Goal: Task Accomplishment & Management: Complete application form

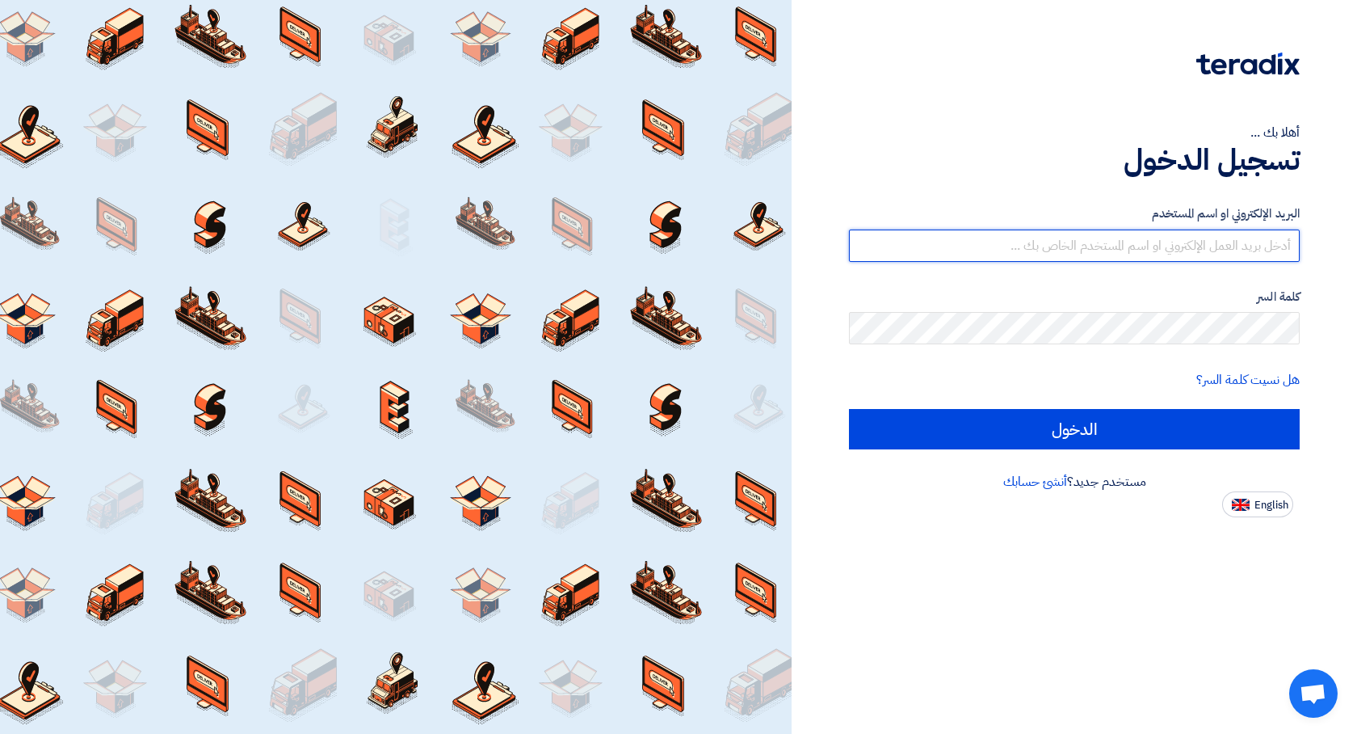
click at [1208, 239] on input "text" at bounding box center [1074, 245] width 451 height 32
type input "[EMAIL_ADDRESS][DOMAIN_NAME]"
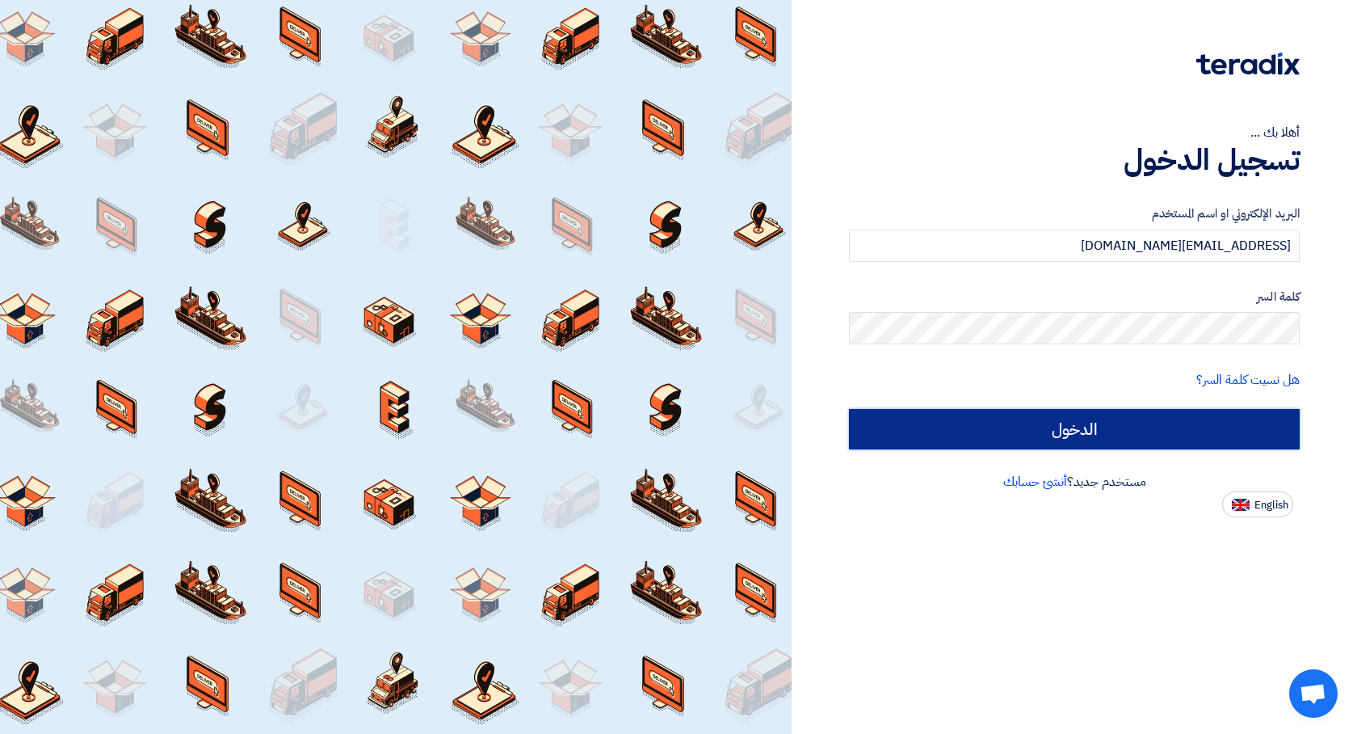
click at [1160, 416] on input "الدخول" at bounding box center [1074, 429] width 451 height 40
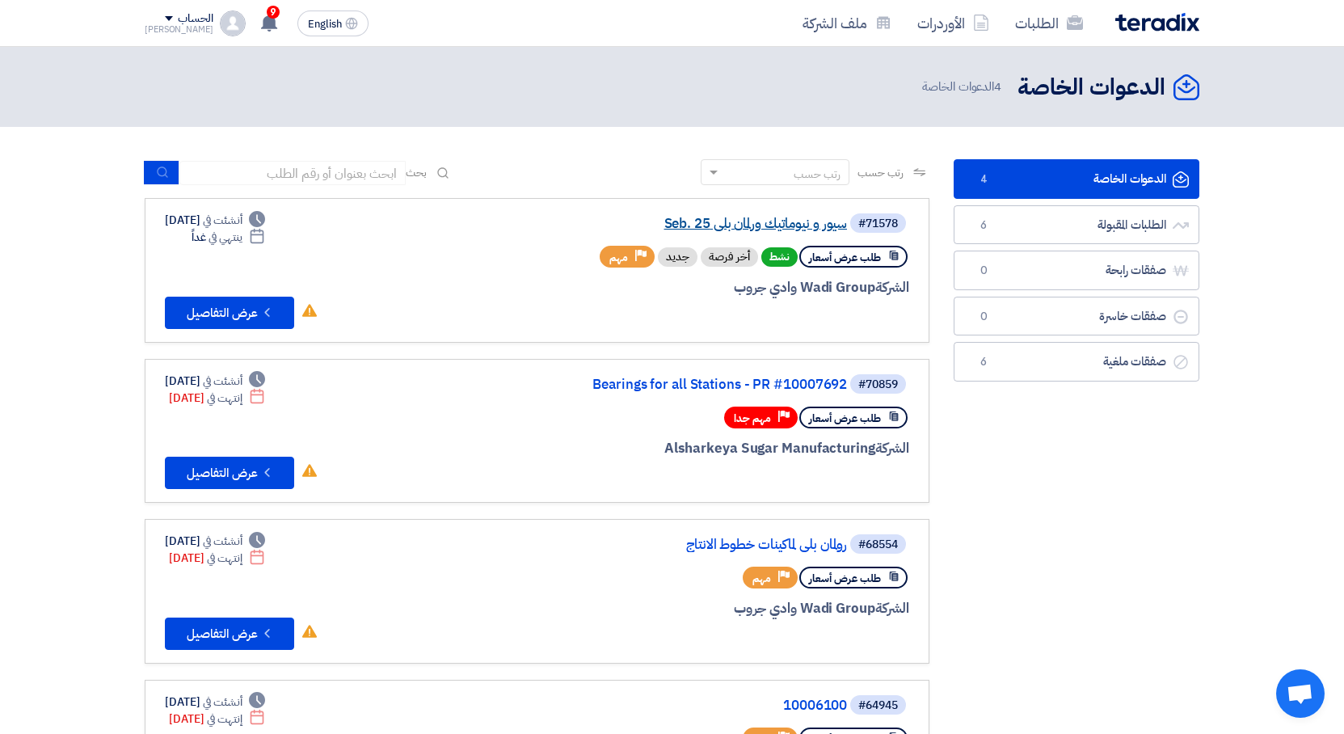
click at [817, 227] on link "سيور و نيوماتيك ورلمان بلي Seb. 25" at bounding box center [685, 224] width 323 height 15
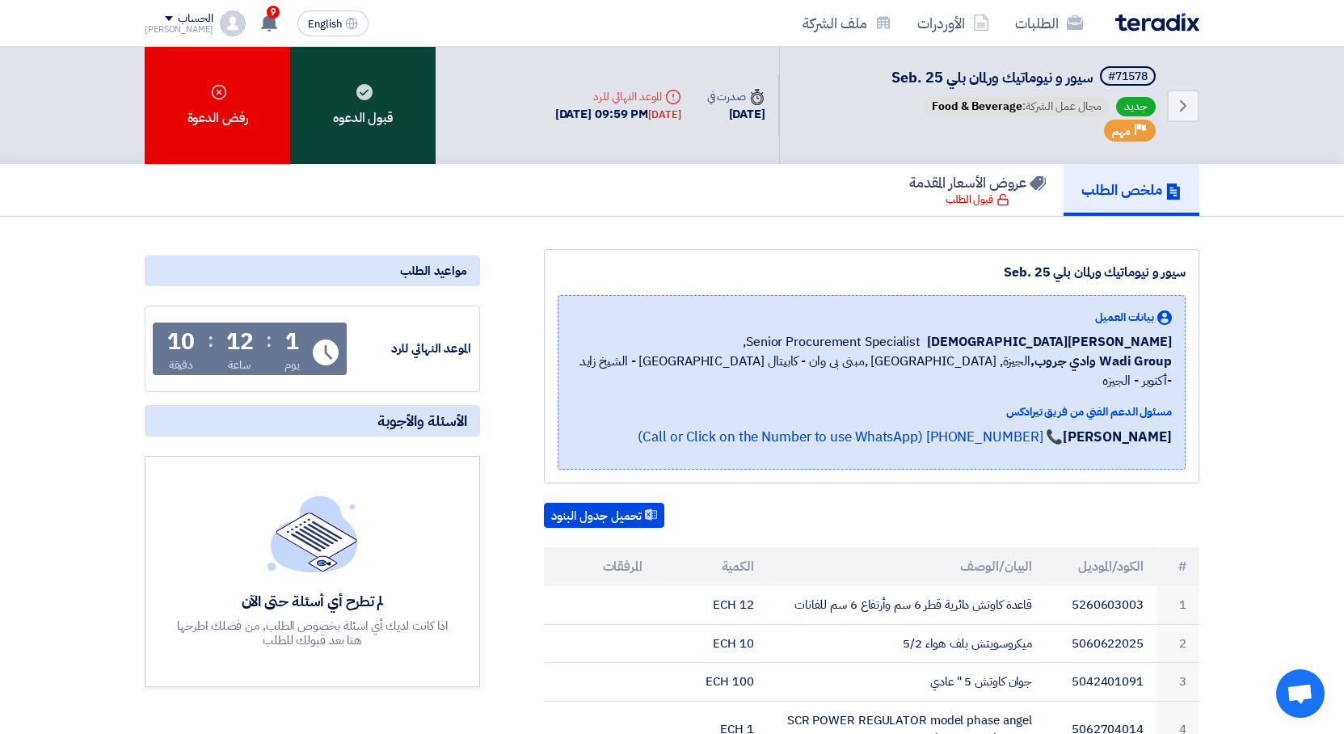
click at [386, 103] on div "قبول الدعوه" at bounding box center [362, 105] width 145 height 117
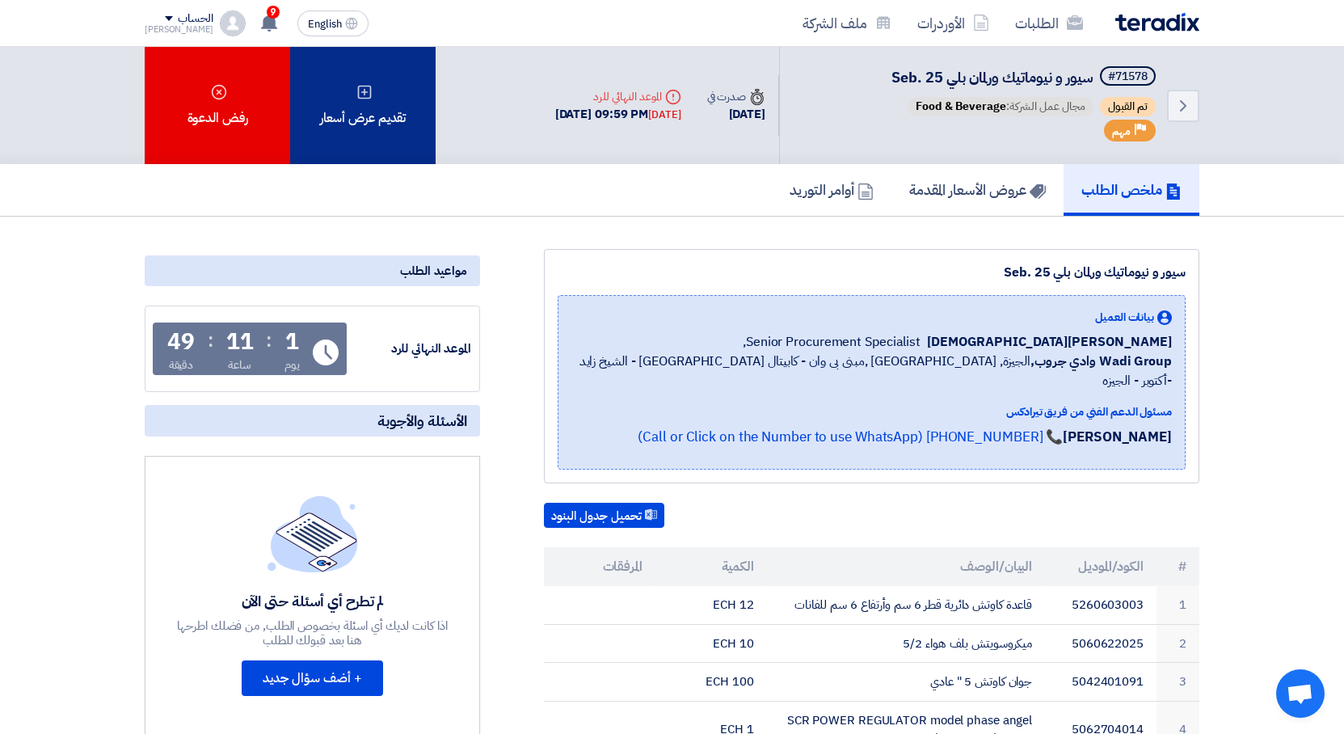
click at [387, 116] on div "تقديم عرض أسعار" at bounding box center [362, 105] width 145 height 117
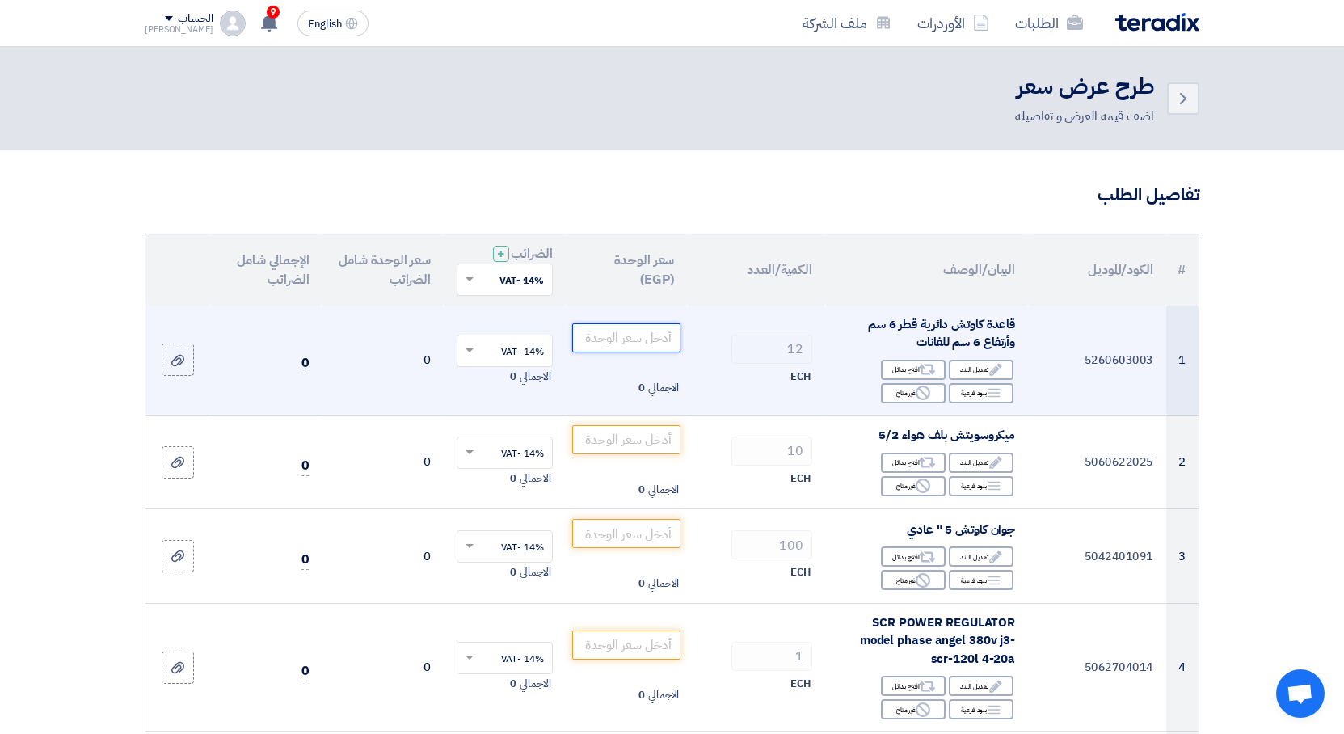
click at [649, 339] on input "number" at bounding box center [626, 337] width 109 height 29
type input "0"
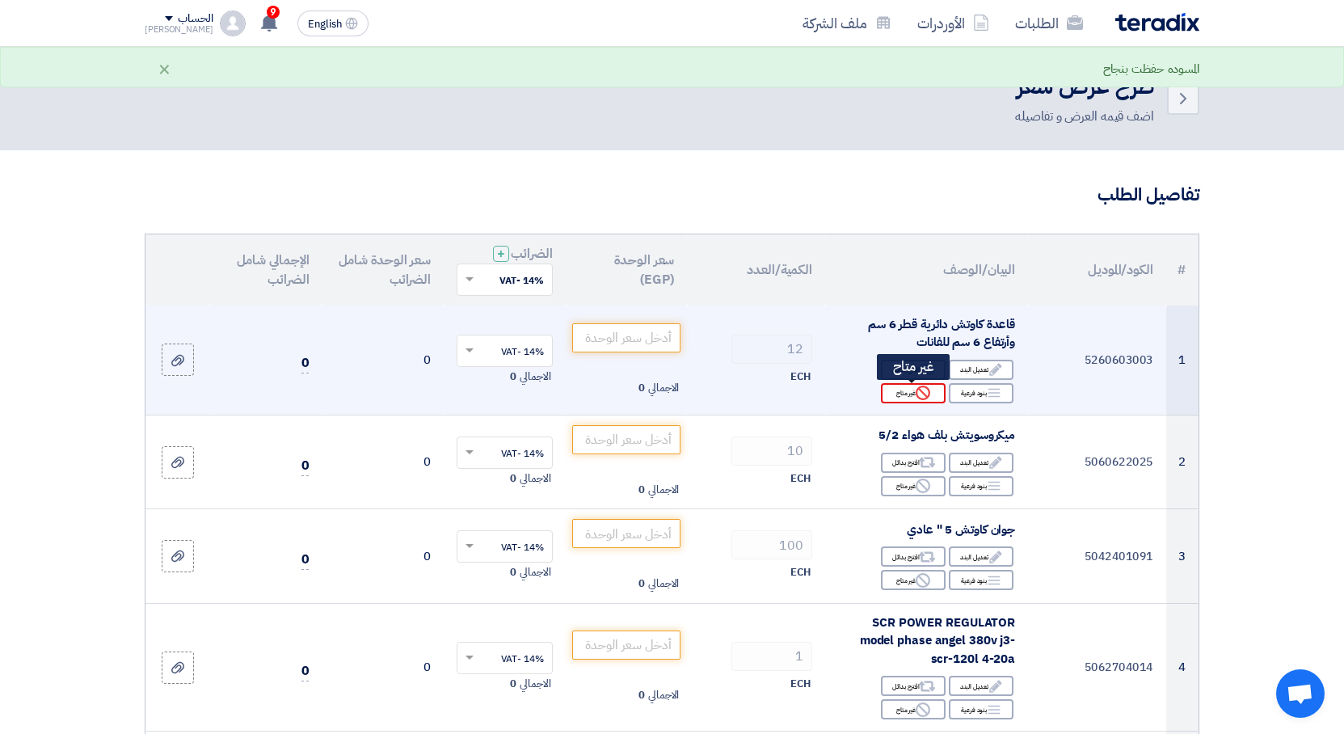
click at [898, 393] on div "Reject غير متاح" at bounding box center [913, 393] width 65 height 20
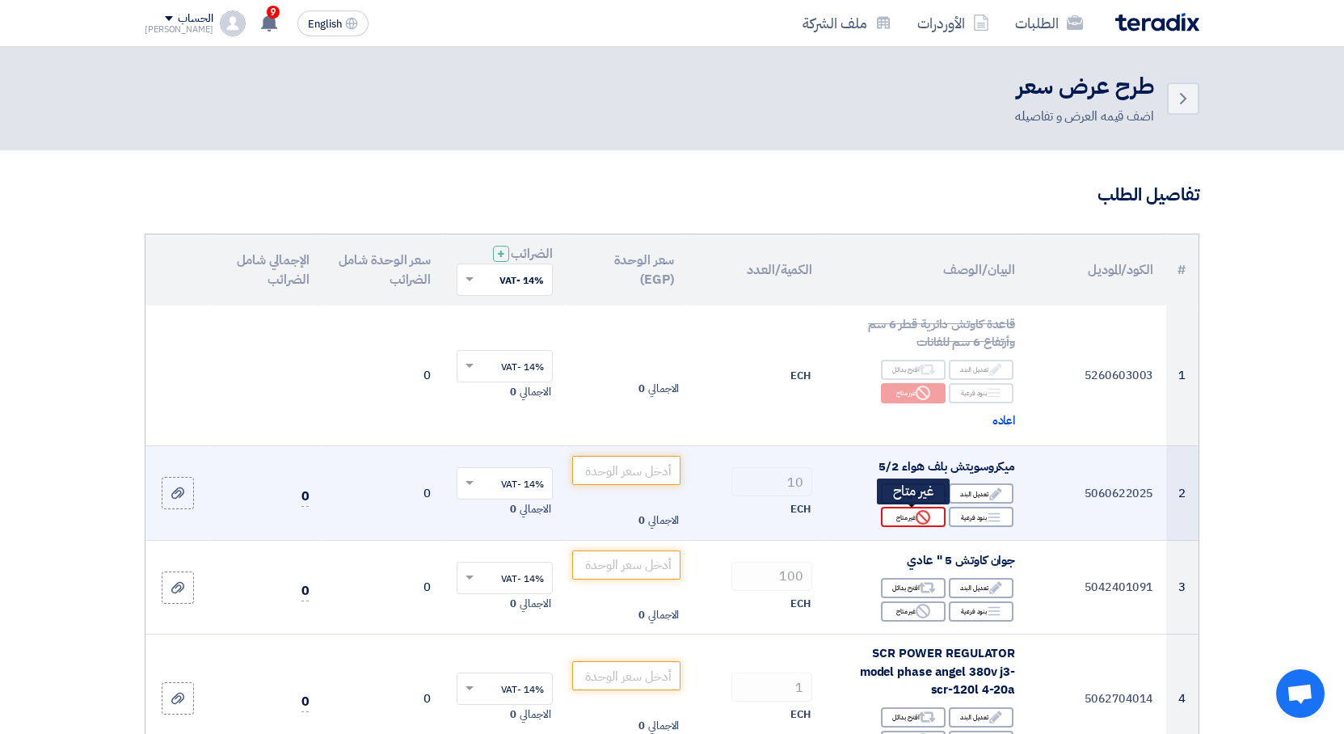
click at [927, 521] on use at bounding box center [922, 517] width 15 height 15
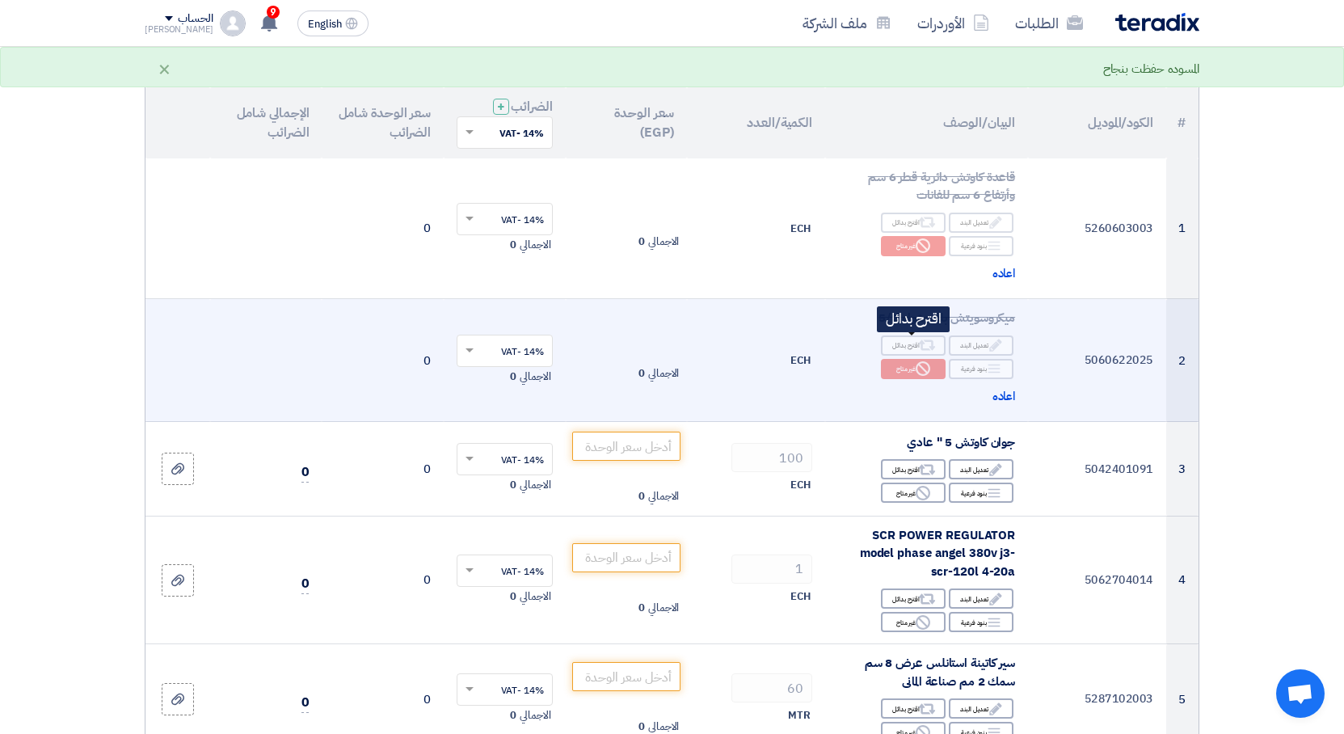
scroll to position [204, 0]
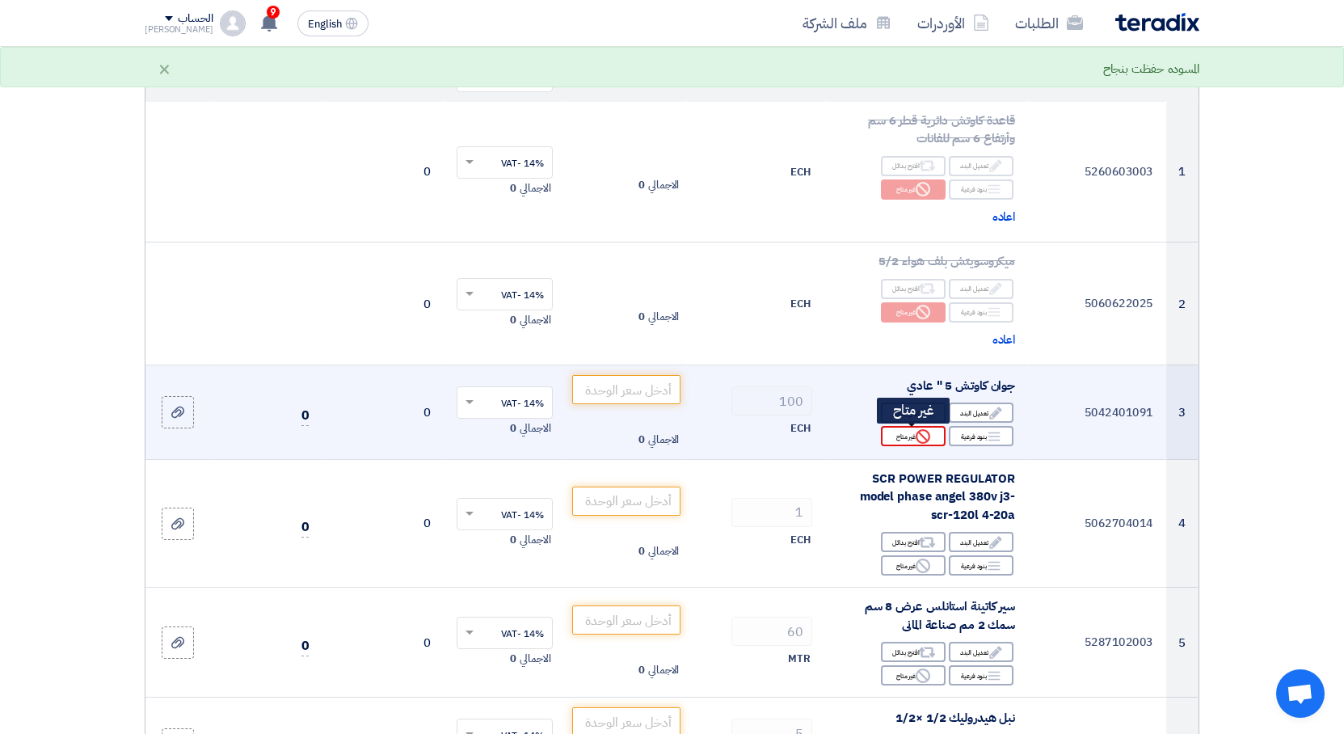
click at [906, 437] on div "Reject غير متاح" at bounding box center [913, 436] width 65 height 20
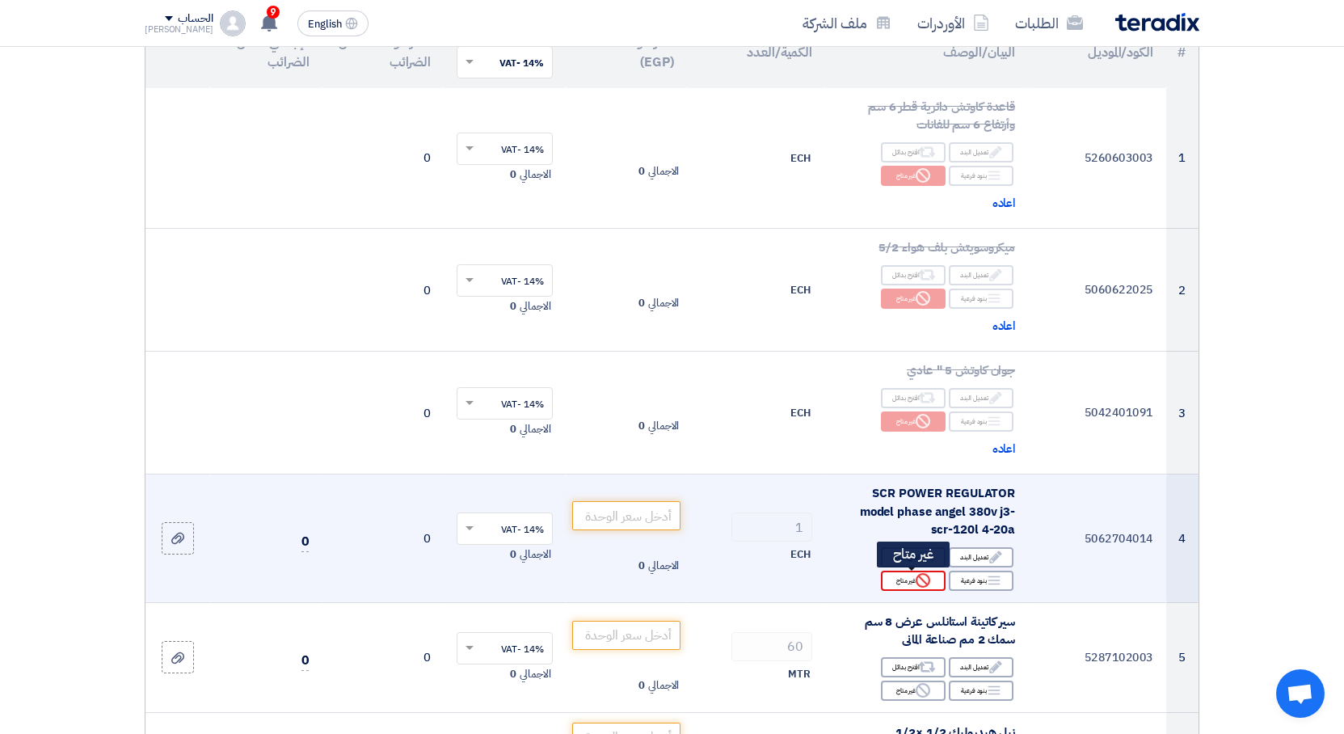
scroll to position [305, 0]
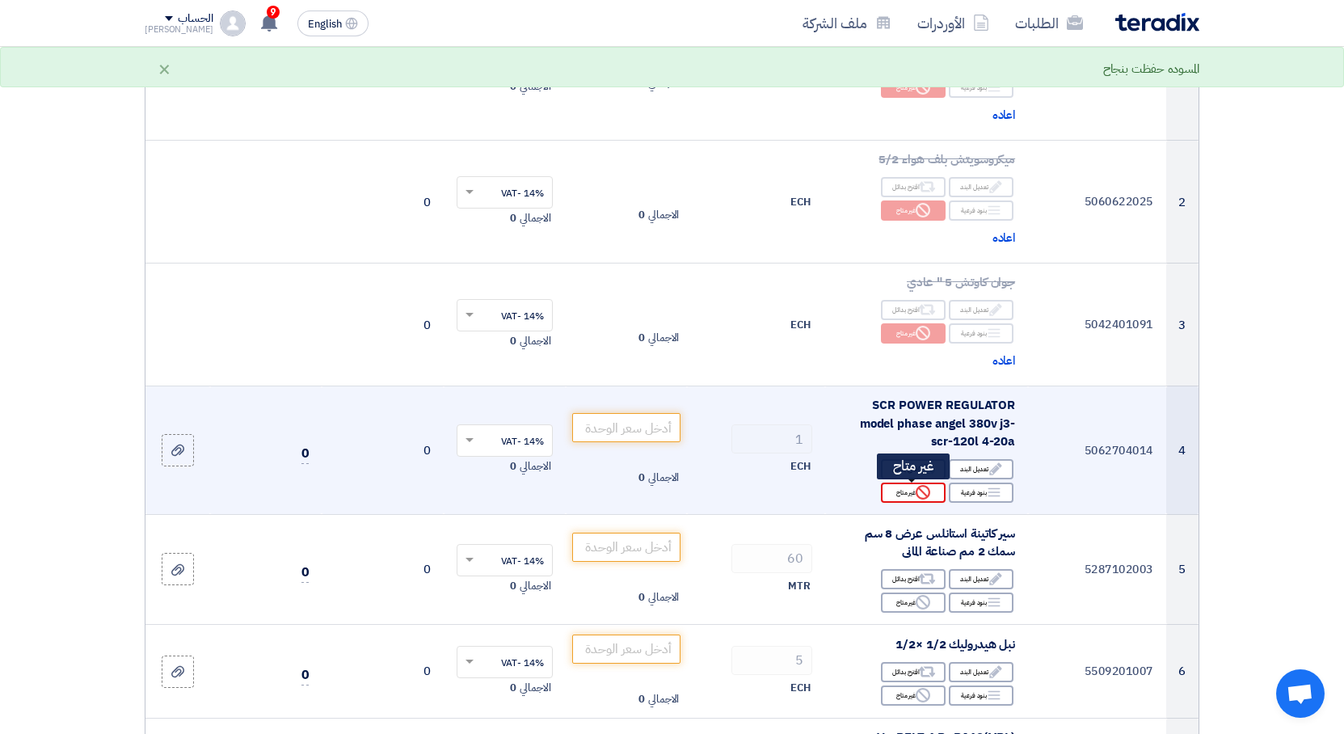
click at [919, 492] on icon "Reject" at bounding box center [922, 492] width 15 height 15
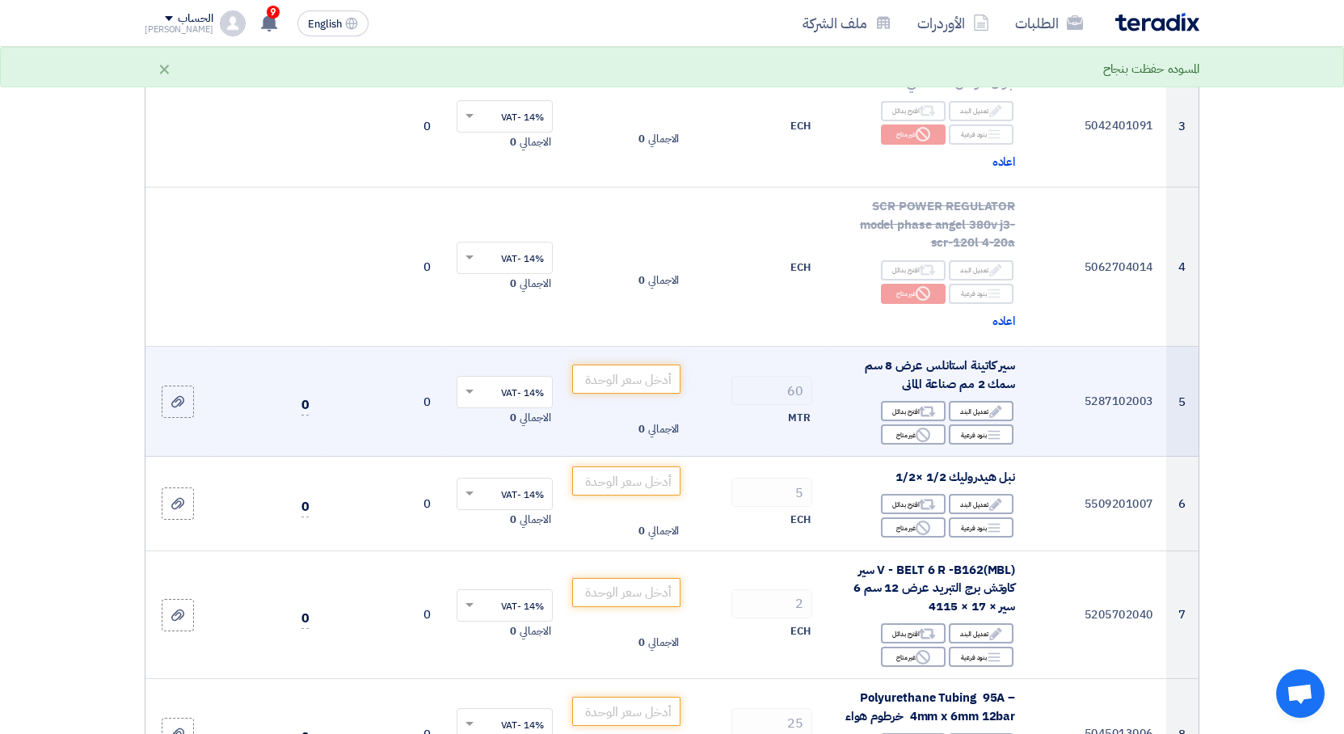
scroll to position [509, 0]
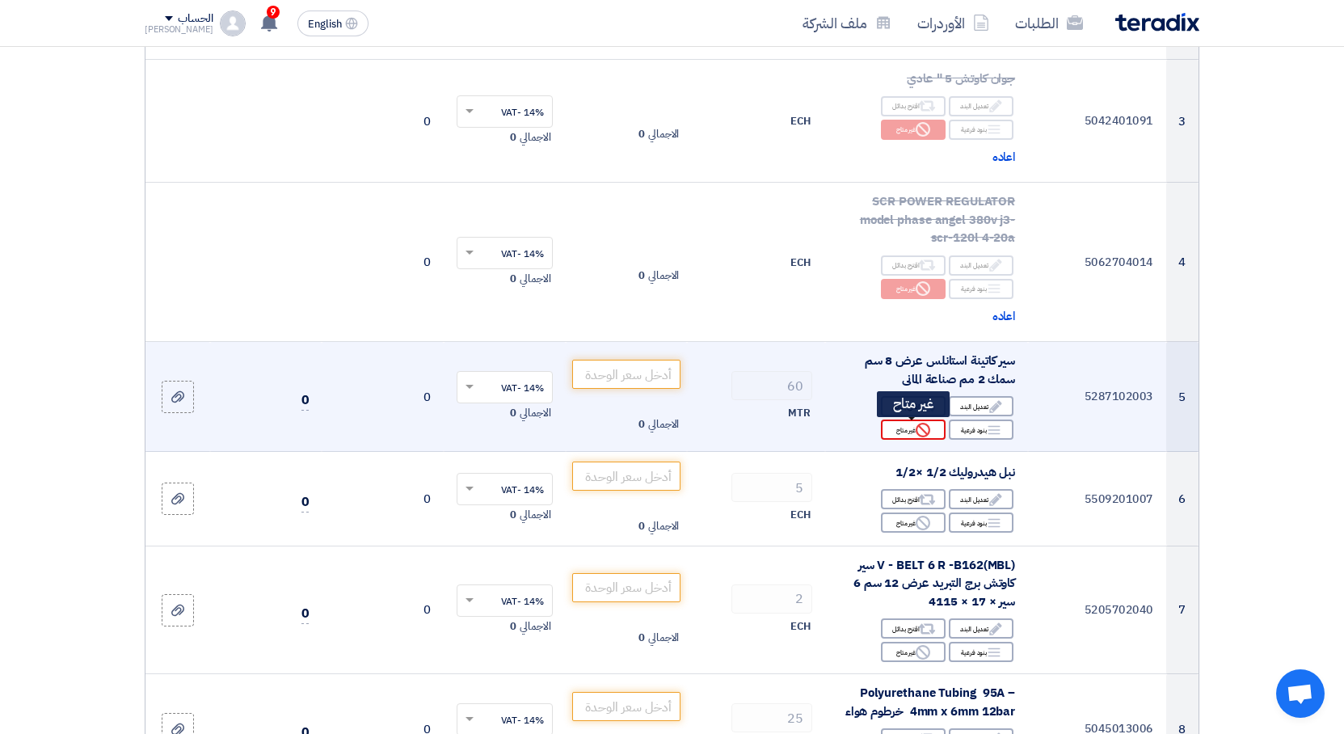
click at [925, 430] on icon "Reject" at bounding box center [922, 430] width 15 height 15
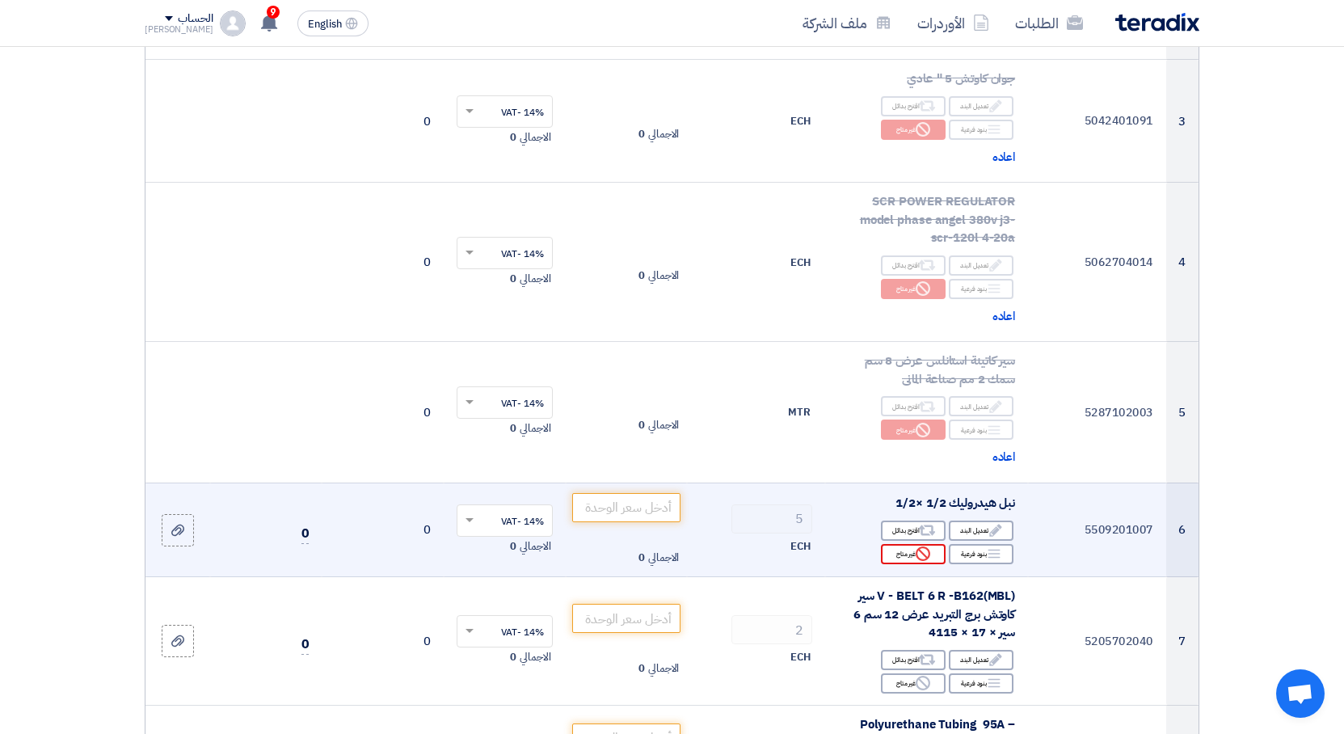
click at [927, 550] on use at bounding box center [922, 553] width 15 height 15
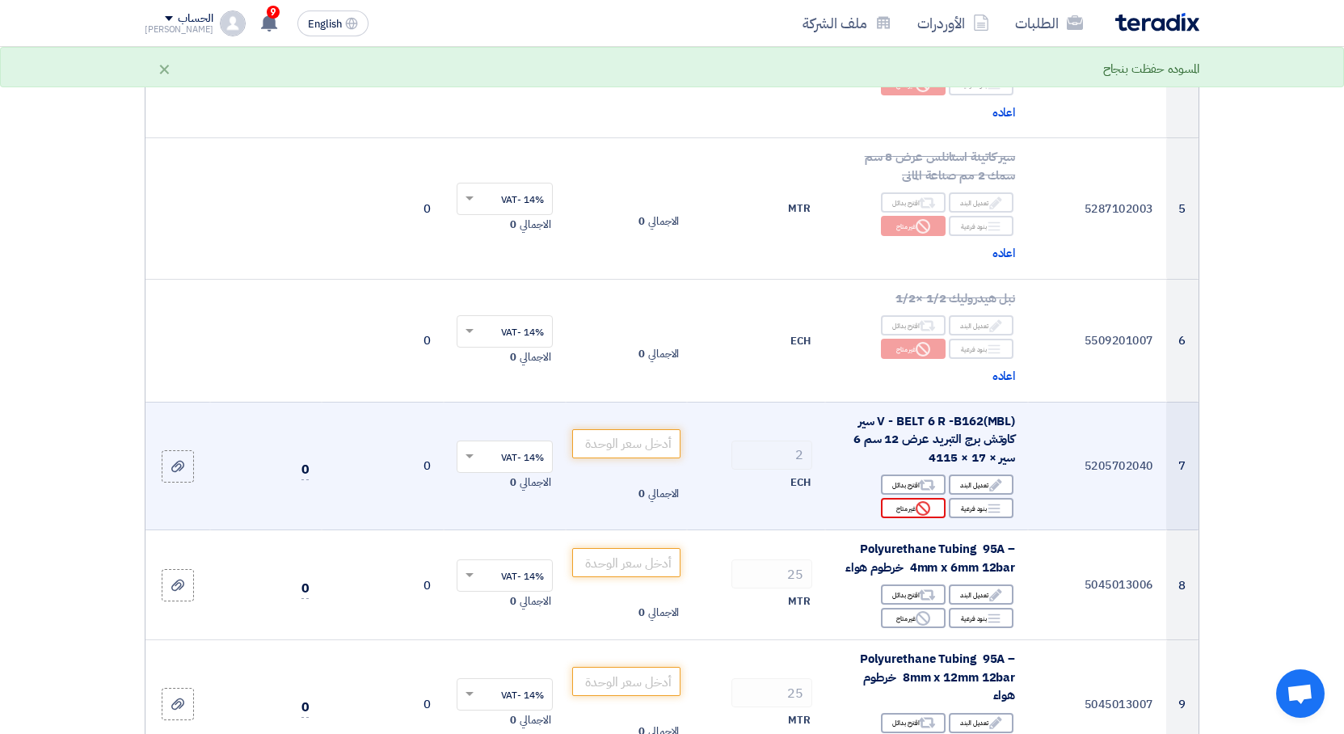
scroll to position [814, 0]
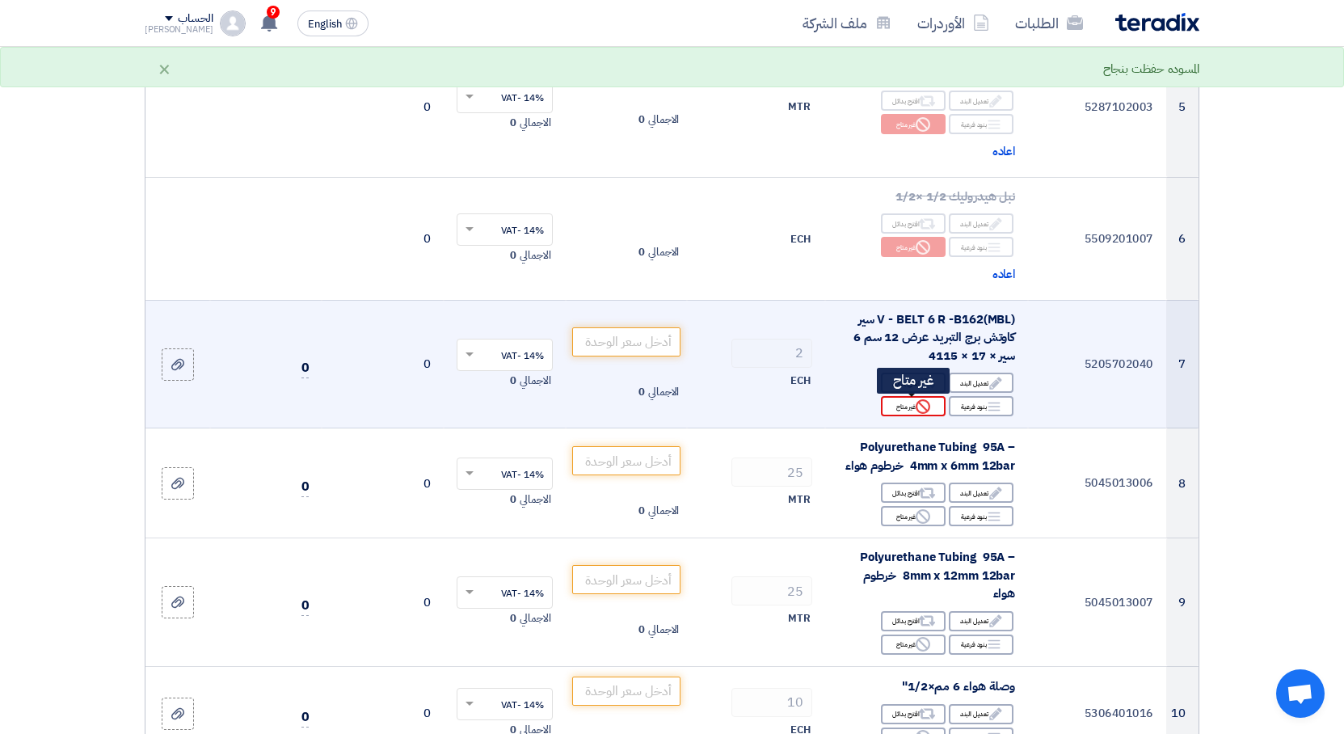
click at [930, 409] on div "Reject غير متاح" at bounding box center [913, 406] width 65 height 20
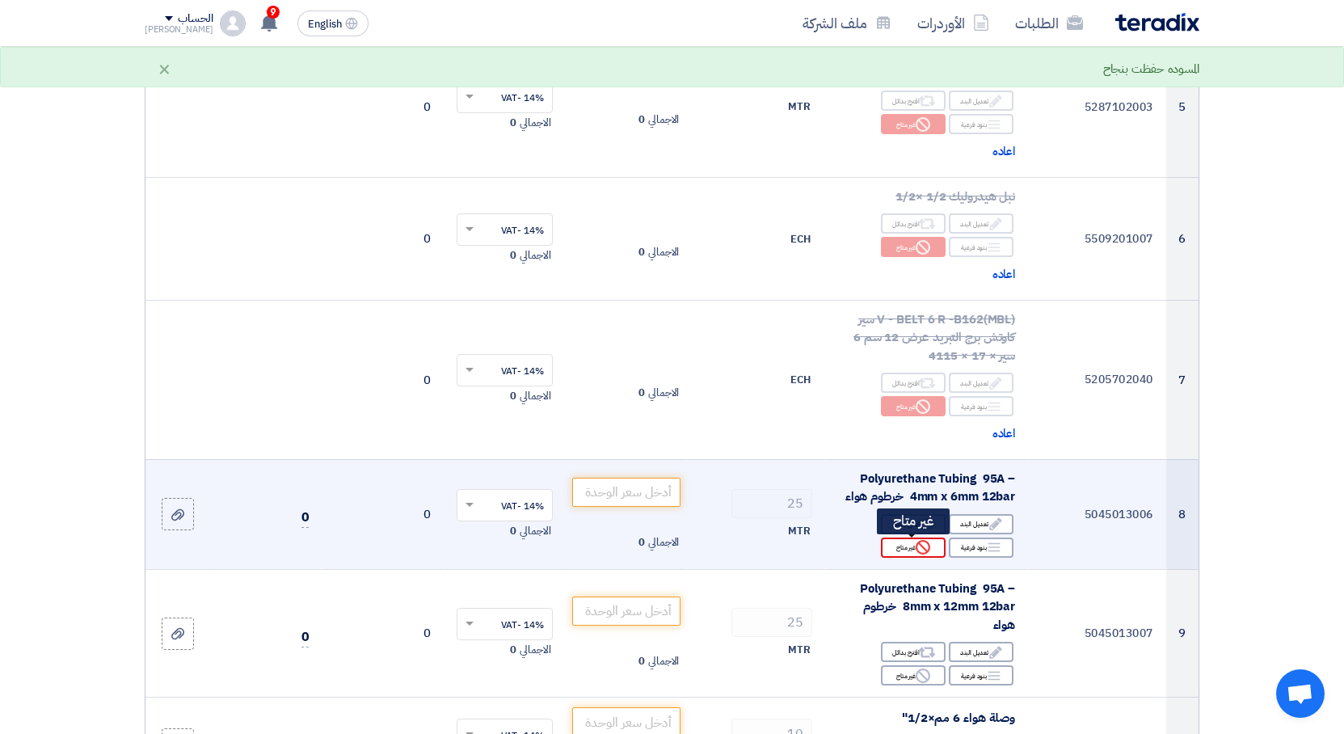
click at [927, 549] on icon "Reject" at bounding box center [922, 547] width 15 height 15
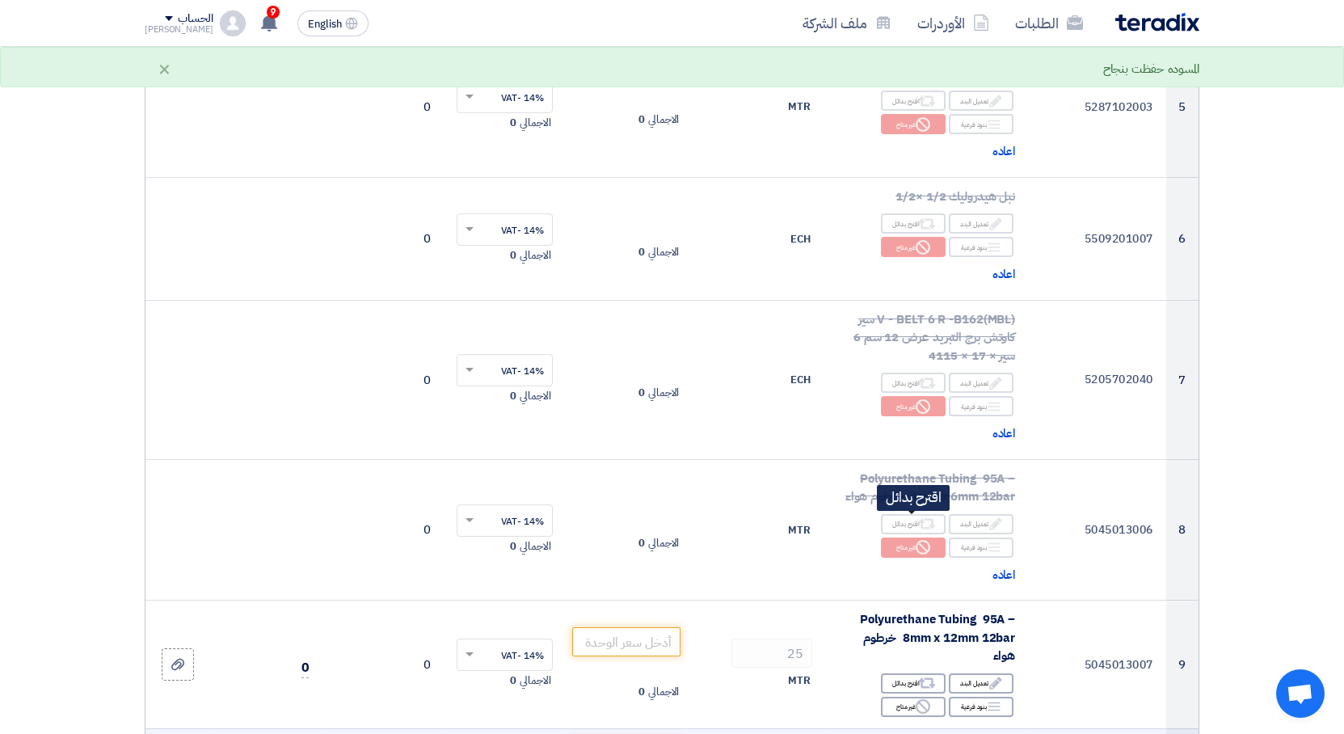
scroll to position [1120, 0]
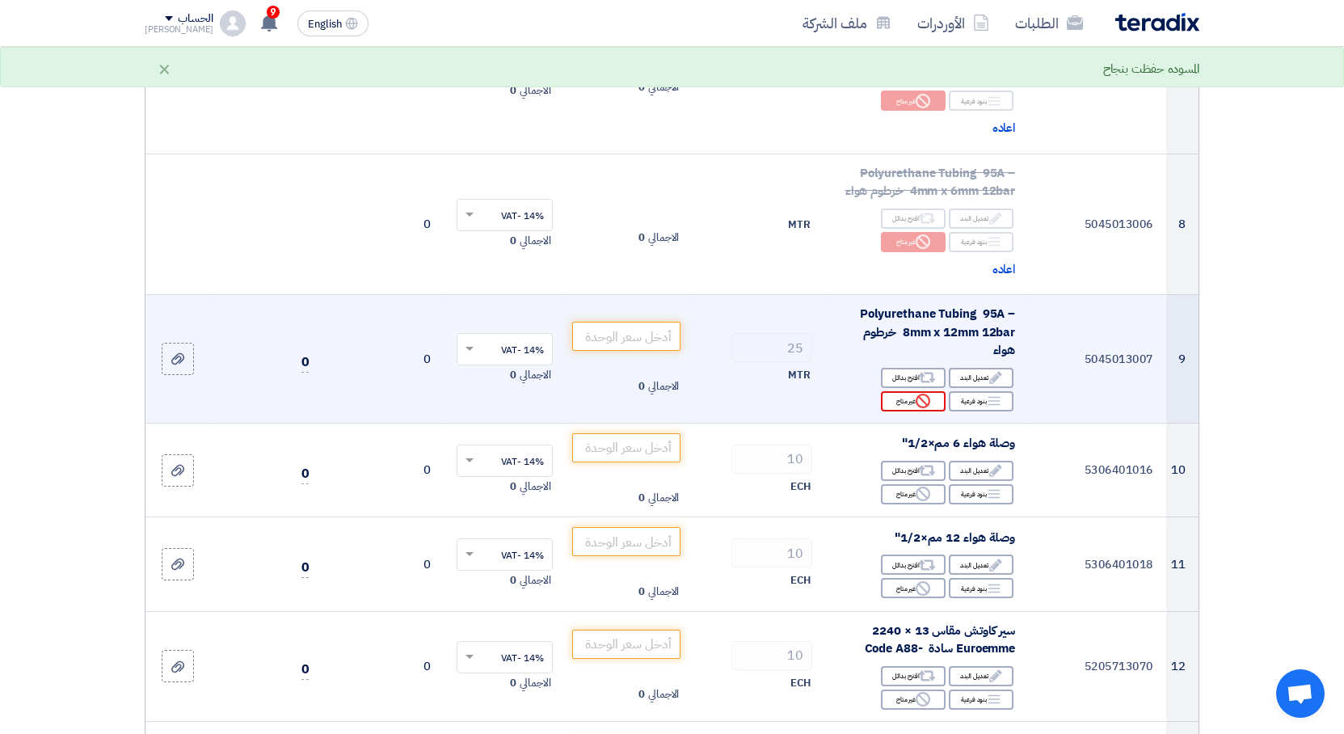
click at [919, 400] on icon "Reject" at bounding box center [922, 400] width 15 height 15
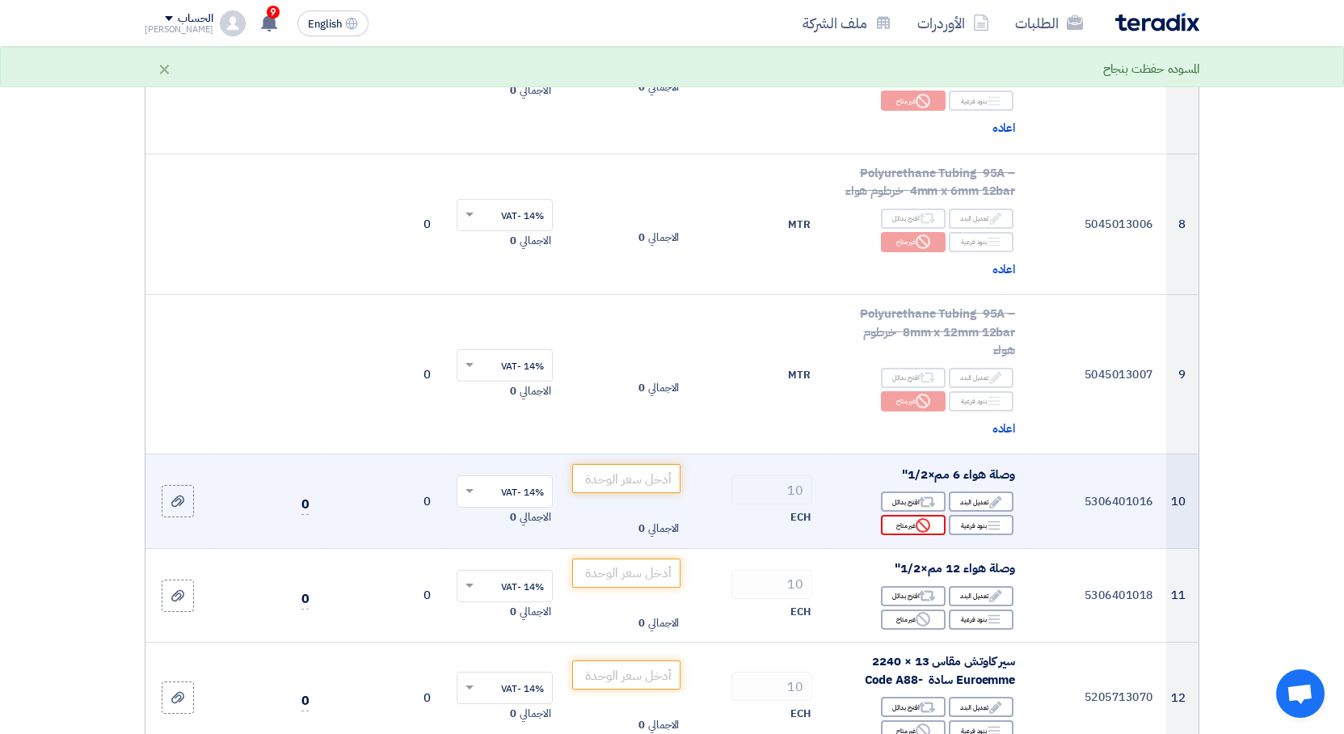
click at [926, 528] on icon "Reject" at bounding box center [922, 525] width 15 height 15
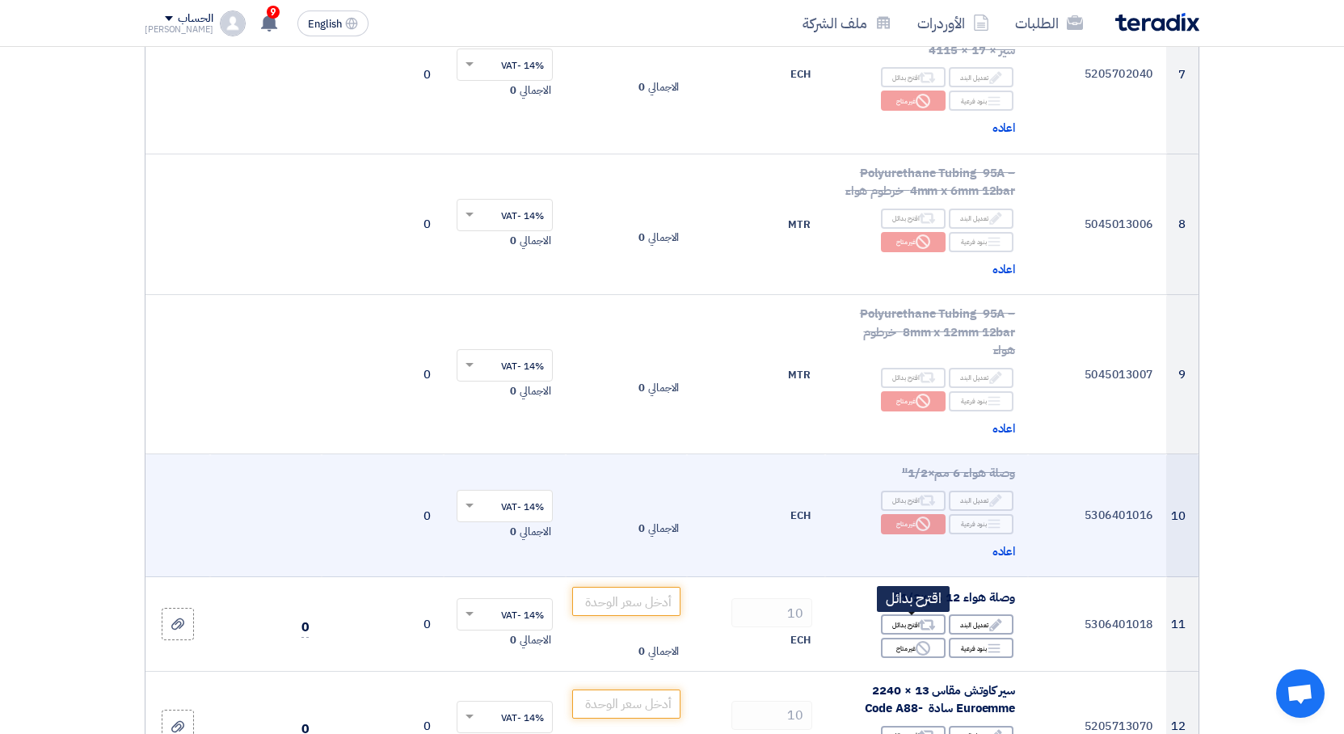
click at [926, 647] on icon "Reject" at bounding box center [922, 648] width 15 height 15
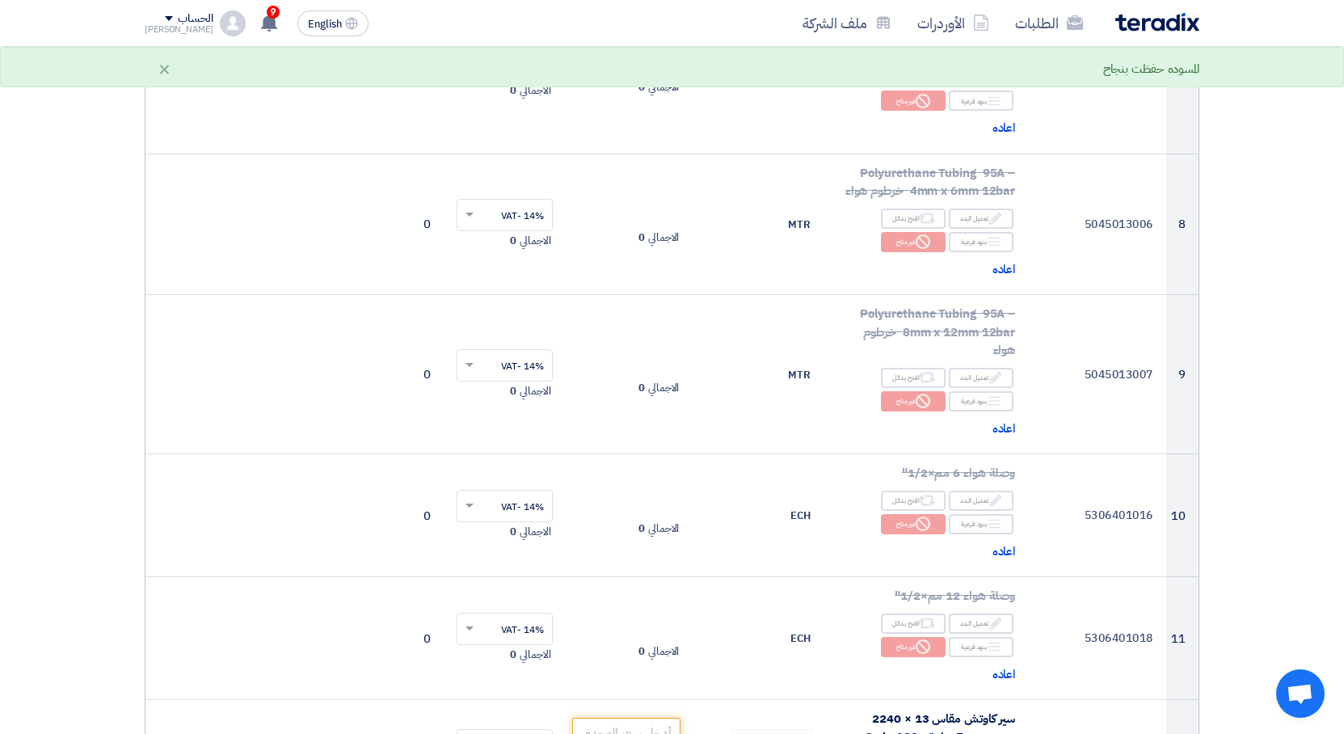
scroll to position [1527, 0]
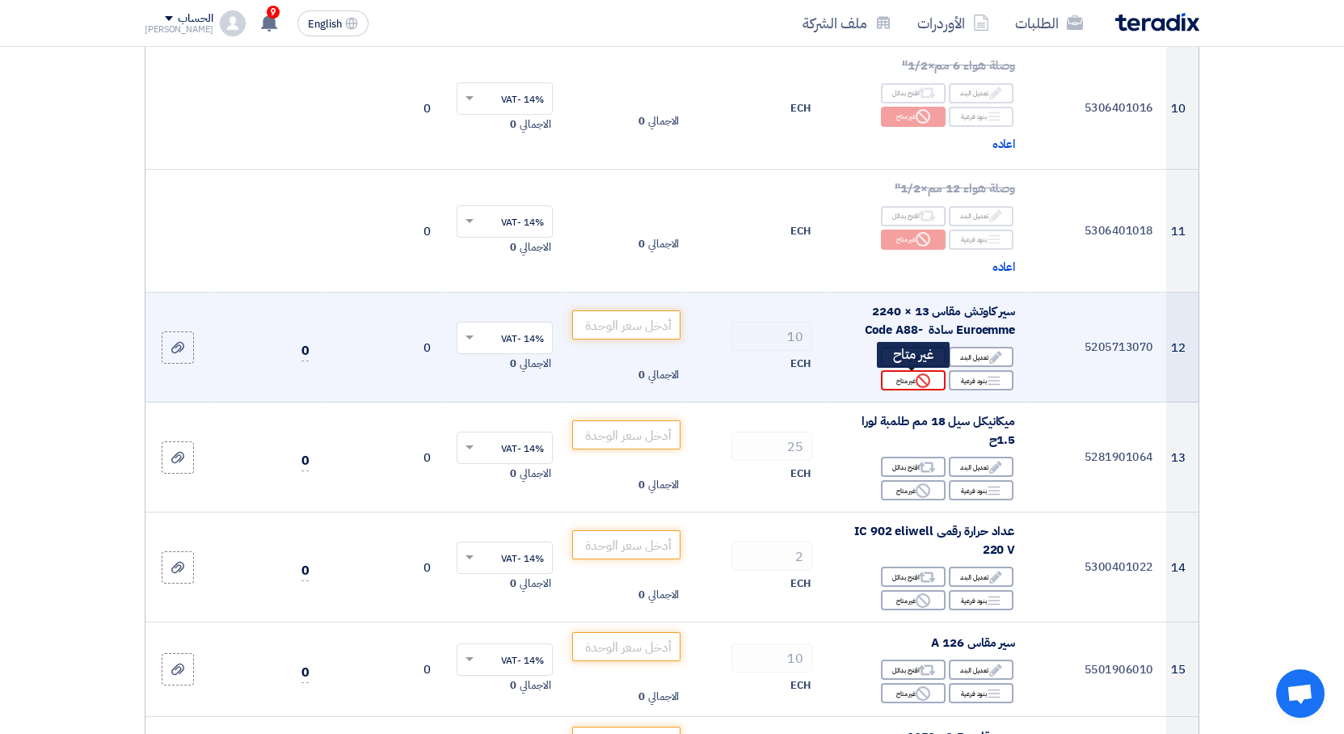
click at [913, 380] on div "Reject غير متاح" at bounding box center [913, 380] width 65 height 20
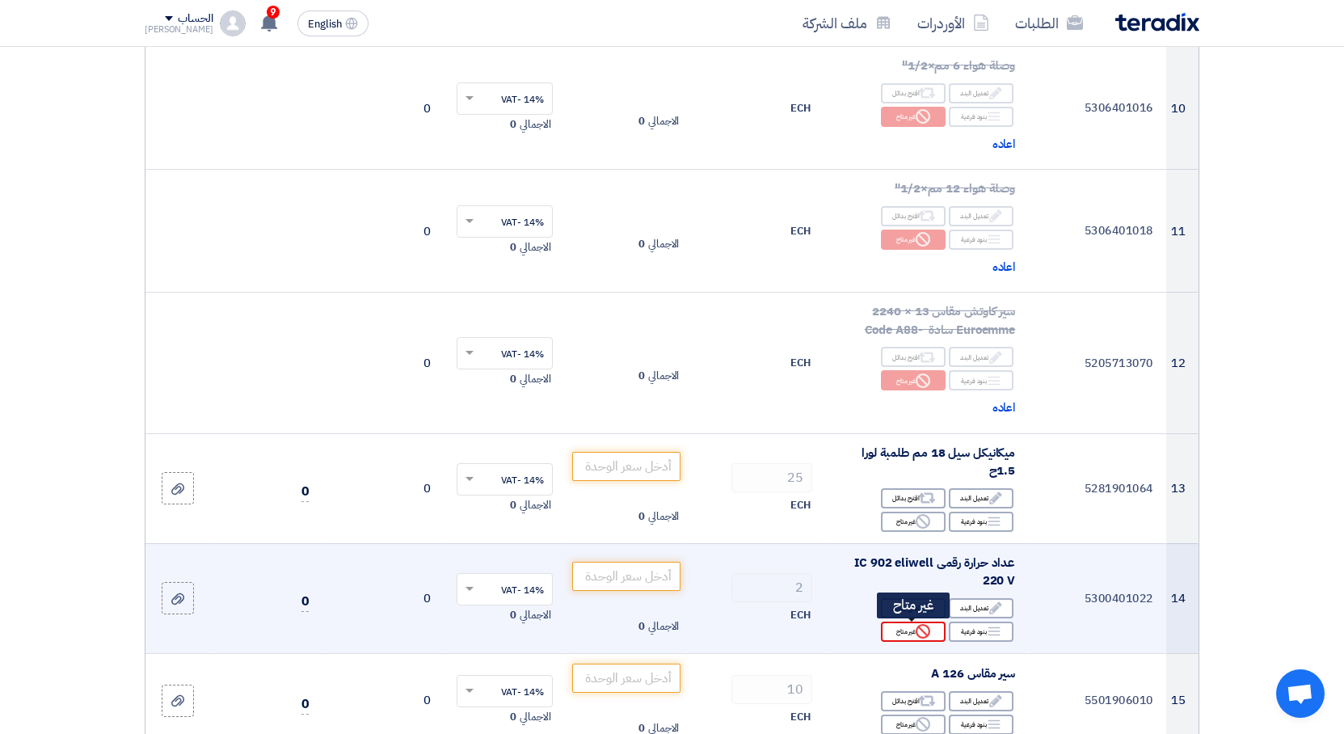
click at [903, 629] on div "Reject غير متاح" at bounding box center [913, 631] width 65 height 20
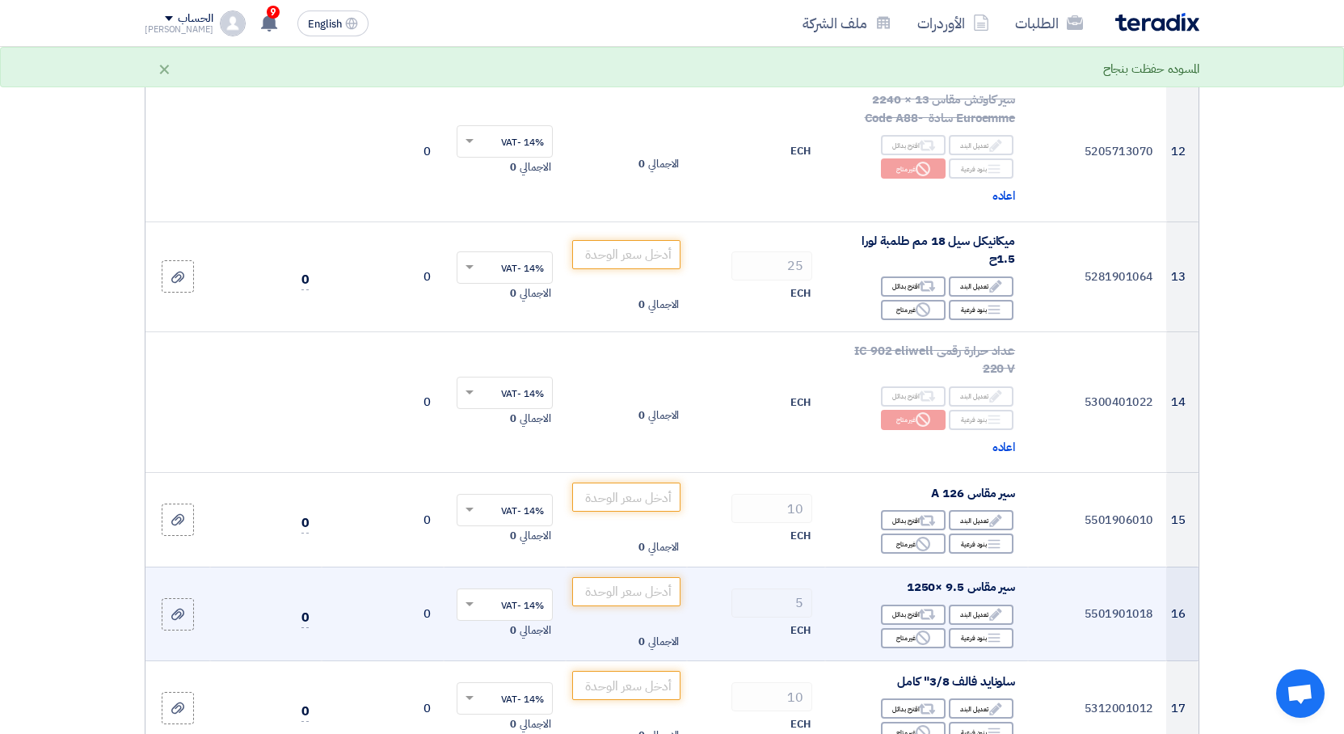
scroll to position [1832, 0]
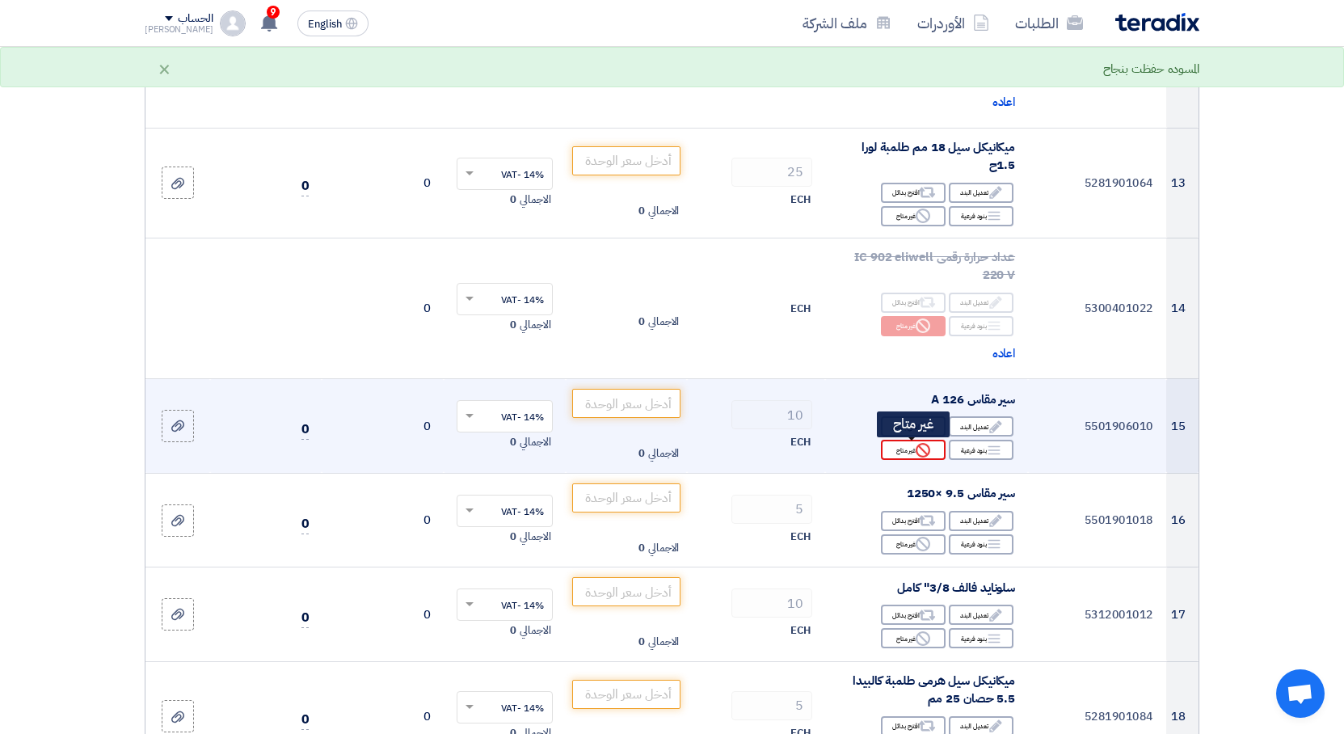
click at [915, 449] on icon "Reject" at bounding box center [922, 450] width 15 height 15
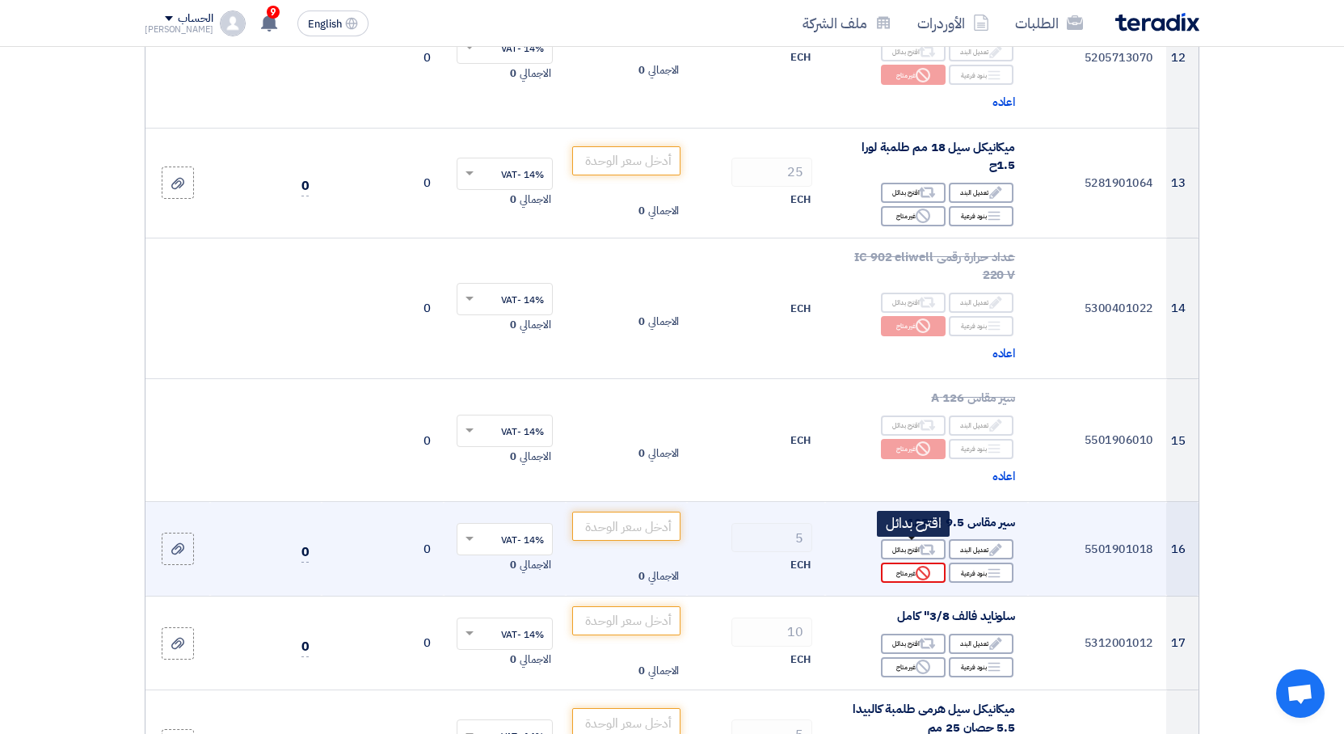
click at [929, 571] on use at bounding box center [922, 573] width 15 height 15
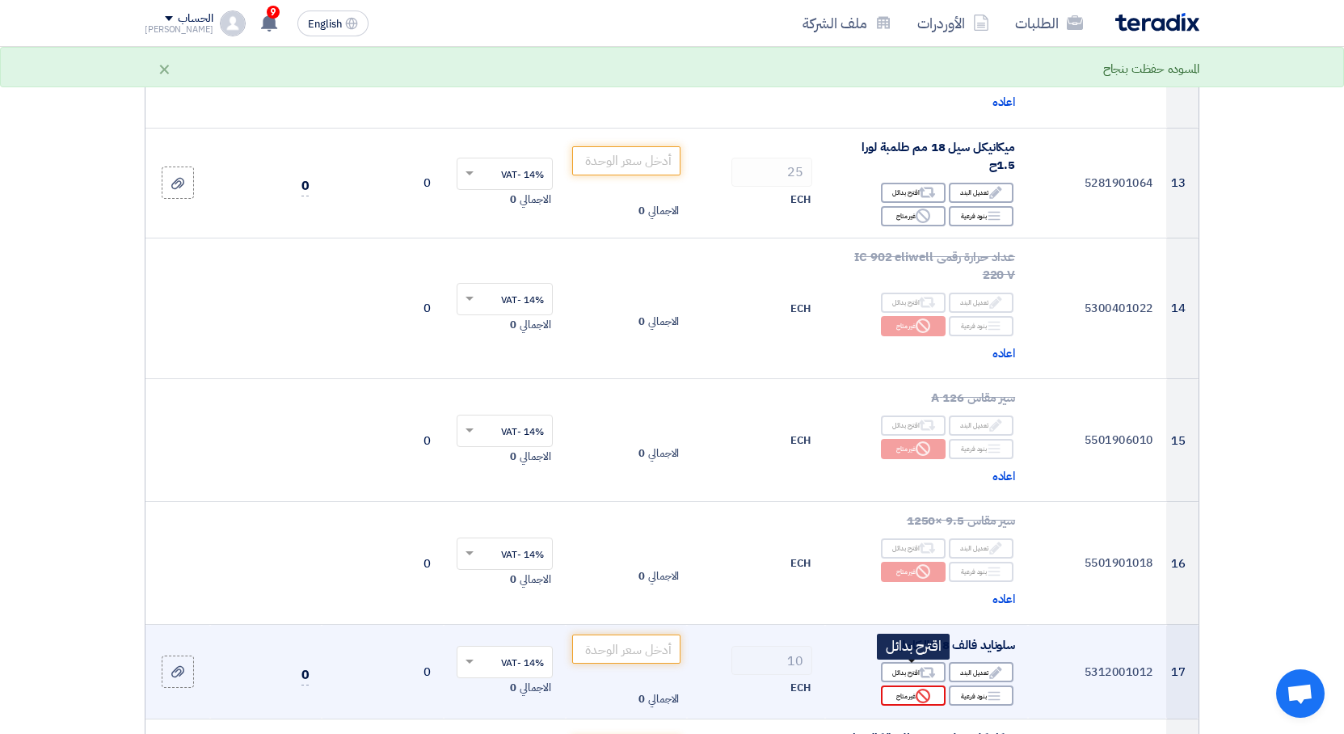
click at [928, 695] on use at bounding box center [922, 695] width 15 height 15
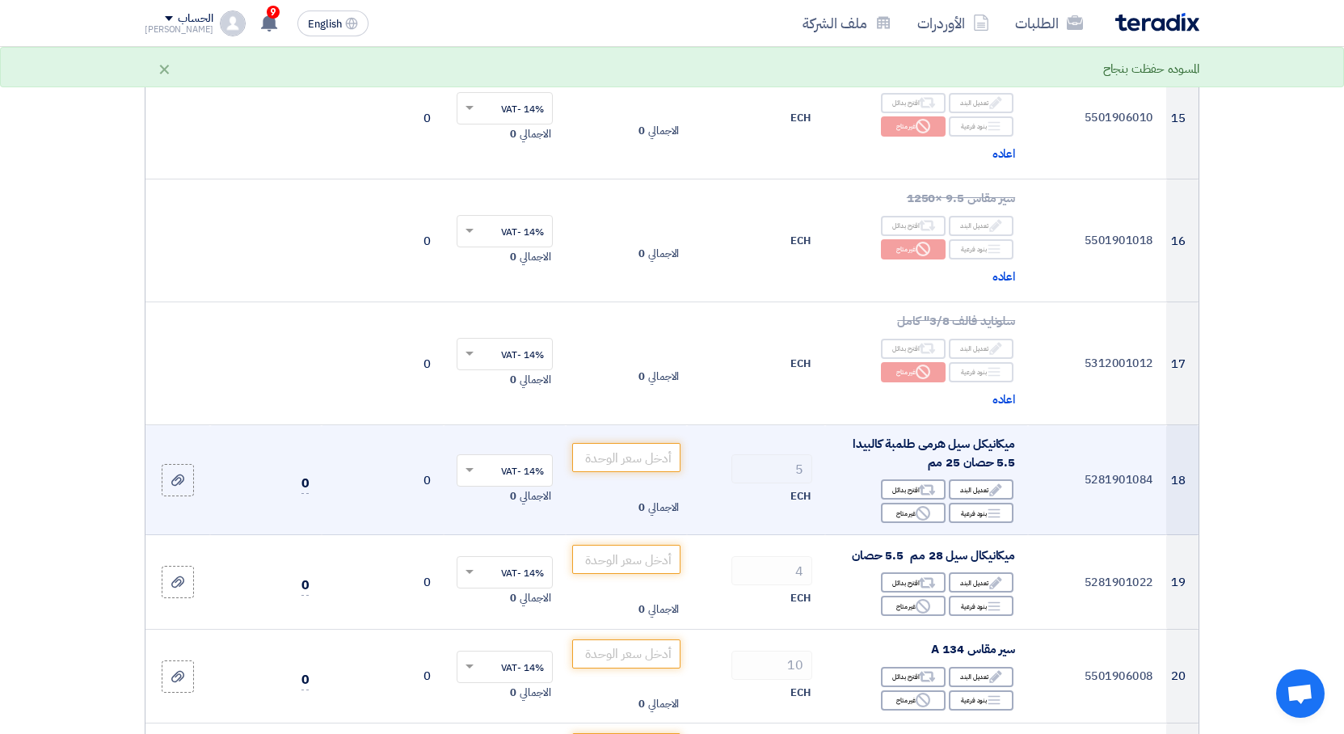
scroll to position [2239, 0]
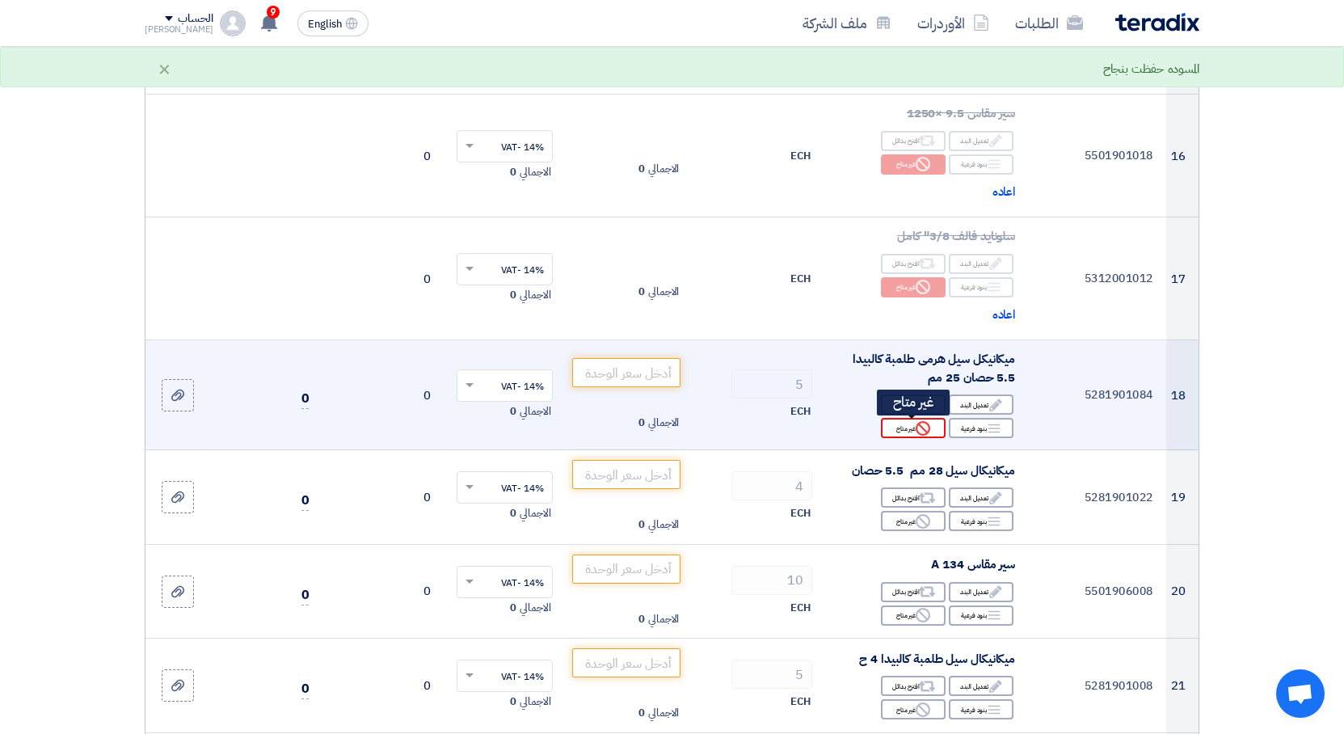
click at [910, 427] on div "Reject غير متاح" at bounding box center [913, 428] width 65 height 20
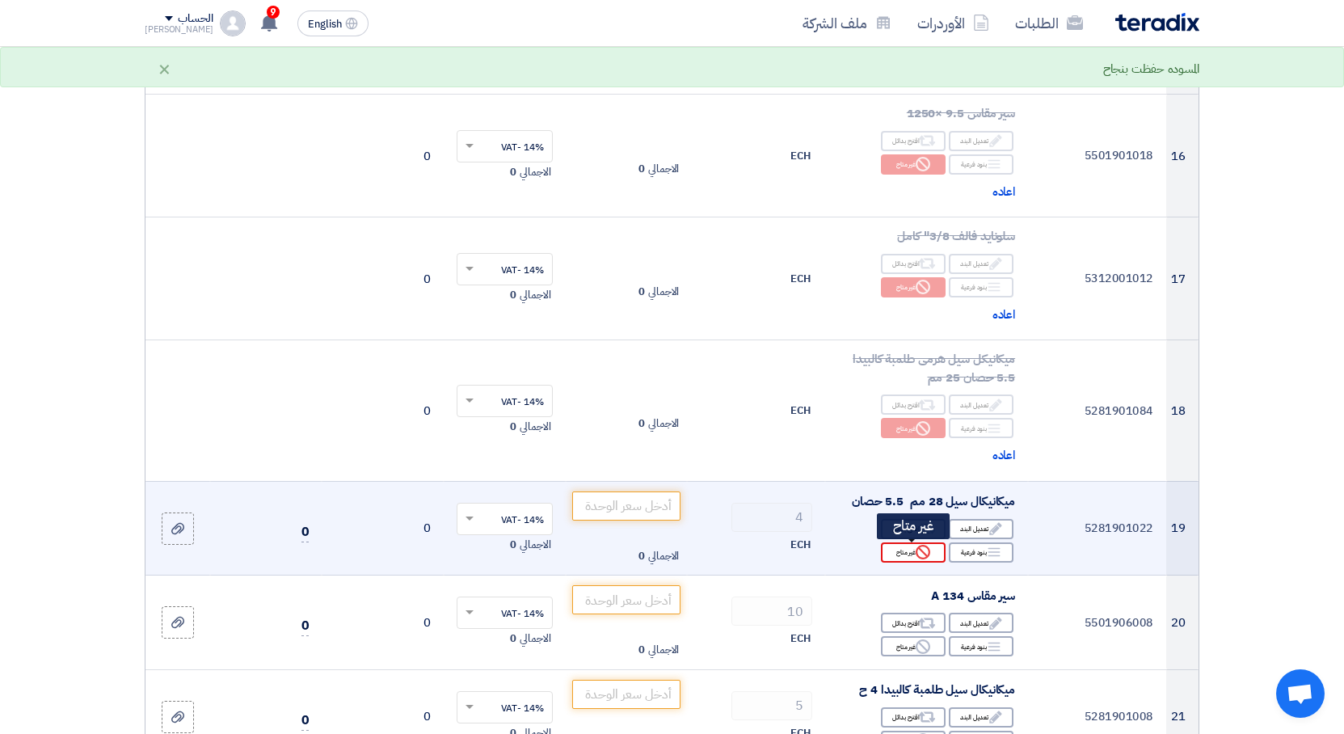
click at [914, 553] on div "Reject غير متاح" at bounding box center [913, 552] width 65 height 20
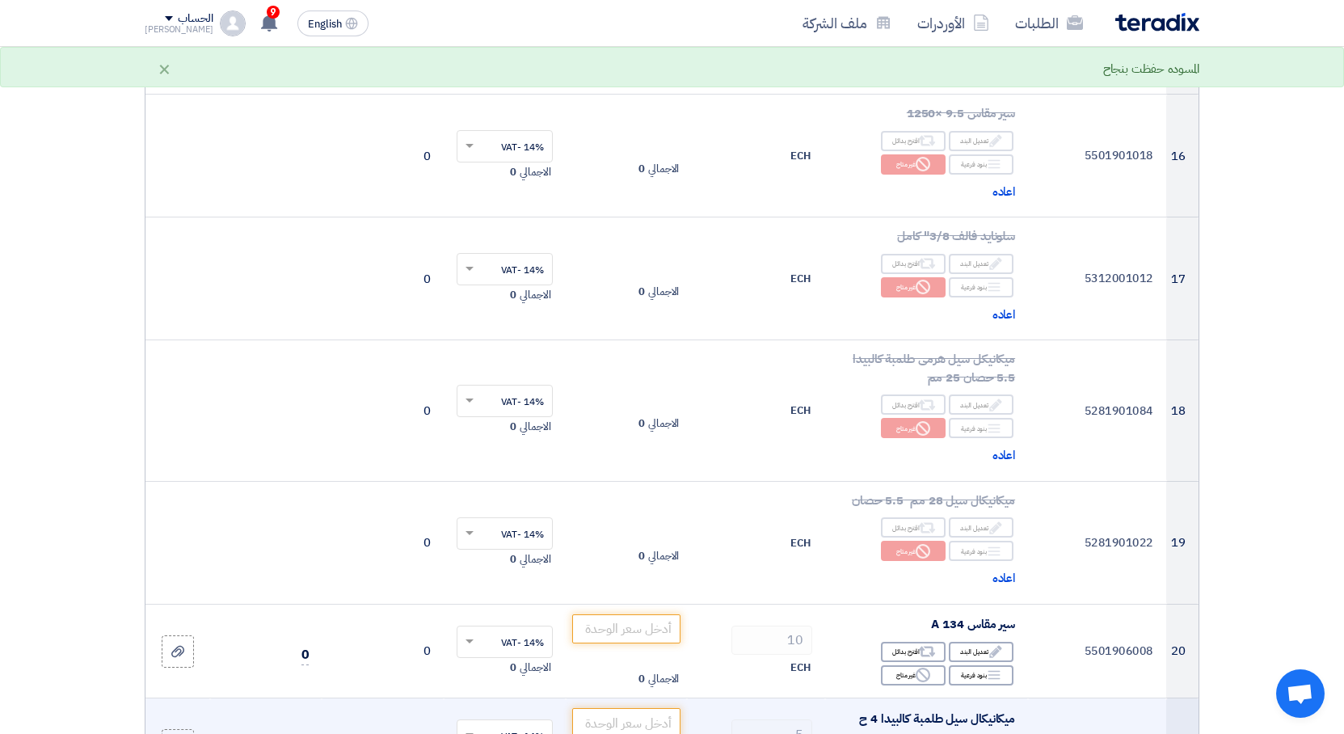
scroll to position [2647, 0]
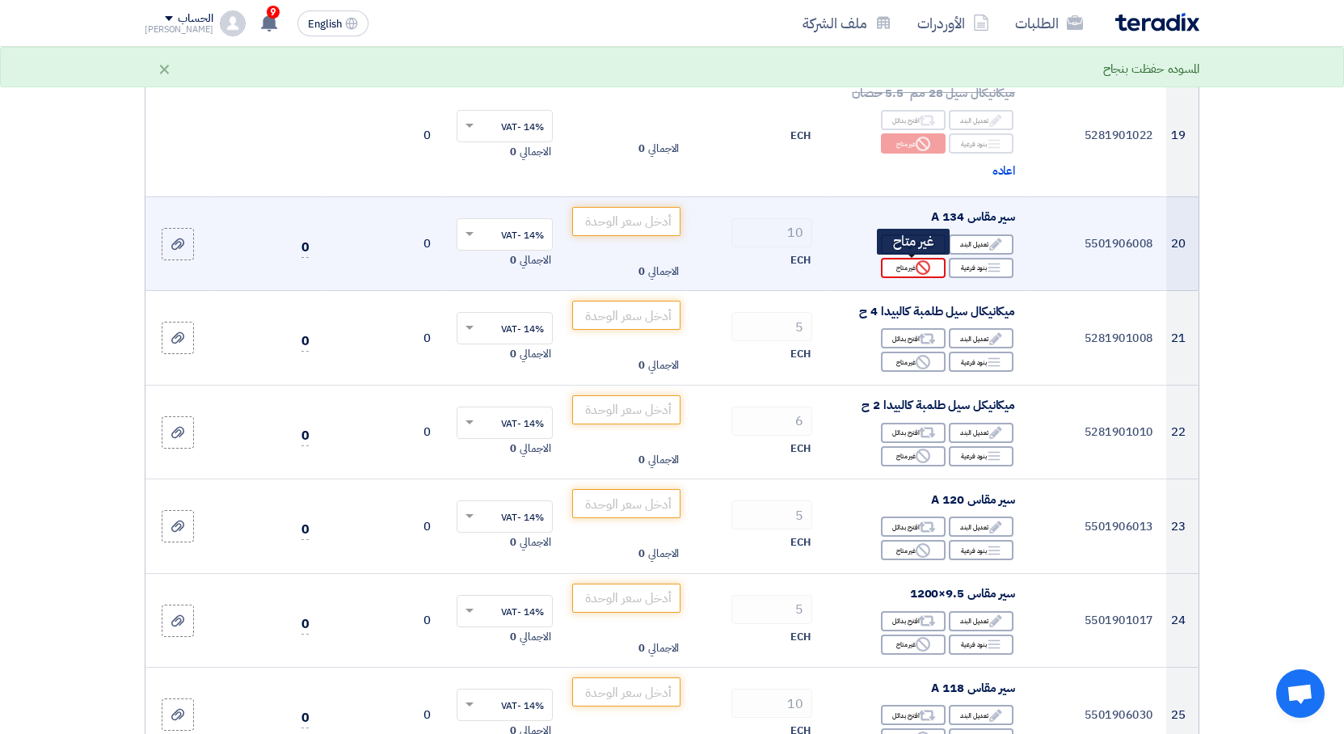
click at [904, 270] on div "Reject غير متاح" at bounding box center [913, 268] width 65 height 20
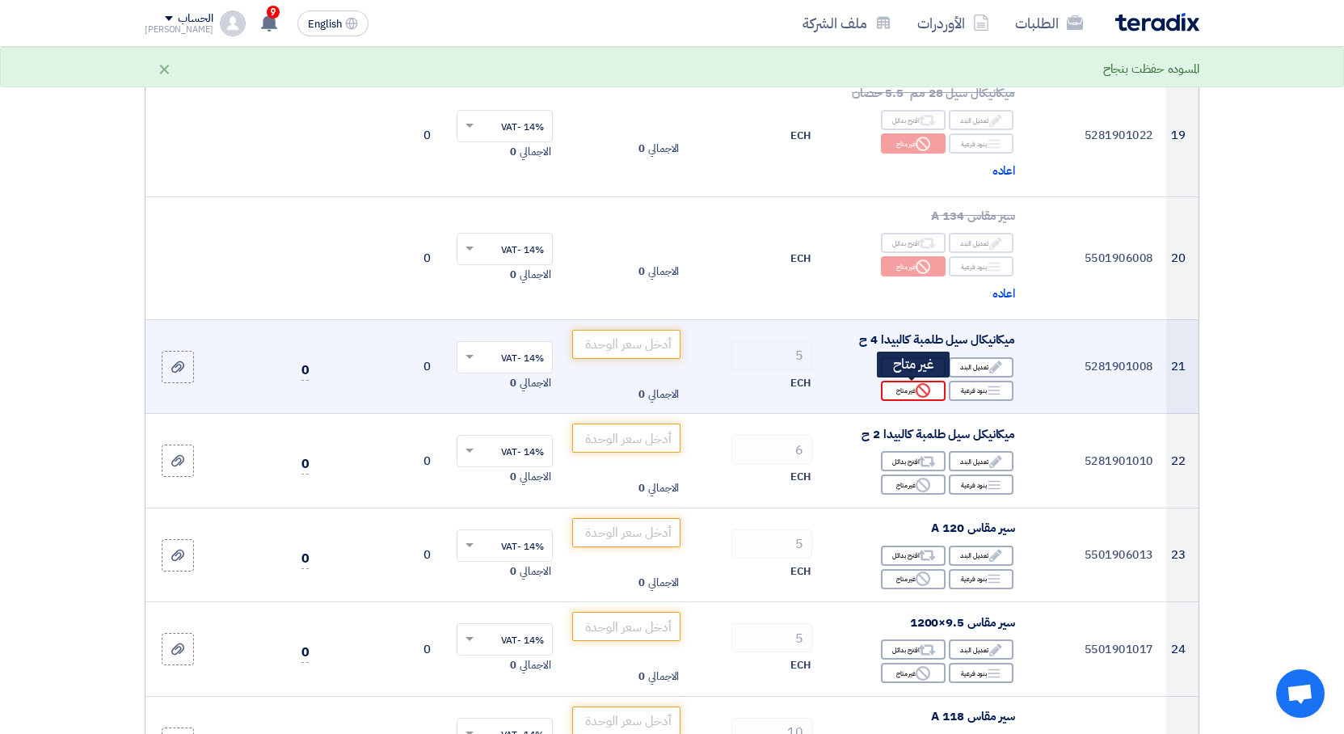
click at [923, 399] on div "Reject غير متاح" at bounding box center [913, 391] width 65 height 20
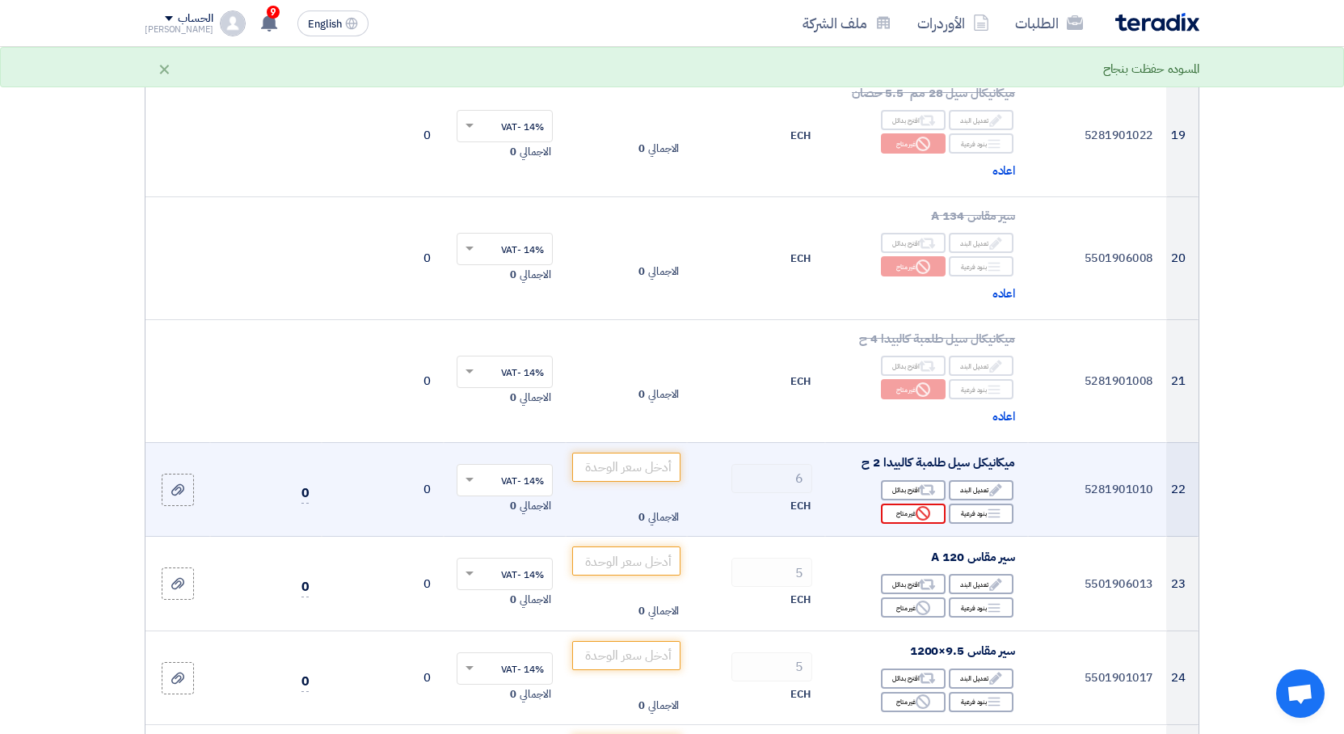
click at [922, 516] on icon "Reject" at bounding box center [922, 513] width 15 height 15
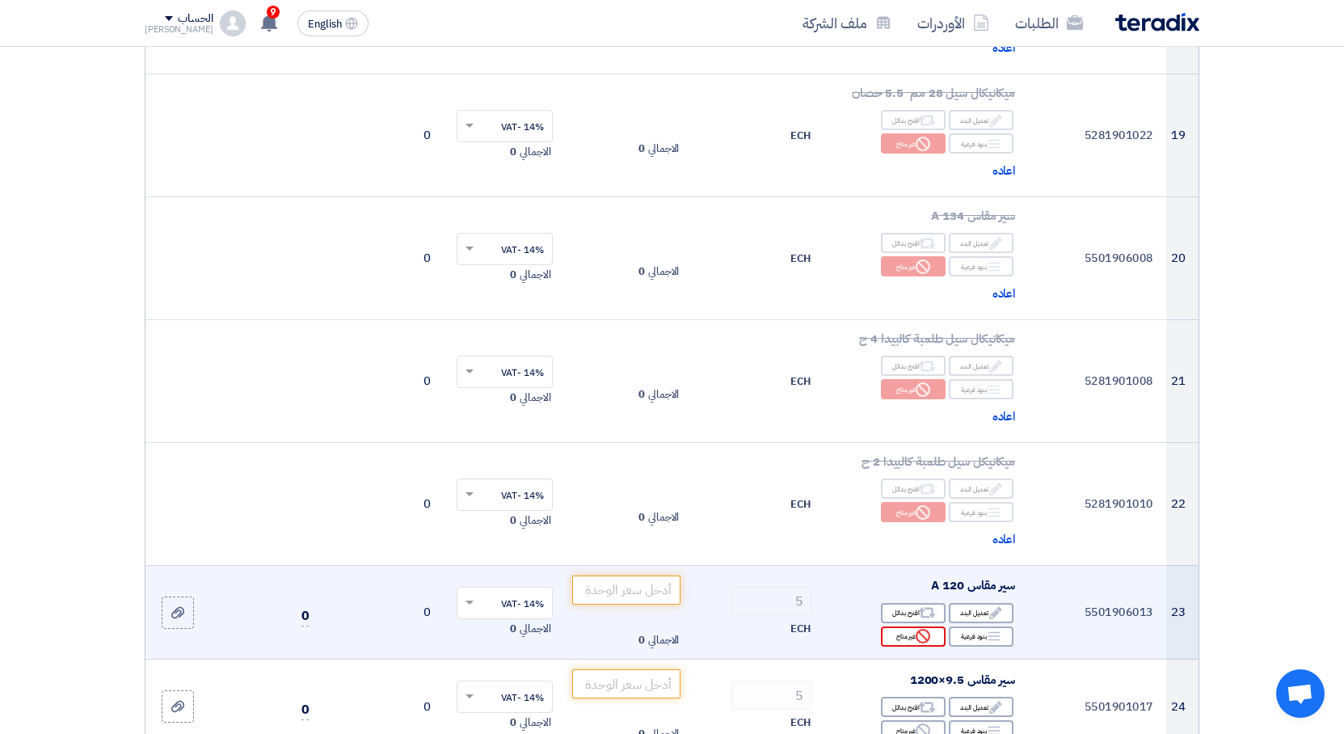
click at [926, 635] on icon "Reject" at bounding box center [922, 636] width 15 height 15
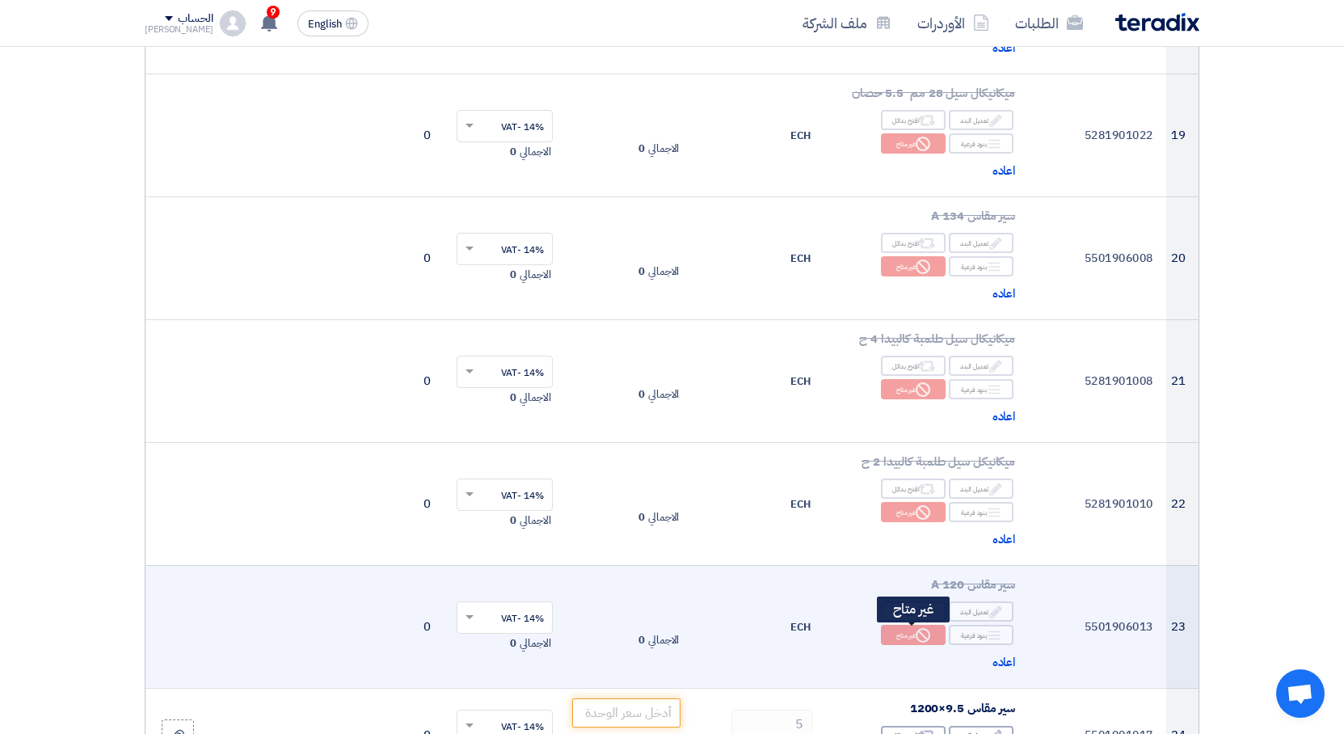
scroll to position [2850, 0]
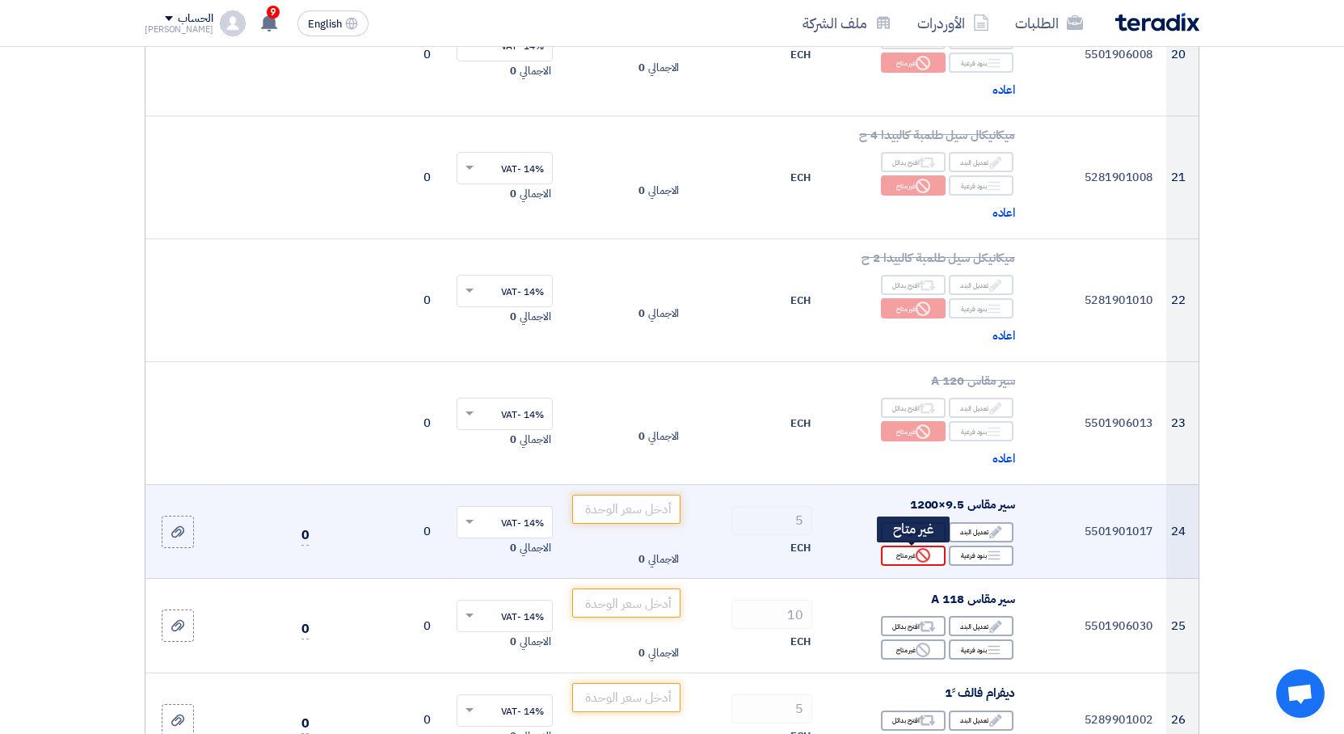
click at [915, 560] on div "Reject غير متاح" at bounding box center [913, 555] width 65 height 20
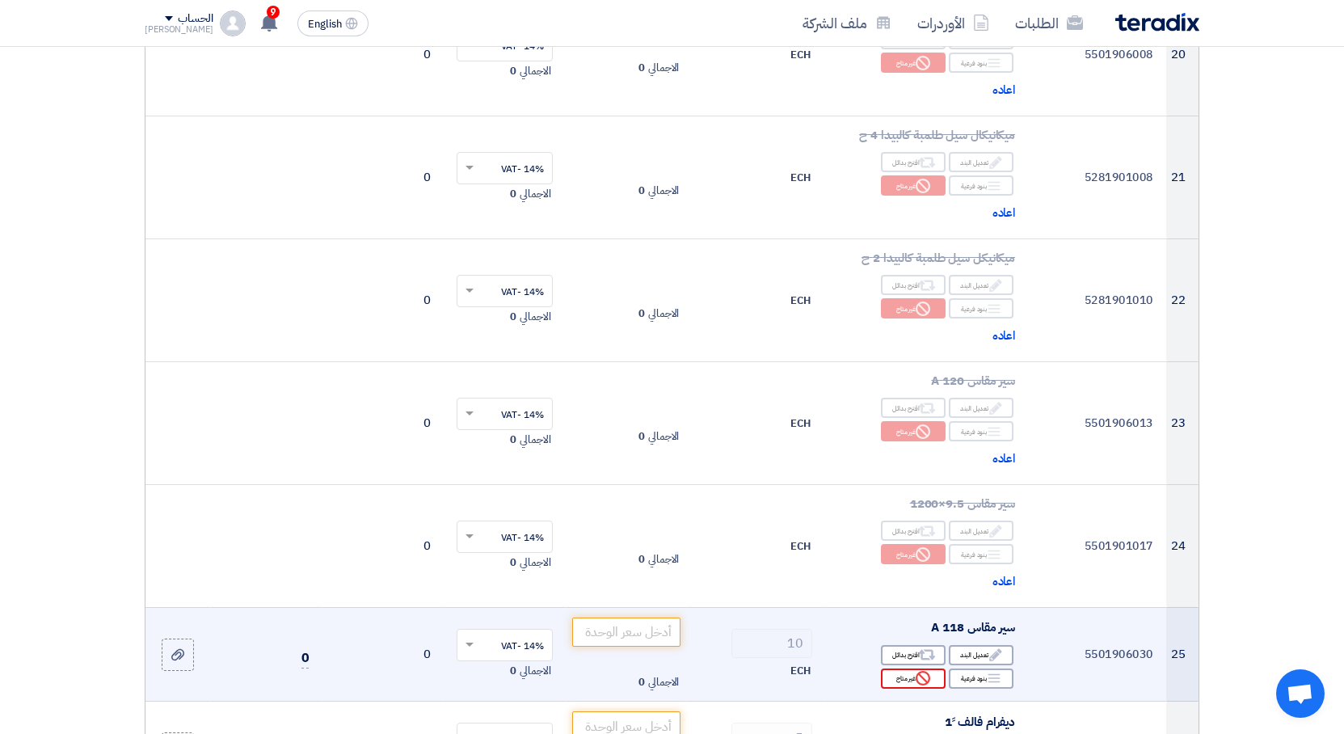
click at [926, 687] on div "Reject غير متاح" at bounding box center [913, 678] width 65 height 20
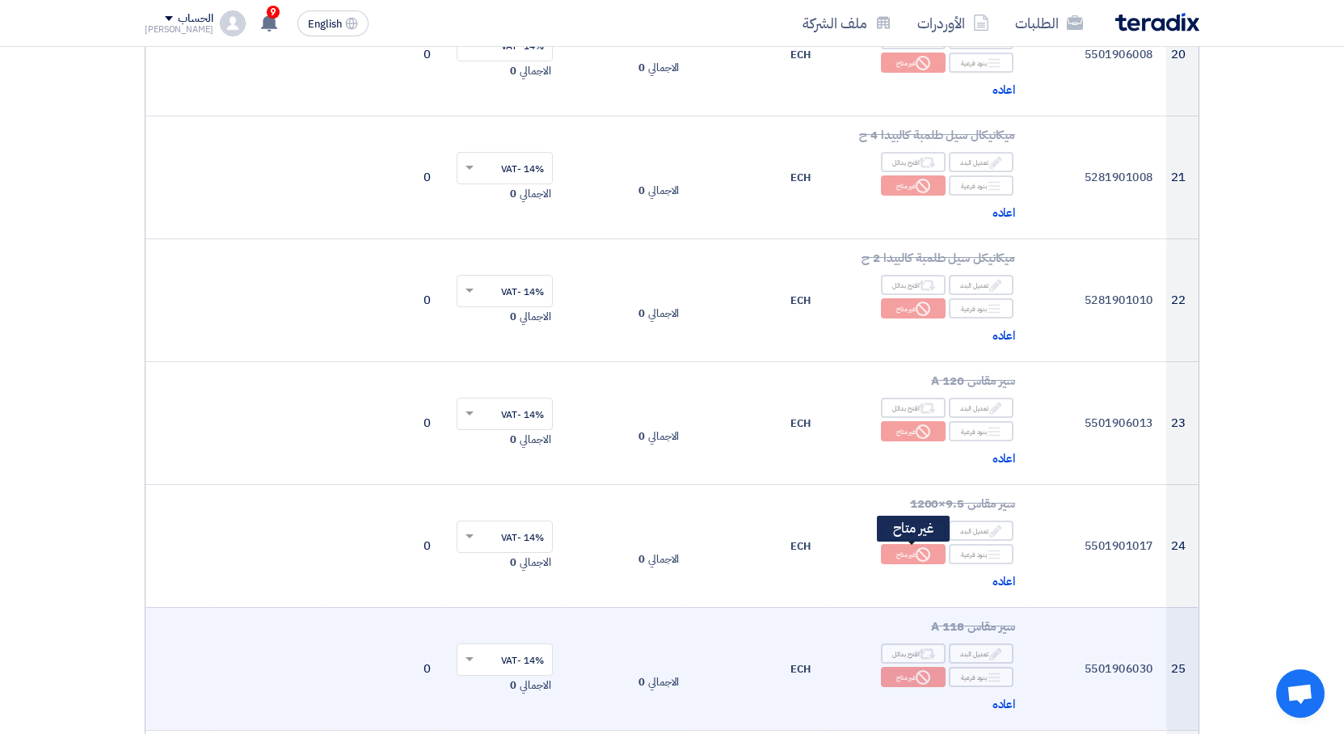
scroll to position [3257, 0]
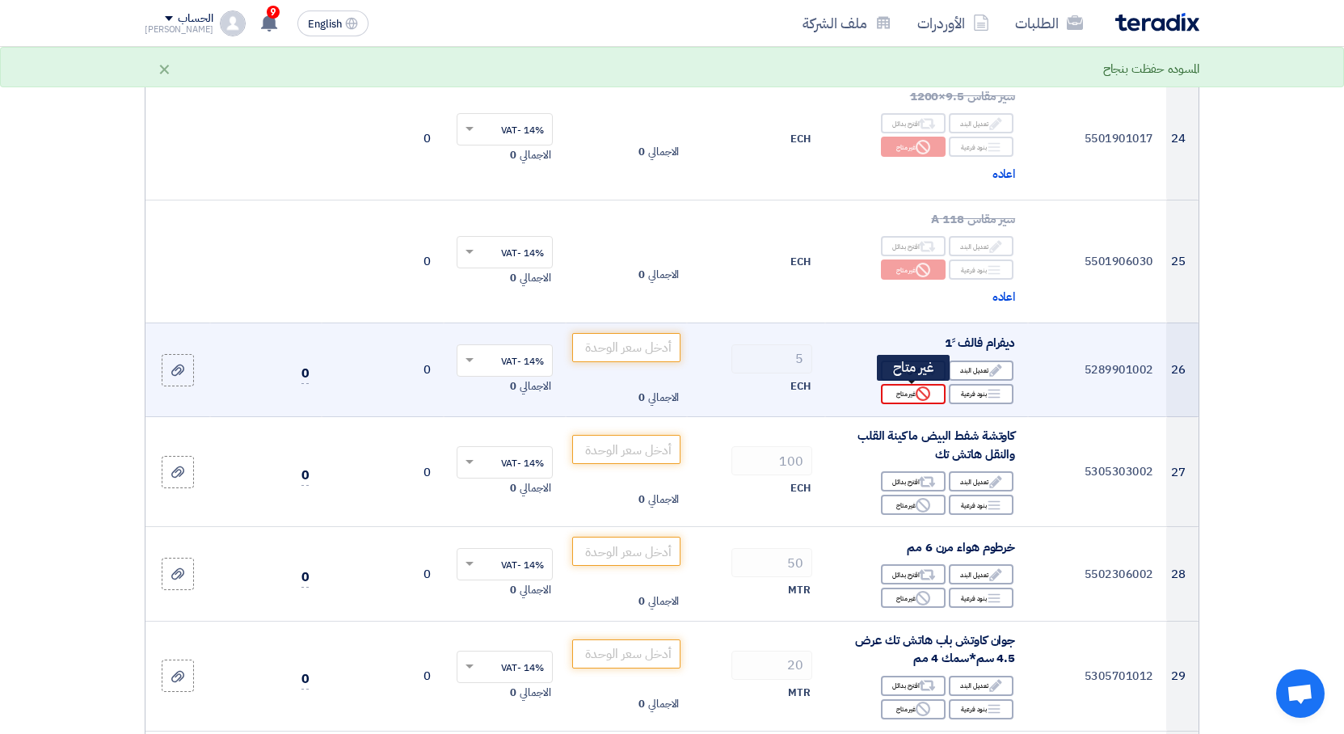
click at [899, 399] on div "Reject غير متاح" at bounding box center [913, 394] width 65 height 20
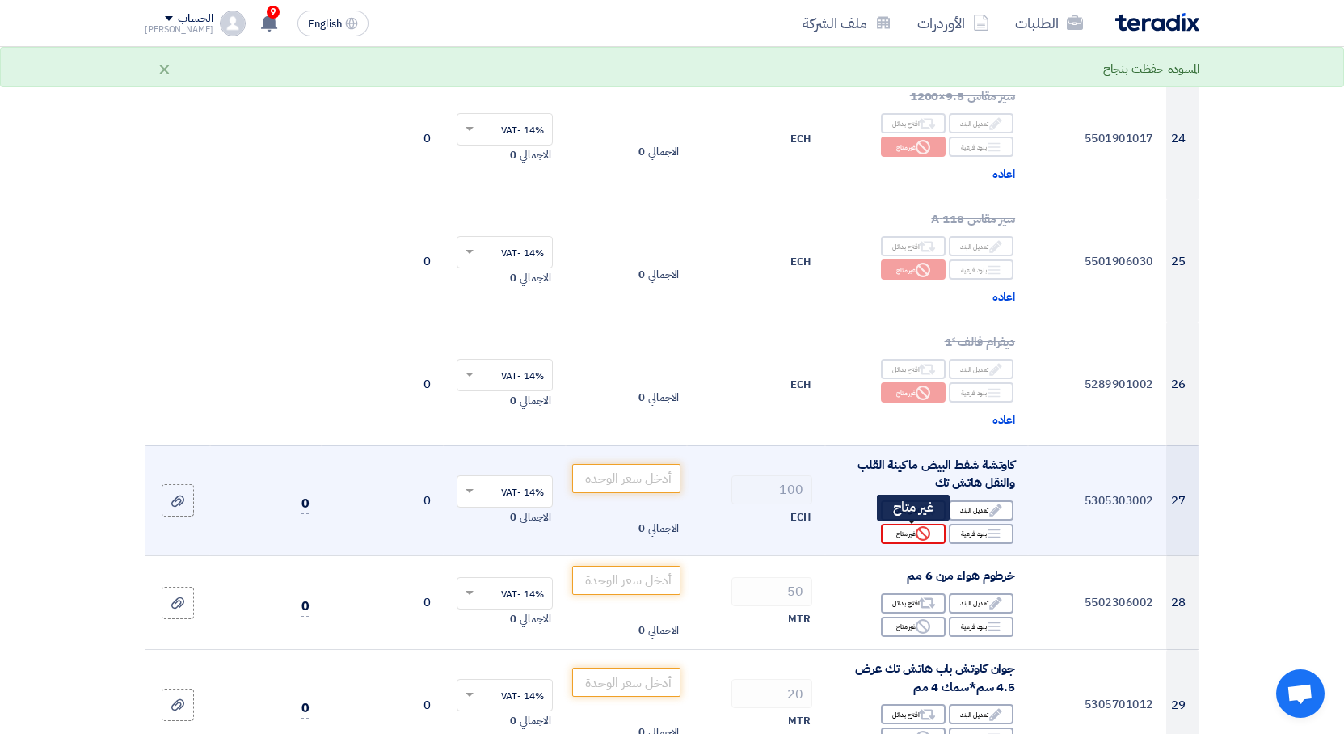
click at [915, 532] on icon "Reject" at bounding box center [922, 533] width 15 height 15
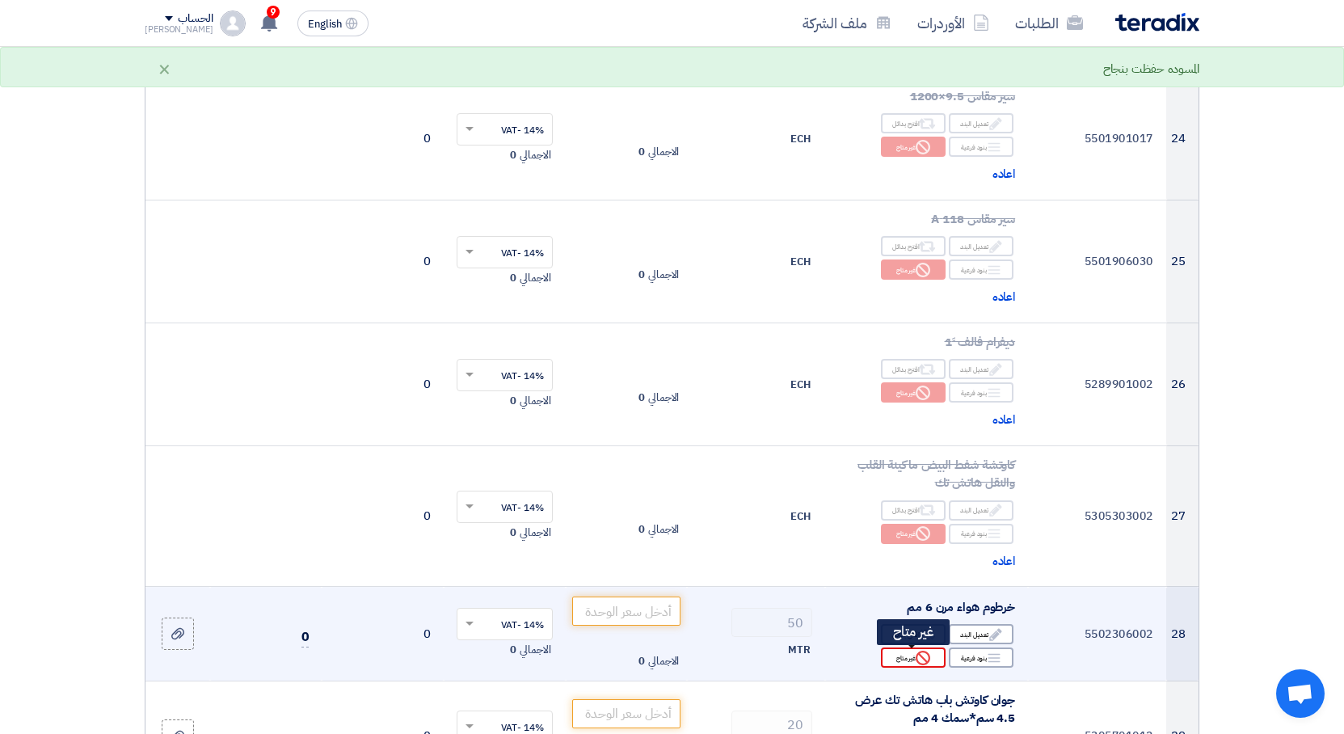
click at [927, 663] on icon "Reject" at bounding box center [922, 657] width 15 height 15
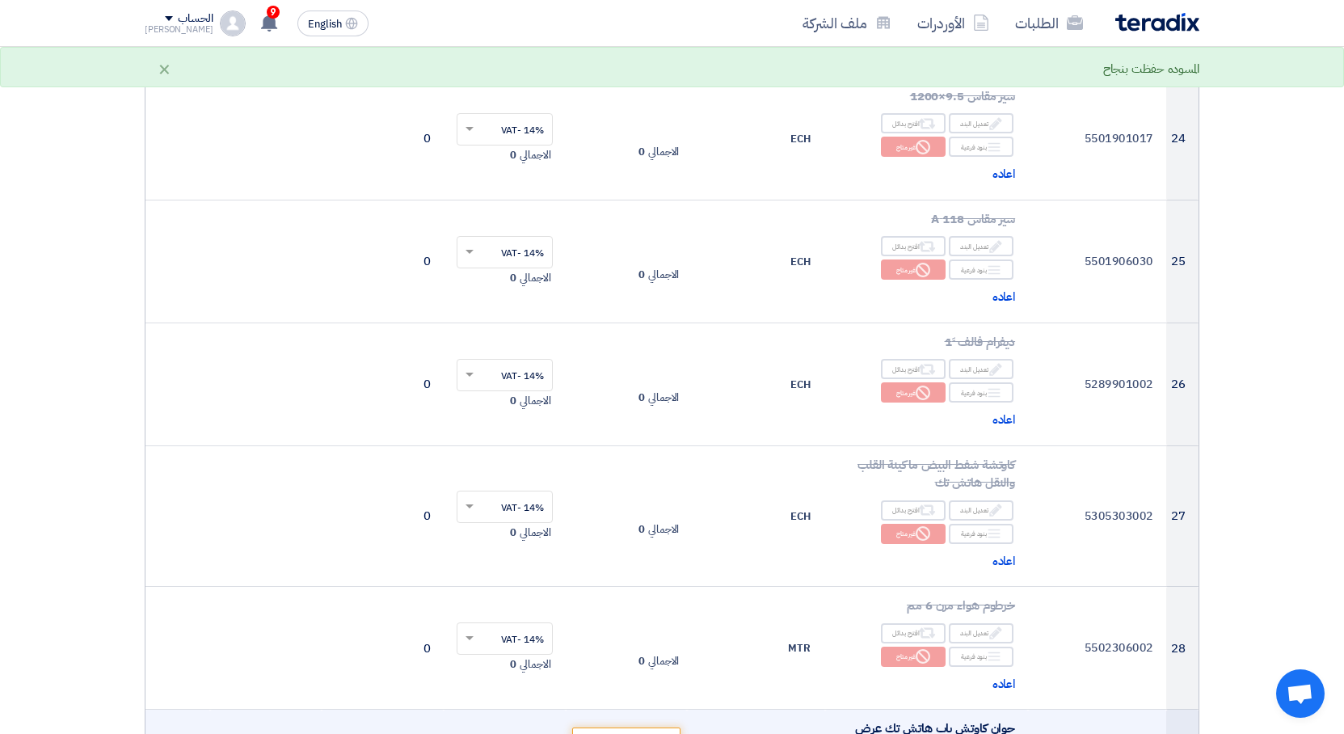
scroll to position [3563, 0]
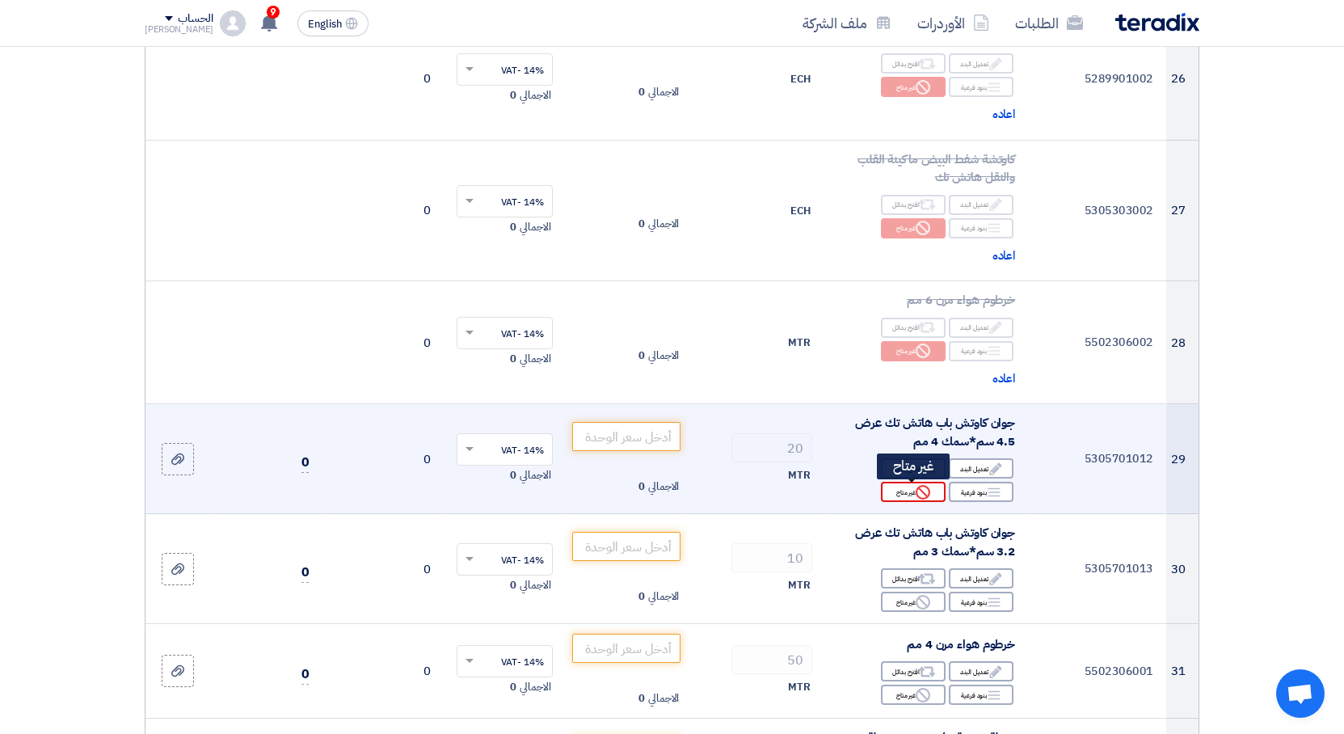
click at [907, 492] on div "Reject غير متاح" at bounding box center [913, 492] width 65 height 20
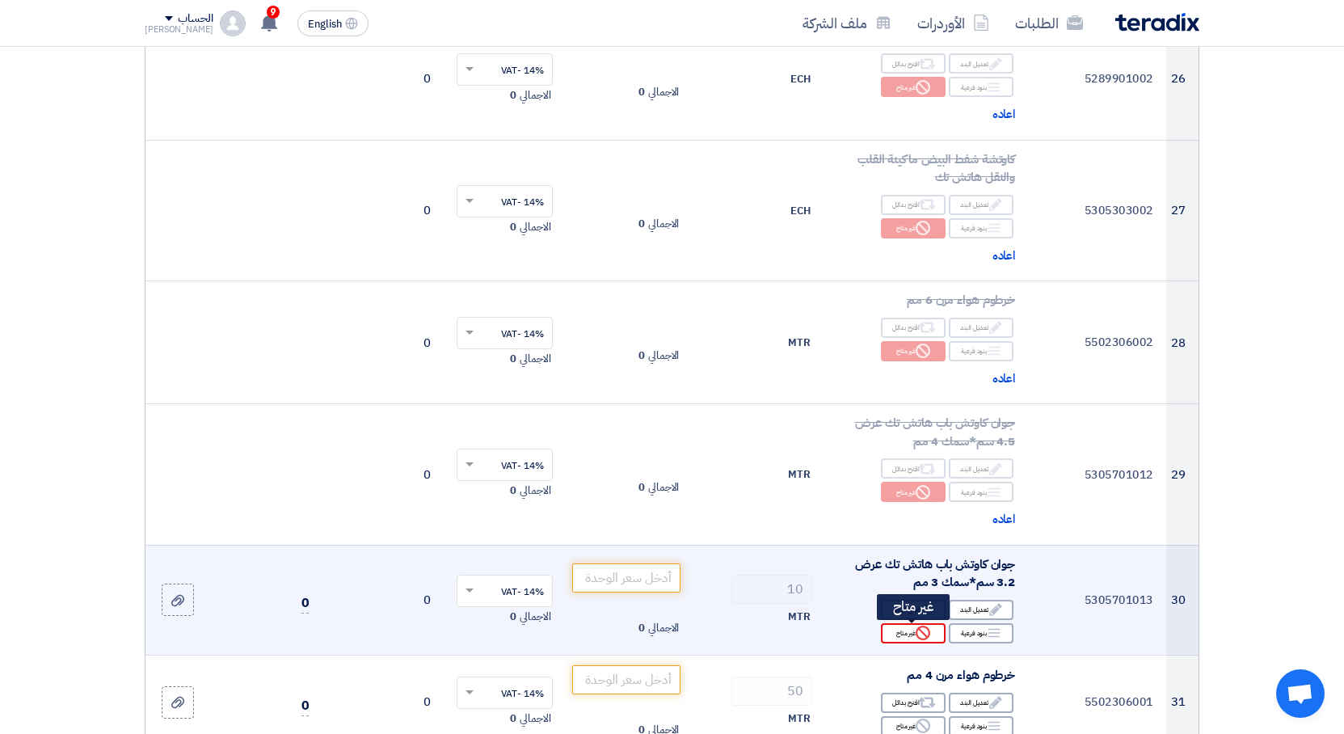
click at [916, 629] on icon "Reject" at bounding box center [922, 632] width 15 height 15
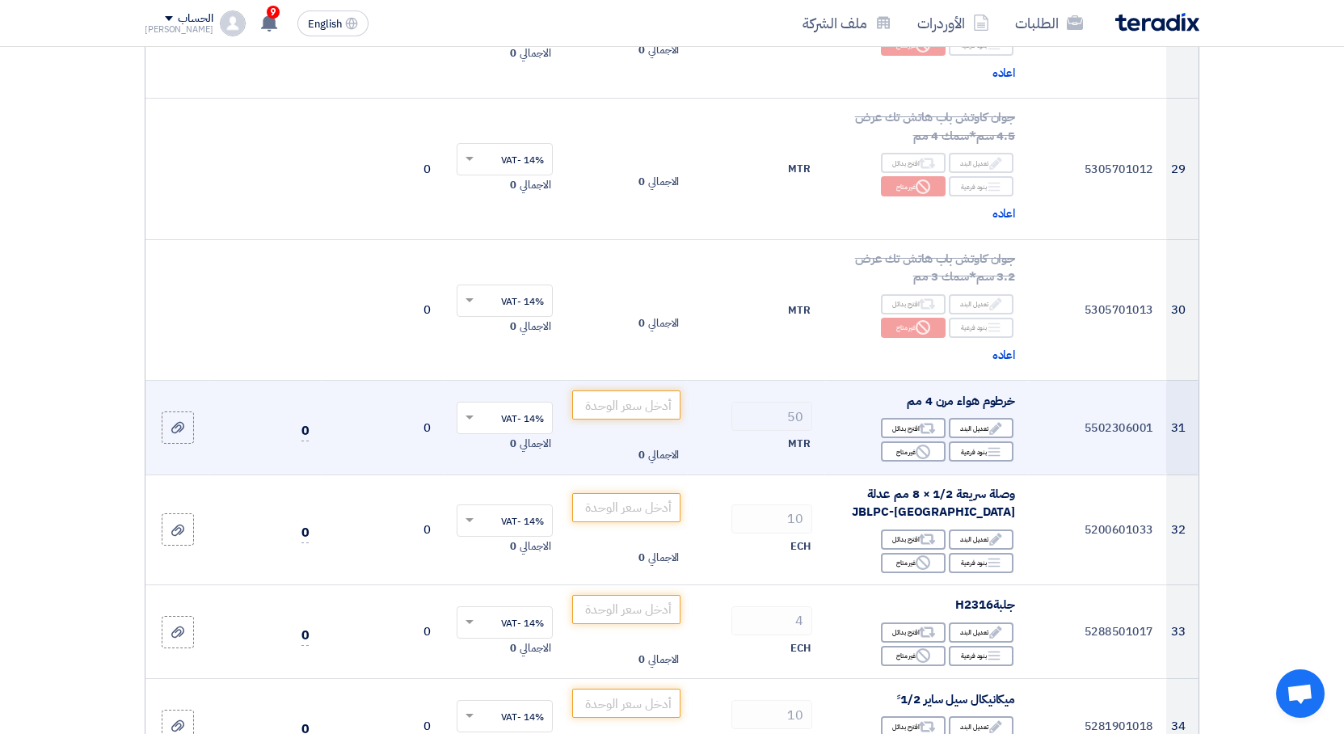
scroll to position [3970, 0]
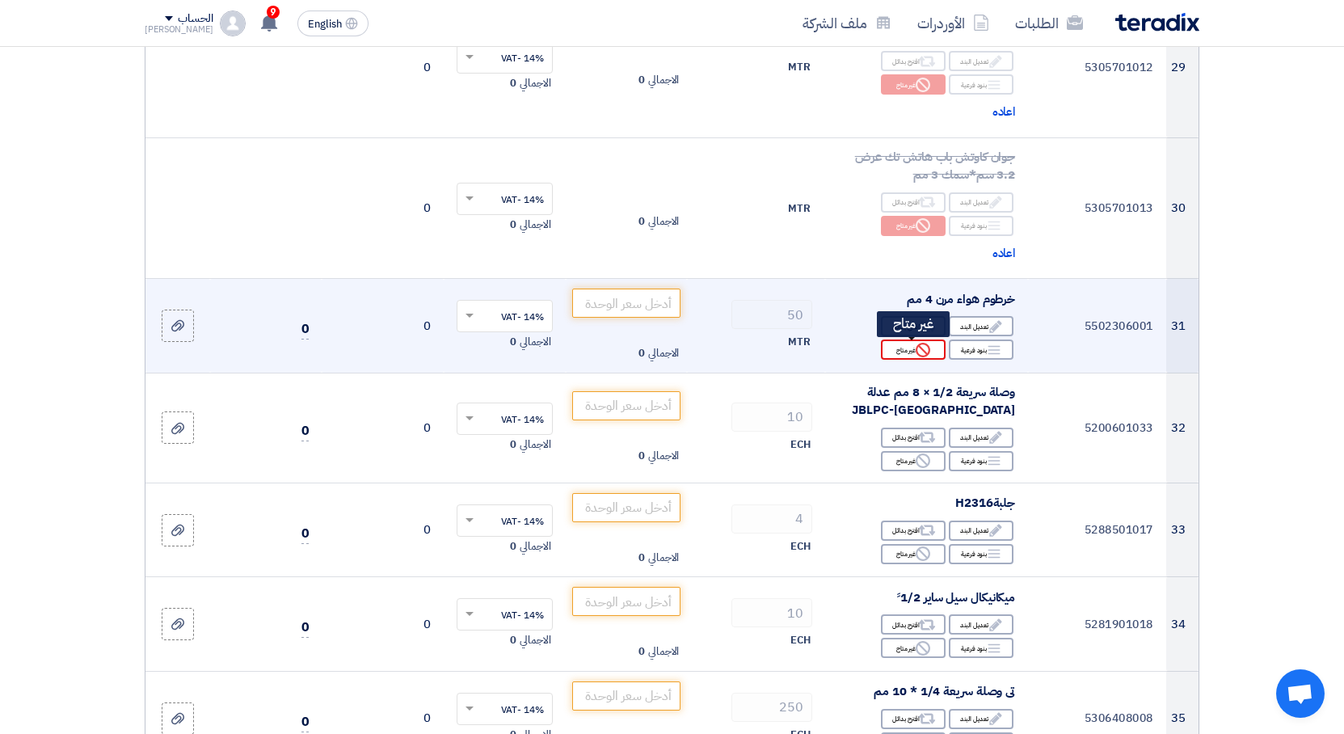
click at [914, 354] on div "Reject غير متاح" at bounding box center [913, 349] width 65 height 20
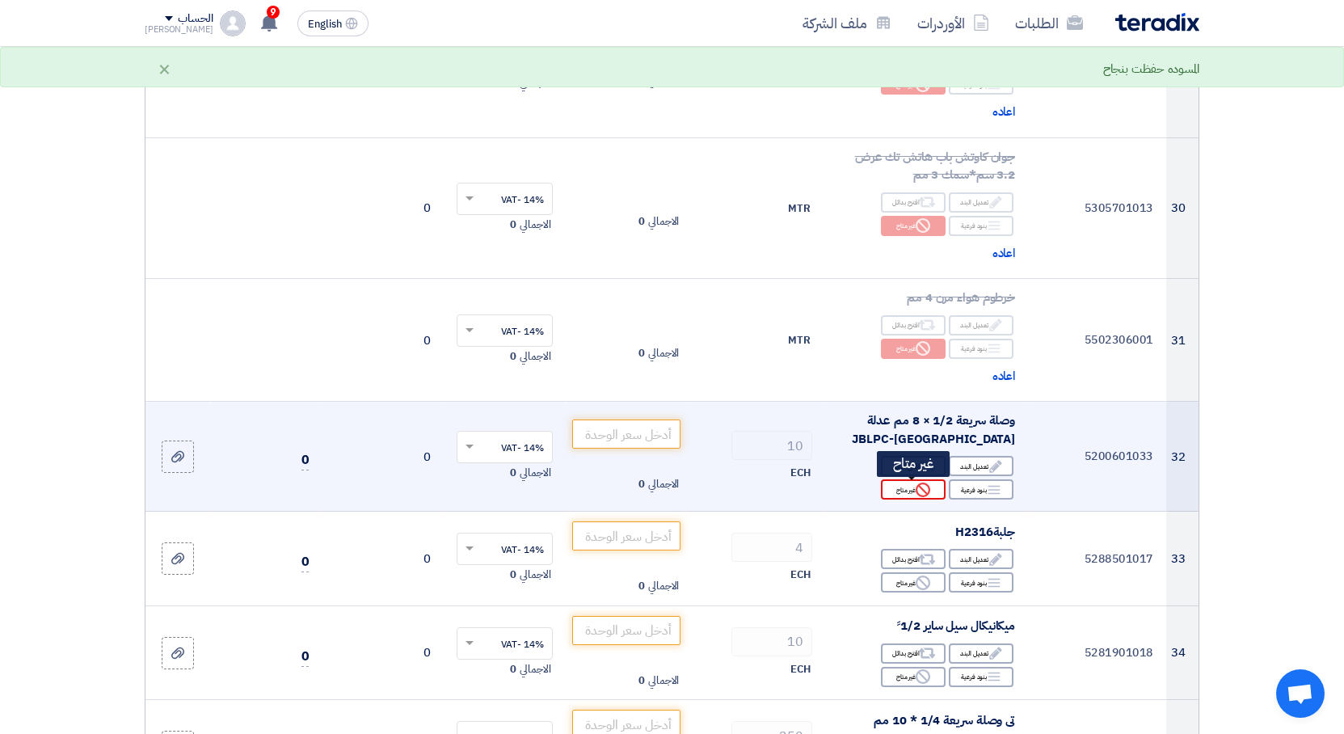
click at [919, 490] on icon "Reject" at bounding box center [922, 489] width 15 height 15
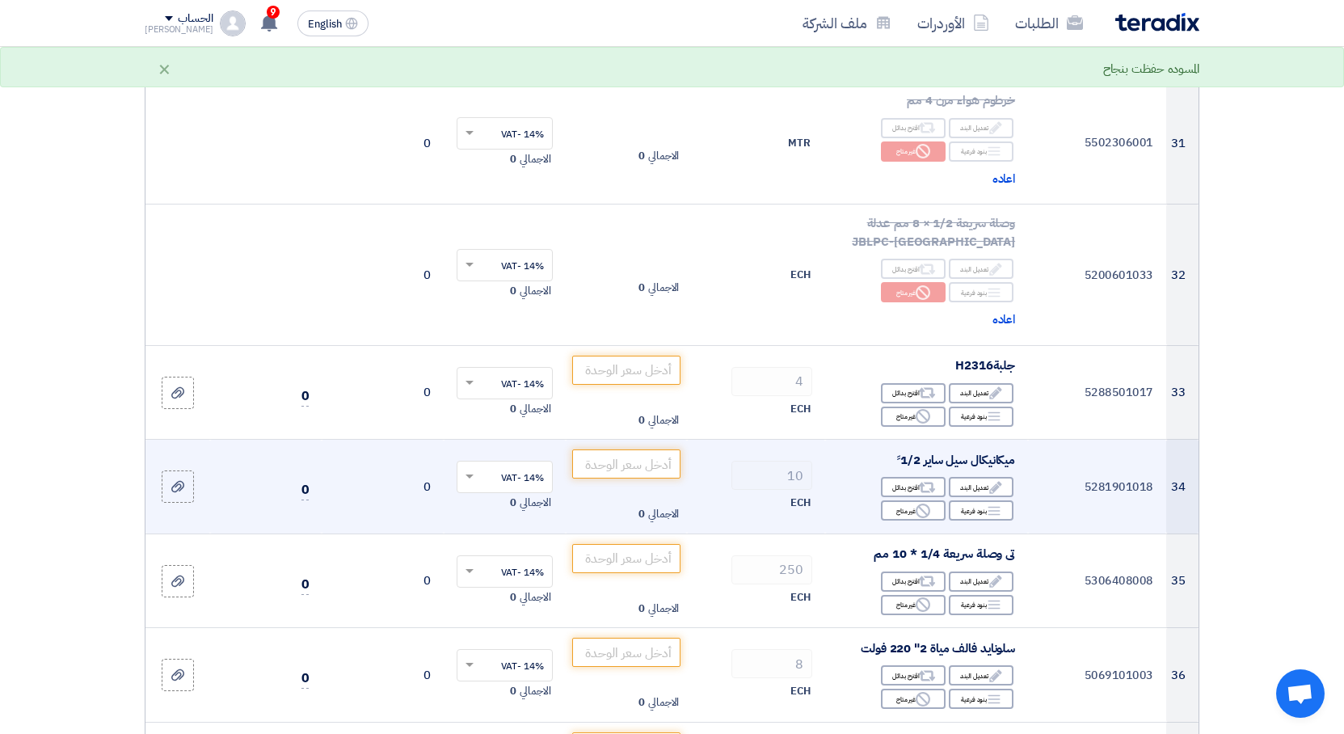
scroll to position [4174, 0]
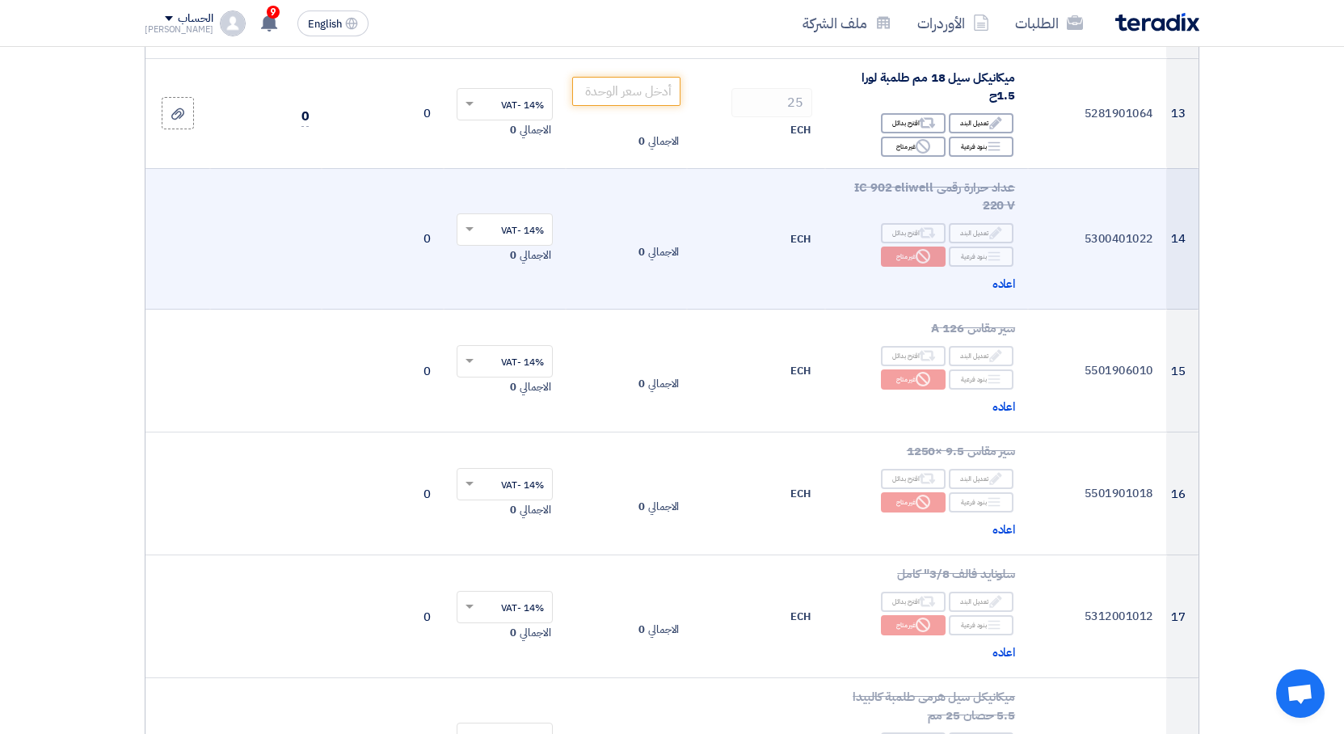
scroll to position [1730, 0]
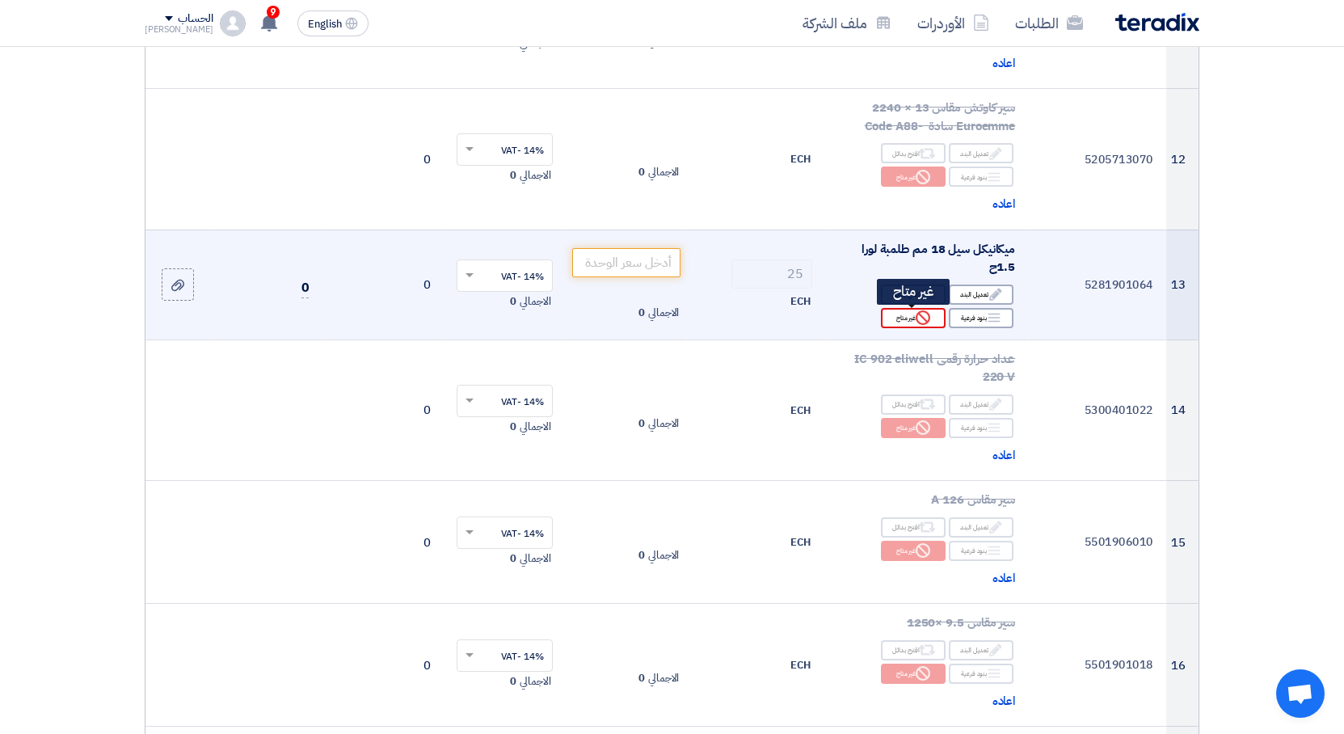
click at [899, 316] on div "Reject غير متاح" at bounding box center [913, 318] width 65 height 20
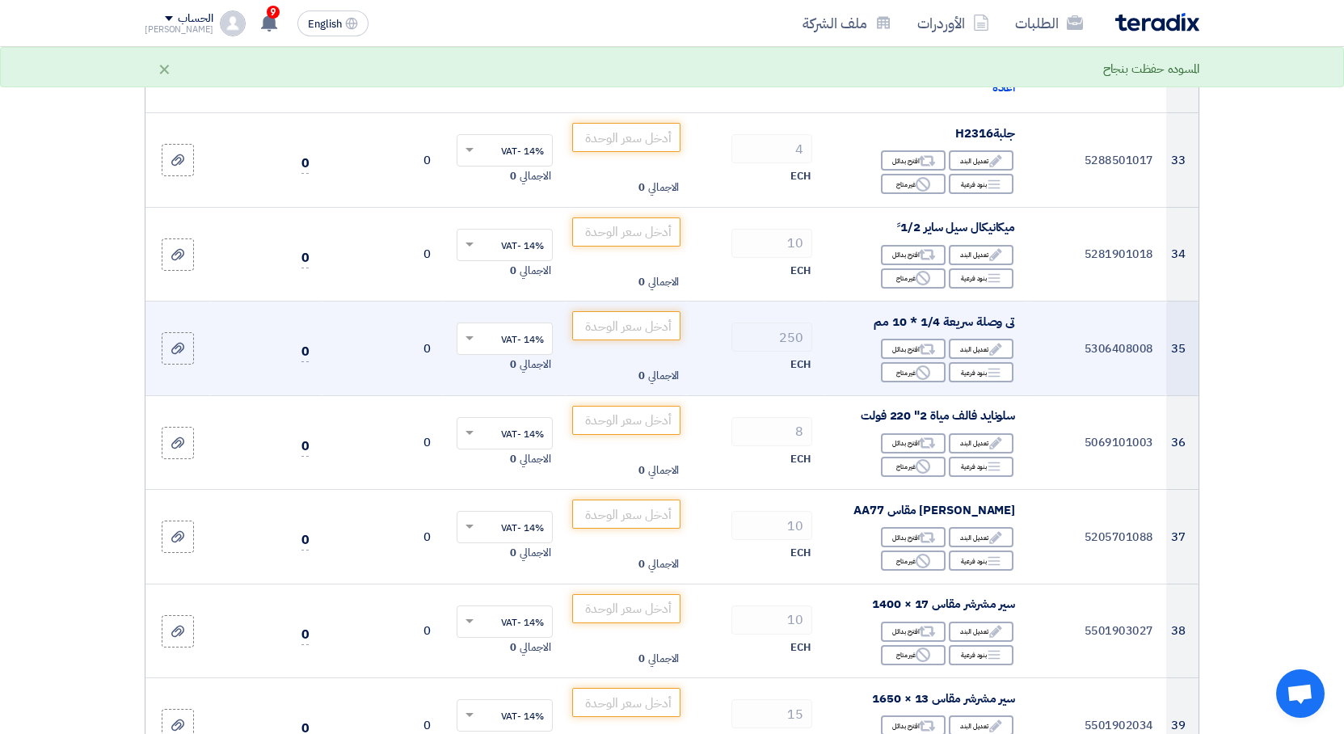
scroll to position [4377, 0]
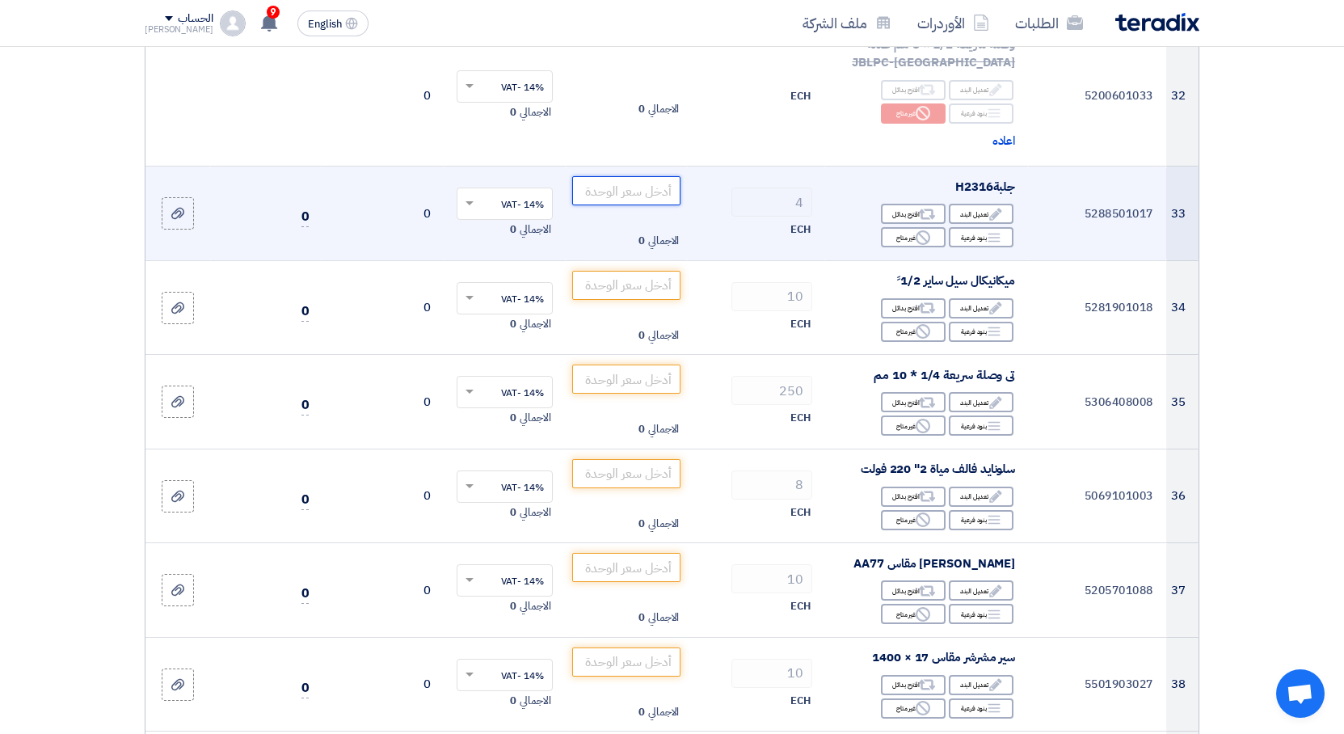
click at [645, 191] on input "number" at bounding box center [626, 190] width 109 height 29
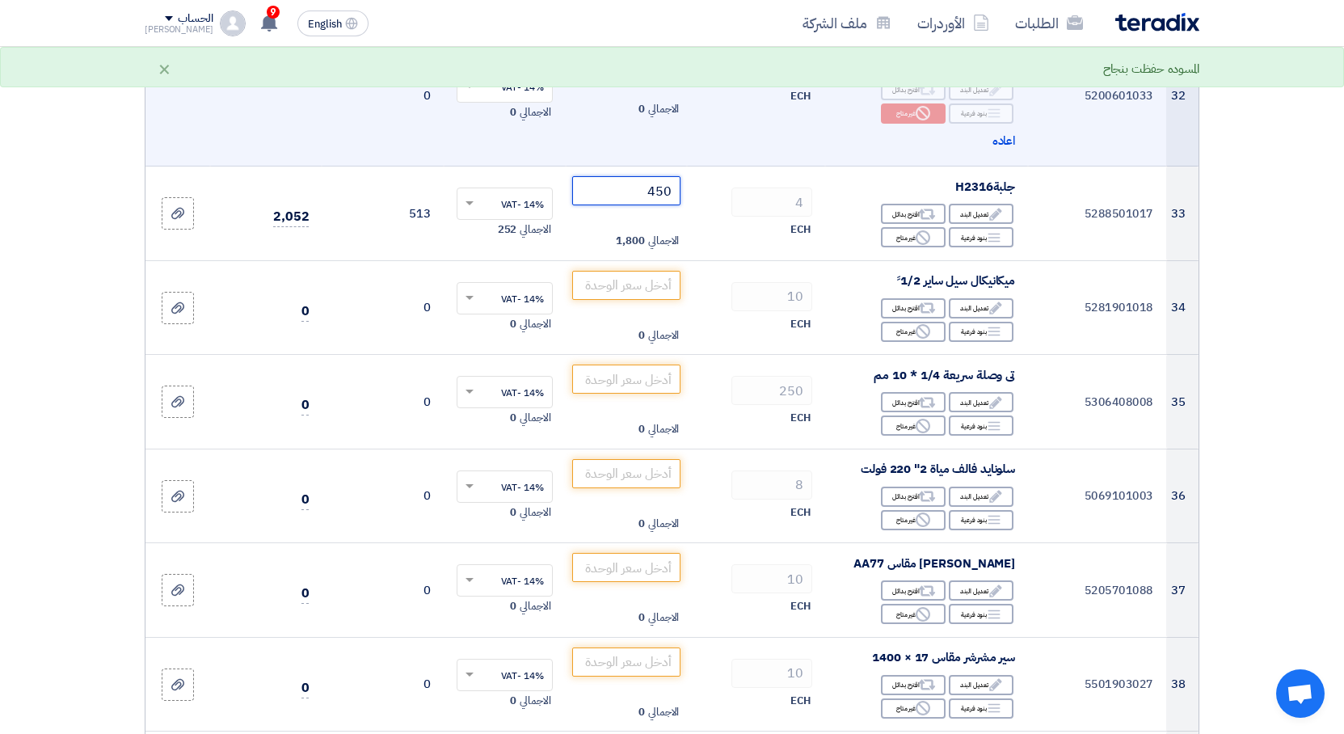
type input "450"
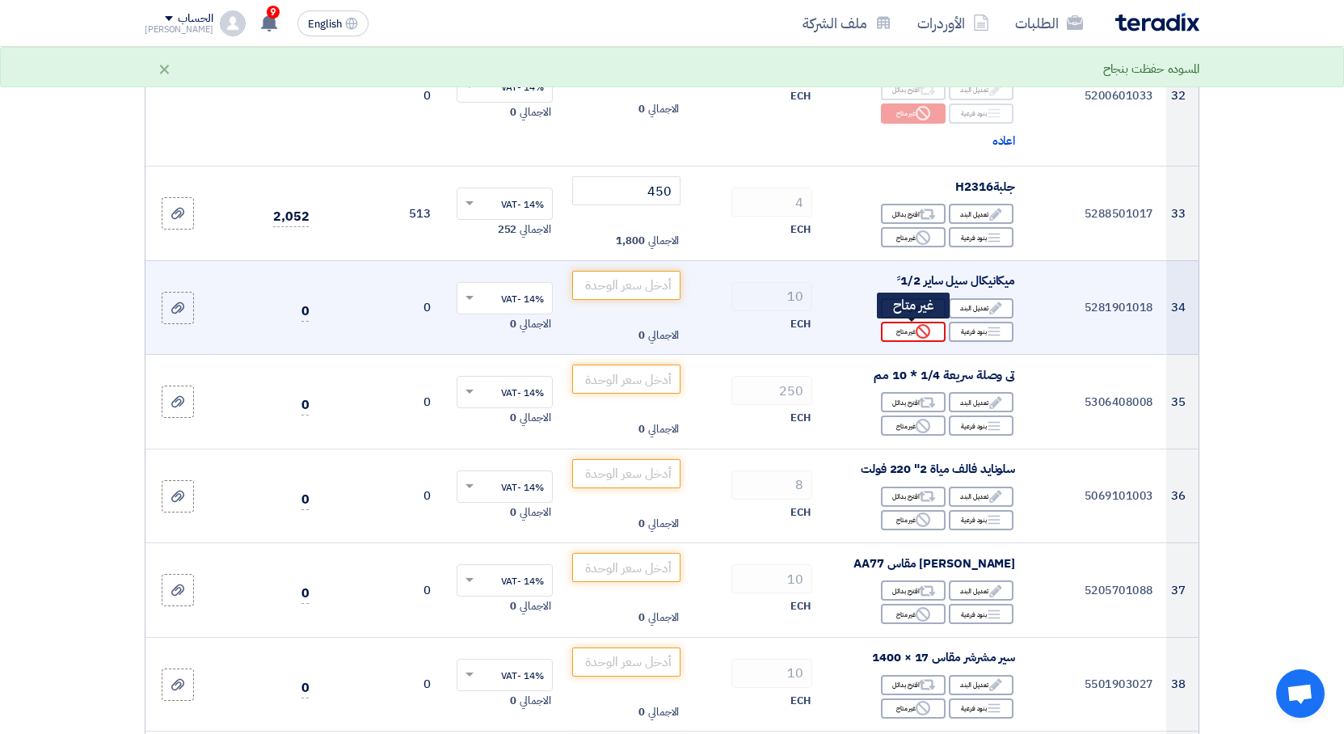
click at [901, 331] on div "Reject غير متاح" at bounding box center [913, 332] width 65 height 20
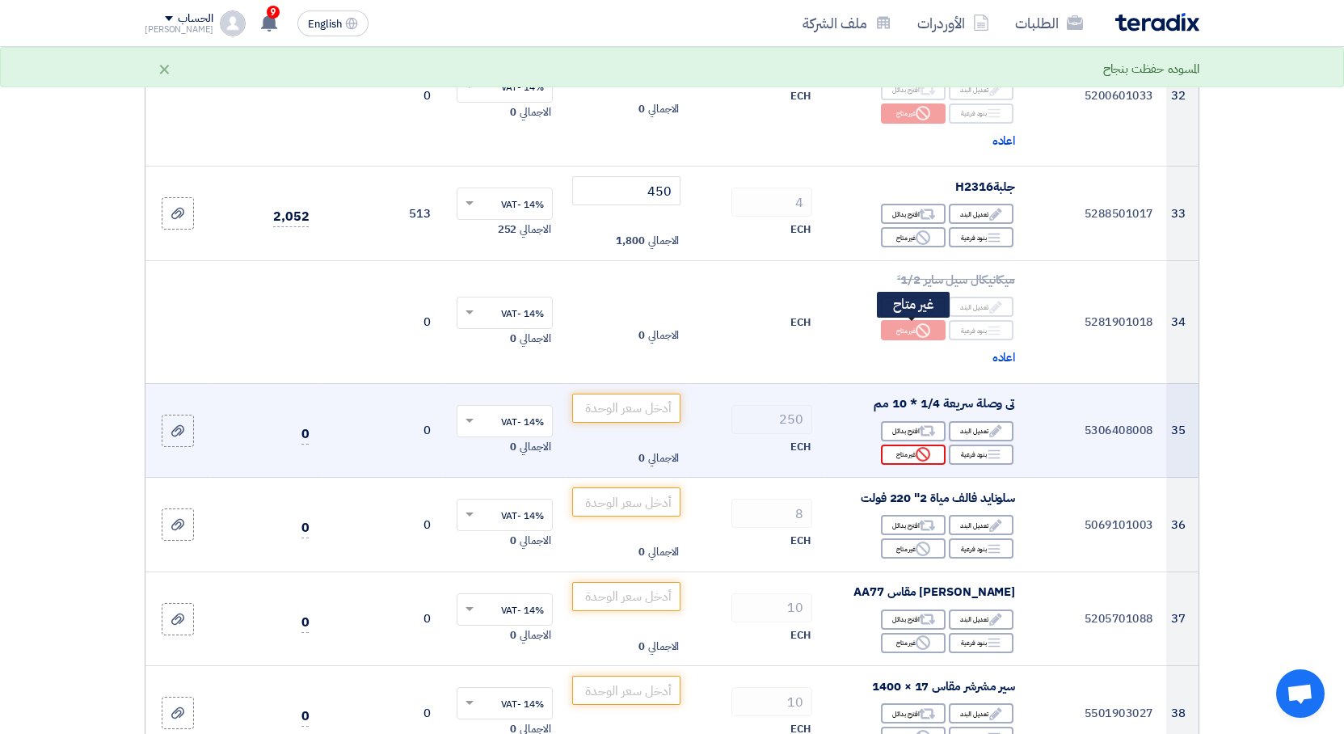
click at [911, 456] on div "Reject غير متاح" at bounding box center [913, 454] width 65 height 20
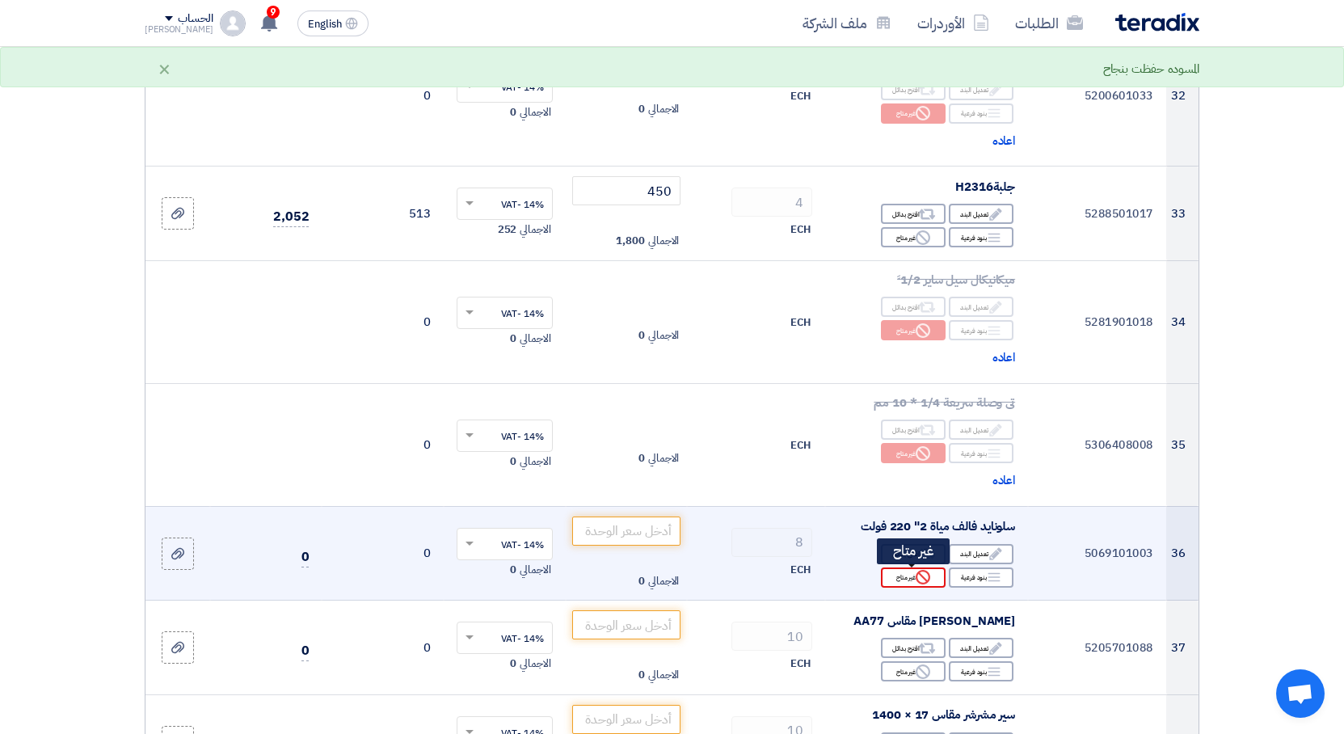
click at [925, 574] on icon "Reject" at bounding box center [922, 577] width 15 height 15
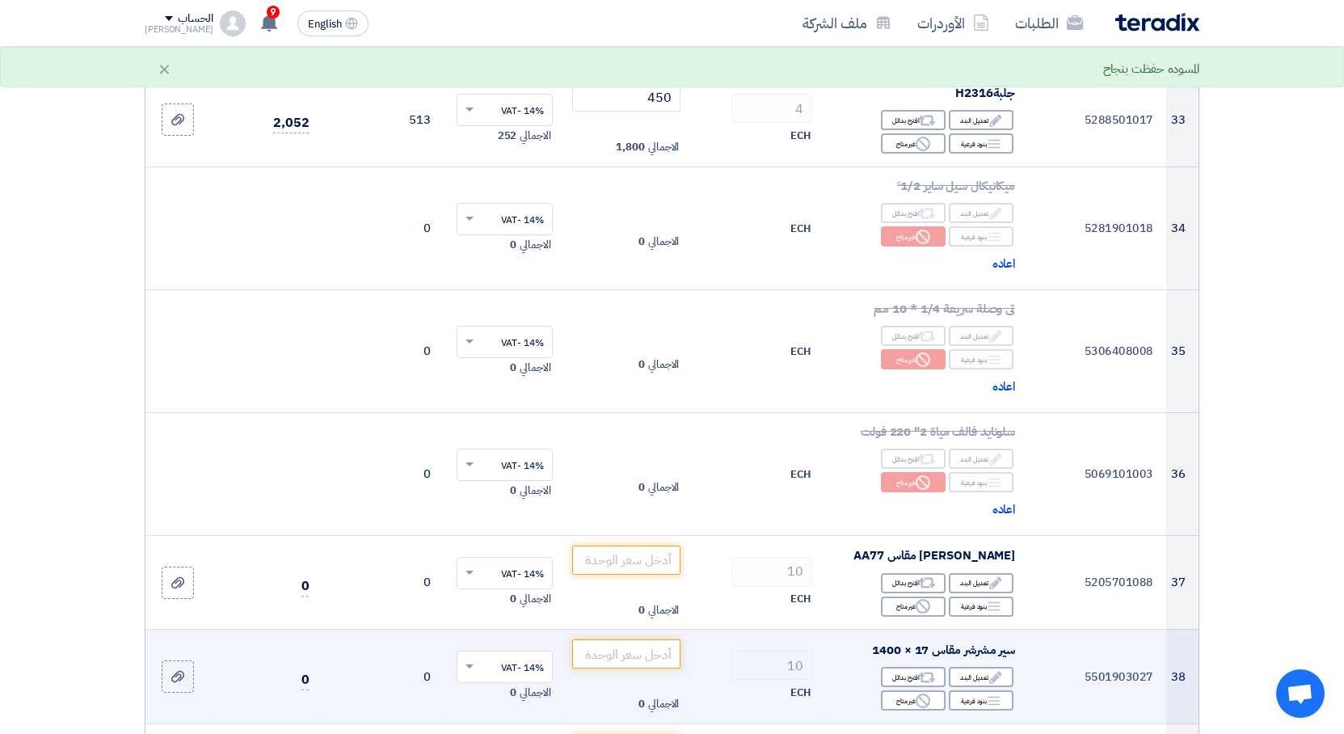
scroll to position [4683, 0]
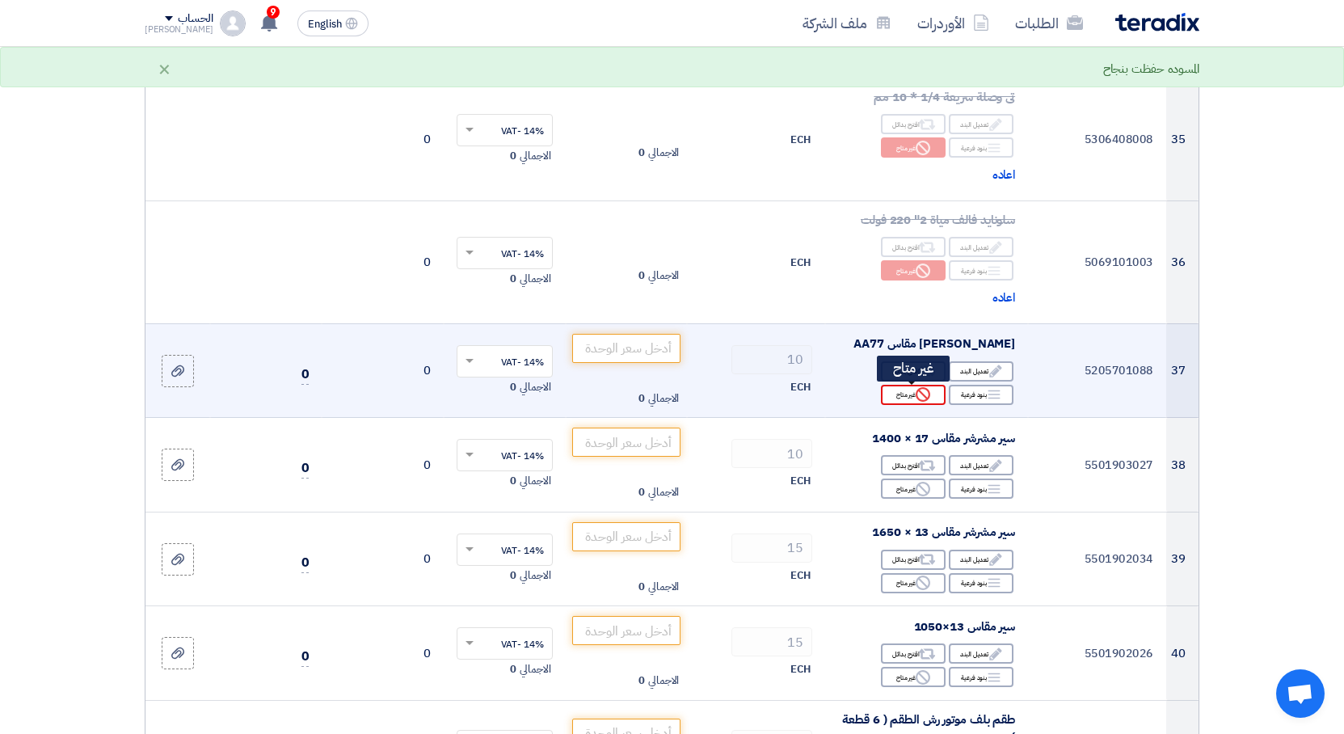
click at [923, 397] on icon "Reject" at bounding box center [922, 394] width 15 height 15
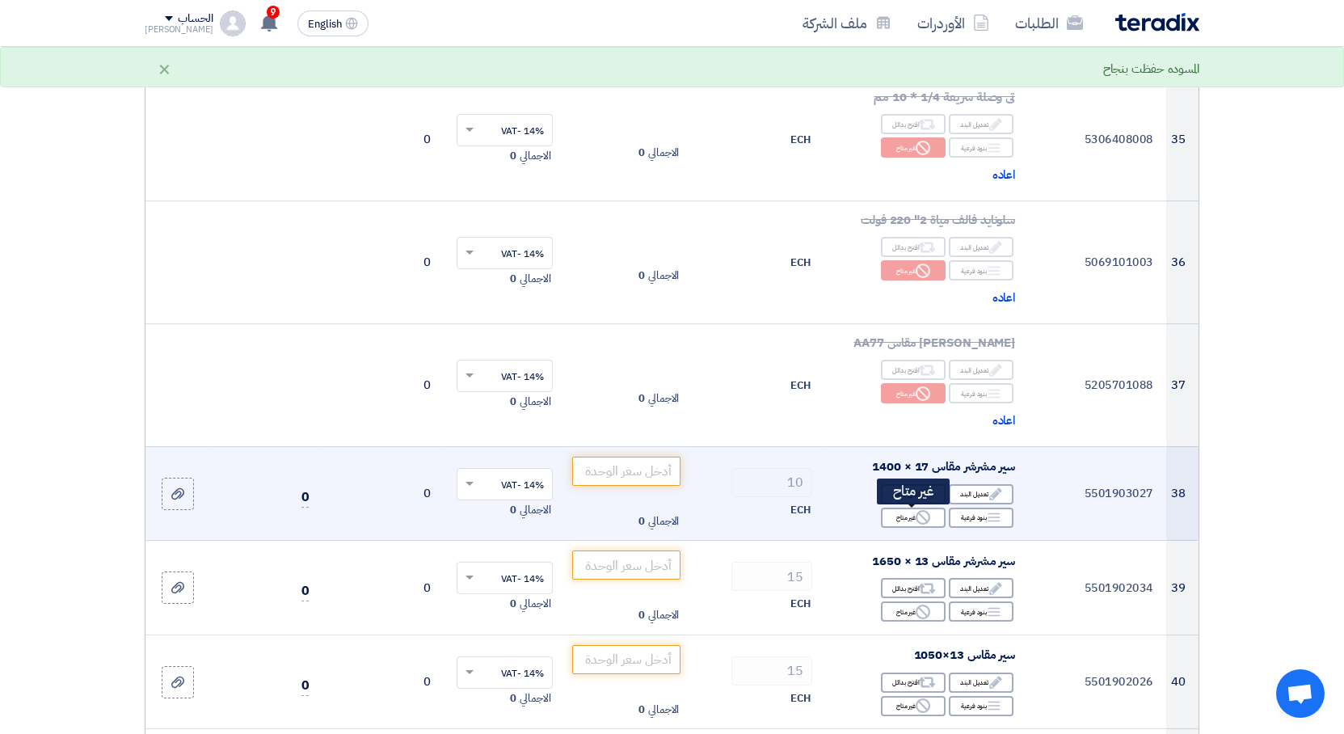
click at [922, 516] on icon "Reject" at bounding box center [922, 517] width 15 height 15
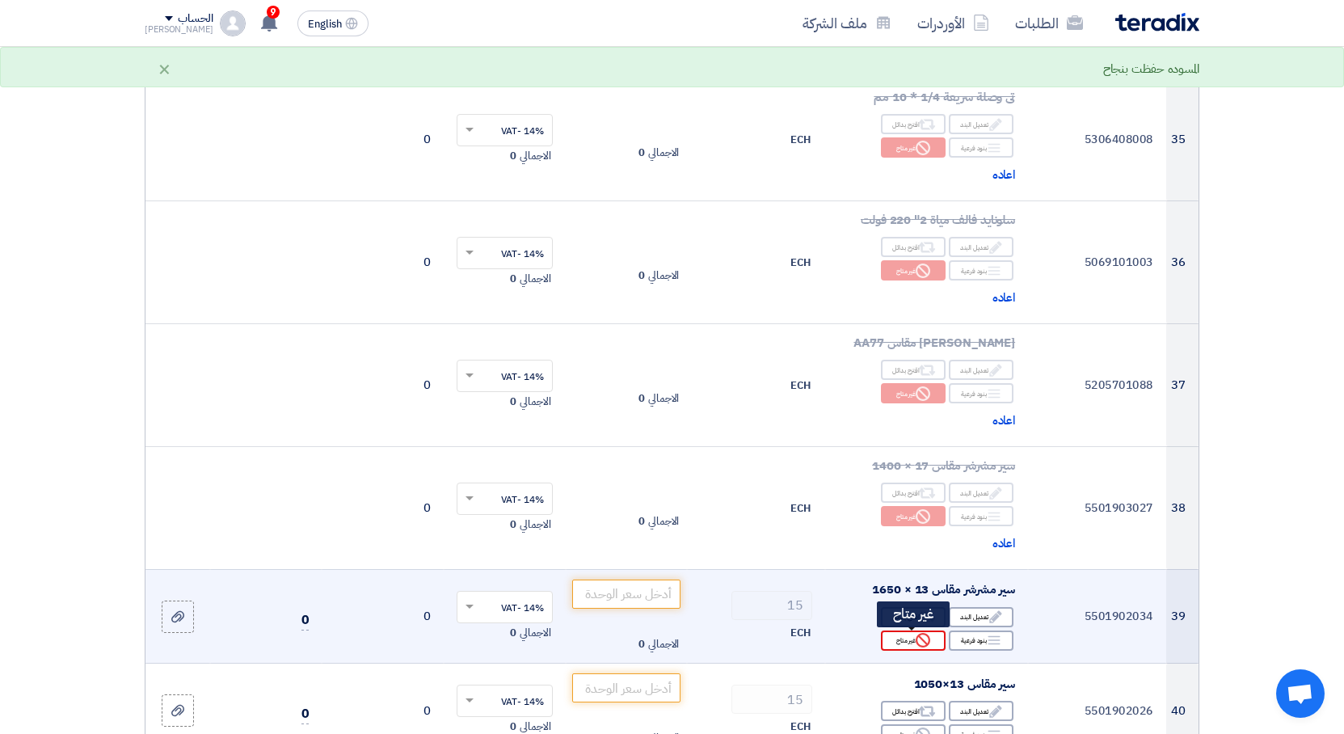
scroll to position [4886, 0]
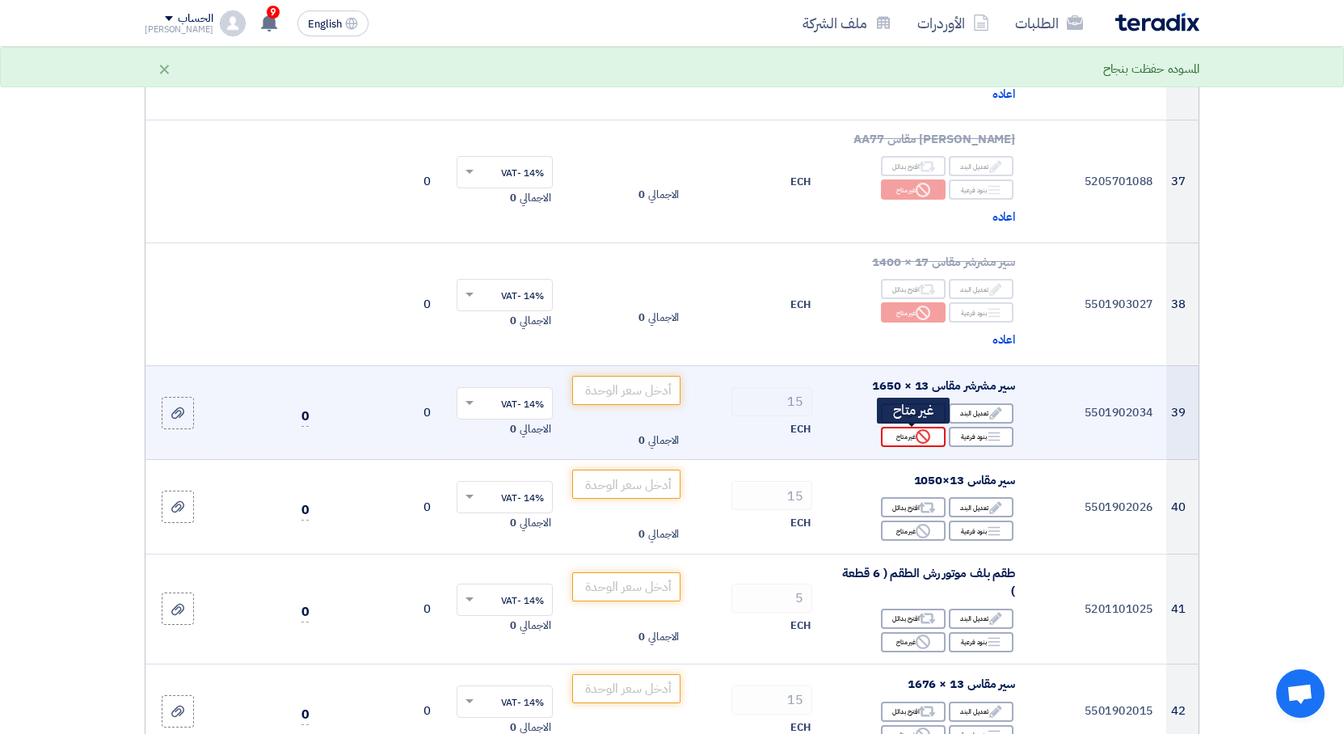
click at [925, 439] on use at bounding box center [922, 436] width 15 height 15
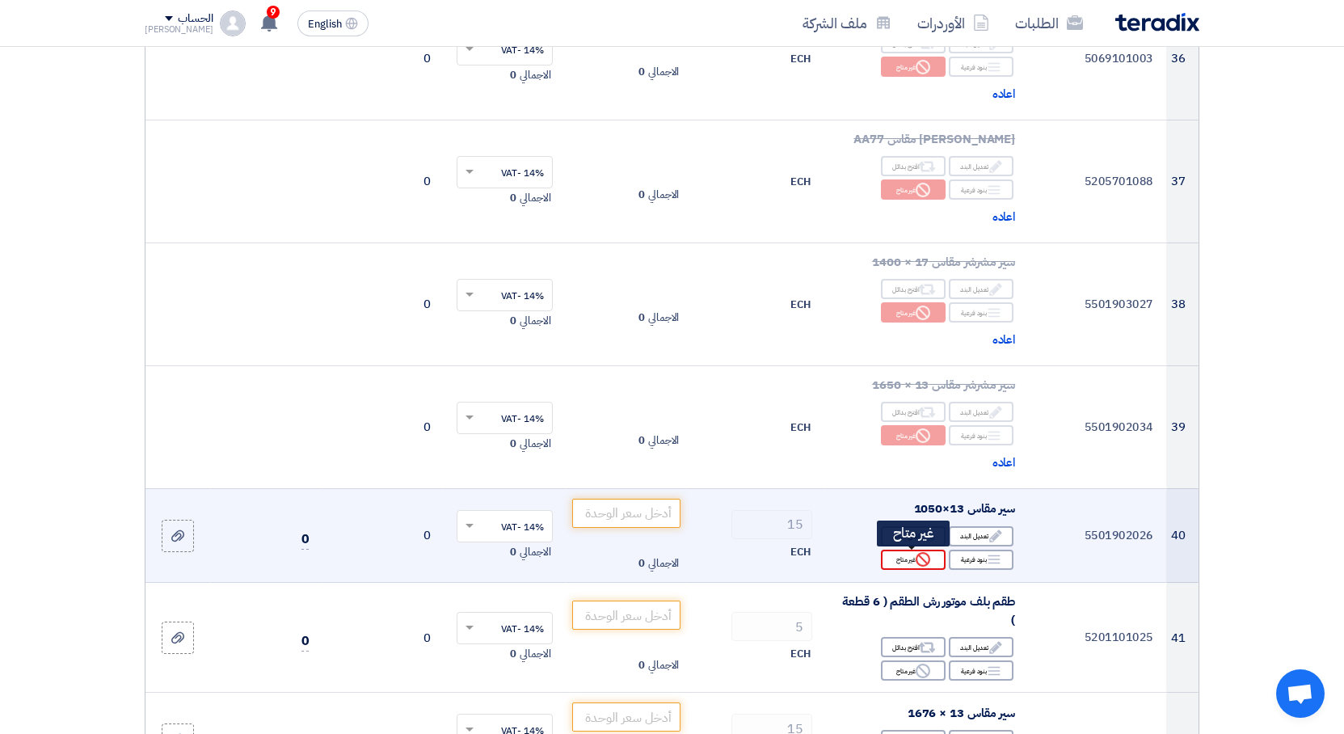
click at [923, 555] on icon "Reject" at bounding box center [922, 559] width 15 height 15
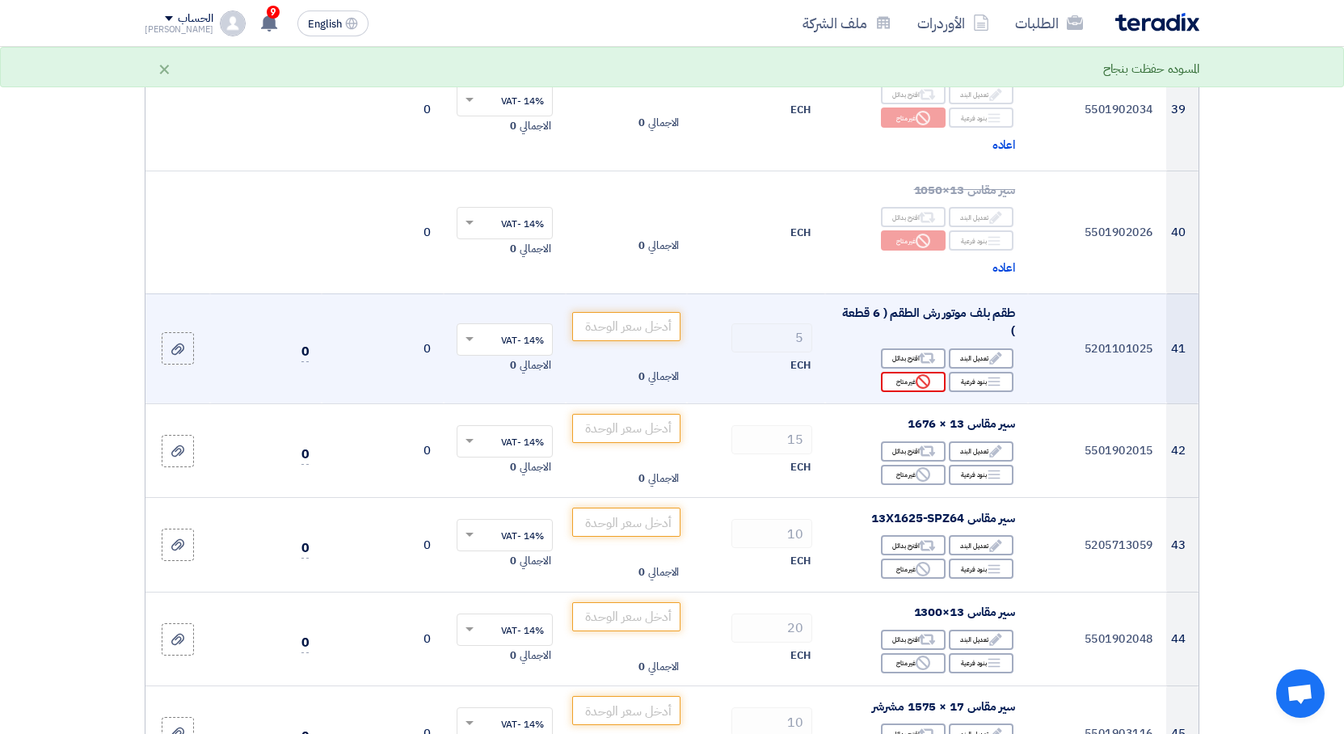
scroll to position [5293, 0]
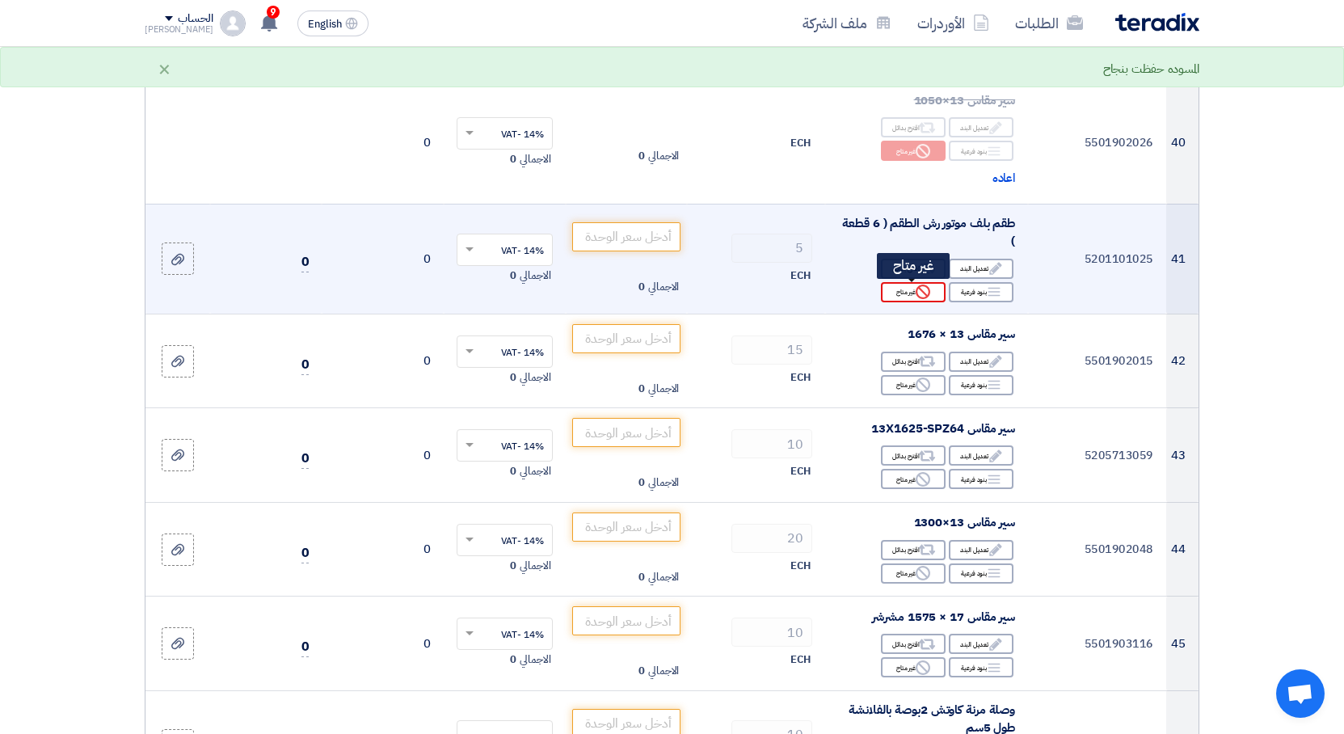
click at [923, 296] on icon "Reject" at bounding box center [922, 291] width 15 height 15
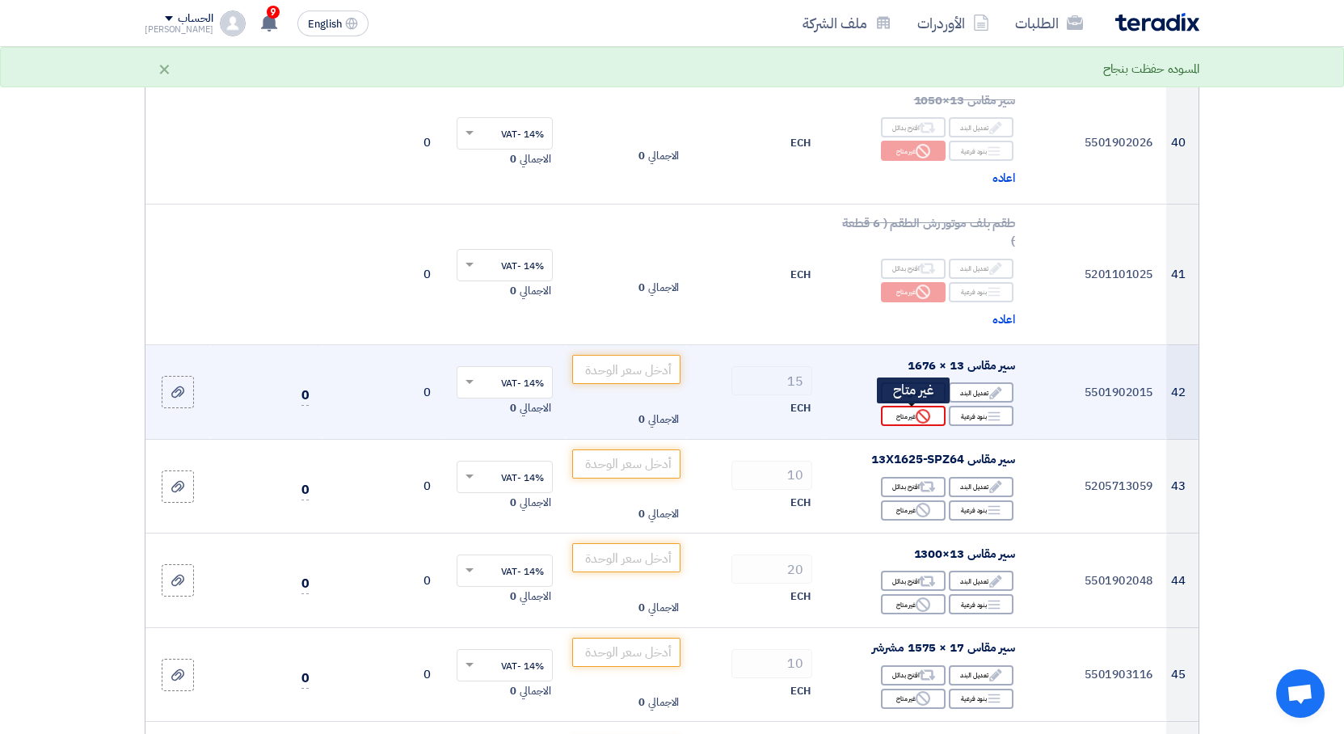
click at [930, 414] on div "Reject غير متاح" at bounding box center [913, 416] width 65 height 20
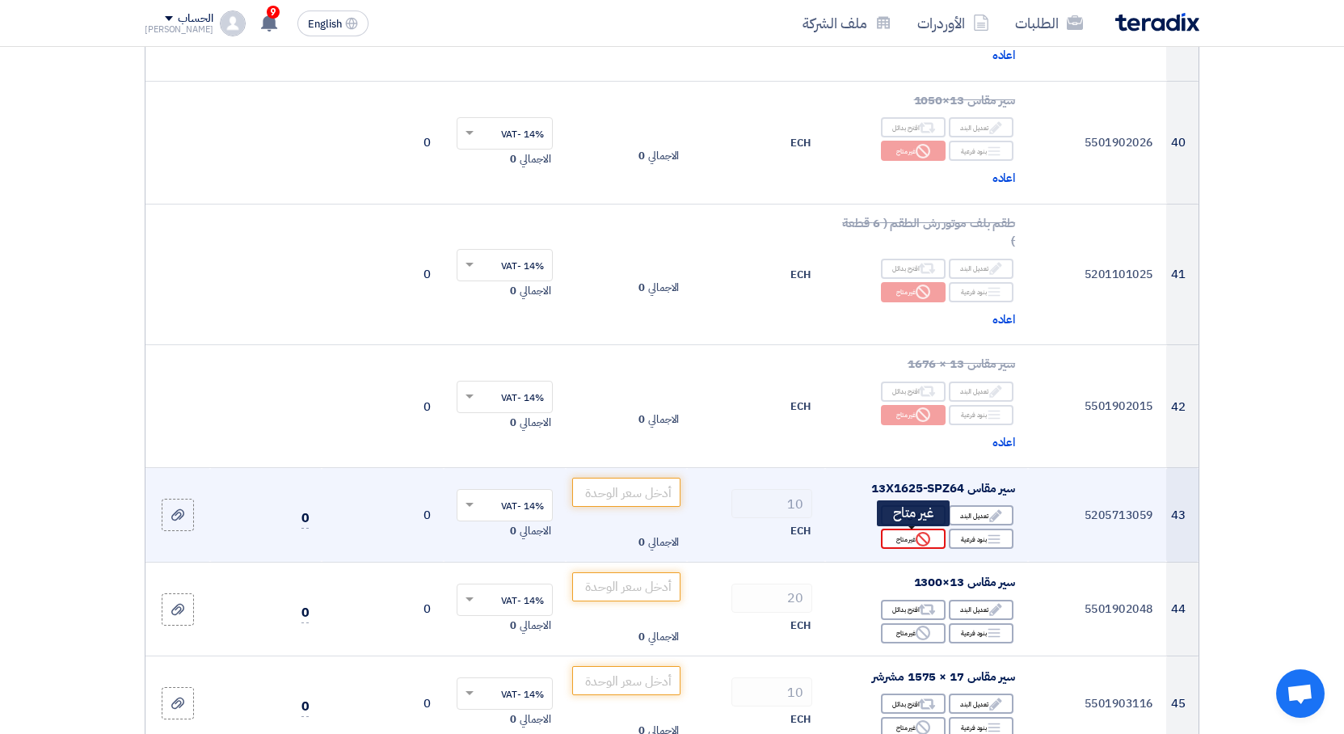
click at [920, 540] on icon "Reject" at bounding box center [922, 539] width 15 height 15
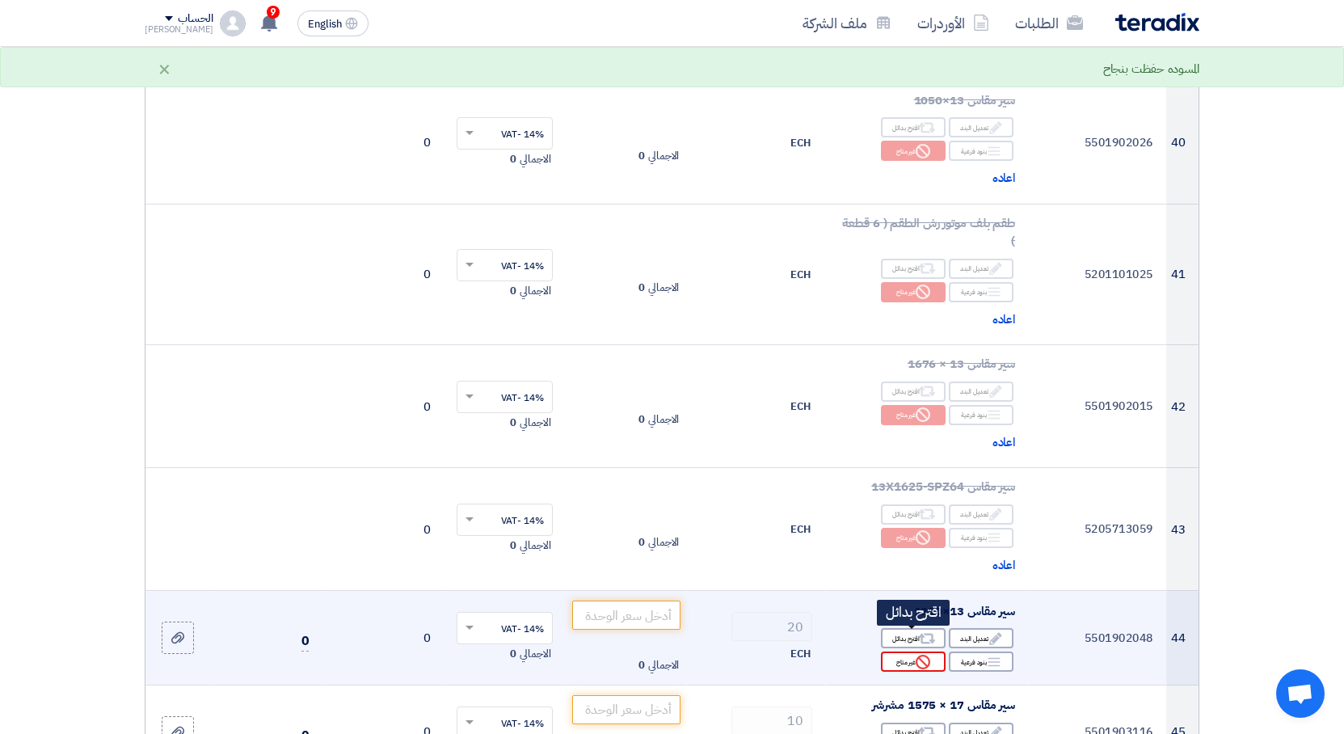
click at [922, 655] on use at bounding box center [922, 661] width 15 height 15
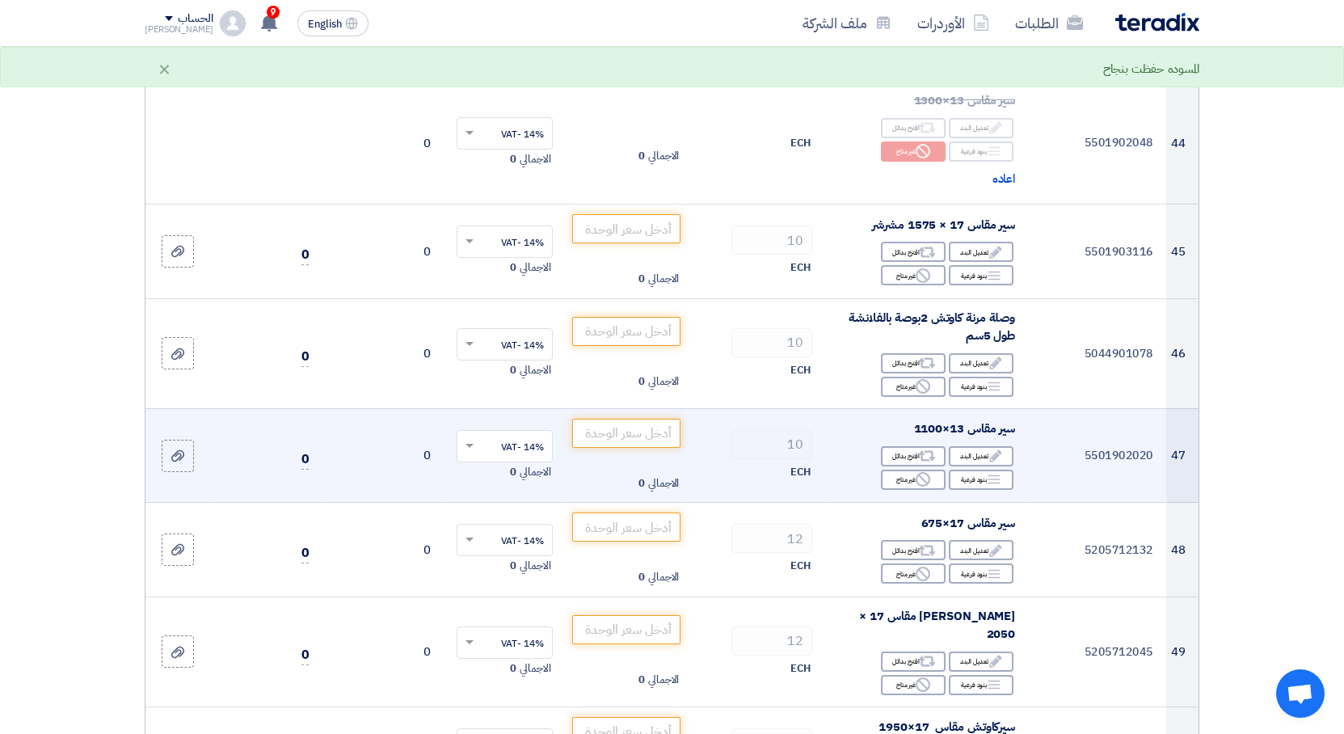
scroll to position [5599, 0]
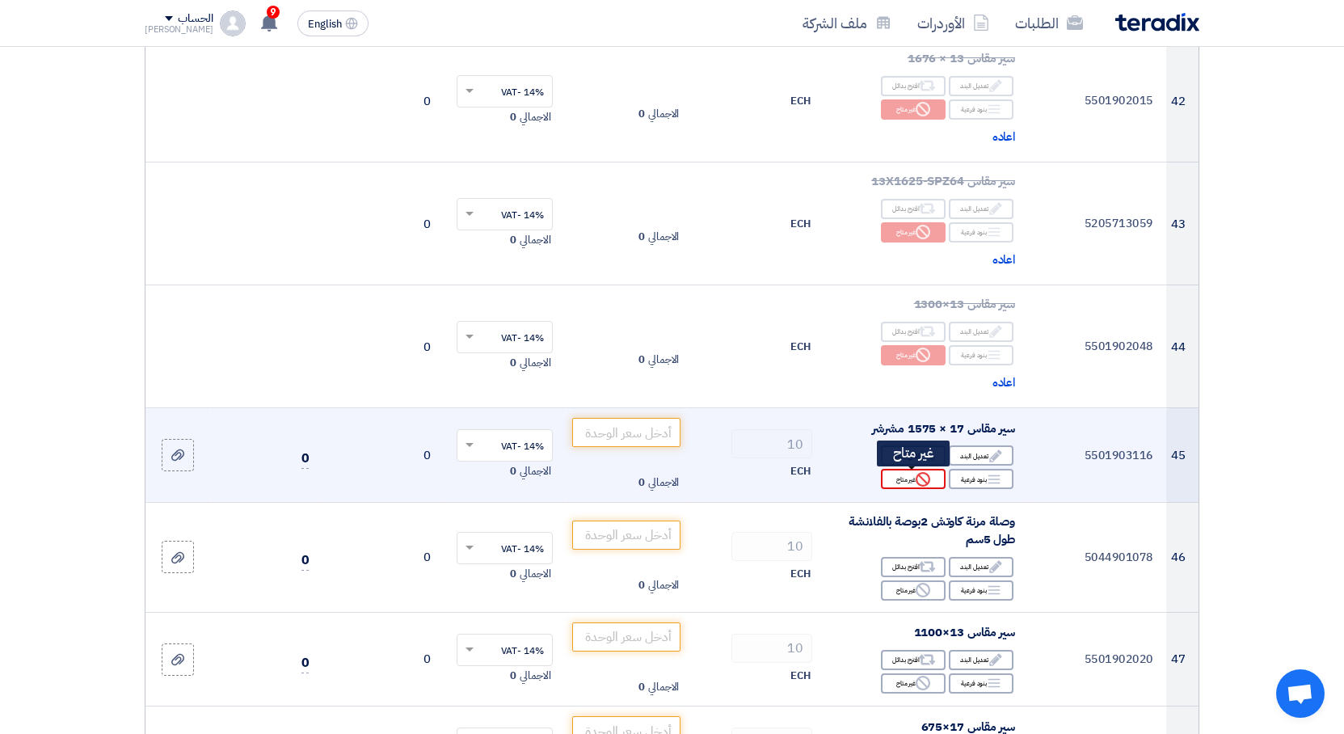
click at [928, 478] on use at bounding box center [922, 479] width 15 height 15
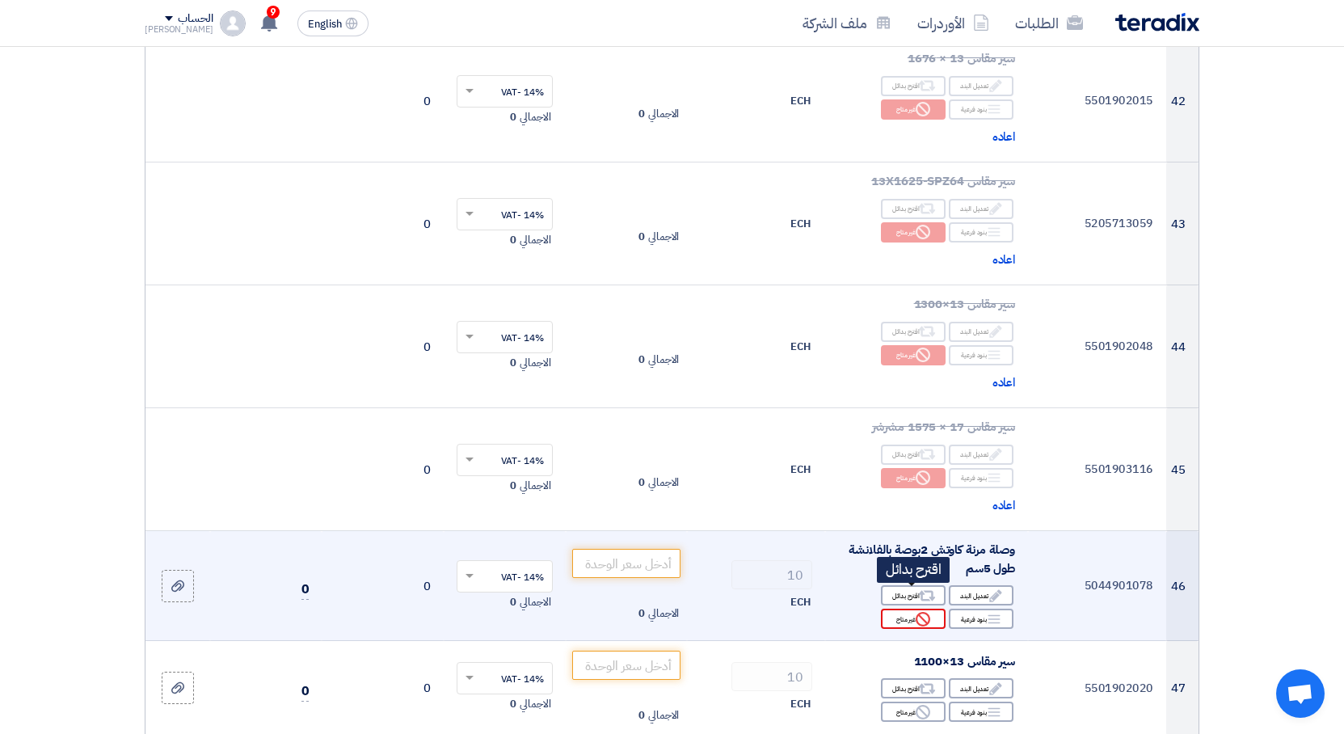
click at [928, 613] on icon "Reject" at bounding box center [922, 619] width 15 height 15
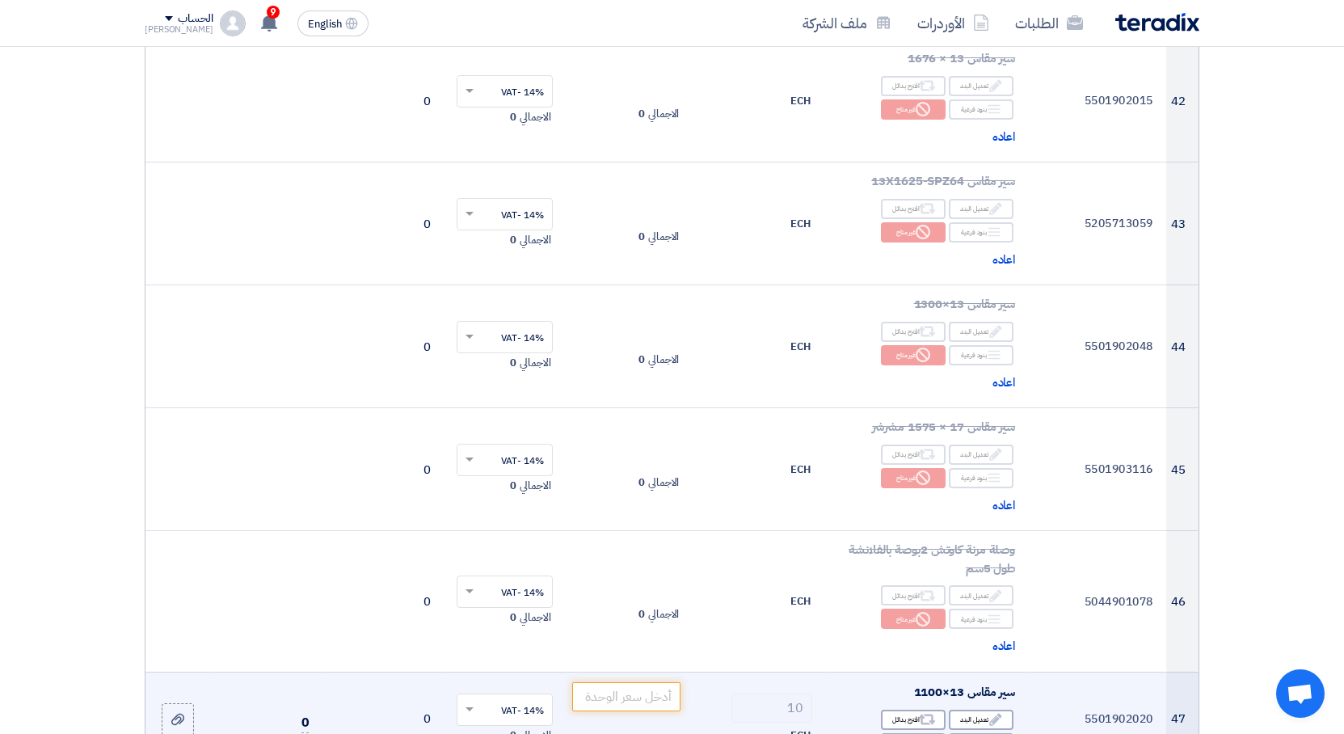
scroll to position [6108, 0]
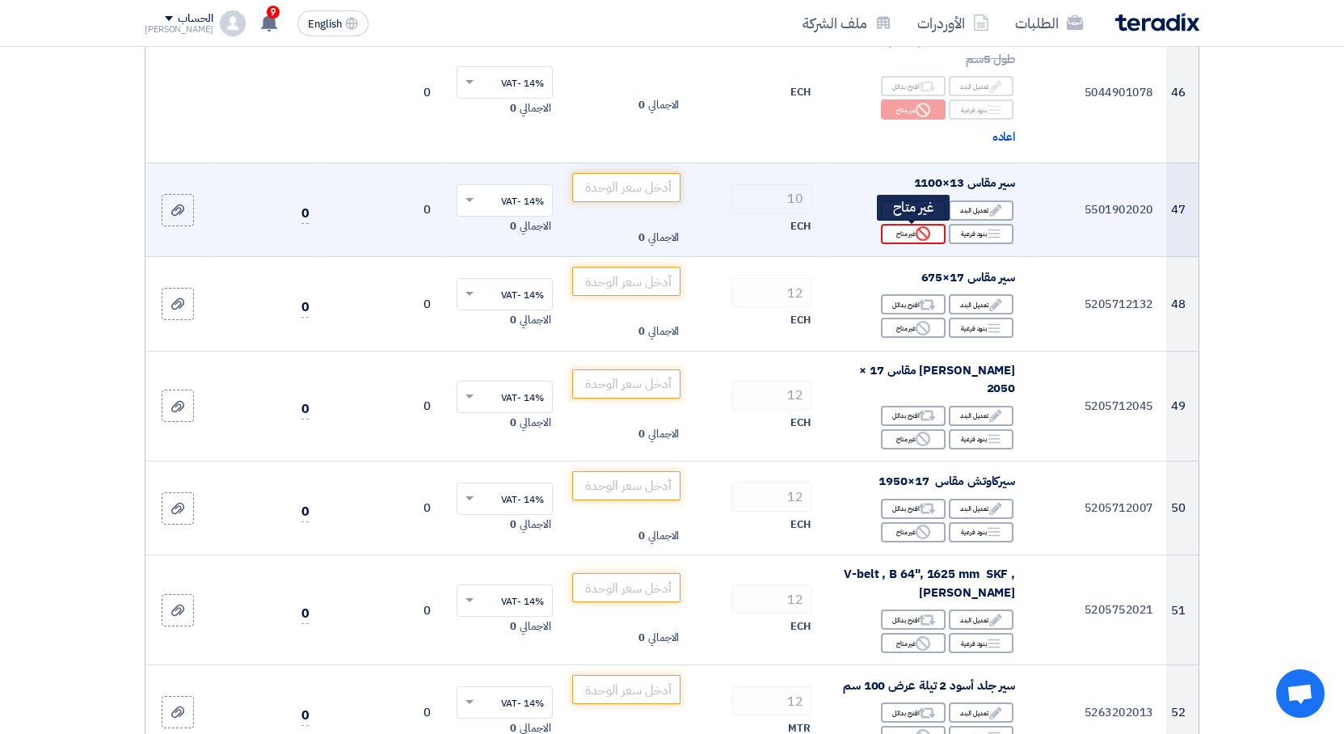
click at [931, 231] on div "Reject غير متاح" at bounding box center [913, 234] width 65 height 20
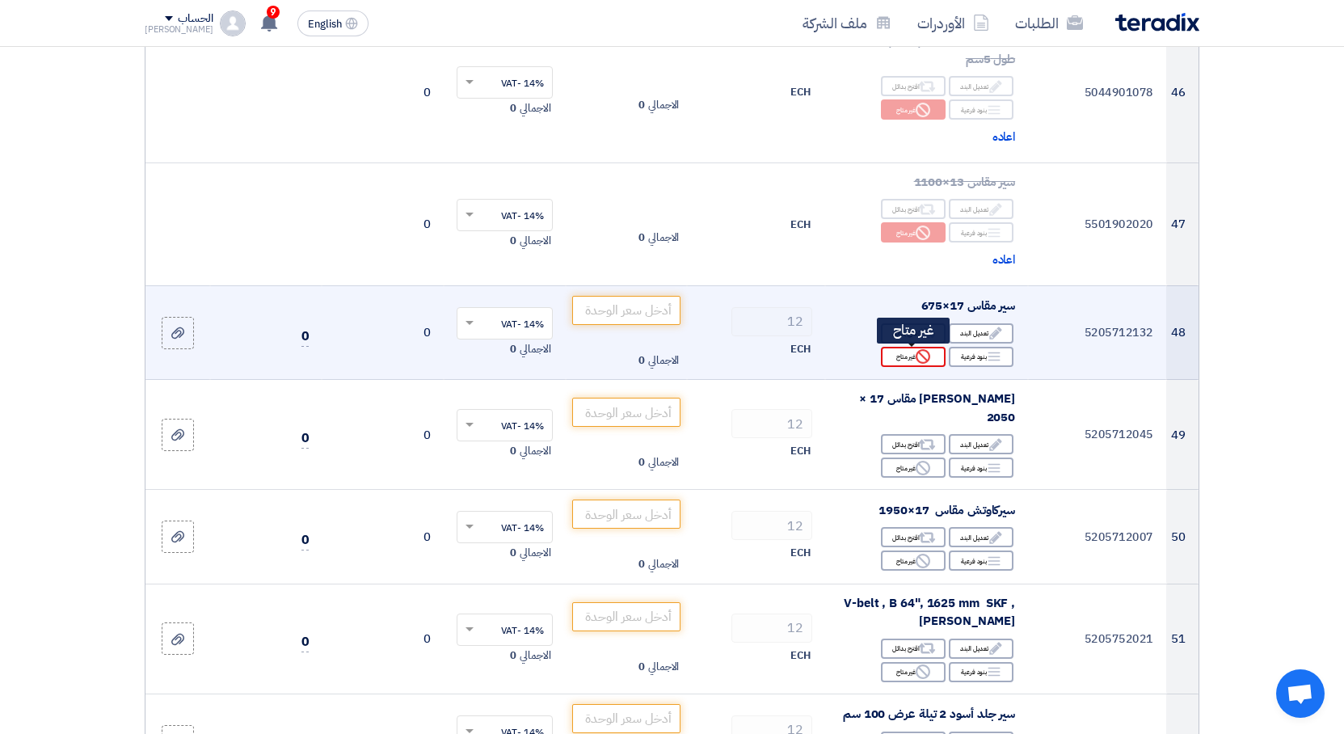
click at [923, 356] on icon "Reject" at bounding box center [922, 356] width 15 height 15
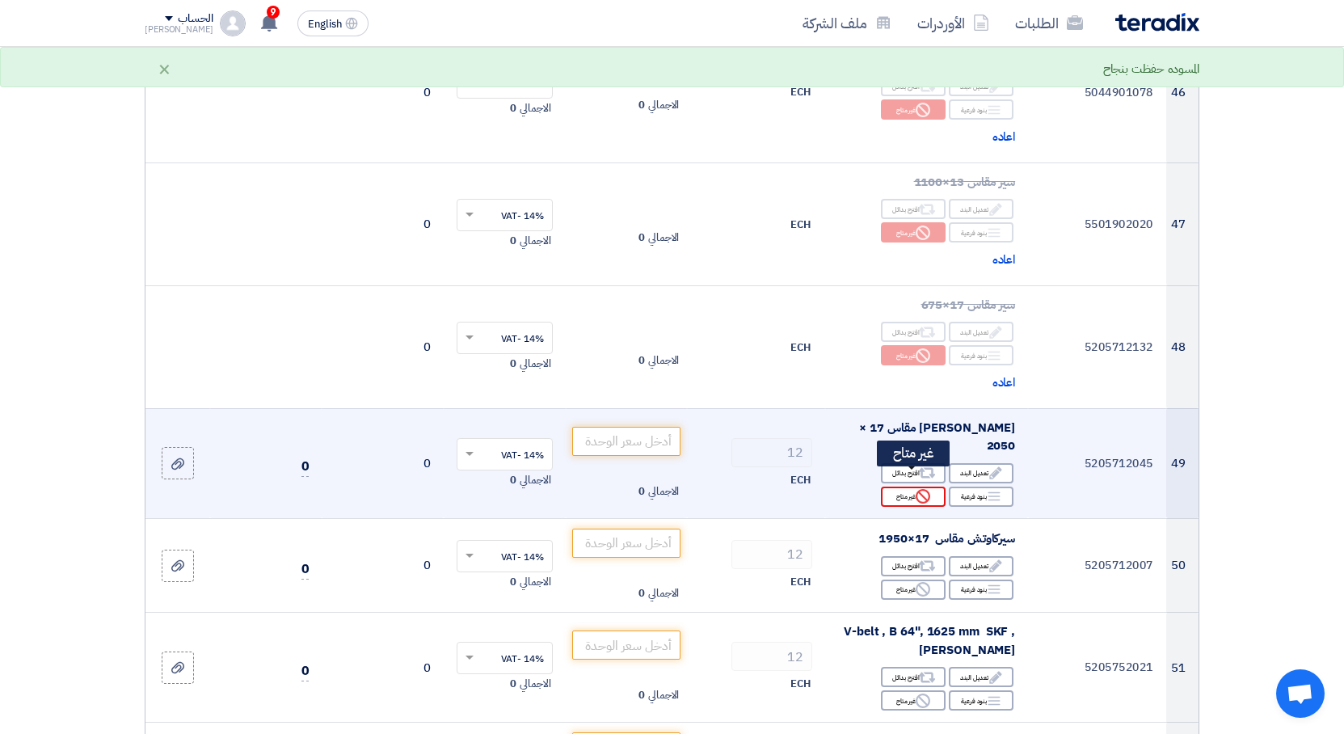
click at [923, 489] on icon "Reject" at bounding box center [922, 496] width 15 height 15
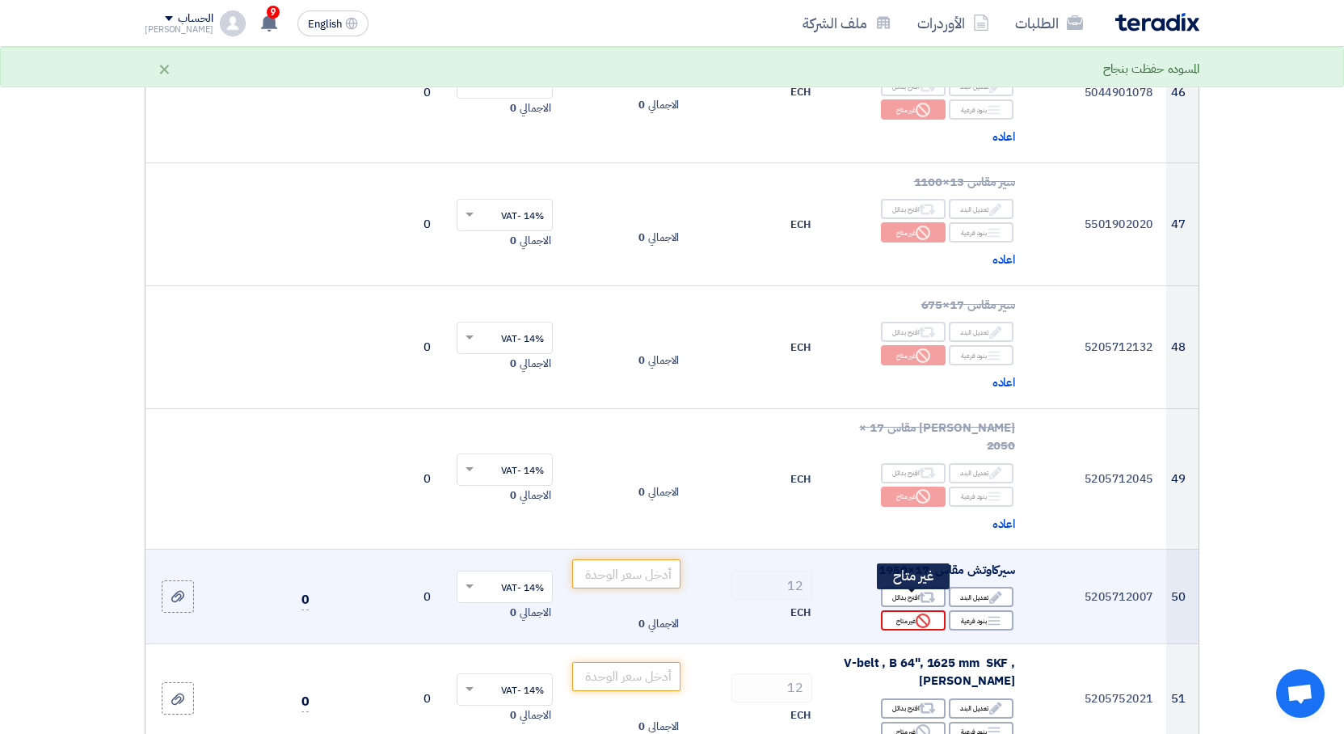
click at [928, 613] on icon "Reject" at bounding box center [922, 620] width 15 height 15
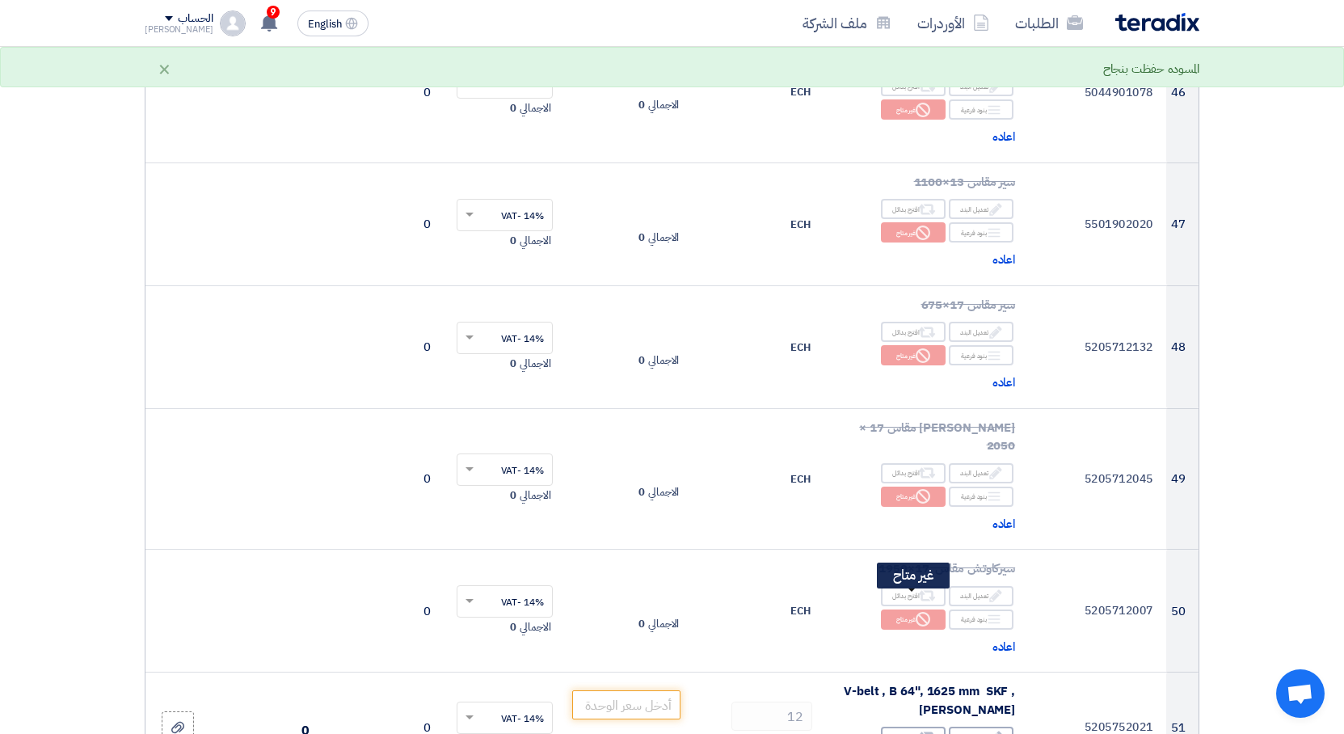
scroll to position [6413, 0]
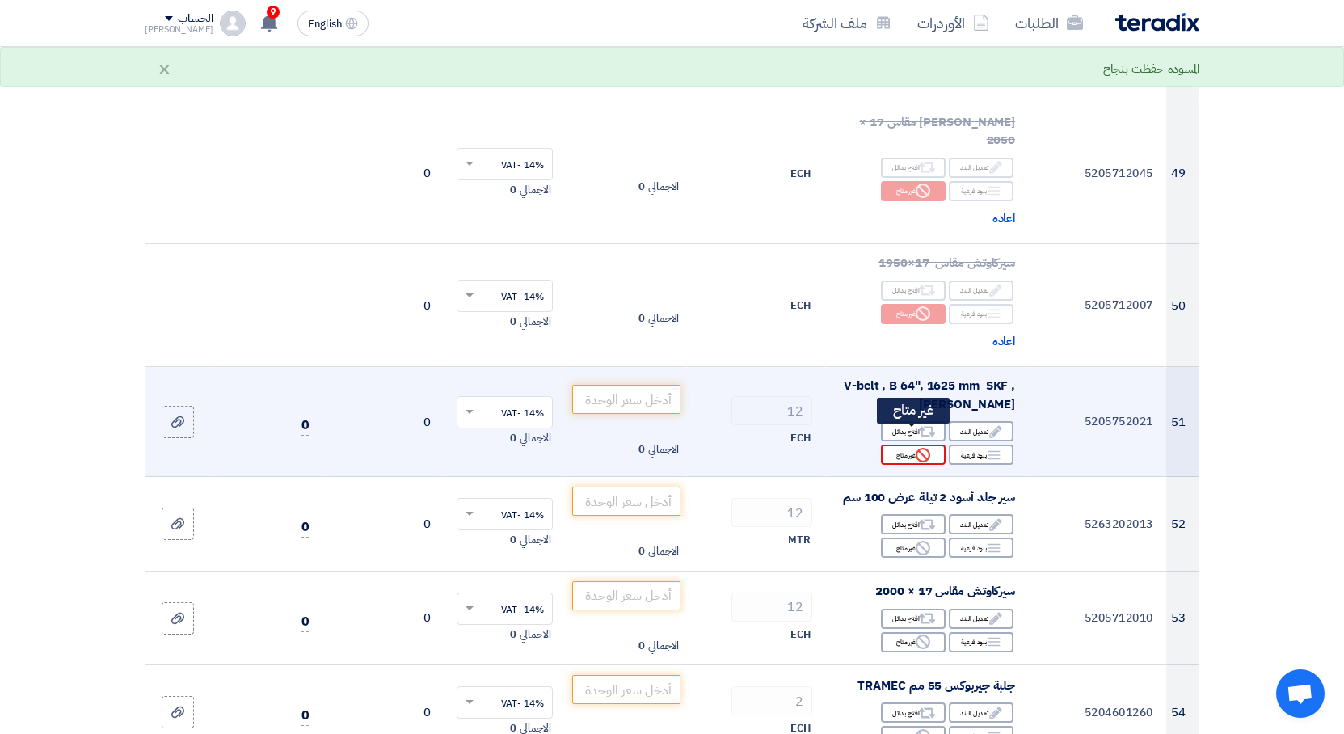
click at [929, 448] on use at bounding box center [922, 455] width 15 height 15
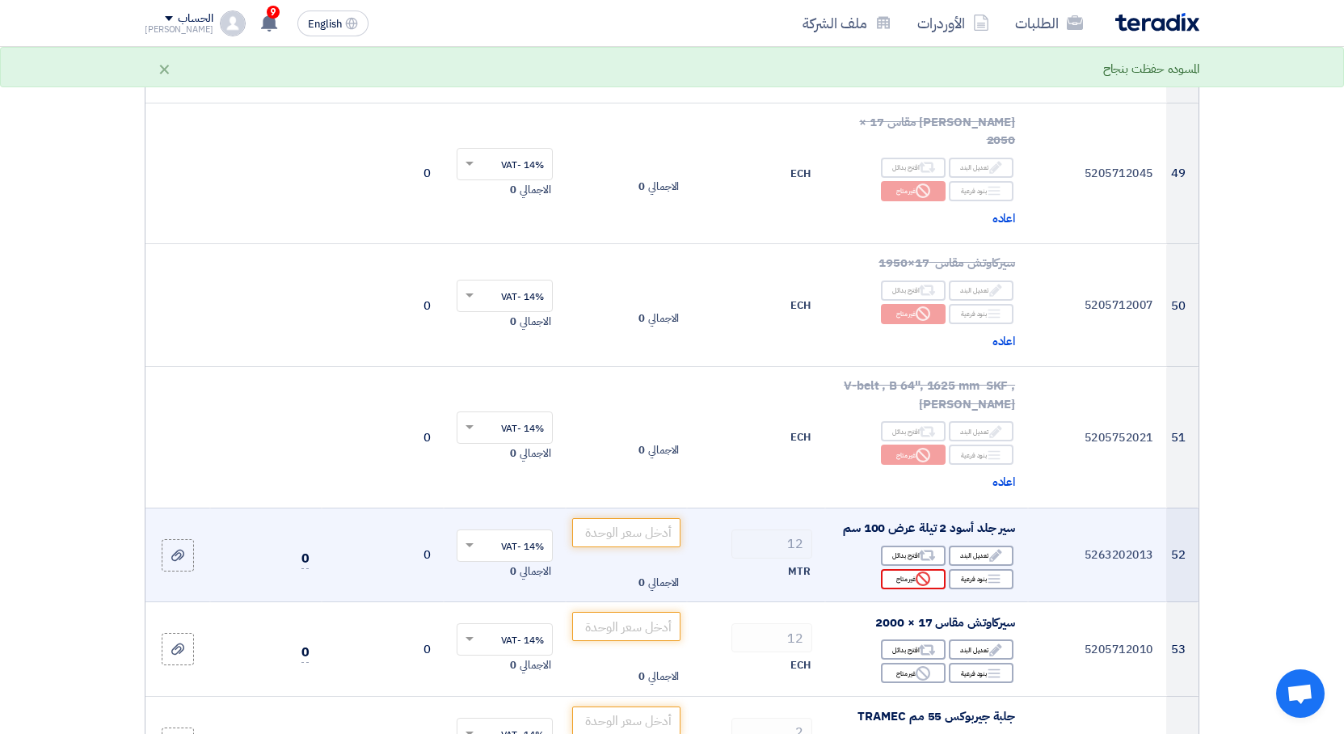
click at [926, 571] on icon "Reject" at bounding box center [922, 578] width 15 height 15
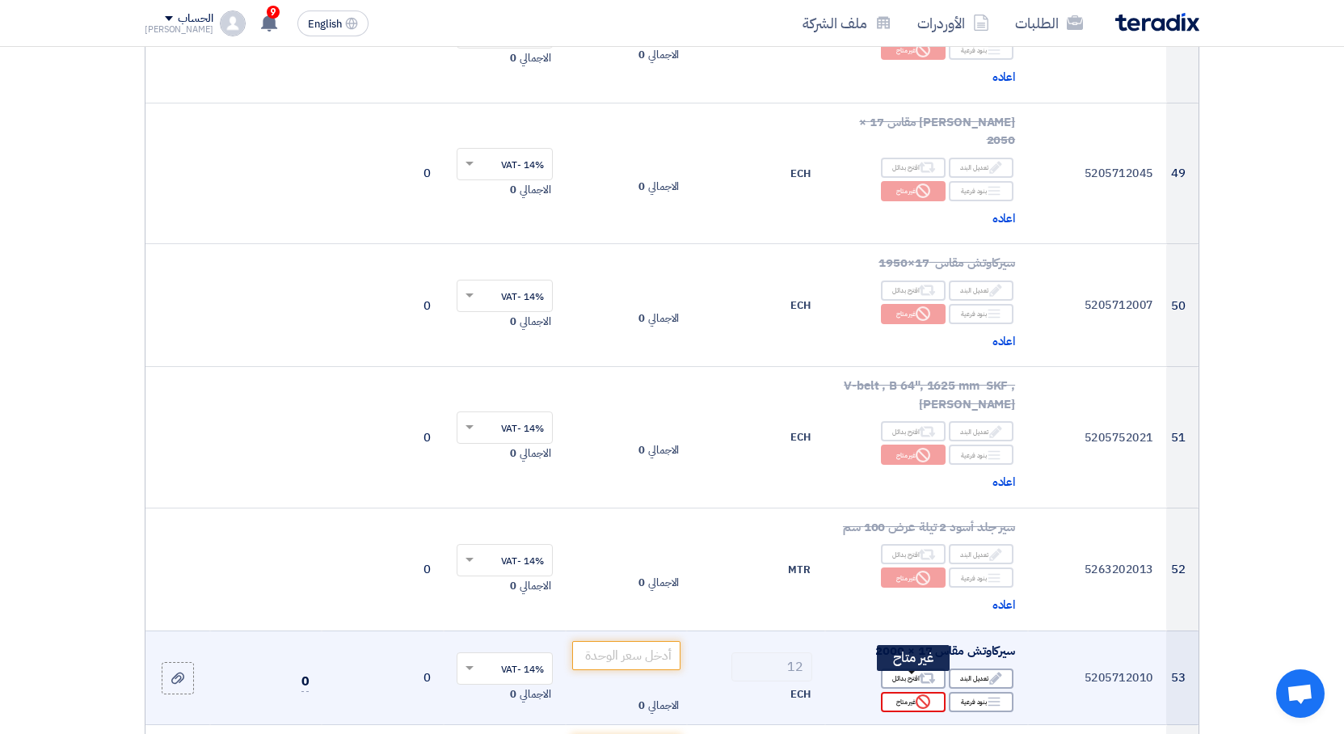
click at [927, 692] on div "Reject غير متاح" at bounding box center [913, 702] width 65 height 20
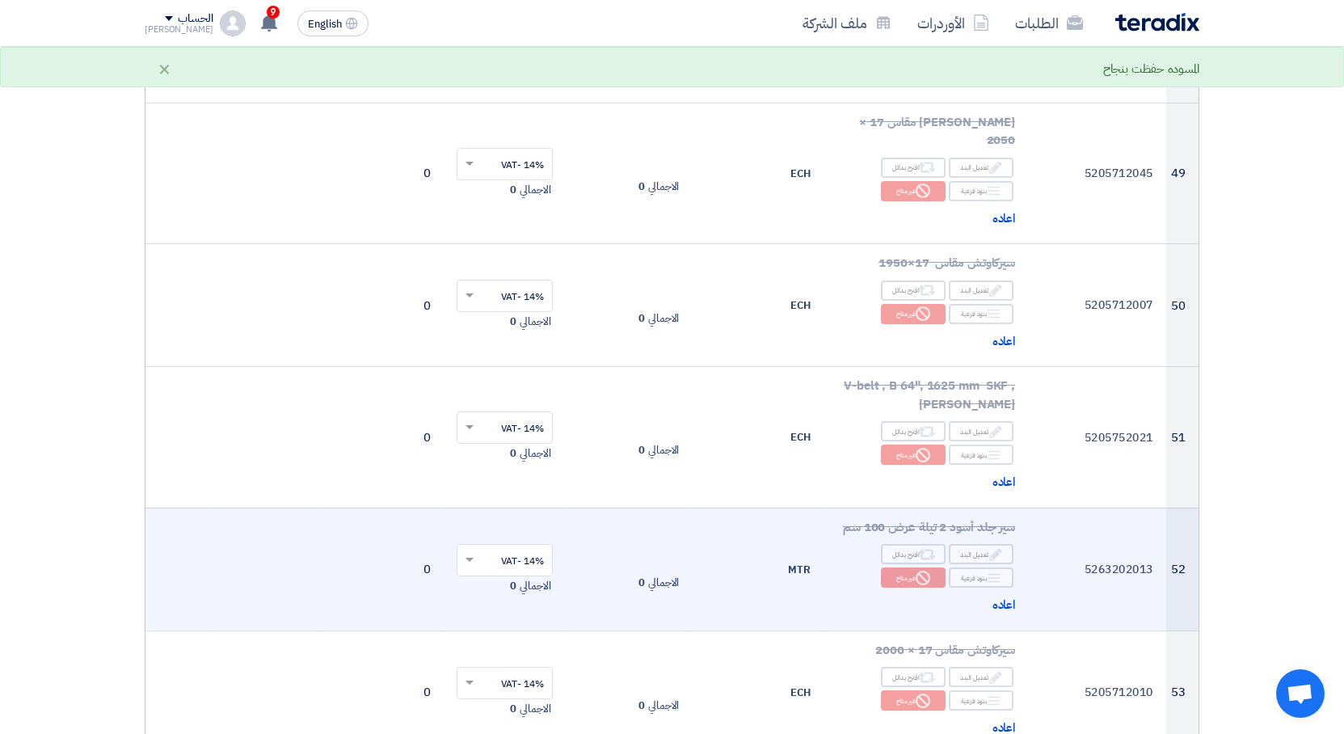
scroll to position [6820, 0]
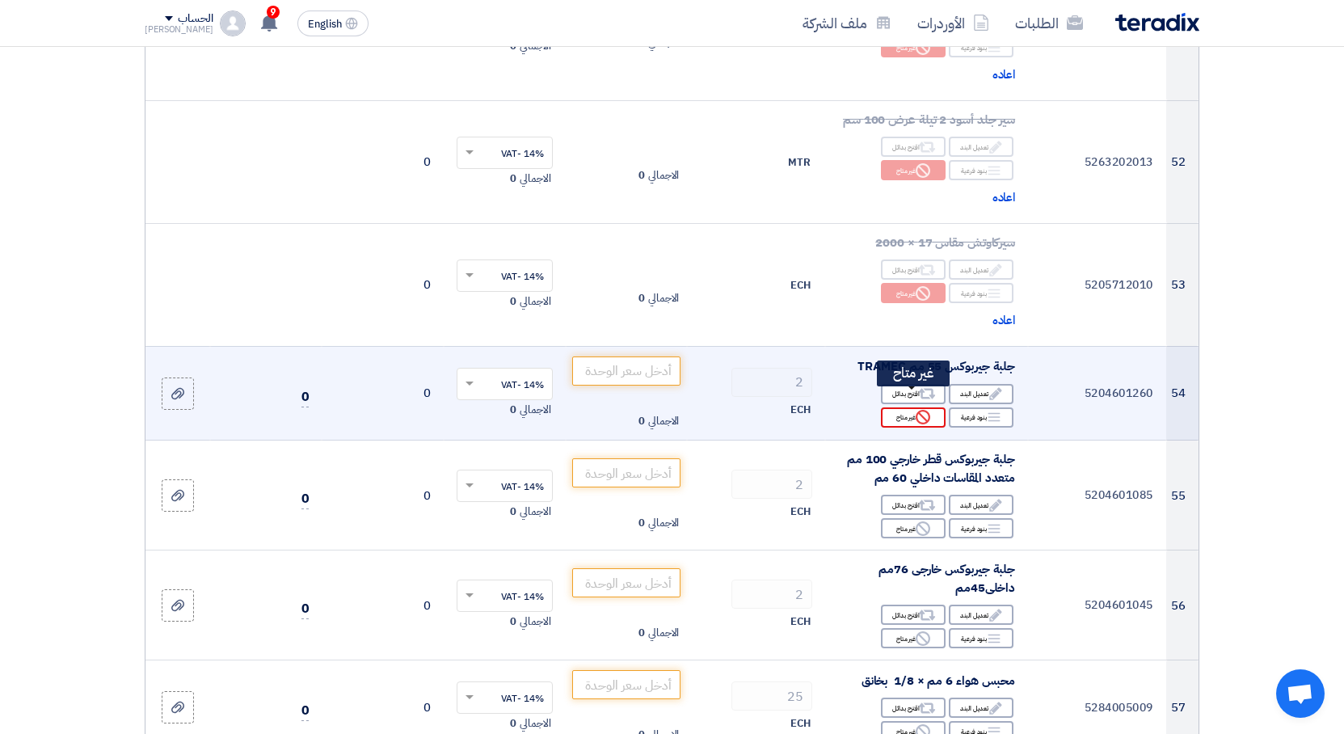
click at [933, 407] on div "Reject غير متاح" at bounding box center [913, 417] width 65 height 20
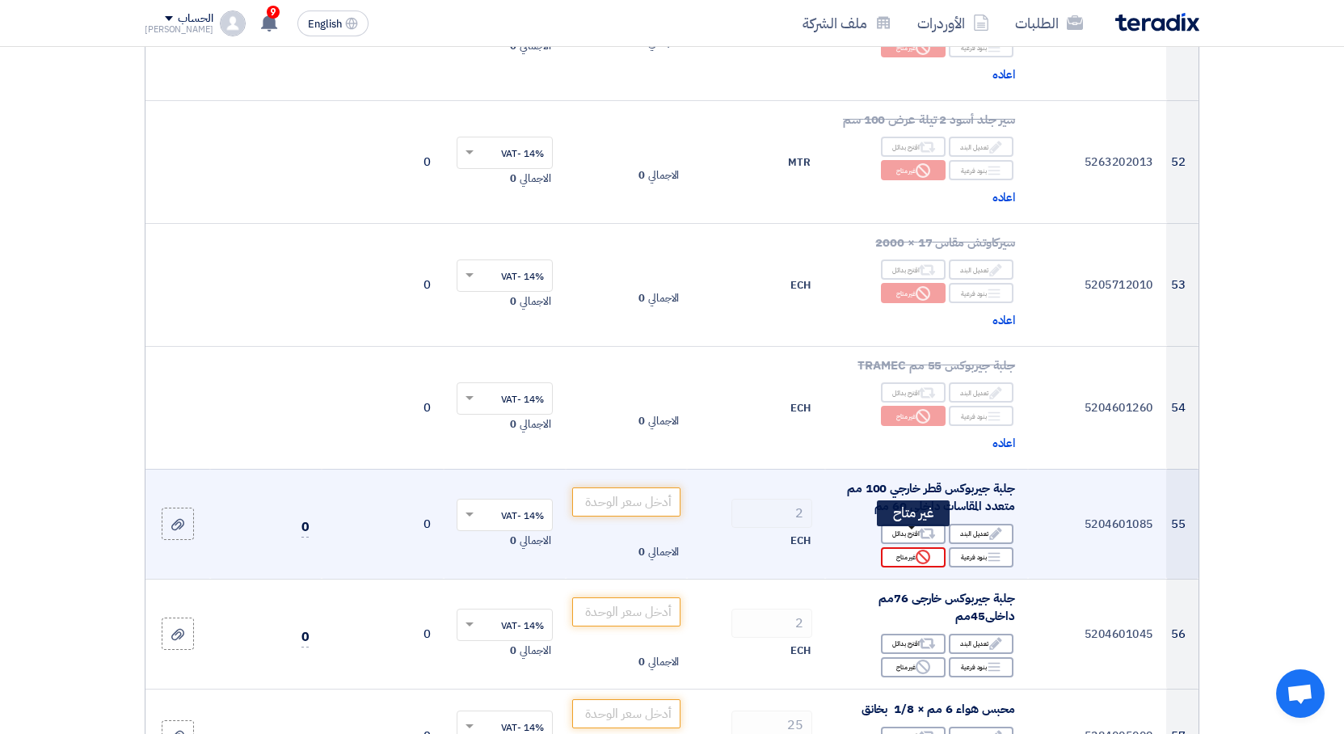
click at [930, 547] on div "Reject غير متاح" at bounding box center [913, 557] width 65 height 20
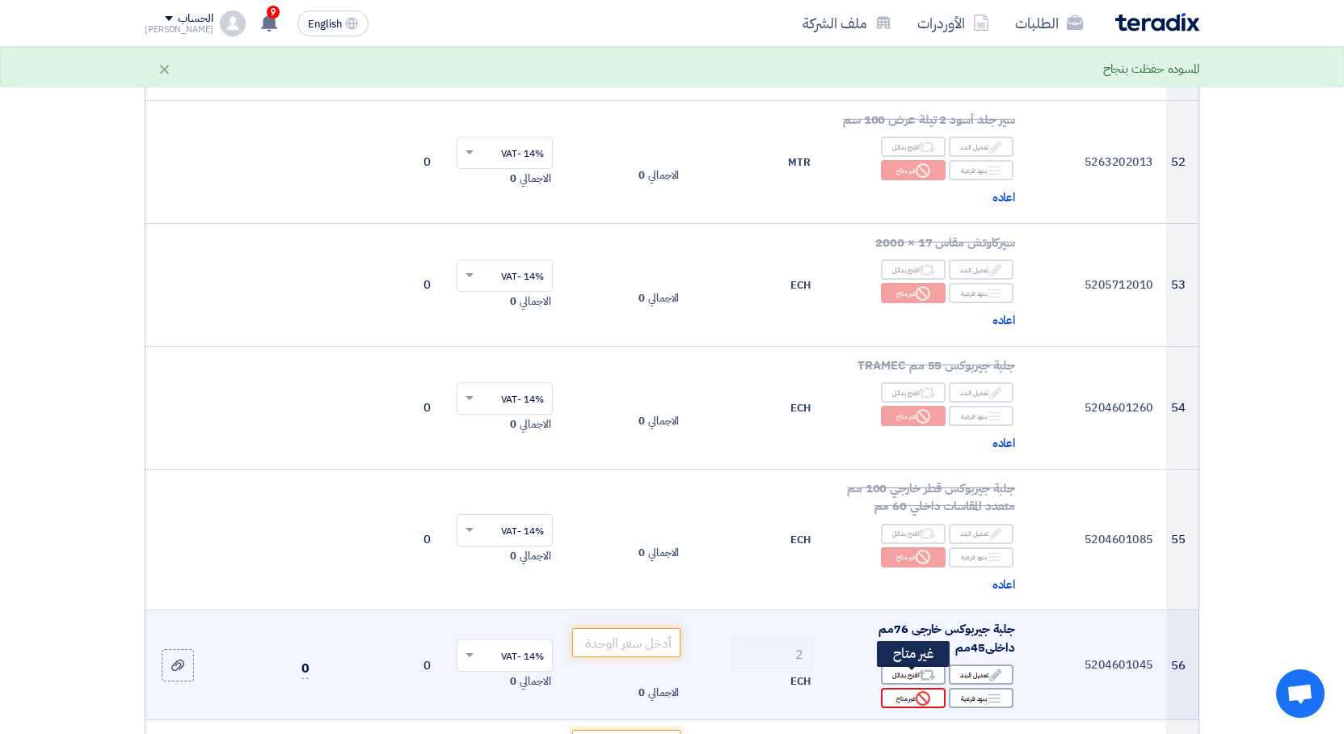
click at [923, 691] on icon "Reject" at bounding box center [922, 698] width 15 height 15
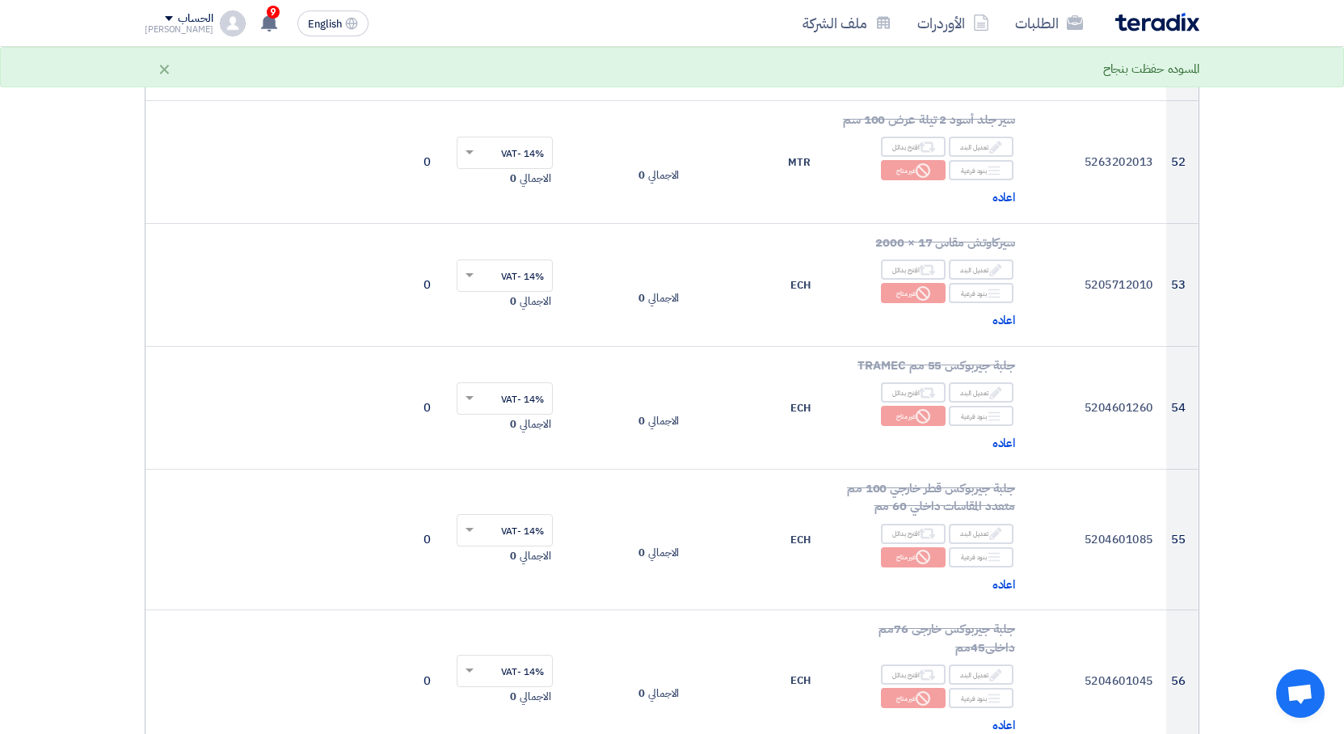
scroll to position [7227, 0]
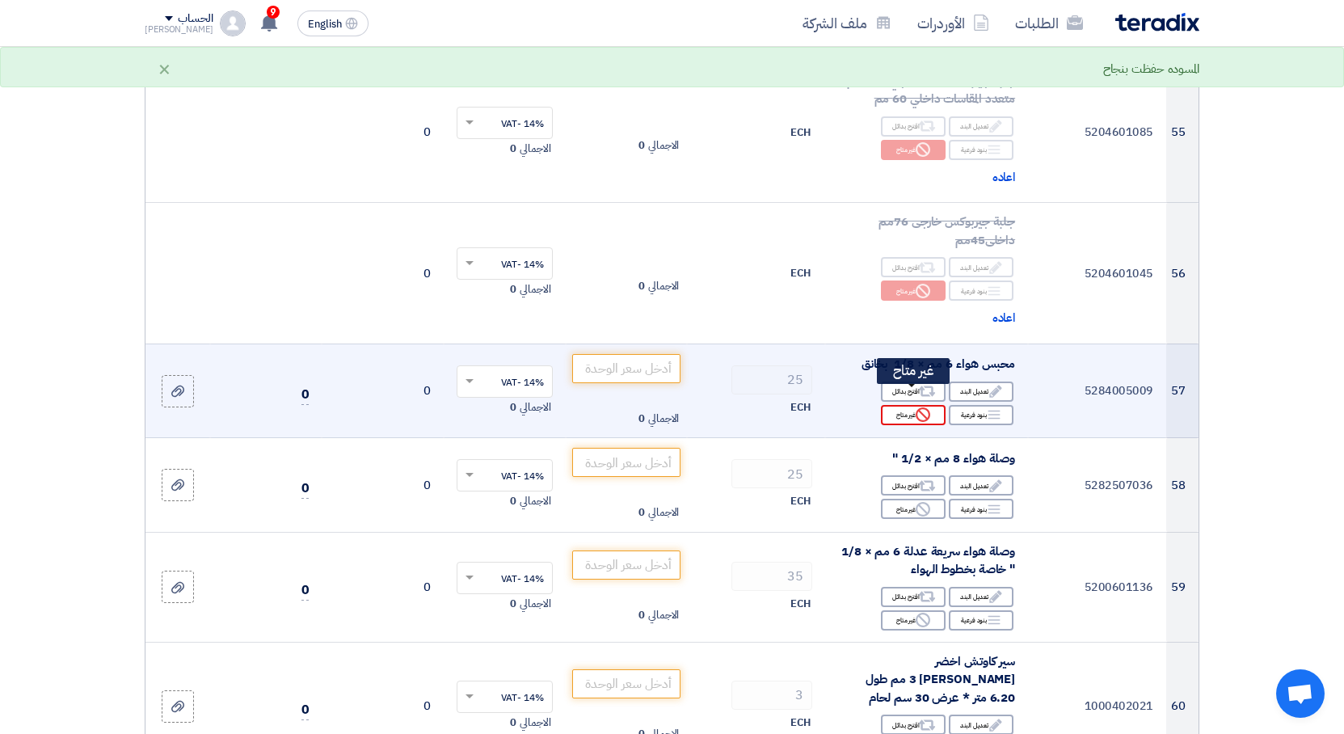
click at [899, 405] on div "Reject غير متاح" at bounding box center [913, 415] width 65 height 20
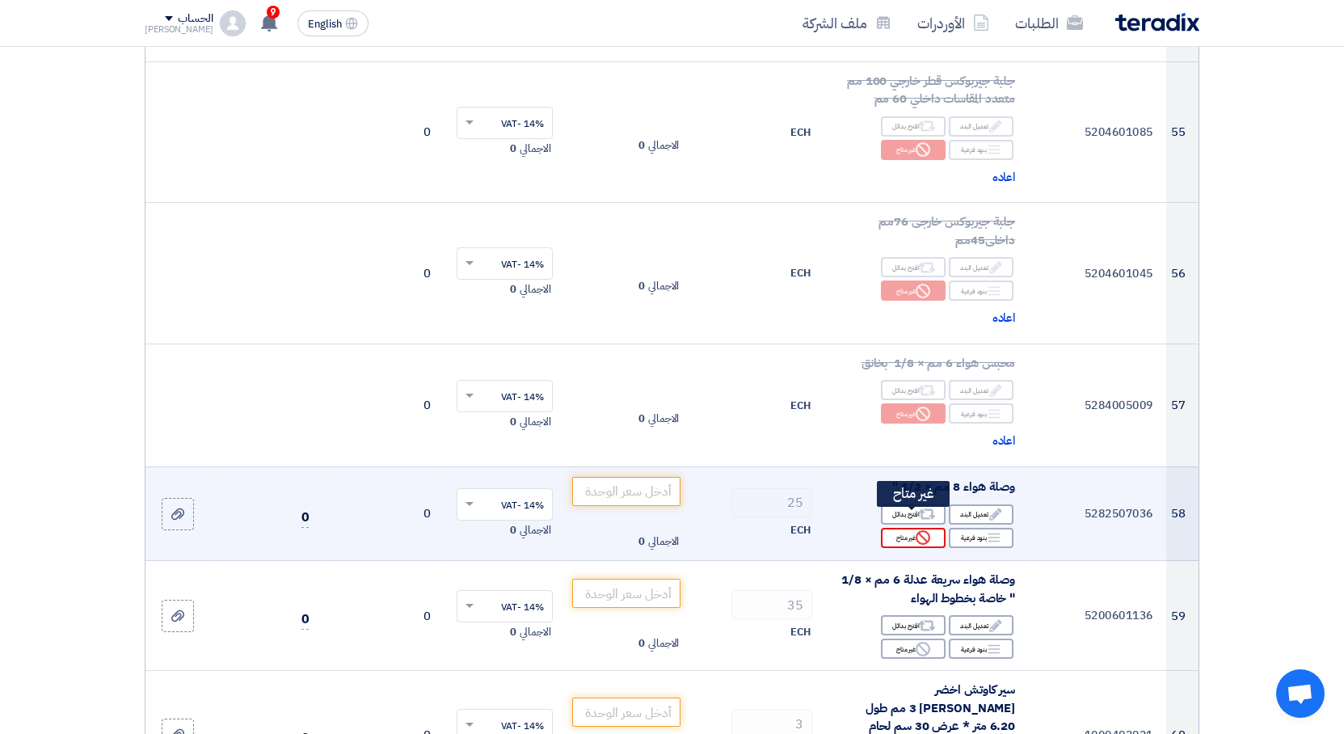
click at [920, 530] on use at bounding box center [922, 537] width 15 height 15
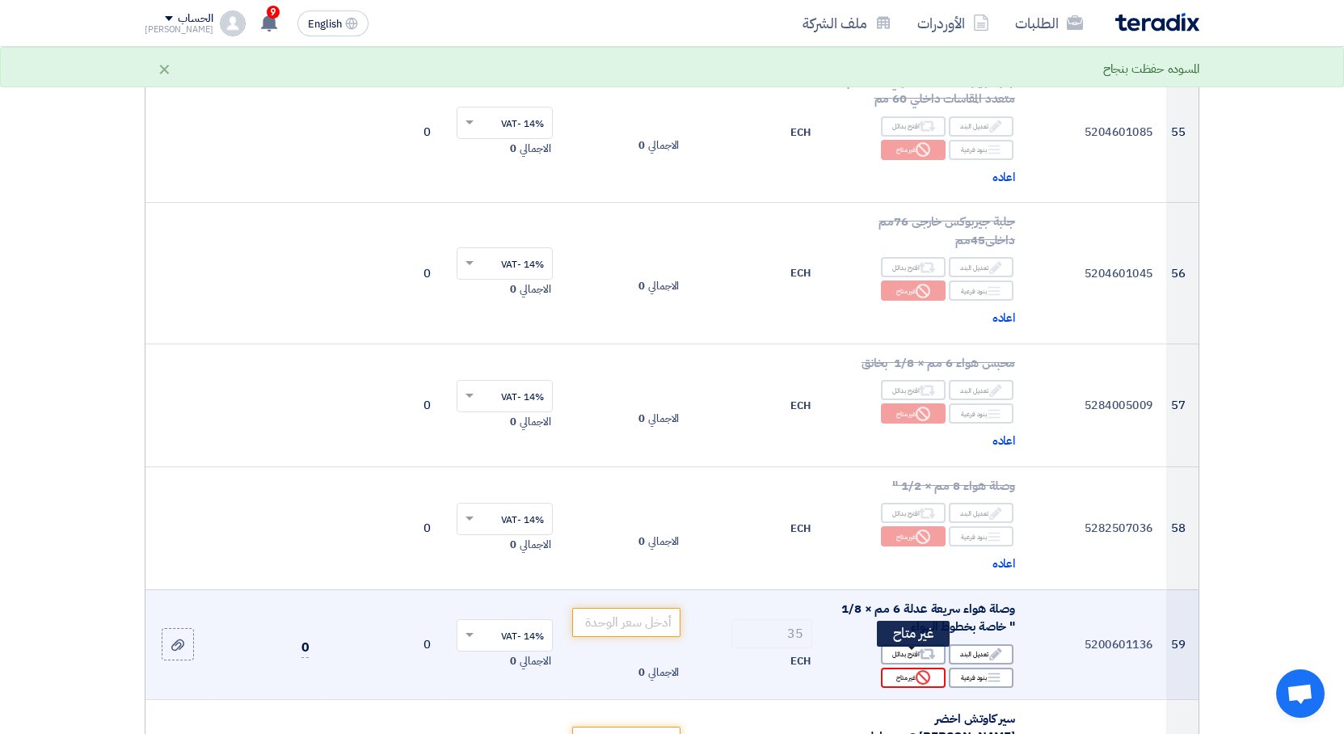
click at [915, 667] on div "Reject غير متاح" at bounding box center [913, 677] width 65 height 20
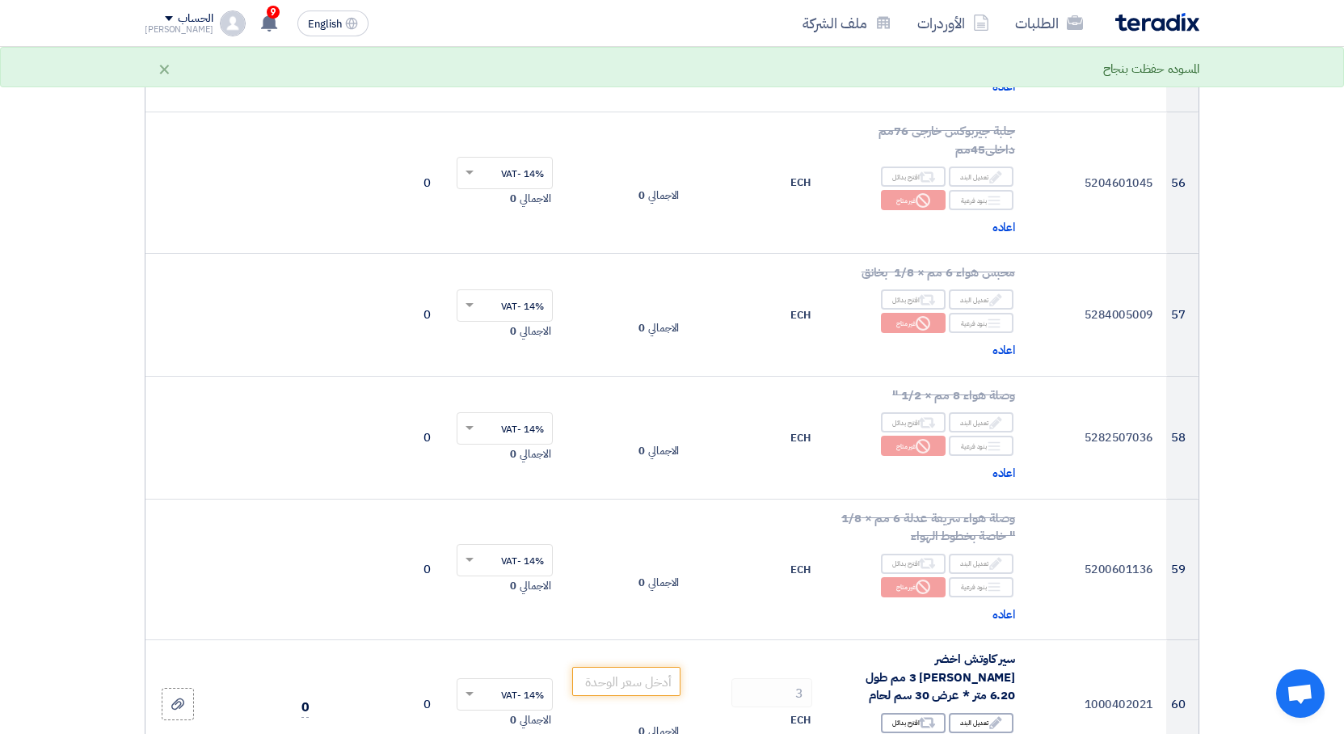
scroll to position [7736, 0]
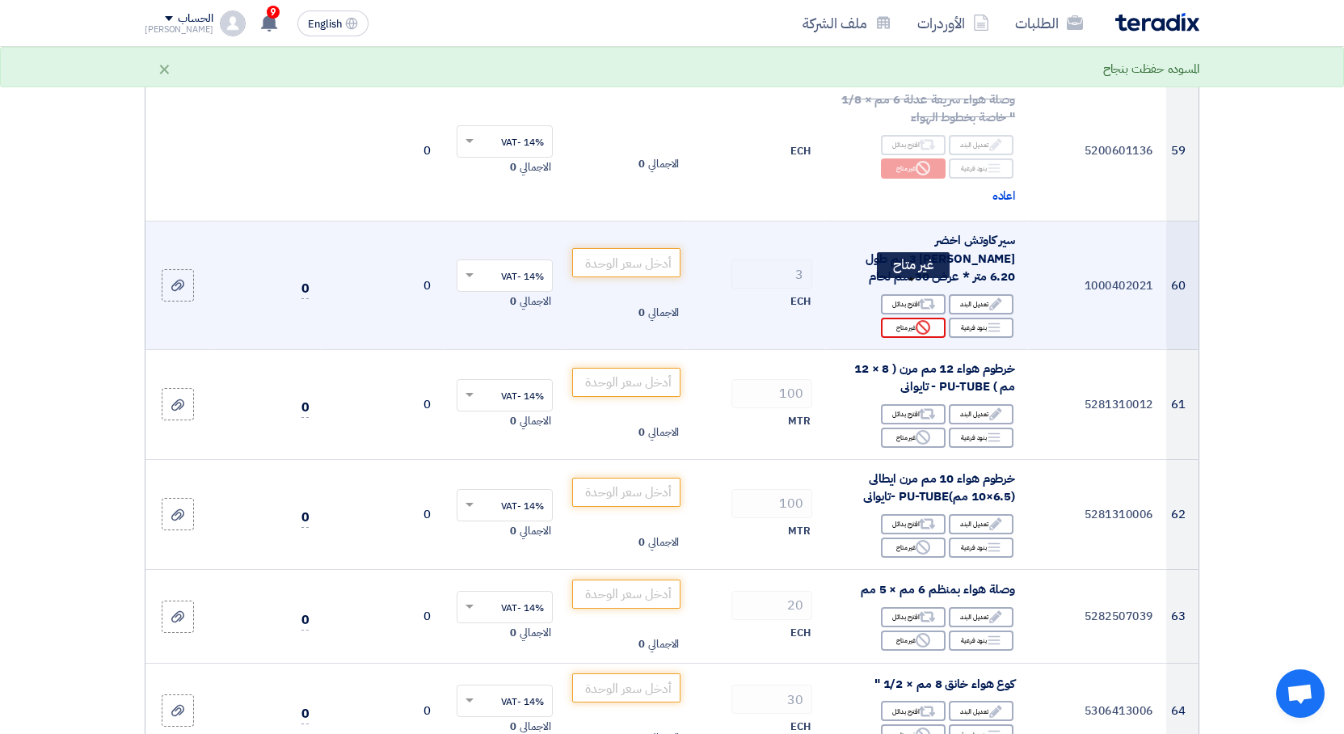
click at [915, 320] on icon "Reject" at bounding box center [922, 327] width 15 height 15
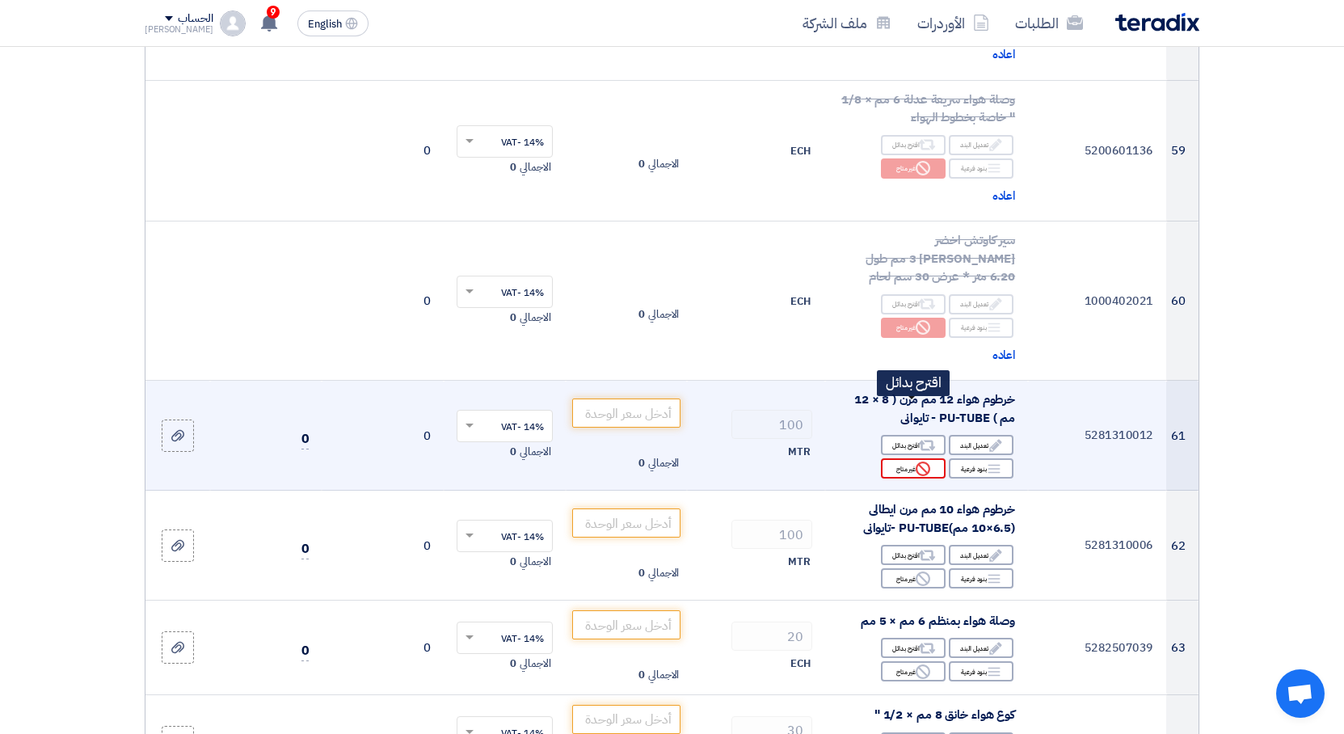
click at [916, 461] on icon "Reject" at bounding box center [922, 468] width 15 height 15
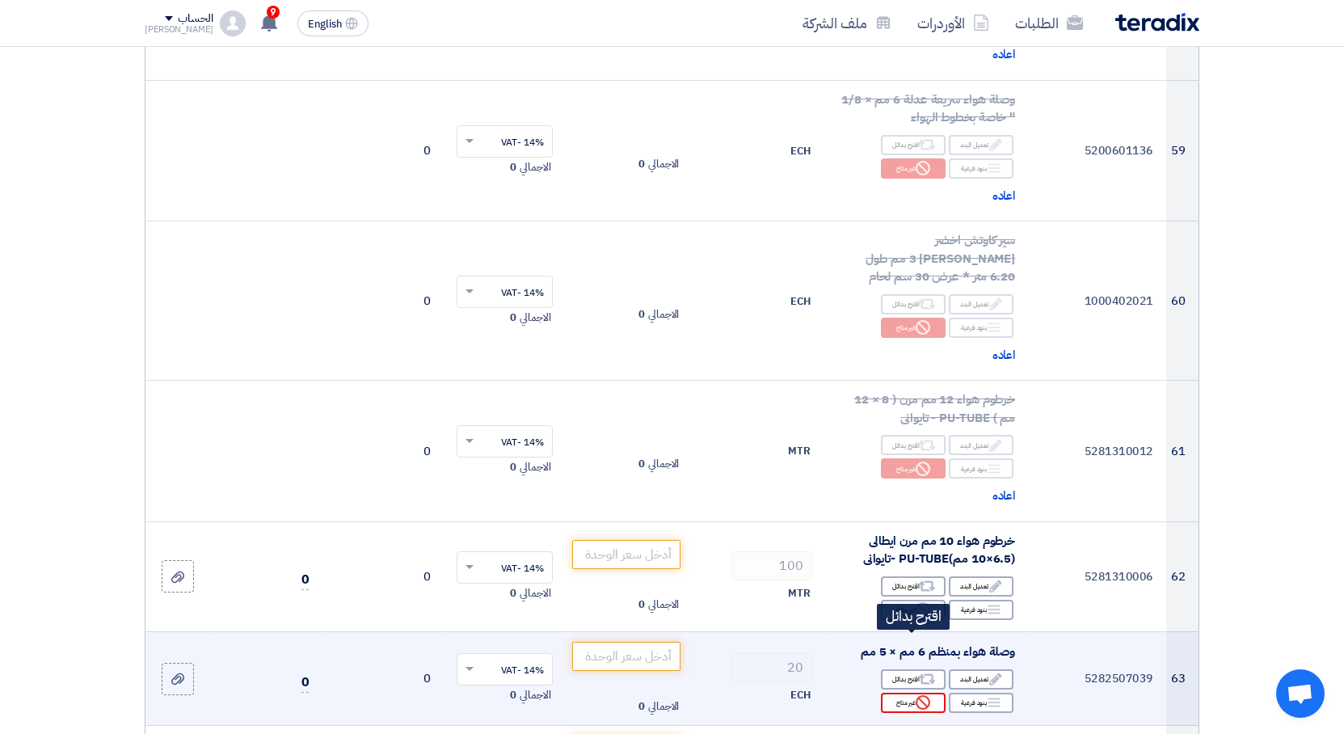
click at [918, 695] on use at bounding box center [922, 702] width 15 height 15
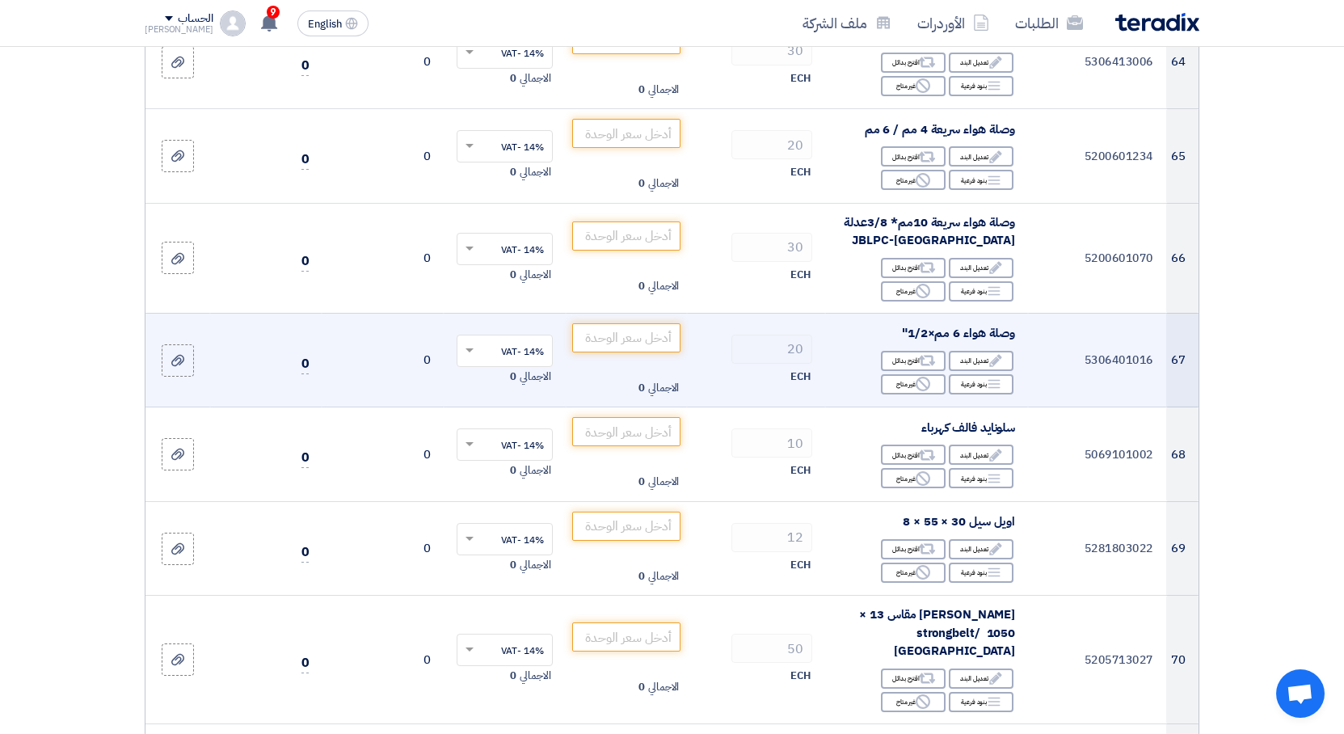
scroll to position [8245, 0]
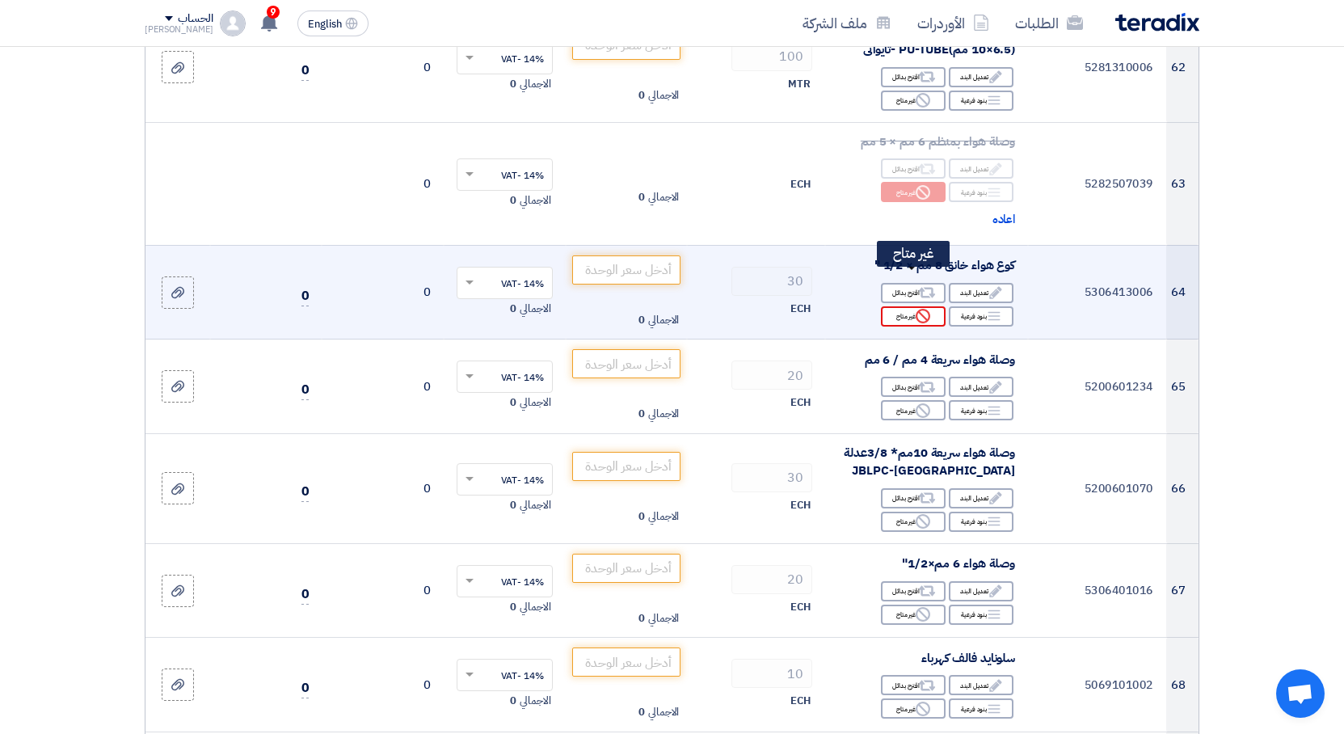
click at [926, 309] on icon "Reject" at bounding box center [922, 316] width 15 height 15
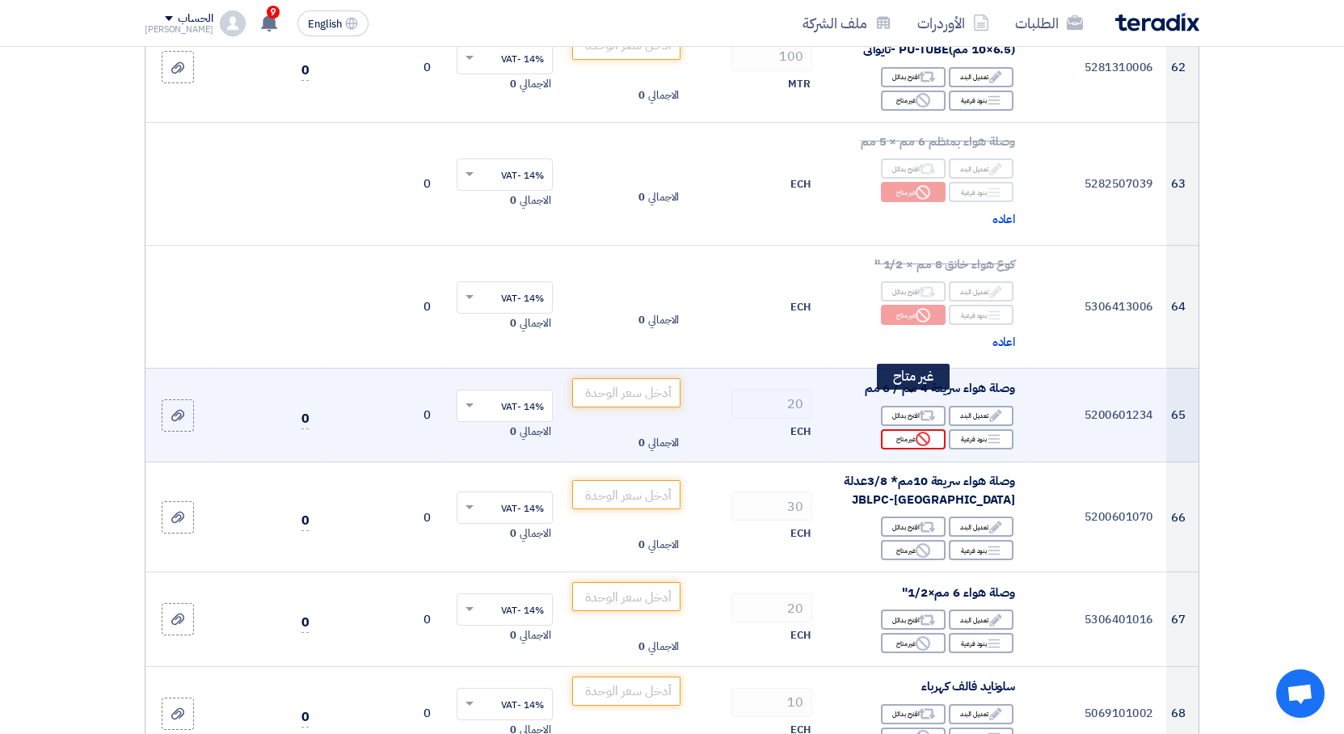
click at [910, 429] on div "Reject غير متاح" at bounding box center [913, 439] width 65 height 20
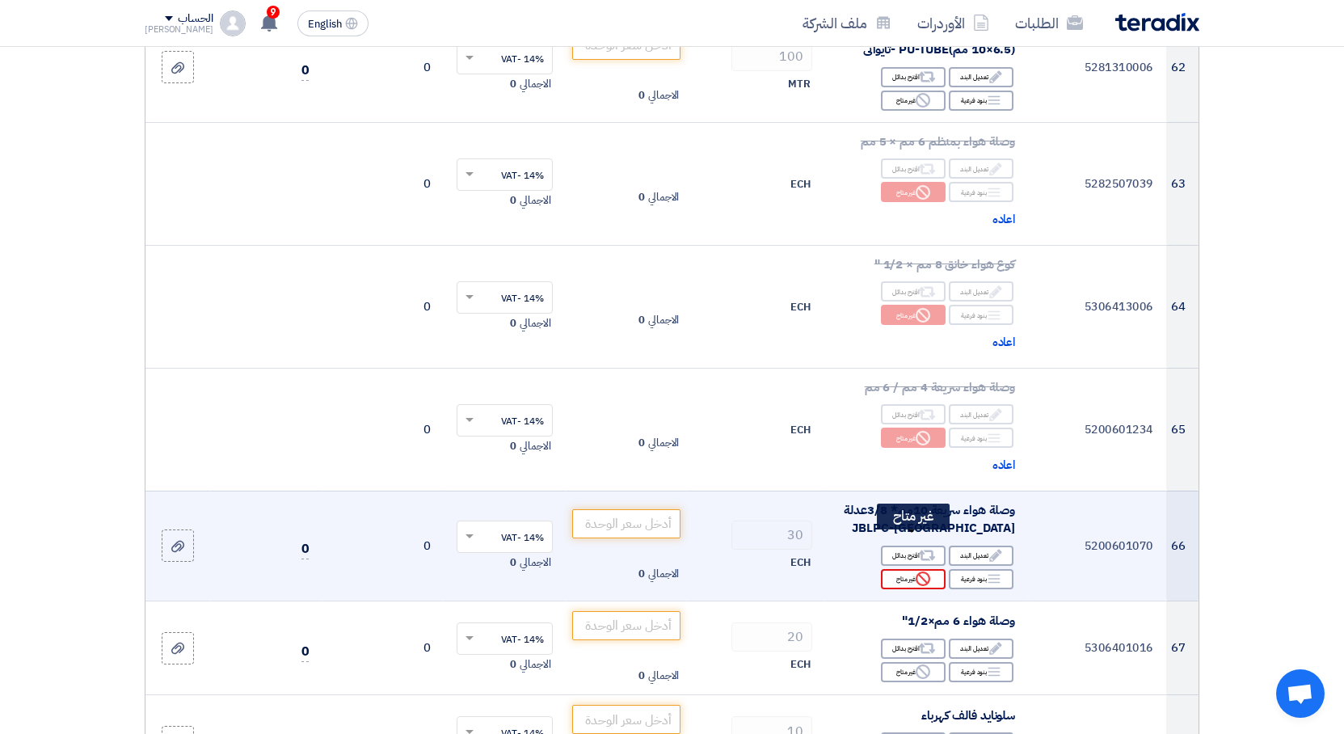
click at [923, 571] on icon "Reject" at bounding box center [922, 578] width 15 height 15
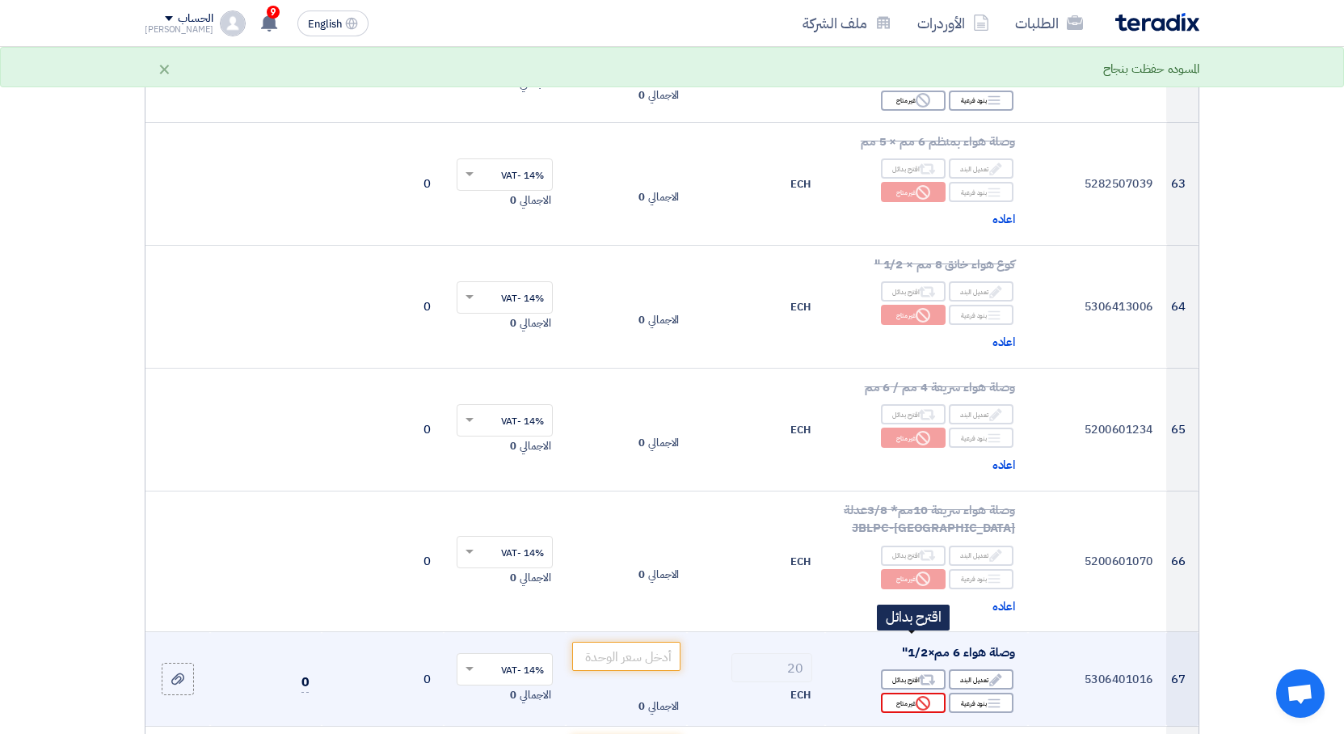
click at [929, 696] on use at bounding box center [922, 703] width 15 height 15
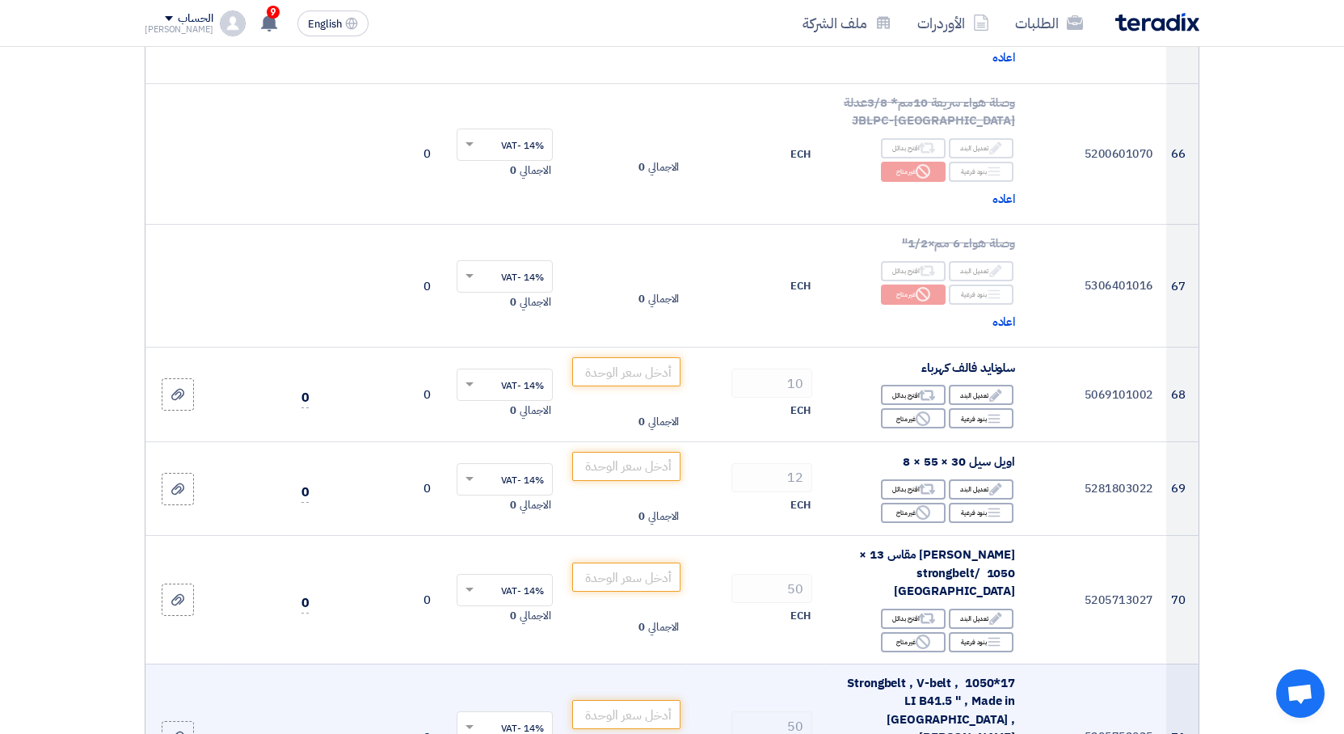
scroll to position [8754, 0]
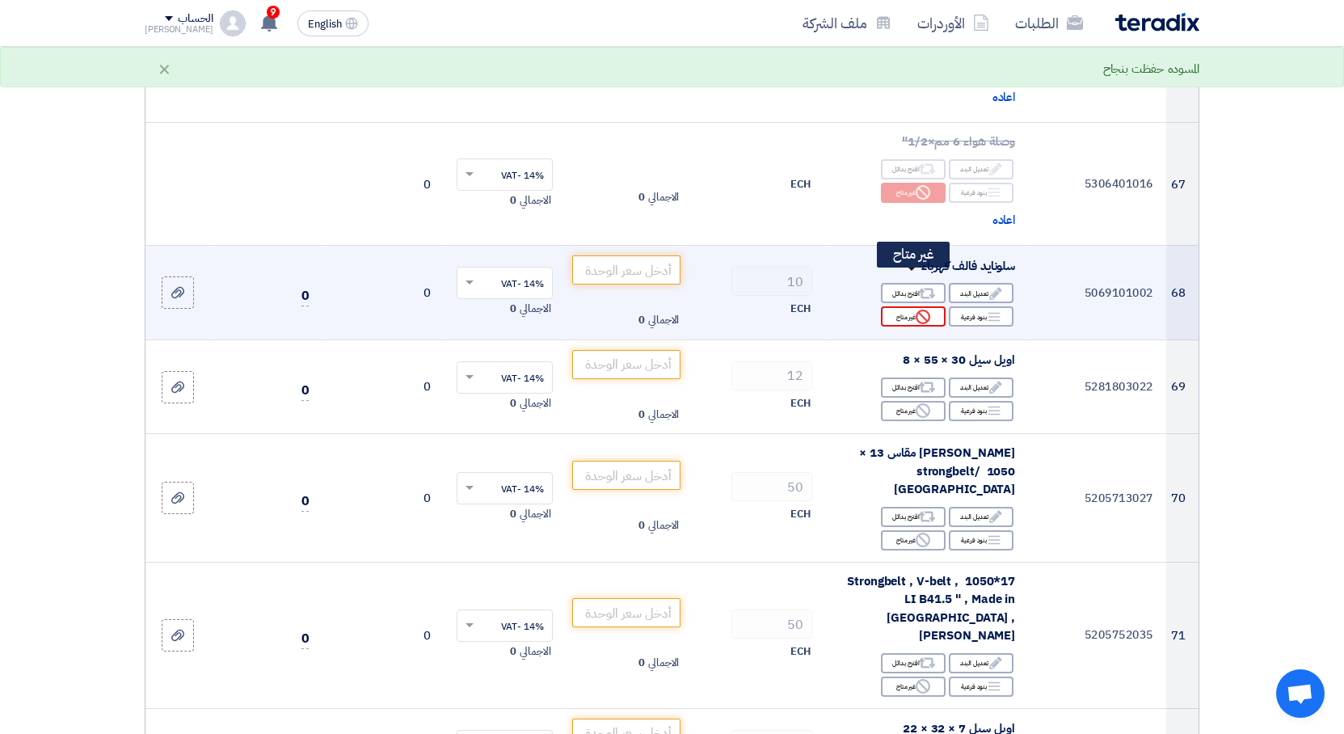
click at [913, 306] on div "Reject غير متاح" at bounding box center [913, 316] width 65 height 20
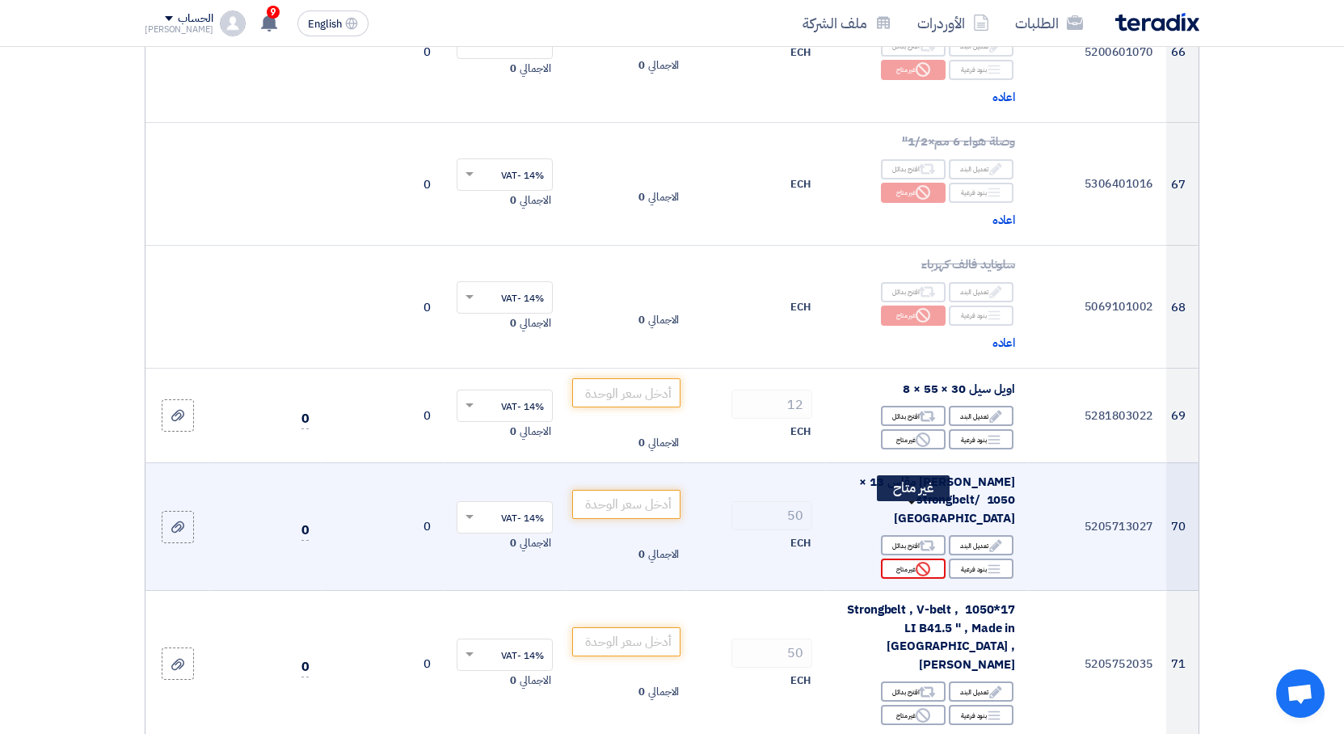
click at [930, 558] on div "Reject غير متاح" at bounding box center [913, 568] width 65 height 20
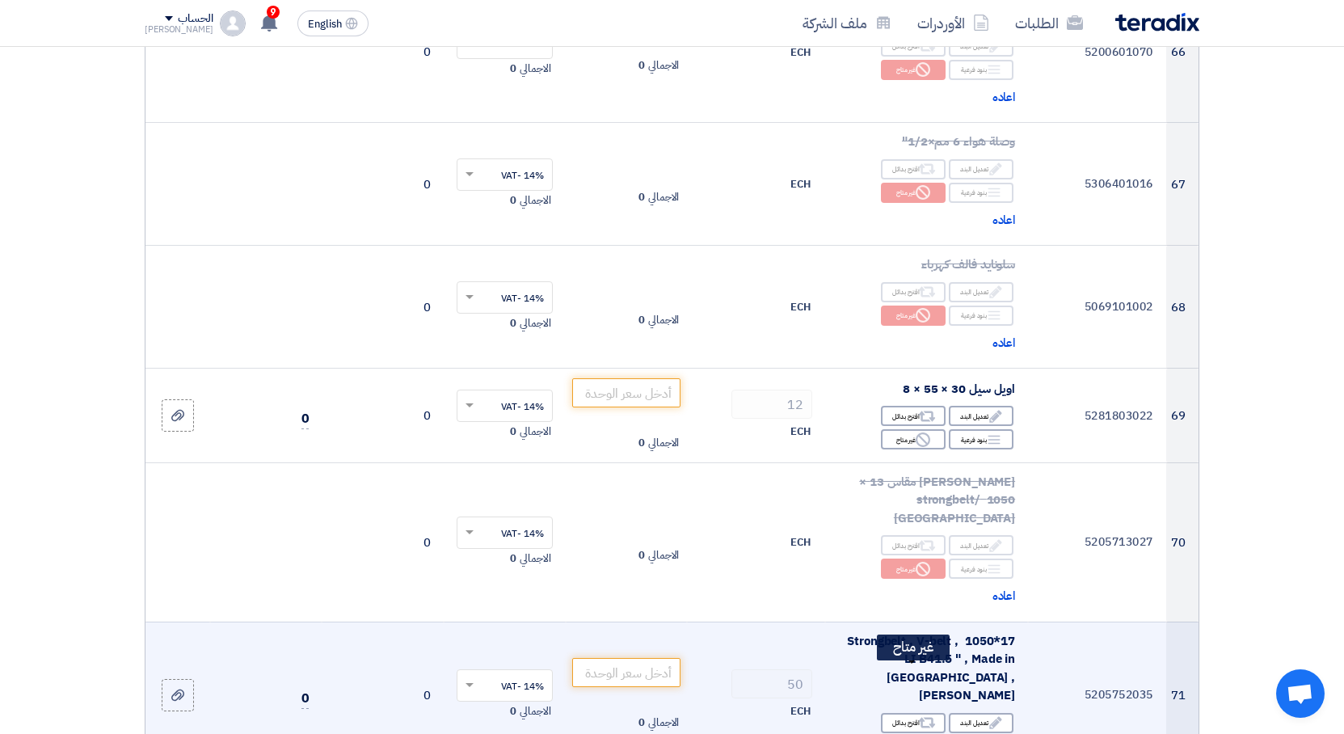
click at [924, 733] on icon "Reject" at bounding box center [922, 745] width 15 height 15
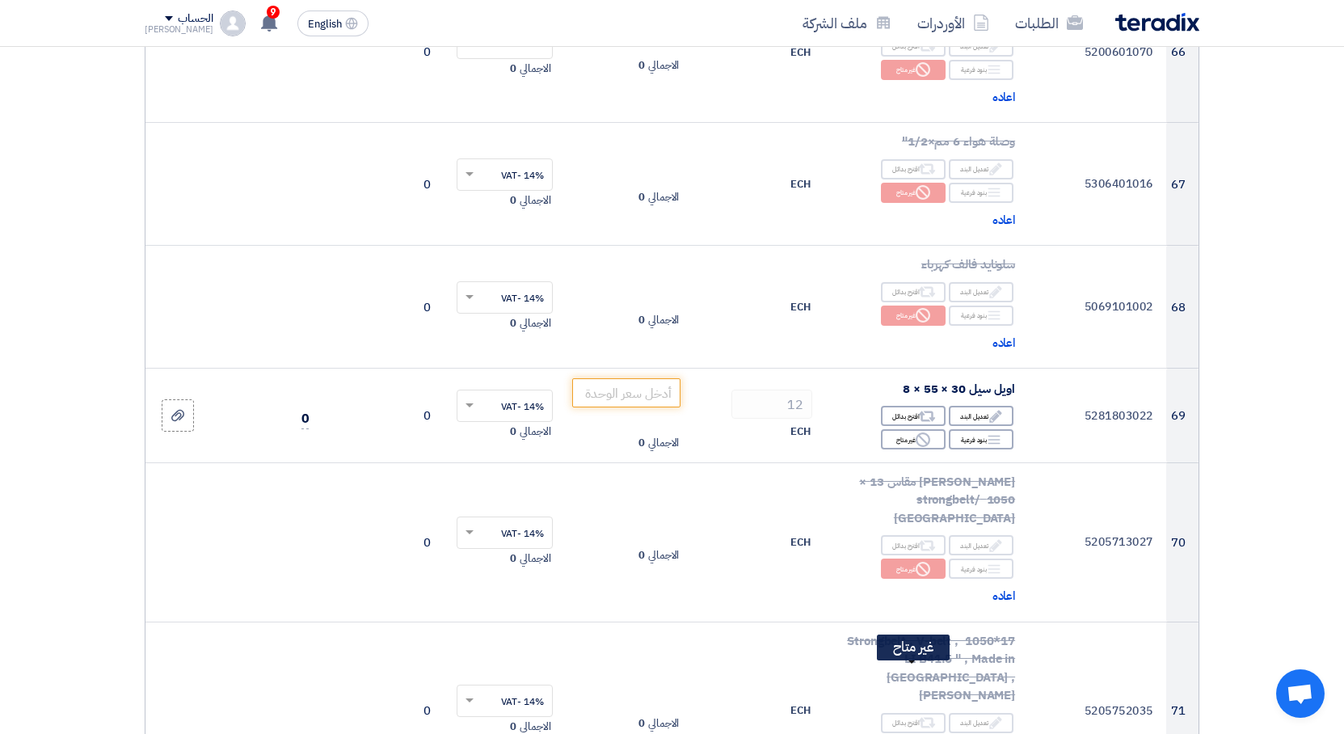
scroll to position [9161, 0]
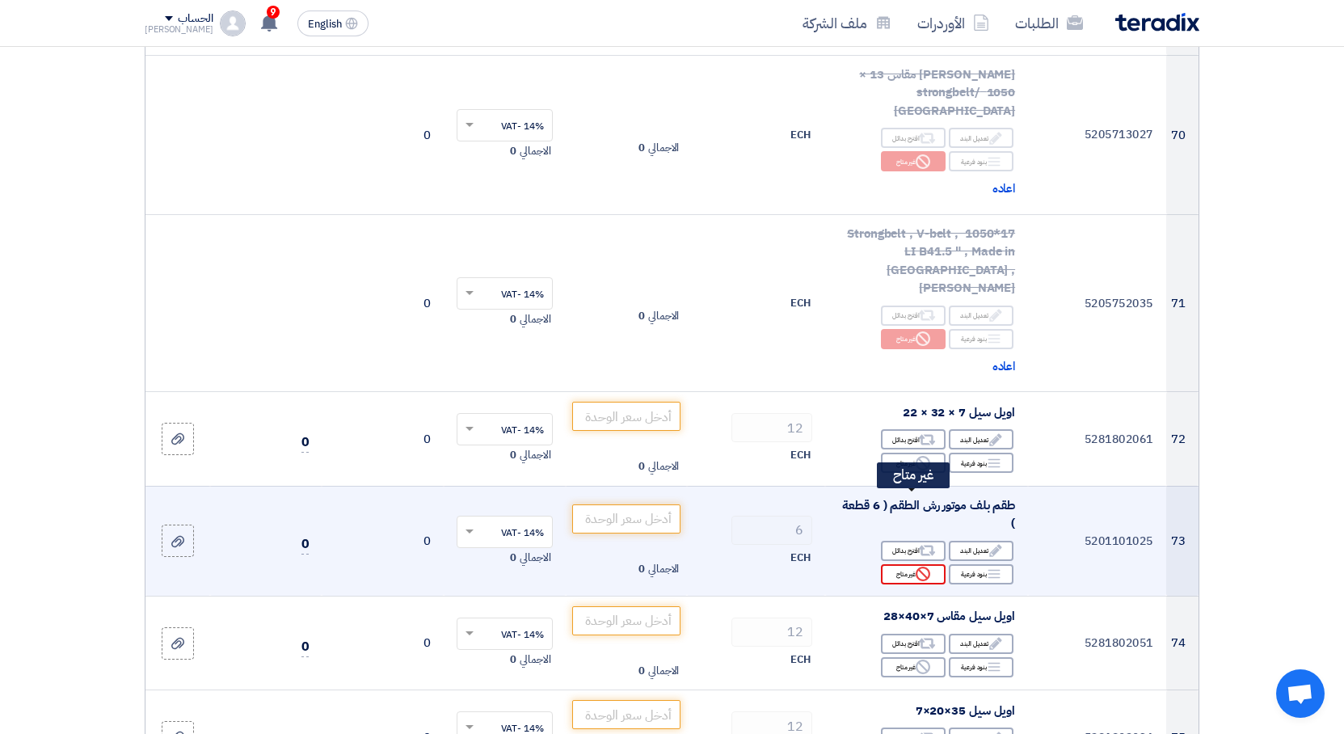
click at [917, 566] on use at bounding box center [922, 573] width 15 height 15
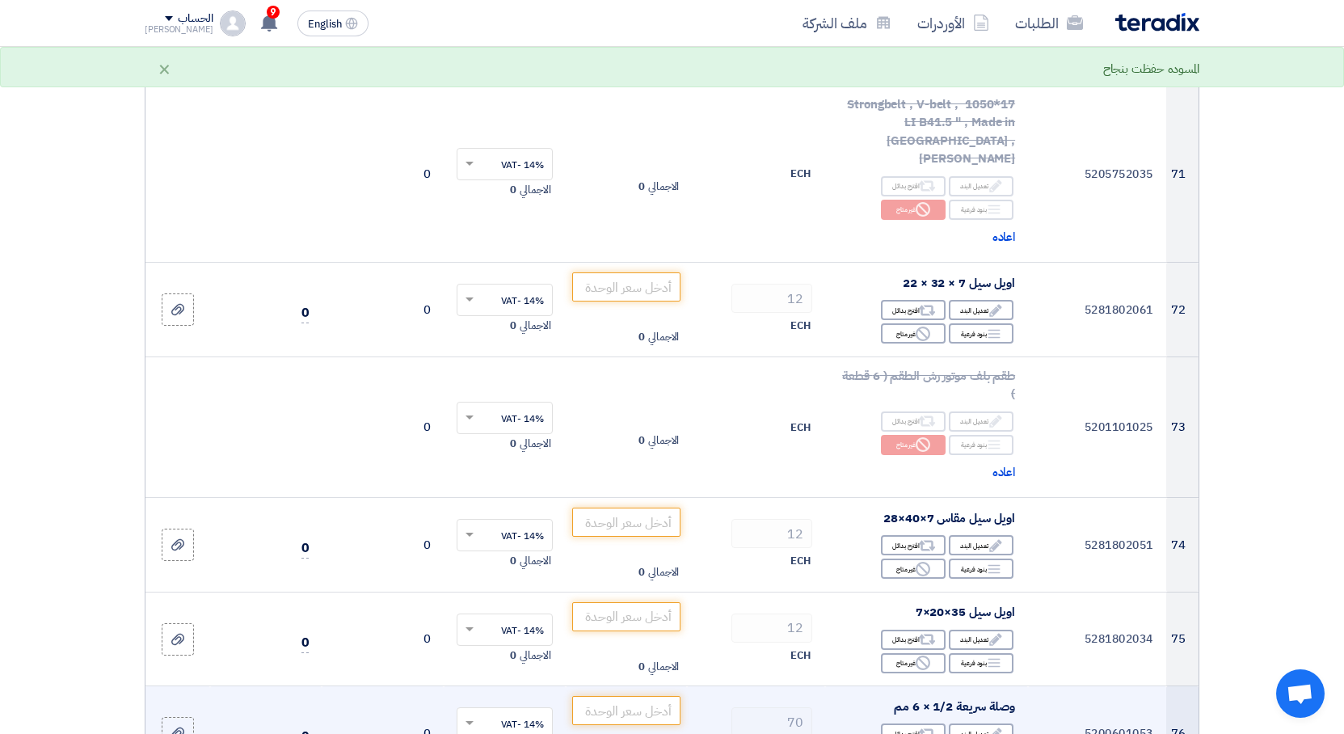
scroll to position [9365, 0]
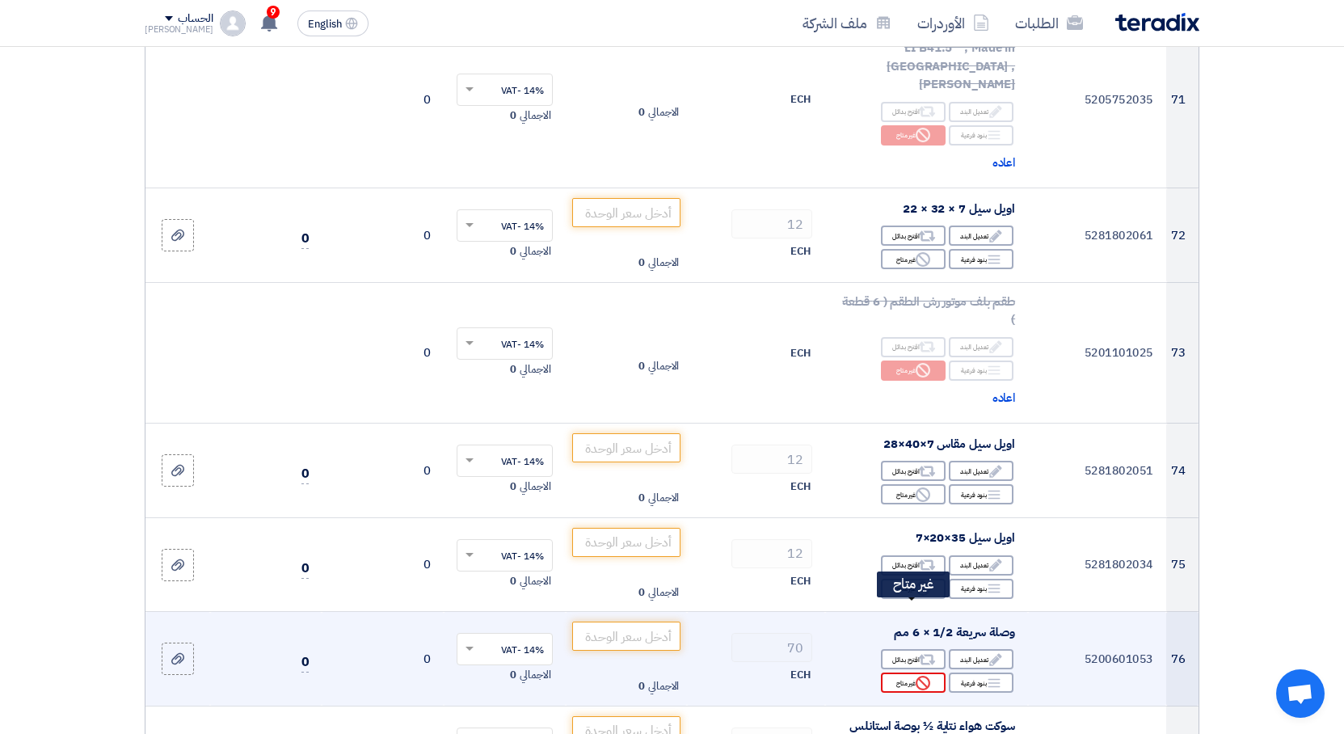
click at [913, 672] on div "Reject غير متاح" at bounding box center [913, 682] width 65 height 20
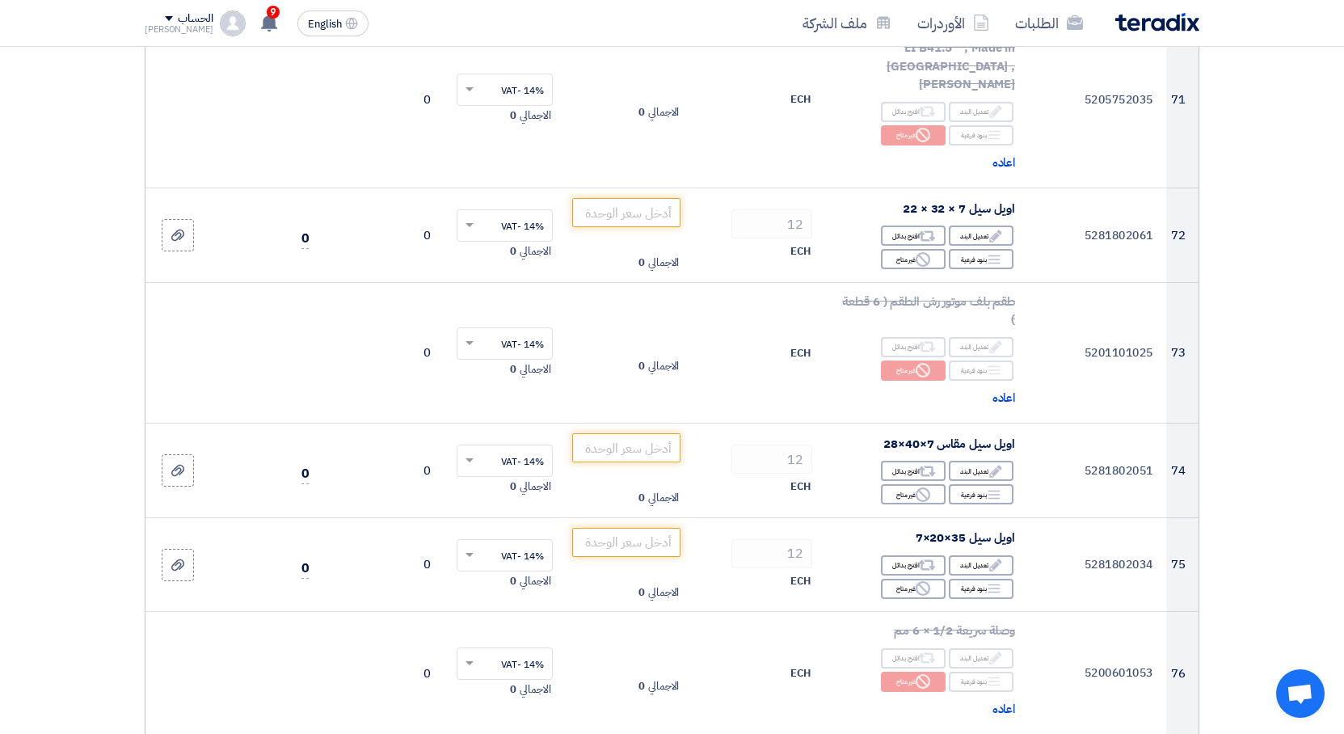
scroll to position [9772, 0]
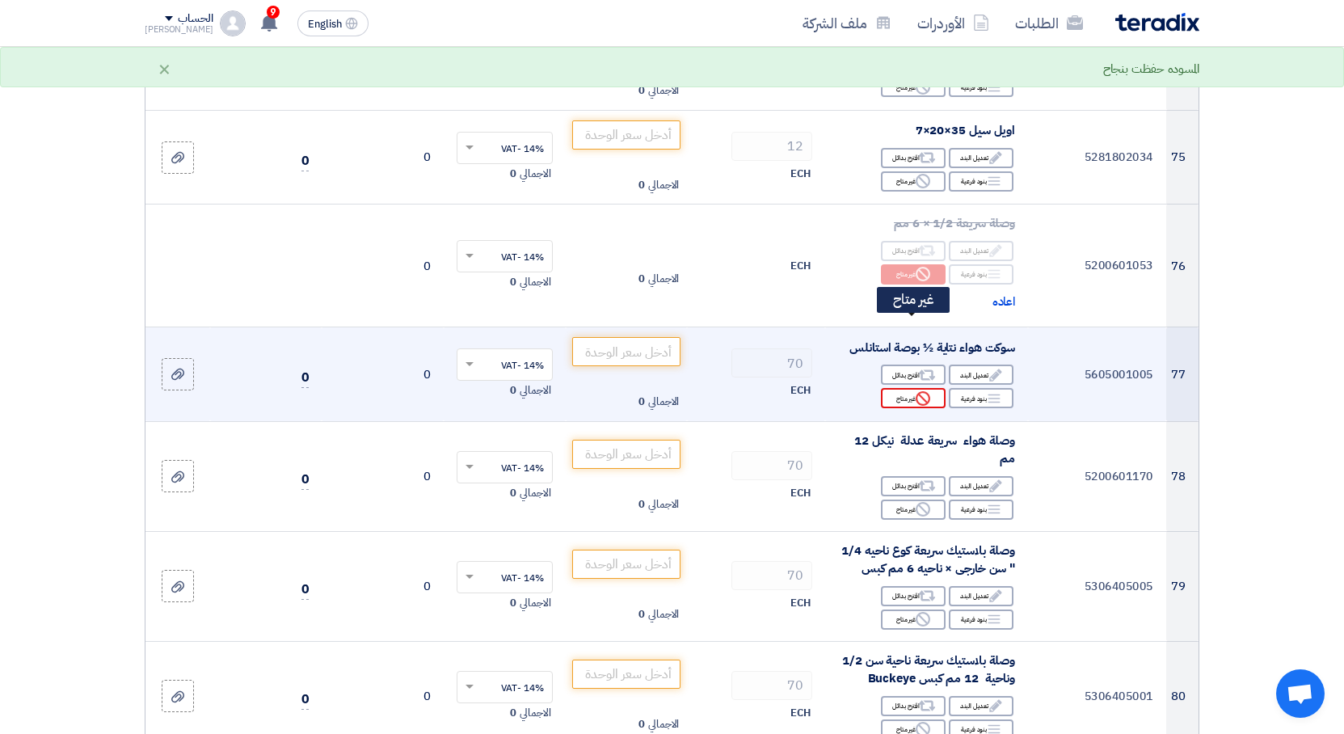
click at [902, 388] on div "Reject غير متاح" at bounding box center [913, 398] width 65 height 20
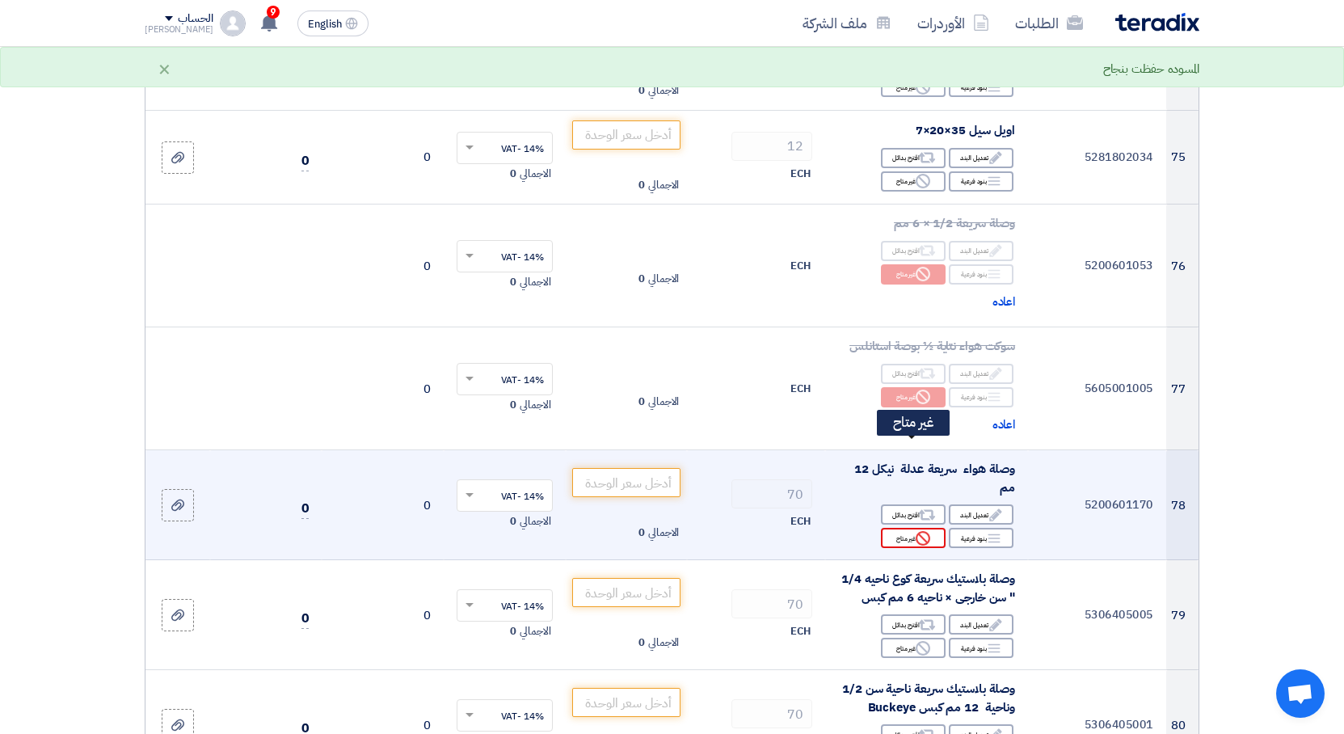
click at [910, 528] on div "Reject غير متاح" at bounding box center [913, 538] width 65 height 20
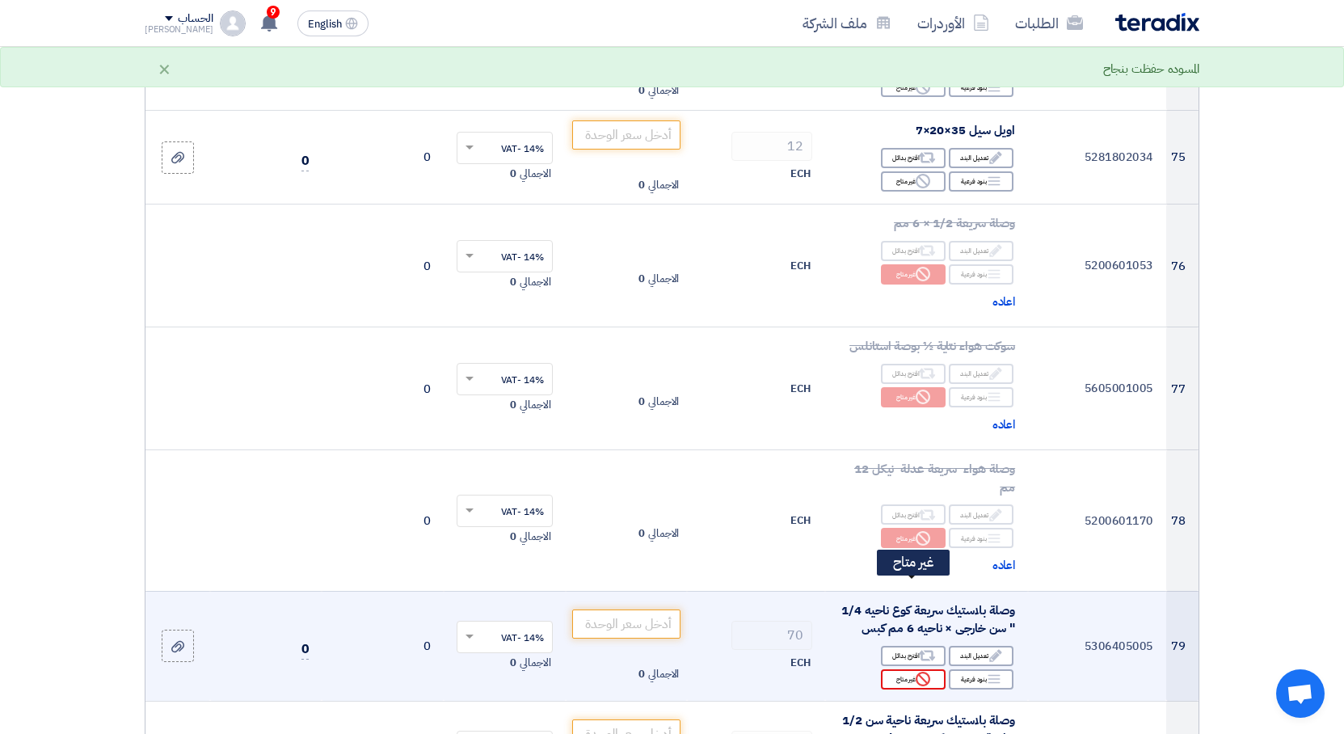
click at [913, 669] on div "Reject غير متاح" at bounding box center [913, 679] width 65 height 20
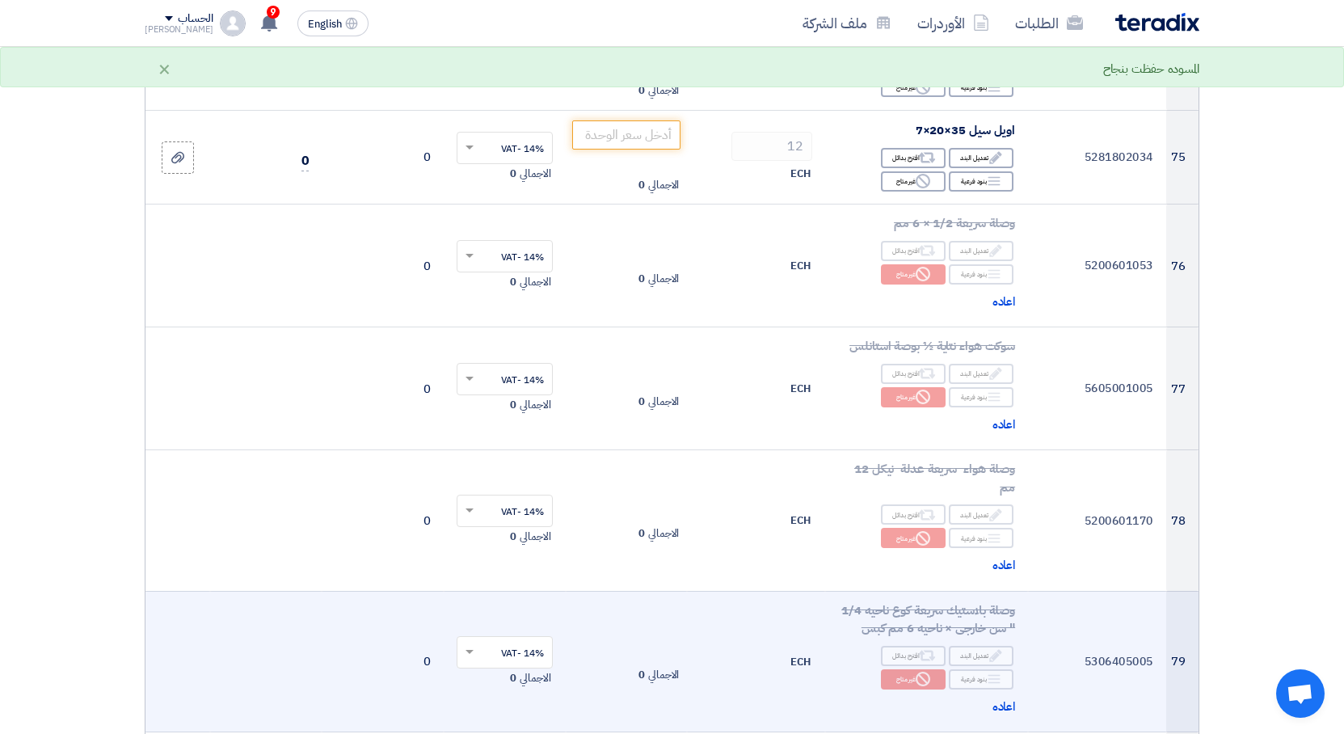
scroll to position [10179, 0]
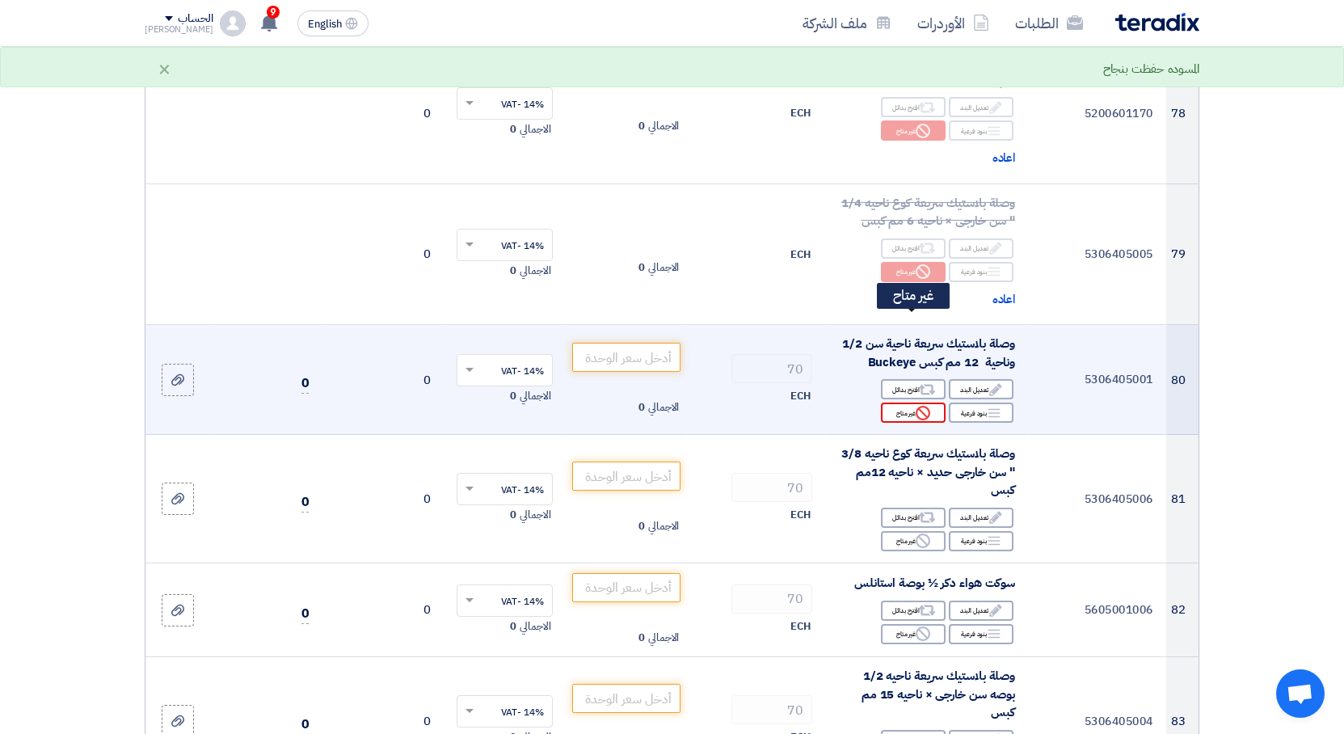
click at [932, 402] on div "Reject غير متاح" at bounding box center [913, 412] width 65 height 20
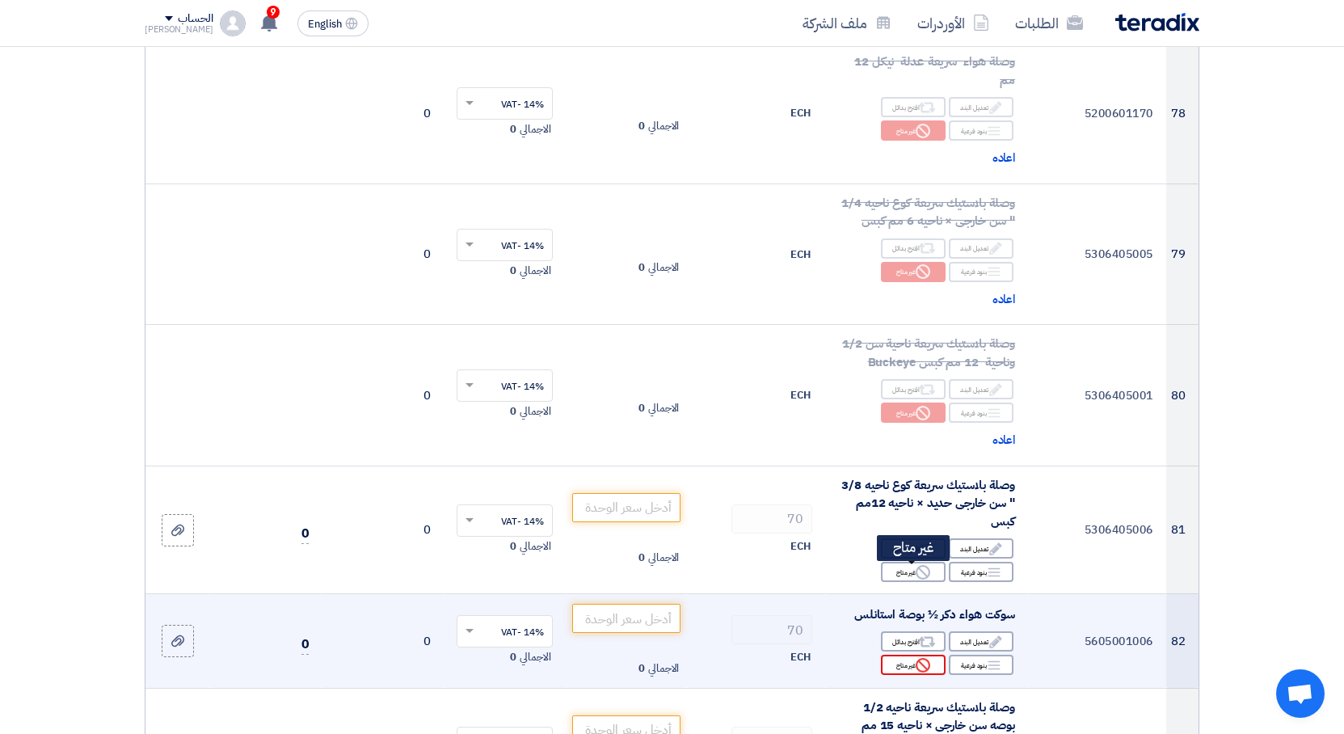
click at [917, 658] on use at bounding box center [922, 665] width 15 height 15
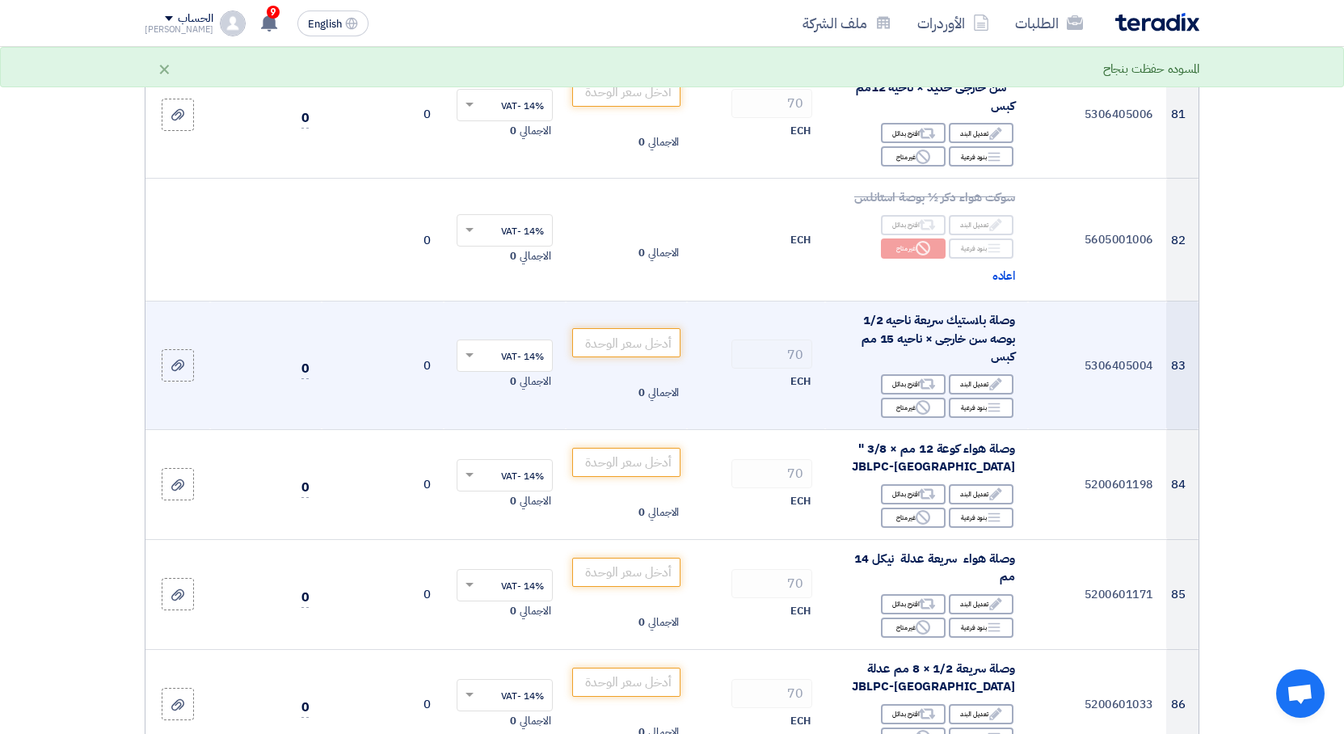
scroll to position [10587, 0]
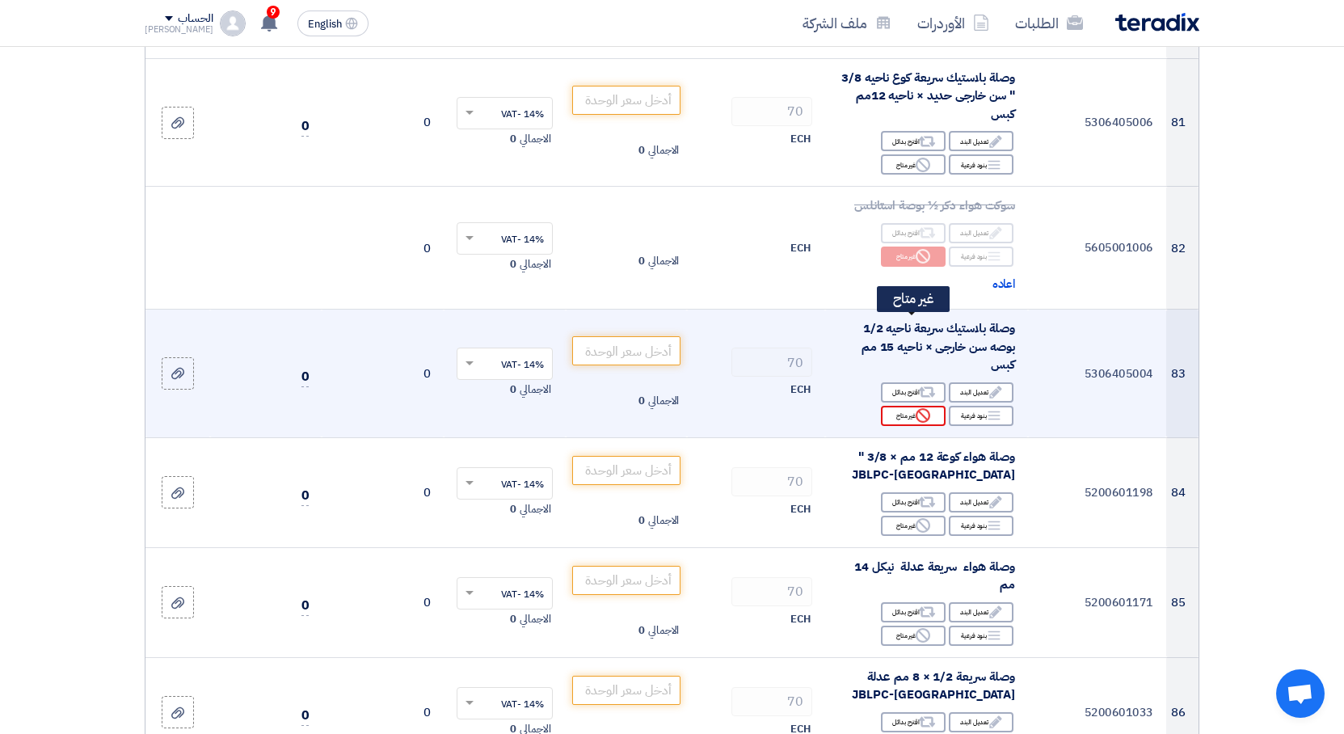
click at [927, 408] on icon "Reject" at bounding box center [922, 415] width 15 height 15
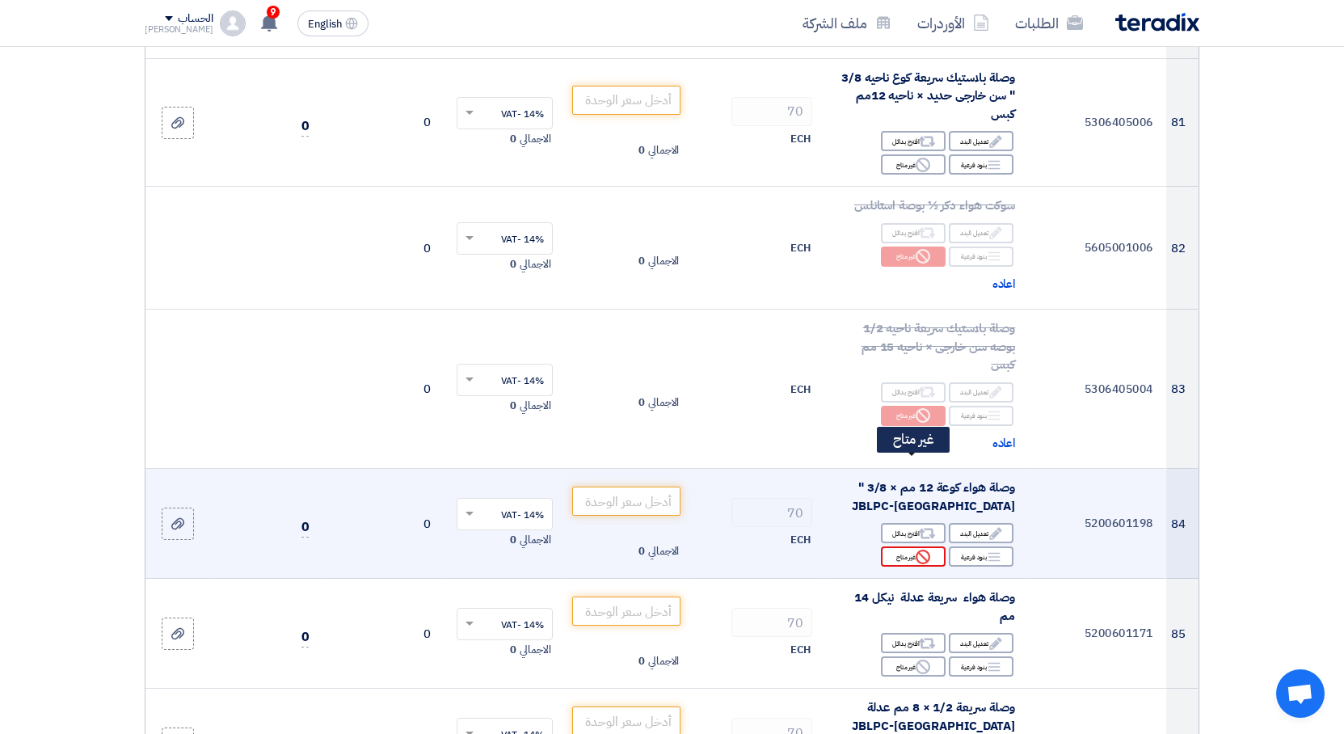
click at [929, 549] on icon "Reject" at bounding box center [922, 556] width 15 height 15
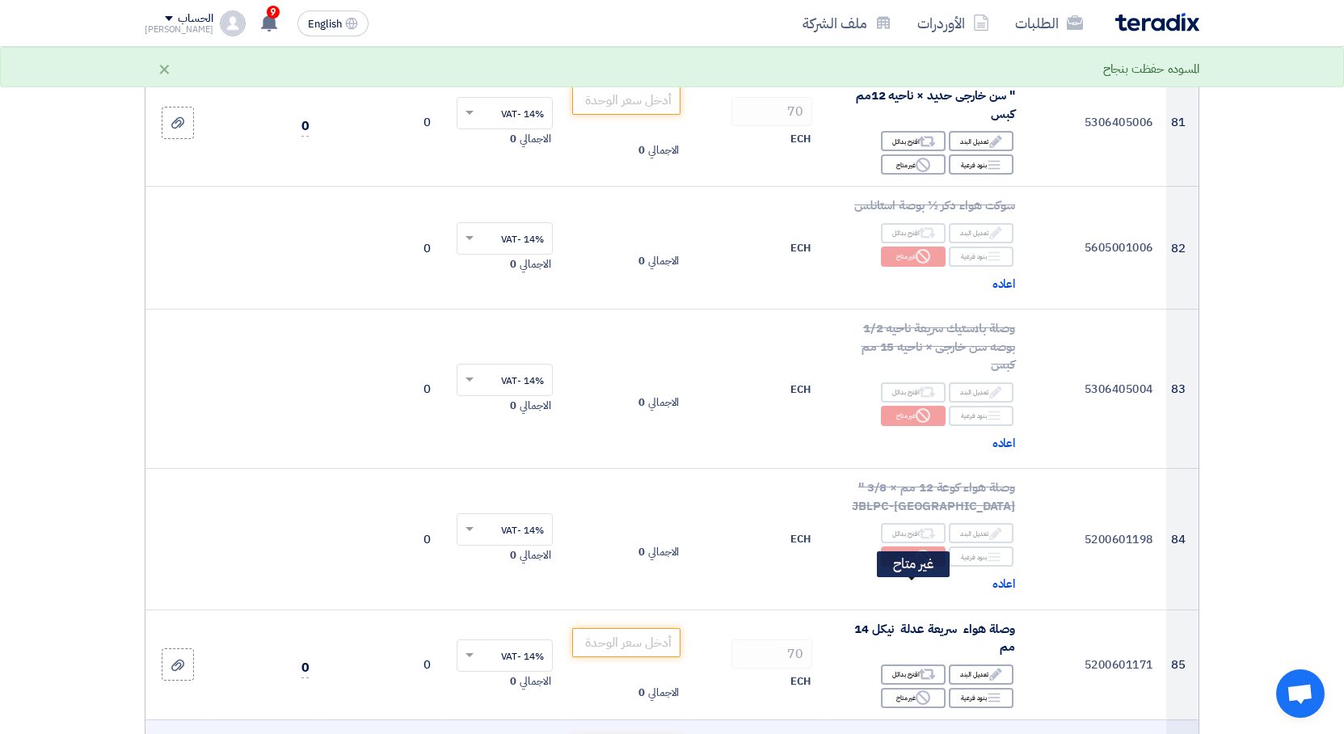
click at [923, 690] on icon "Reject" at bounding box center [922, 697] width 15 height 15
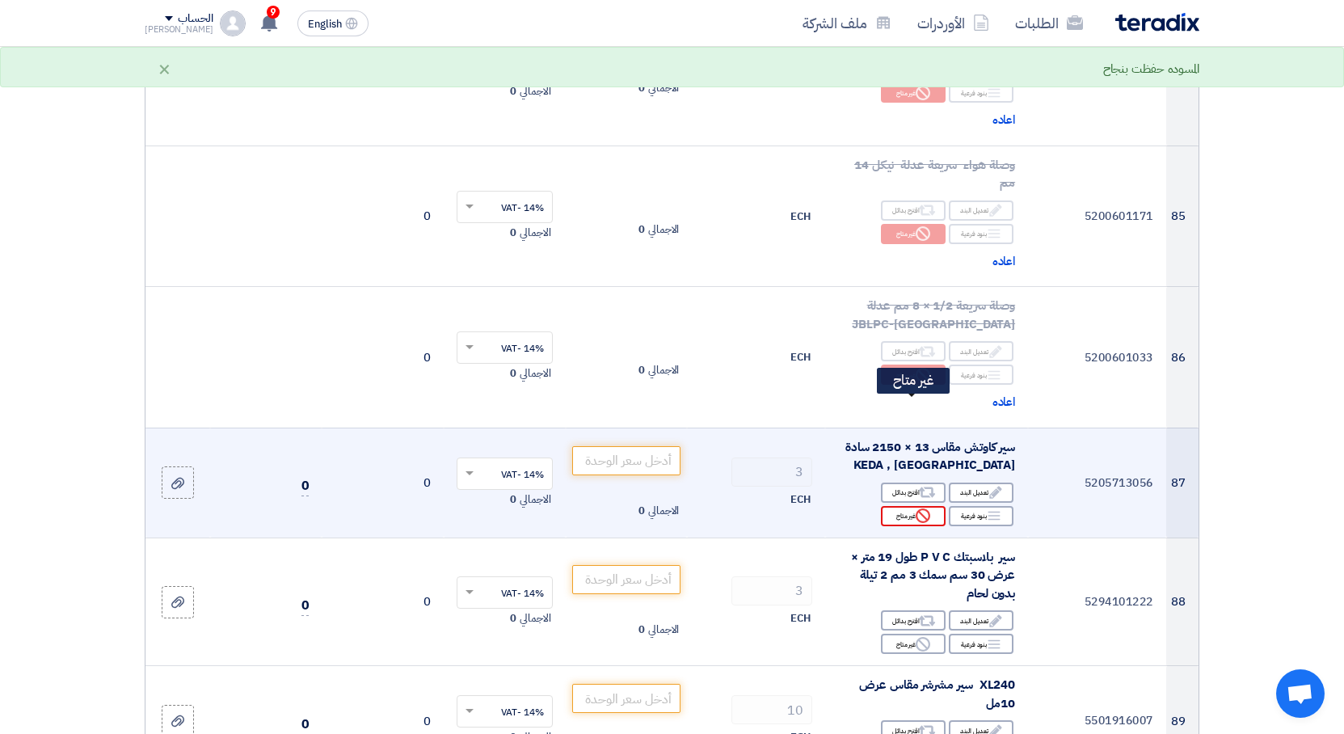
scroll to position [11096, 0]
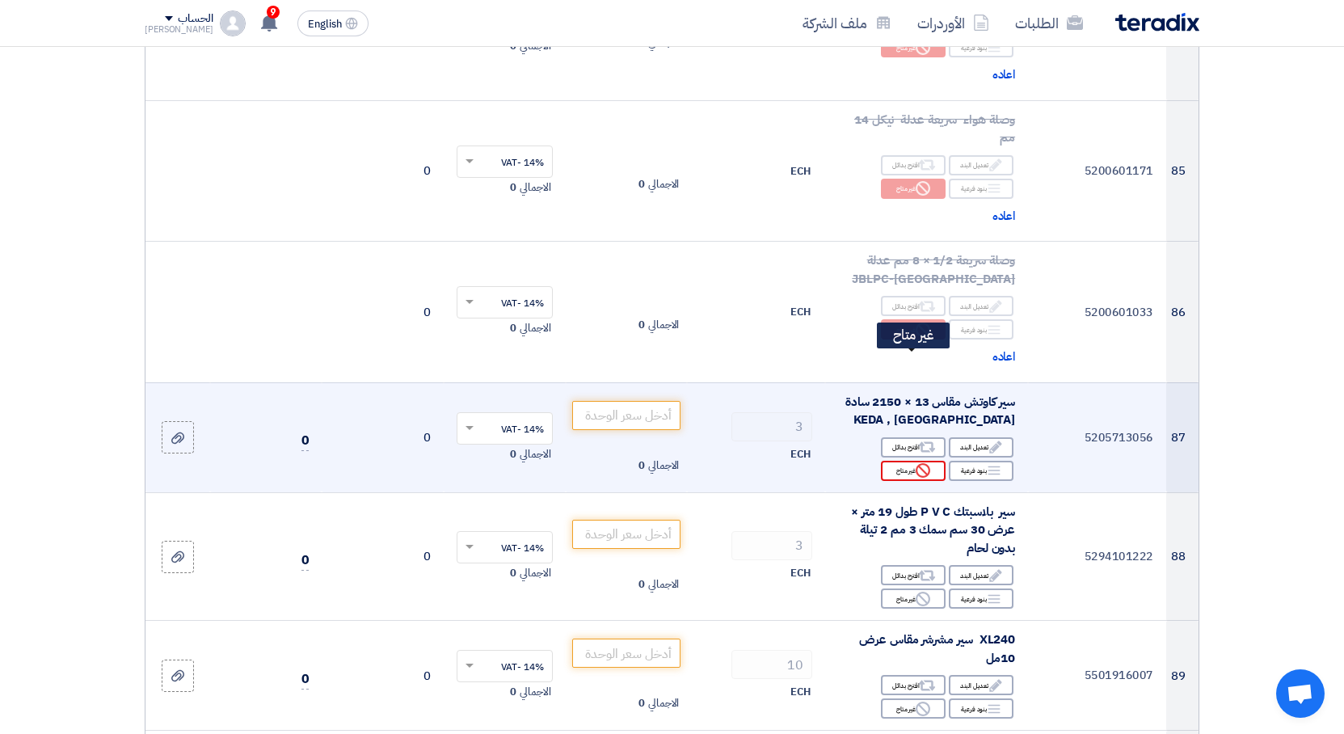
click at [902, 460] on div "Reject غير متاح" at bounding box center [913, 470] width 65 height 20
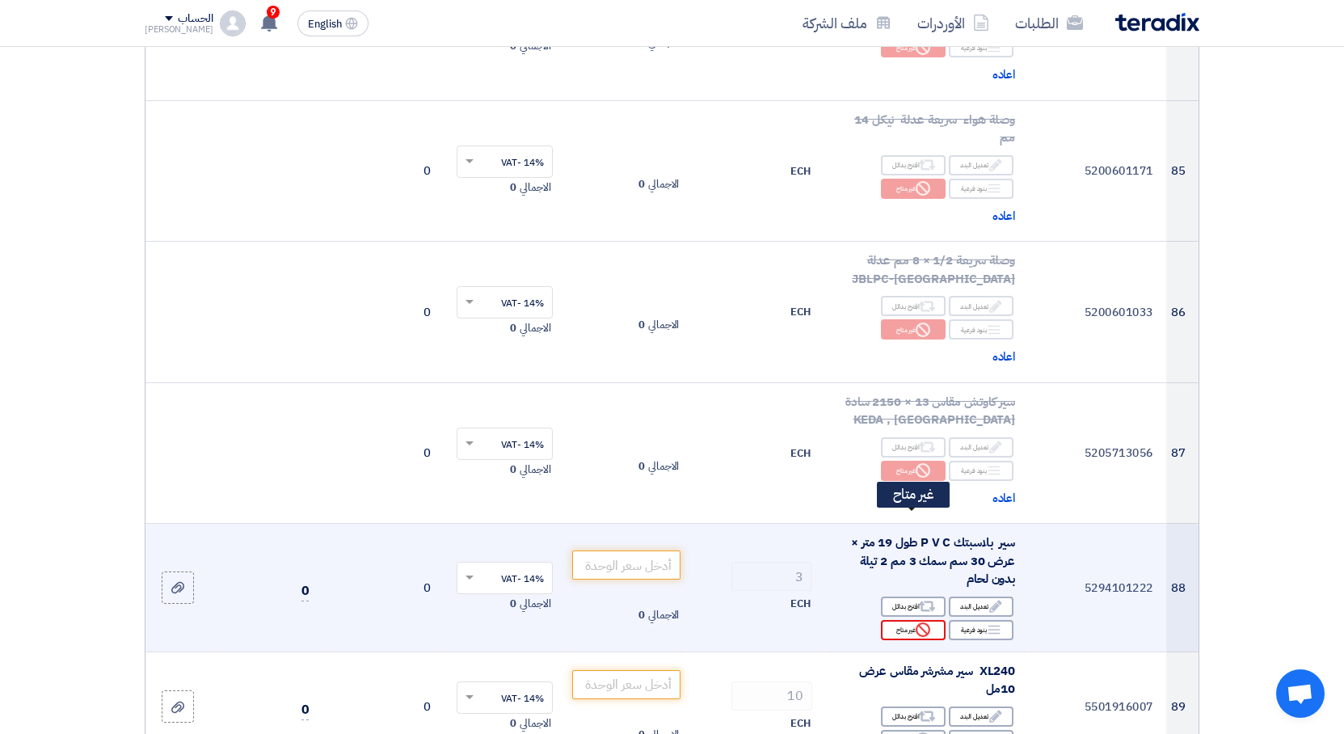
click at [923, 622] on icon "Reject" at bounding box center [922, 629] width 15 height 15
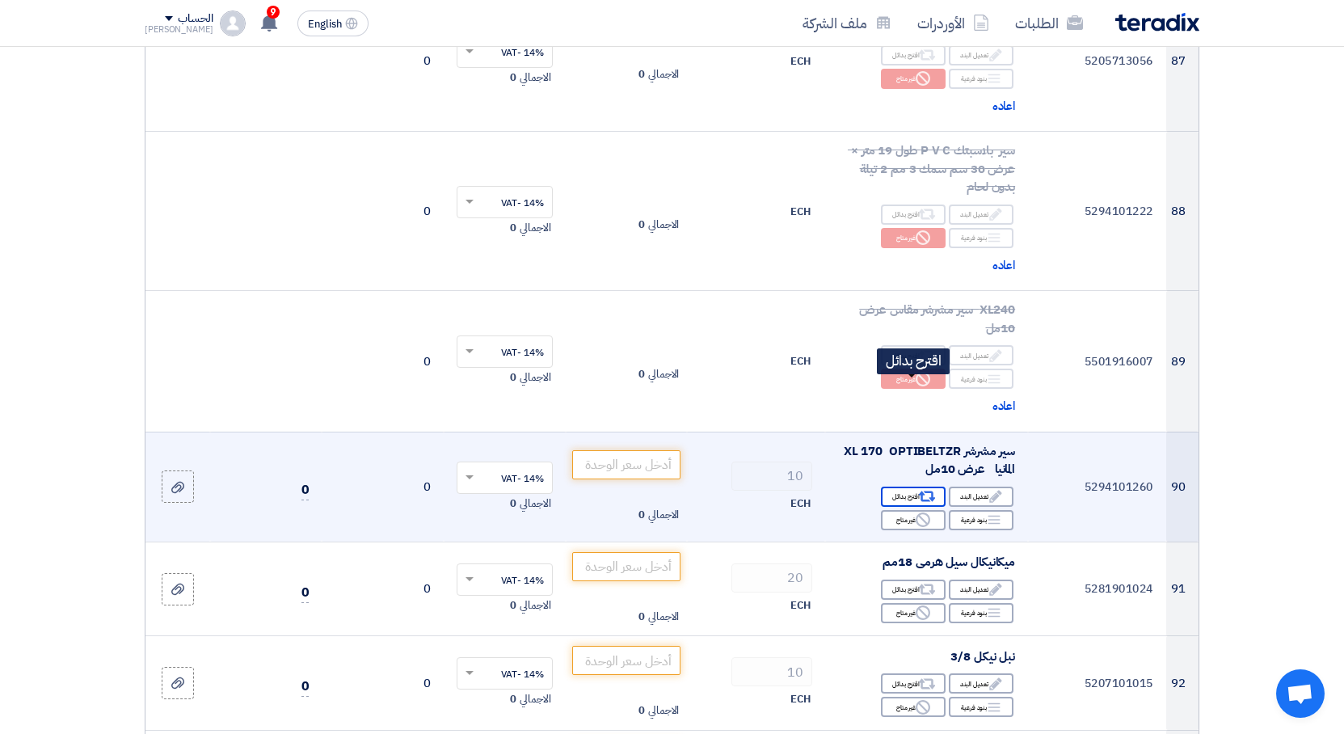
scroll to position [11503, 0]
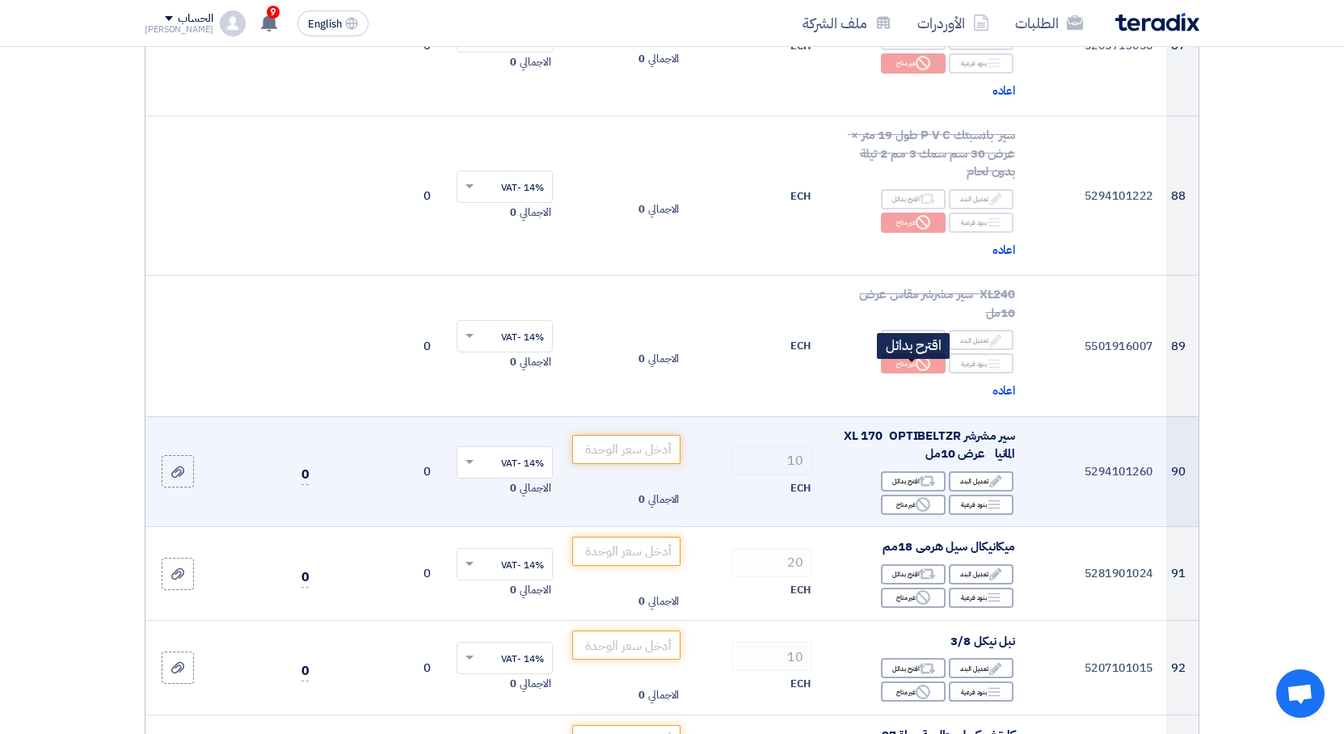
click at [925, 497] on icon "Reject" at bounding box center [922, 504] width 15 height 15
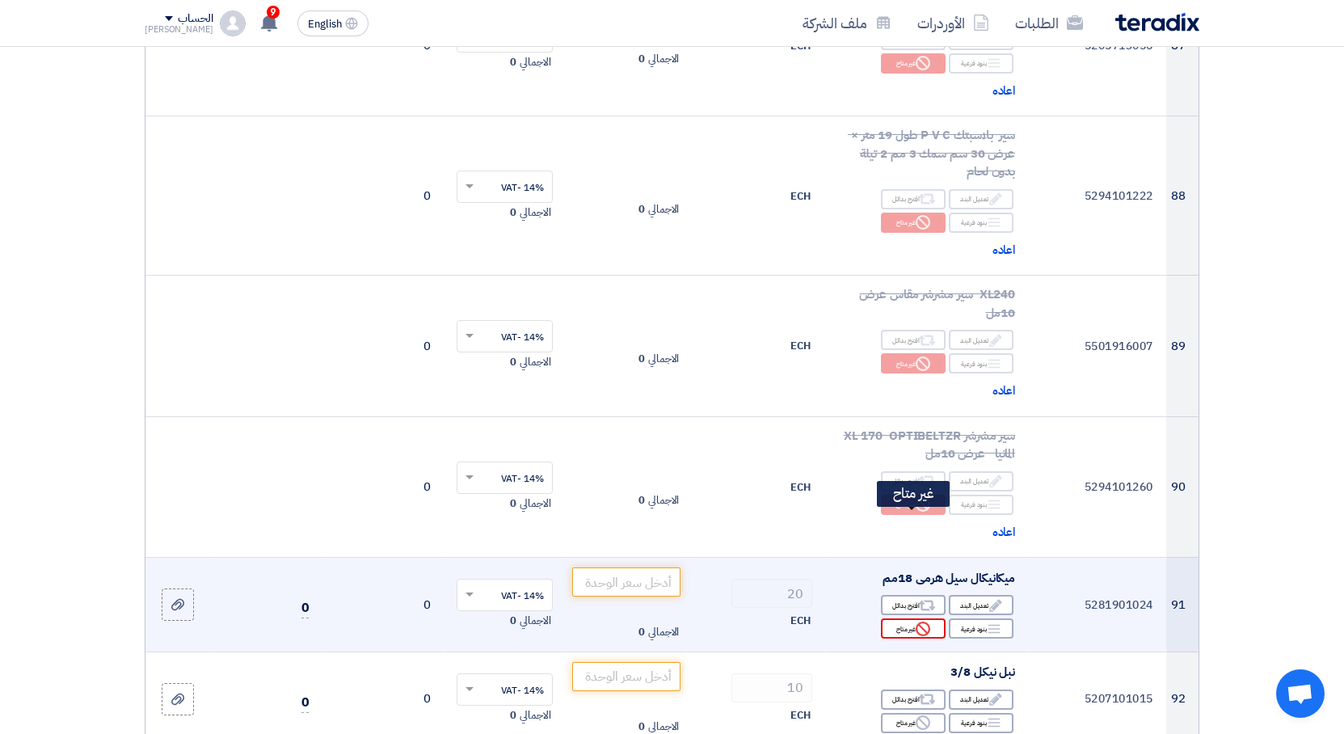
click at [929, 621] on use at bounding box center [922, 628] width 15 height 15
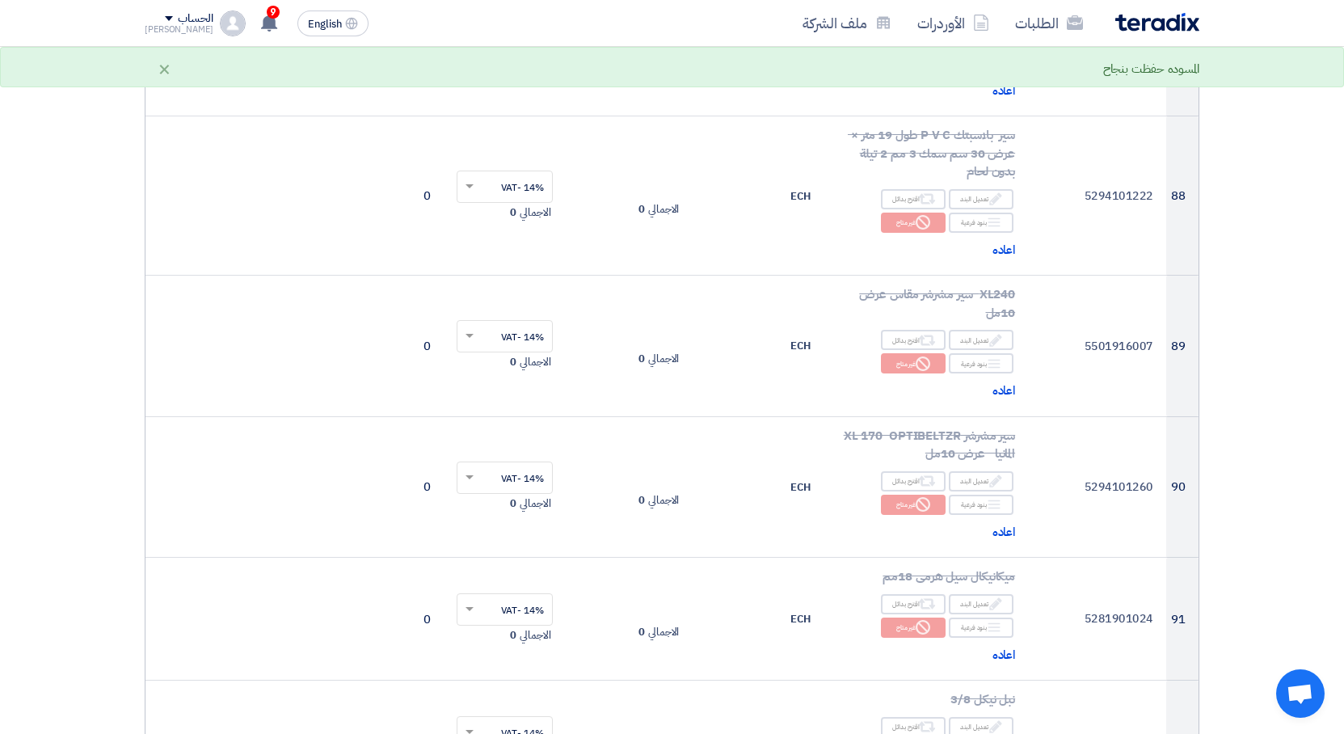
scroll to position [11808, 0]
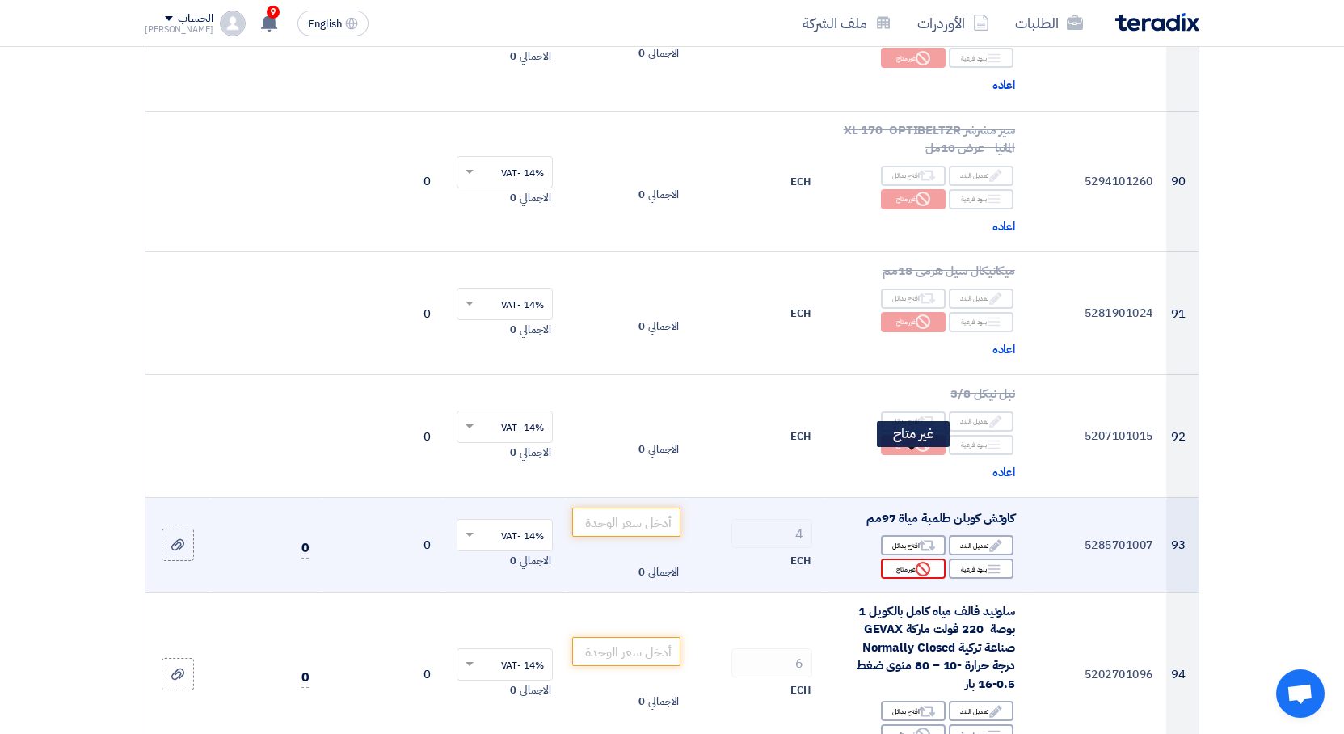
click at [918, 561] on icon "Reject" at bounding box center [922, 568] width 15 height 15
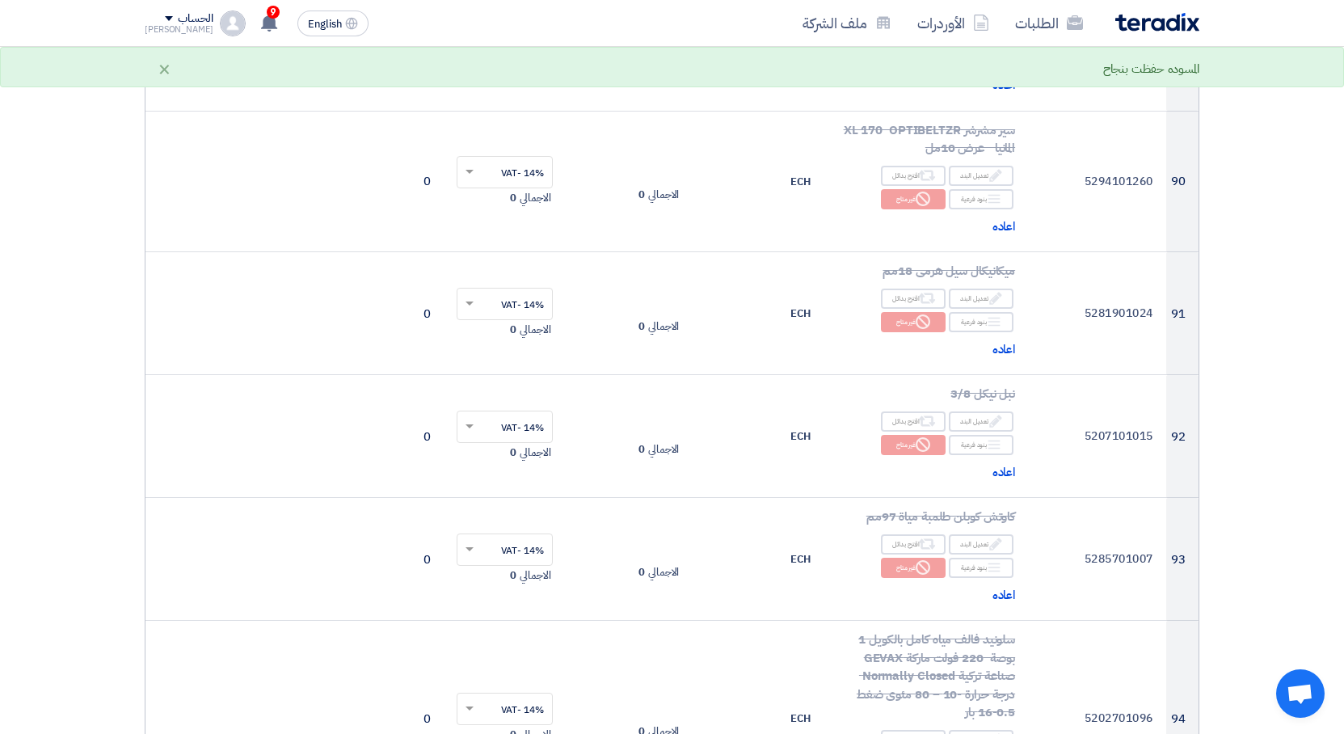
scroll to position [12113, 0]
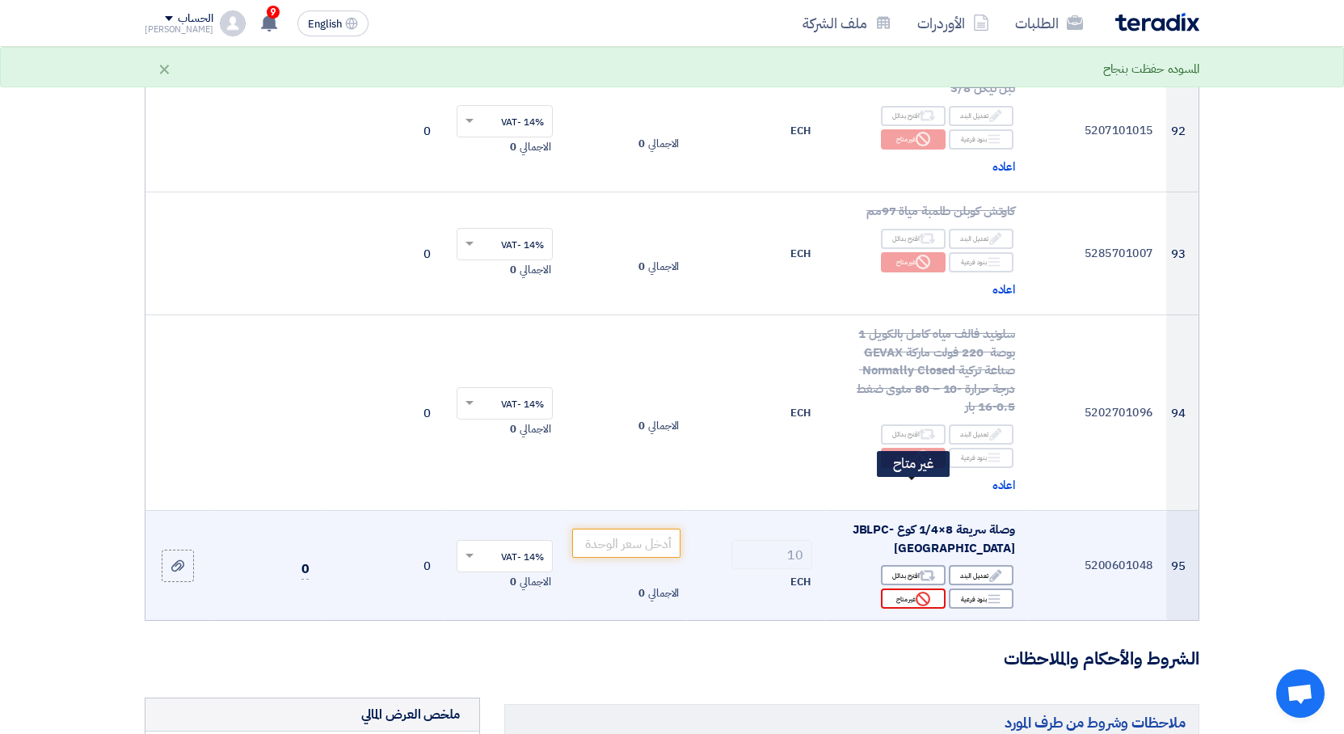
click at [923, 591] on use at bounding box center [922, 598] width 15 height 15
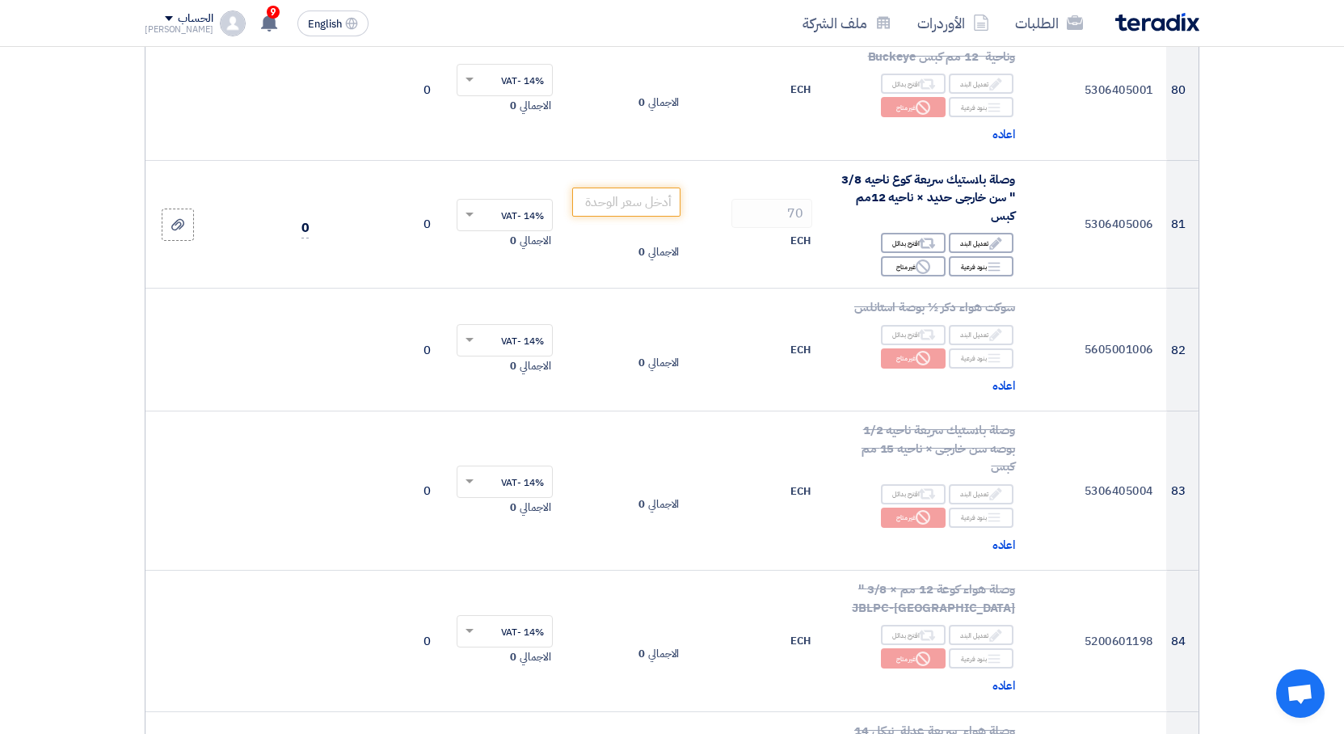
scroll to position [10383, 0]
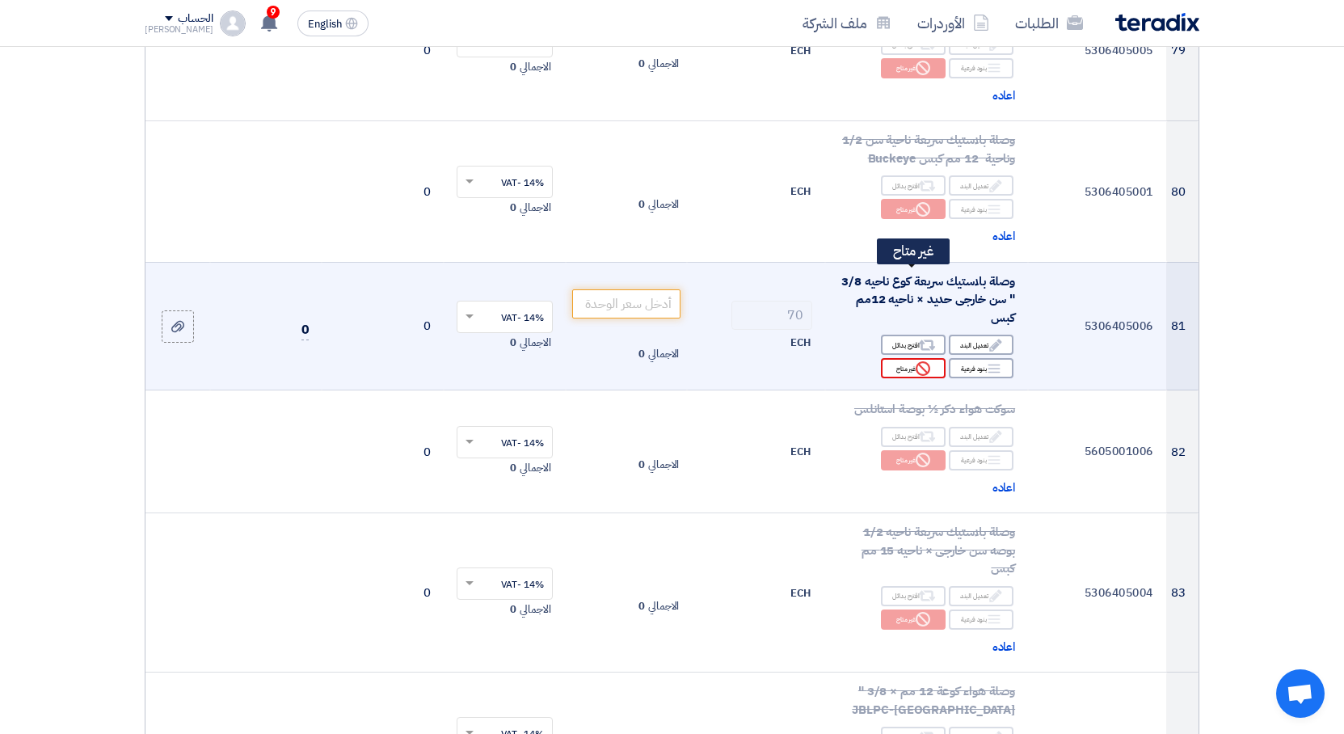
click at [899, 358] on div "Reject غير متاح" at bounding box center [913, 368] width 65 height 20
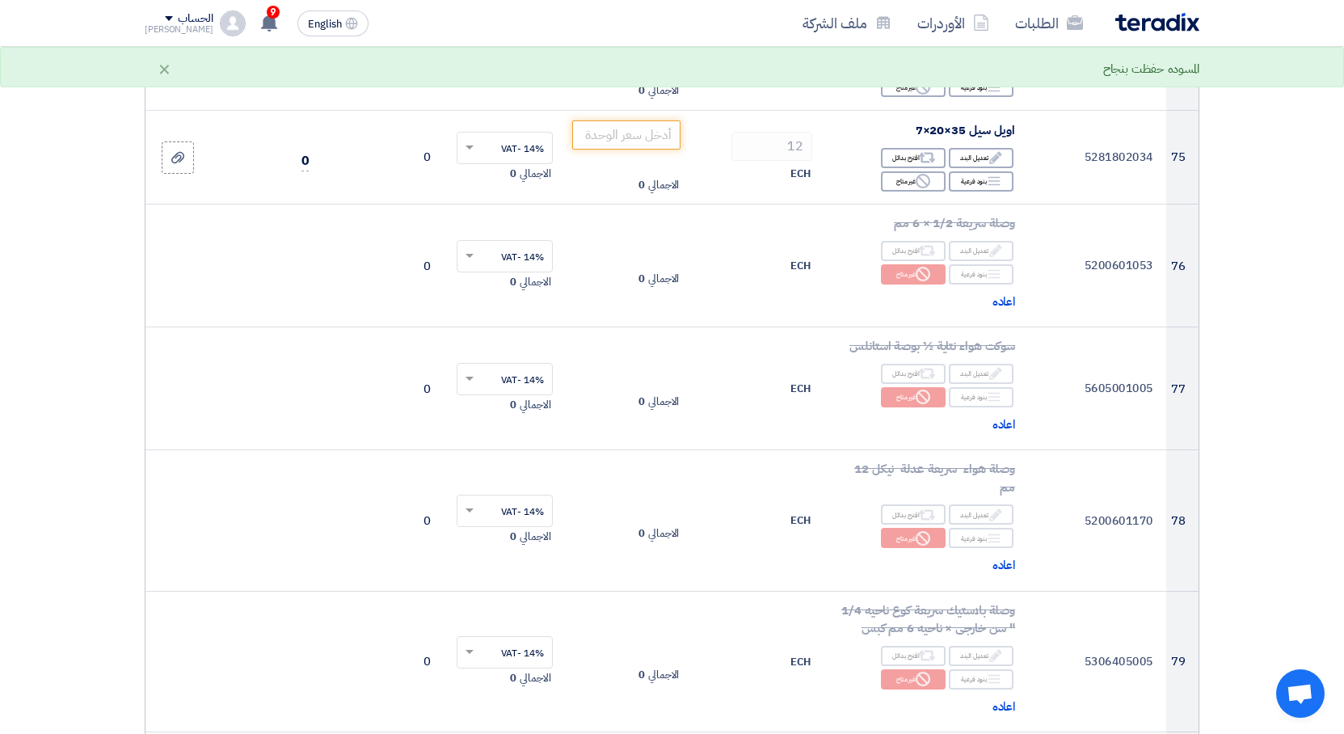
scroll to position [9670, 0]
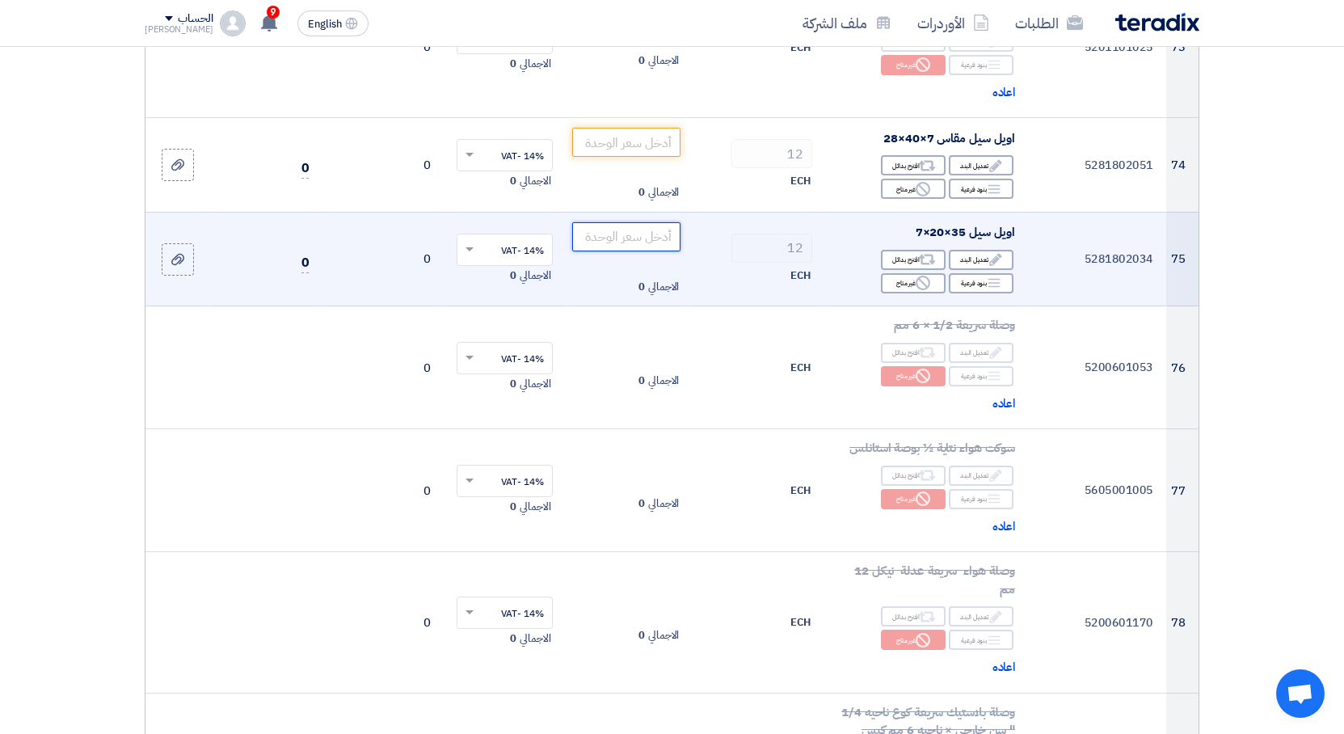
click at [647, 222] on input "number" at bounding box center [626, 236] width 109 height 29
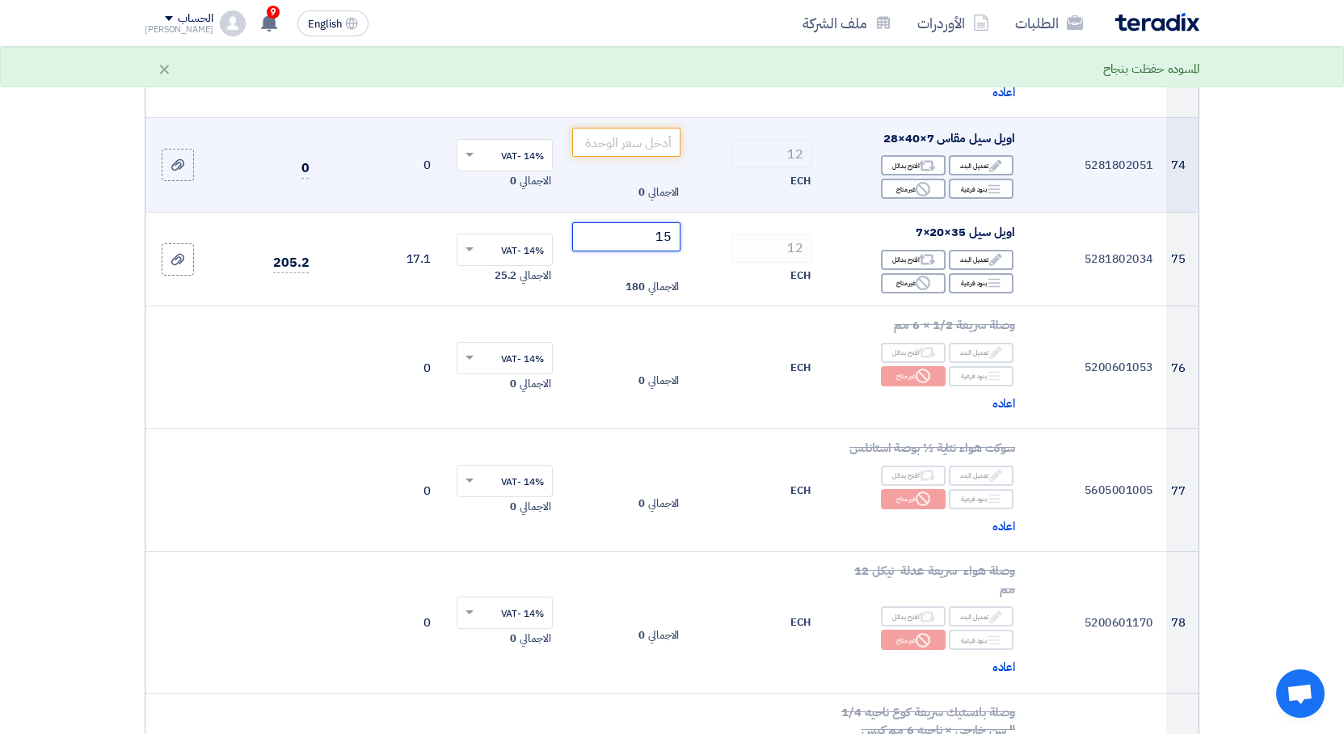
type input "15"
click at [755, 171] on div "ECH" at bounding box center [756, 180] width 112 height 19
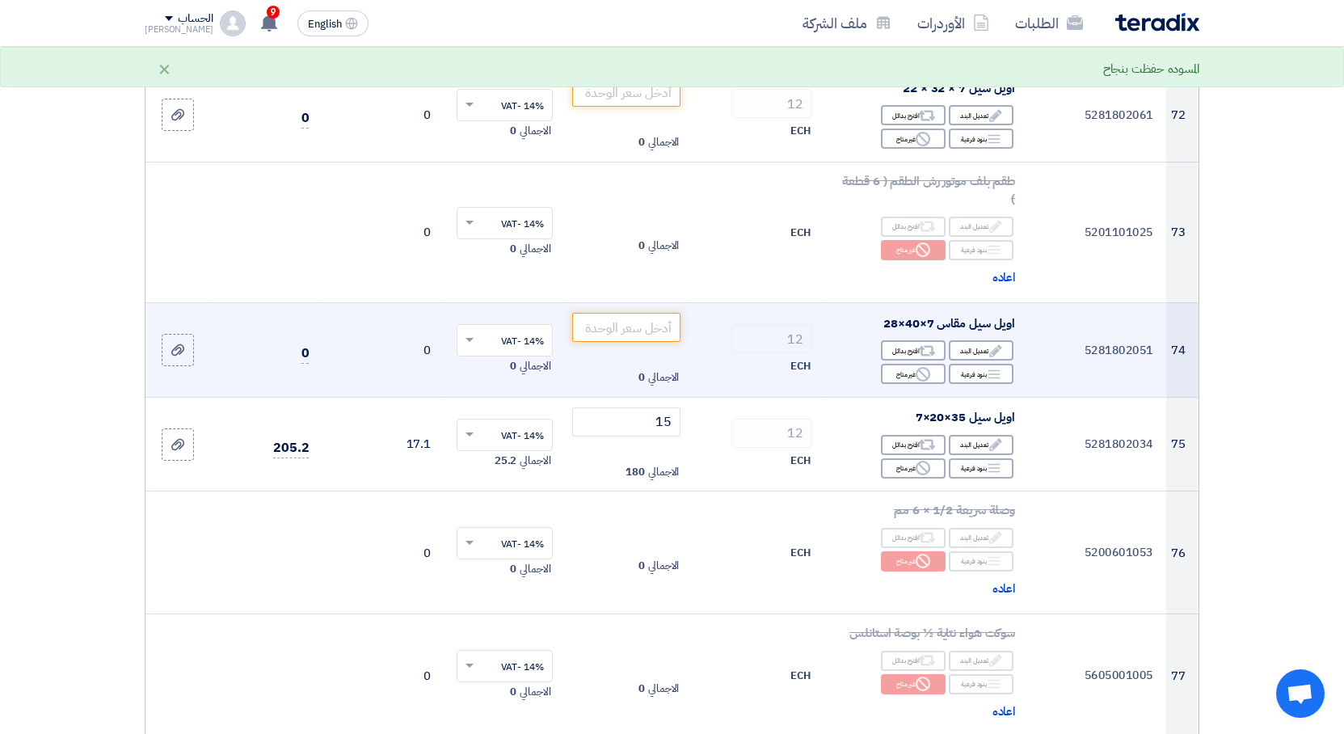
scroll to position [9467, 0]
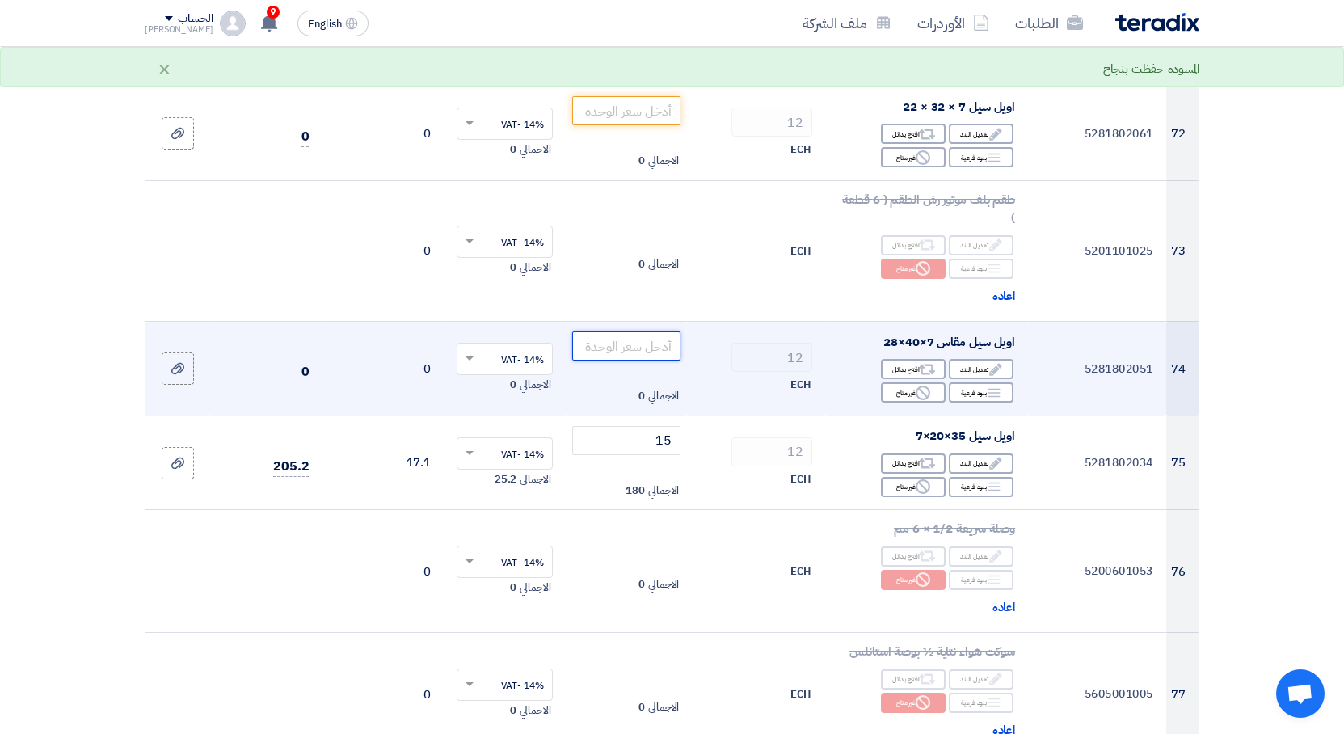
click at [659, 331] on input "number" at bounding box center [626, 345] width 109 height 29
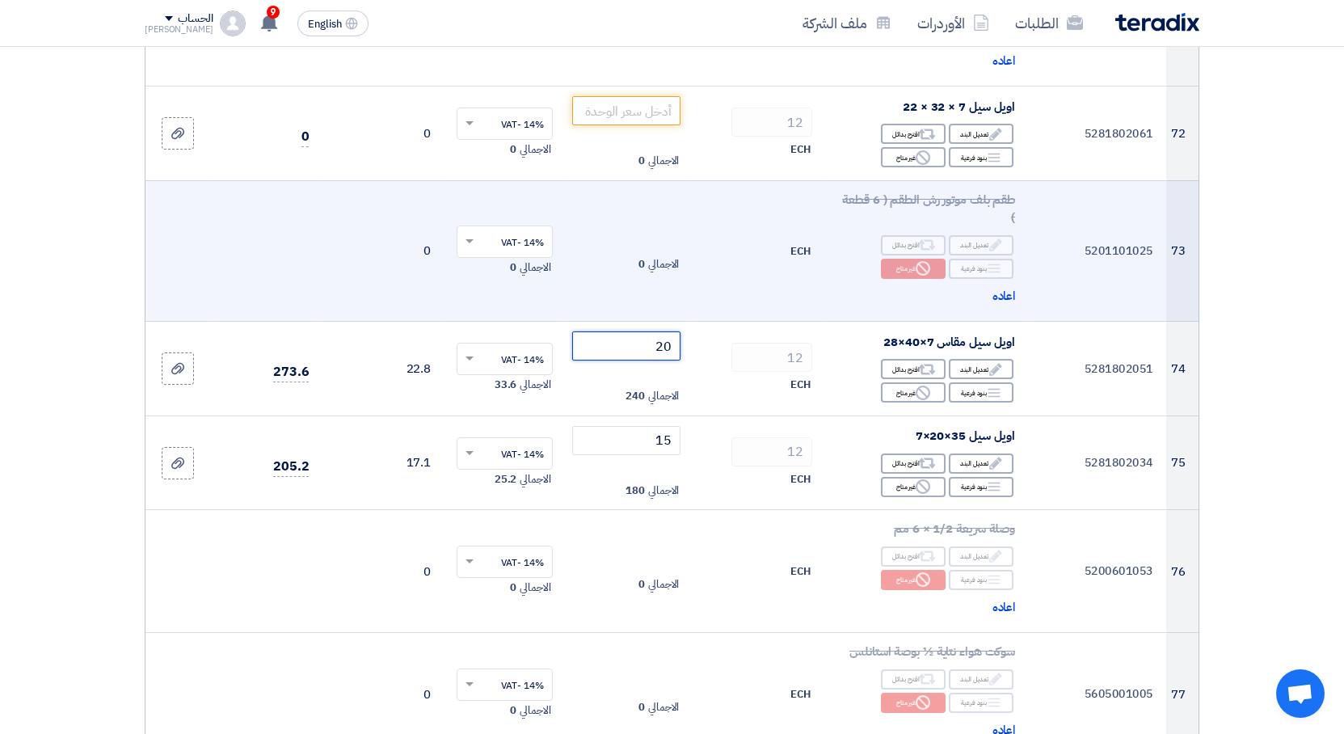
type input "20"
click at [725, 221] on td "ECH" at bounding box center [756, 250] width 138 height 141
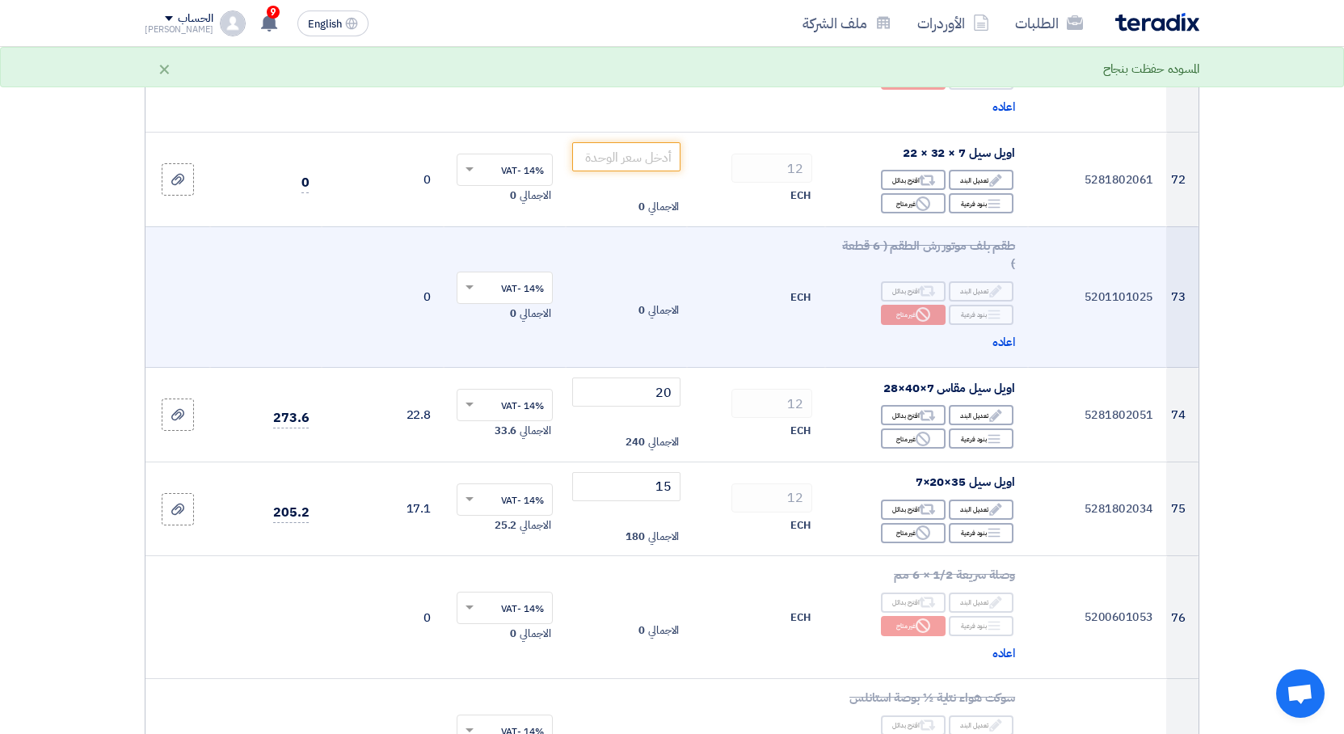
scroll to position [9365, 0]
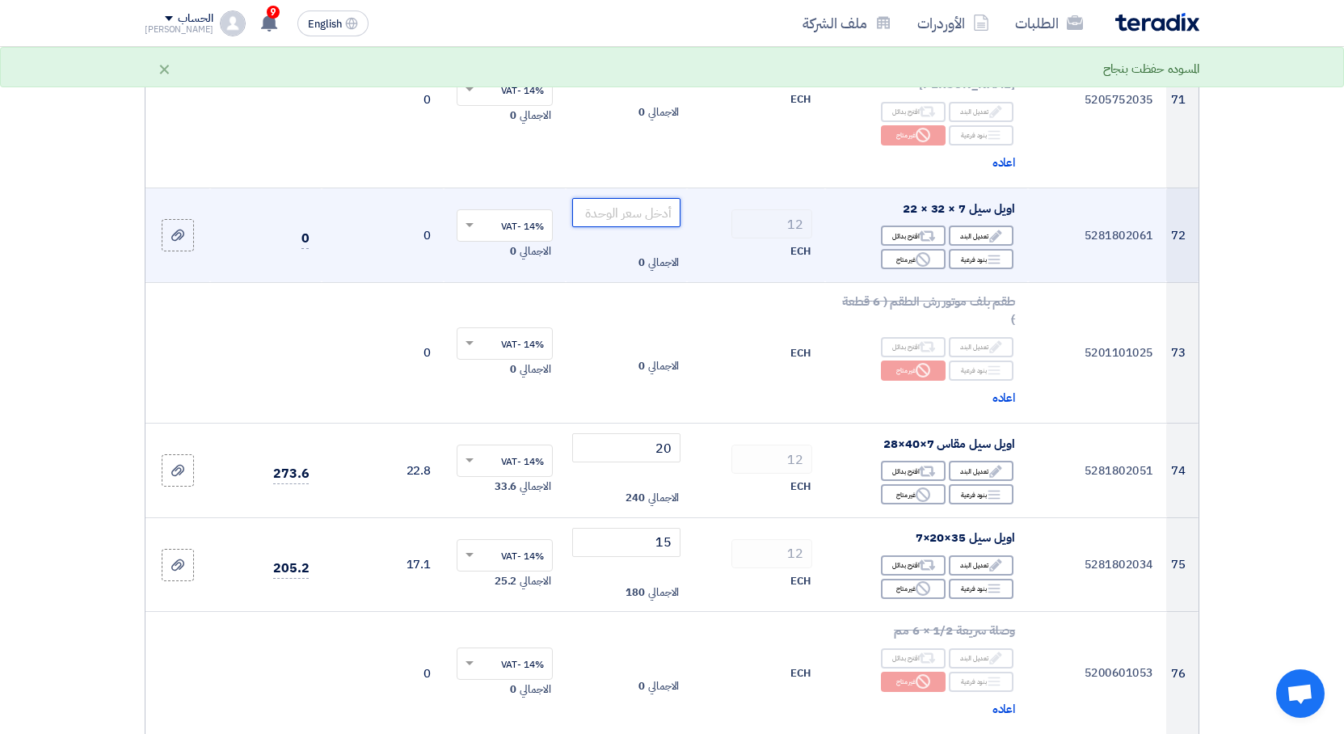
click at [664, 198] on input "number" at bounding box center [626, 212] width 109 height 29
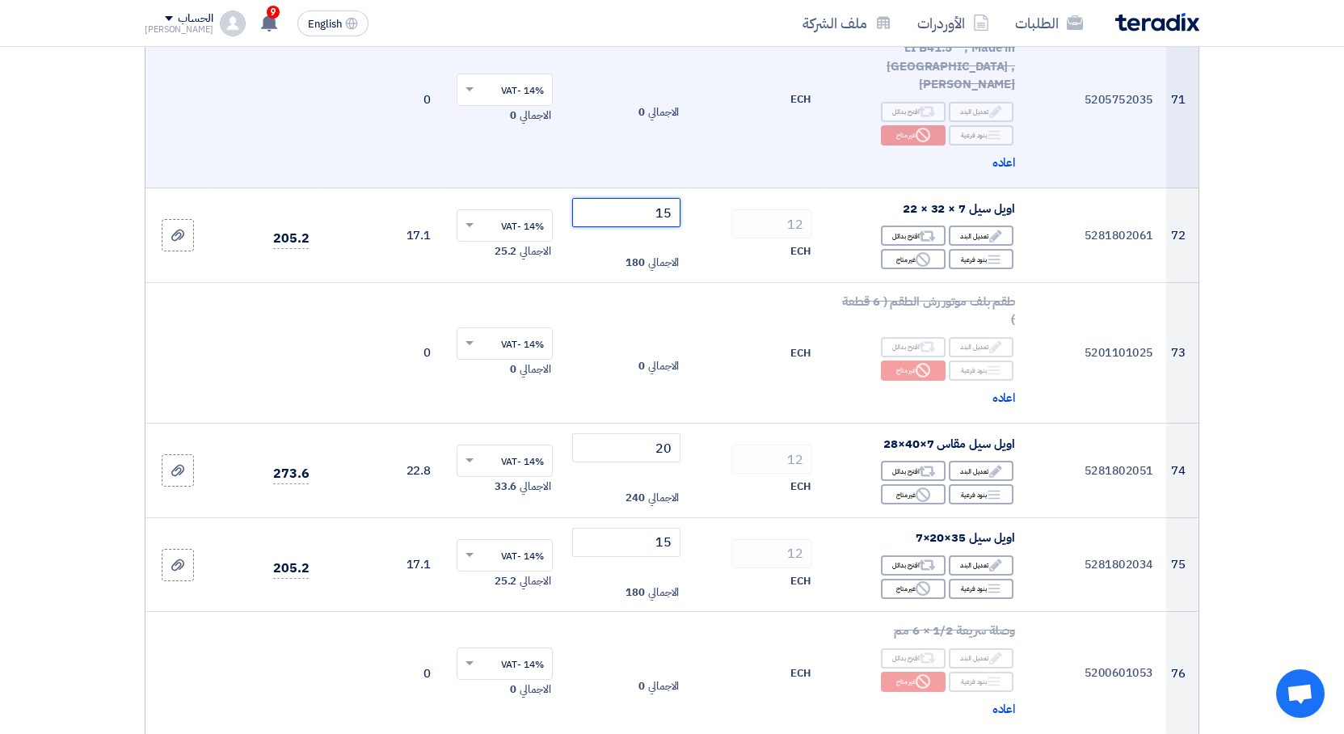
type input "15"
click at [696, 100] on td "ECH" at bounding box center [756, 100] width 138 height 178
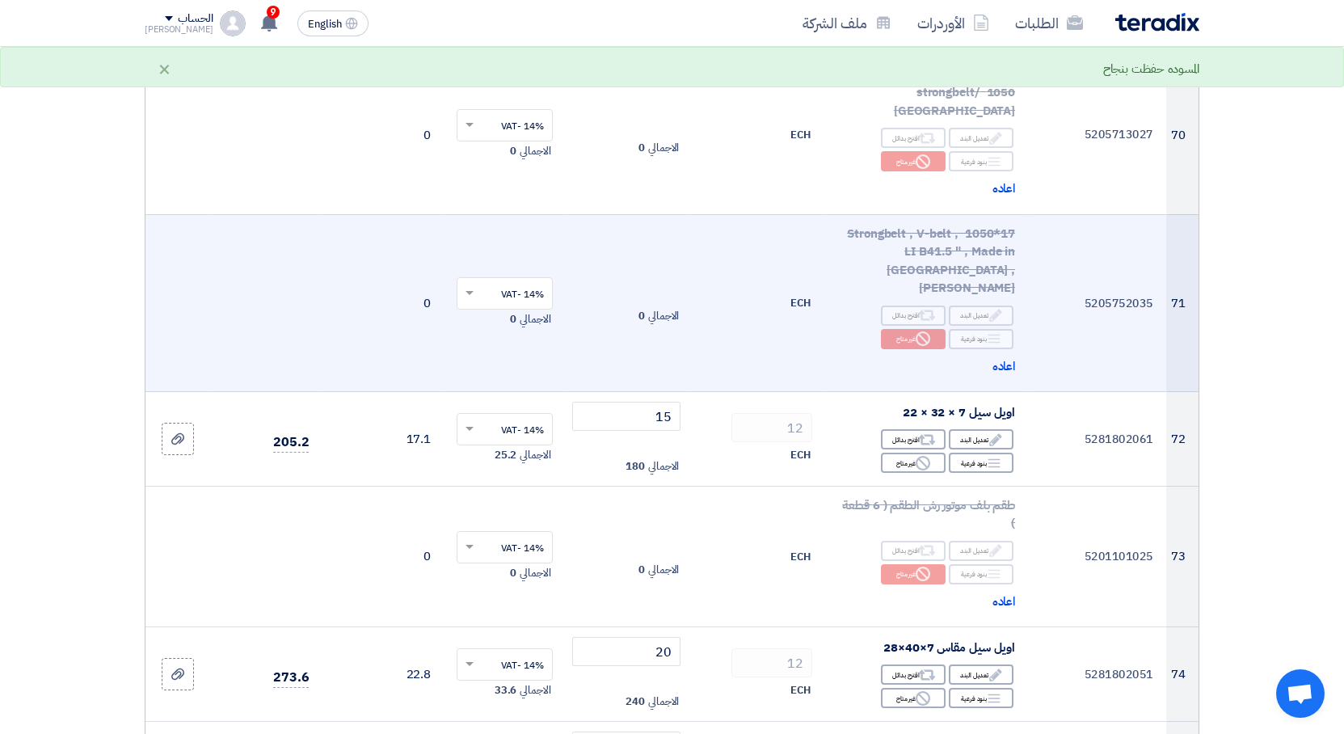
scroll to position [8958, 0]
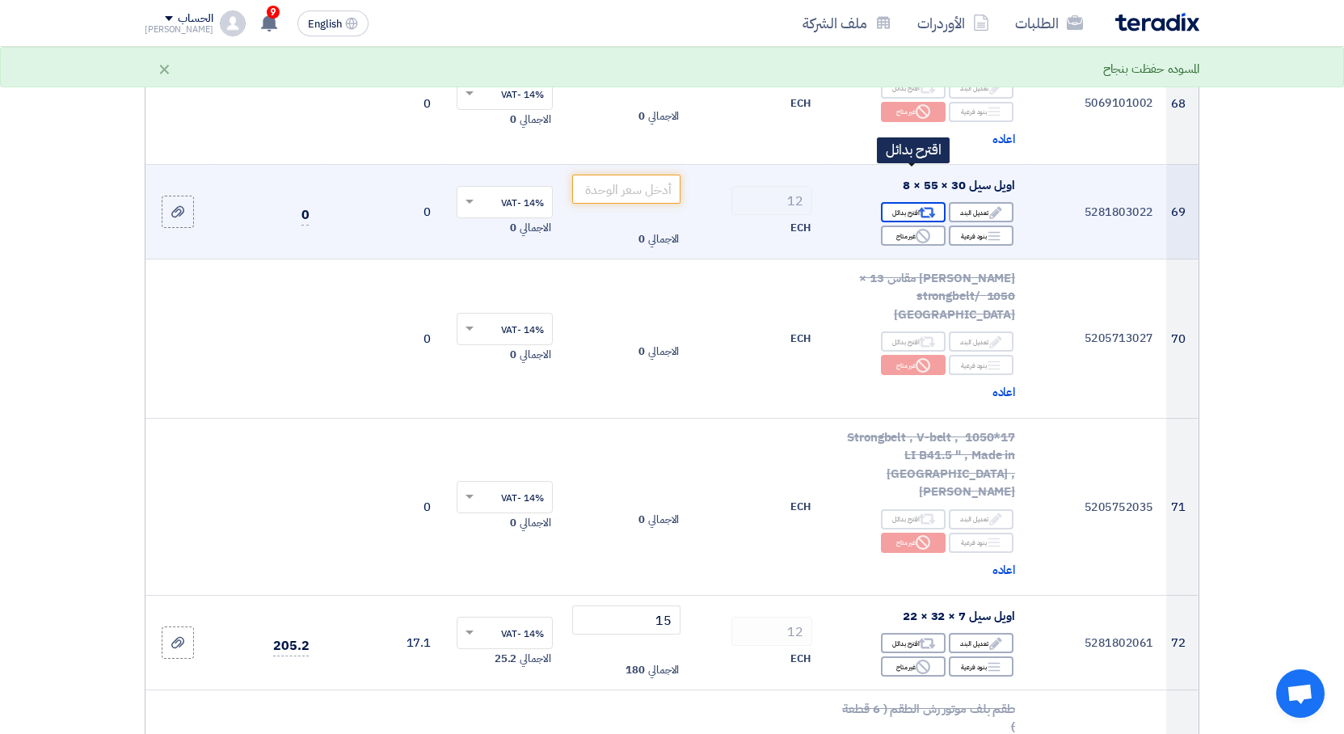
click at [910, 202] on div "Alternative اقترح بدائل" at bounding box center [913, 212] width 65 height 20
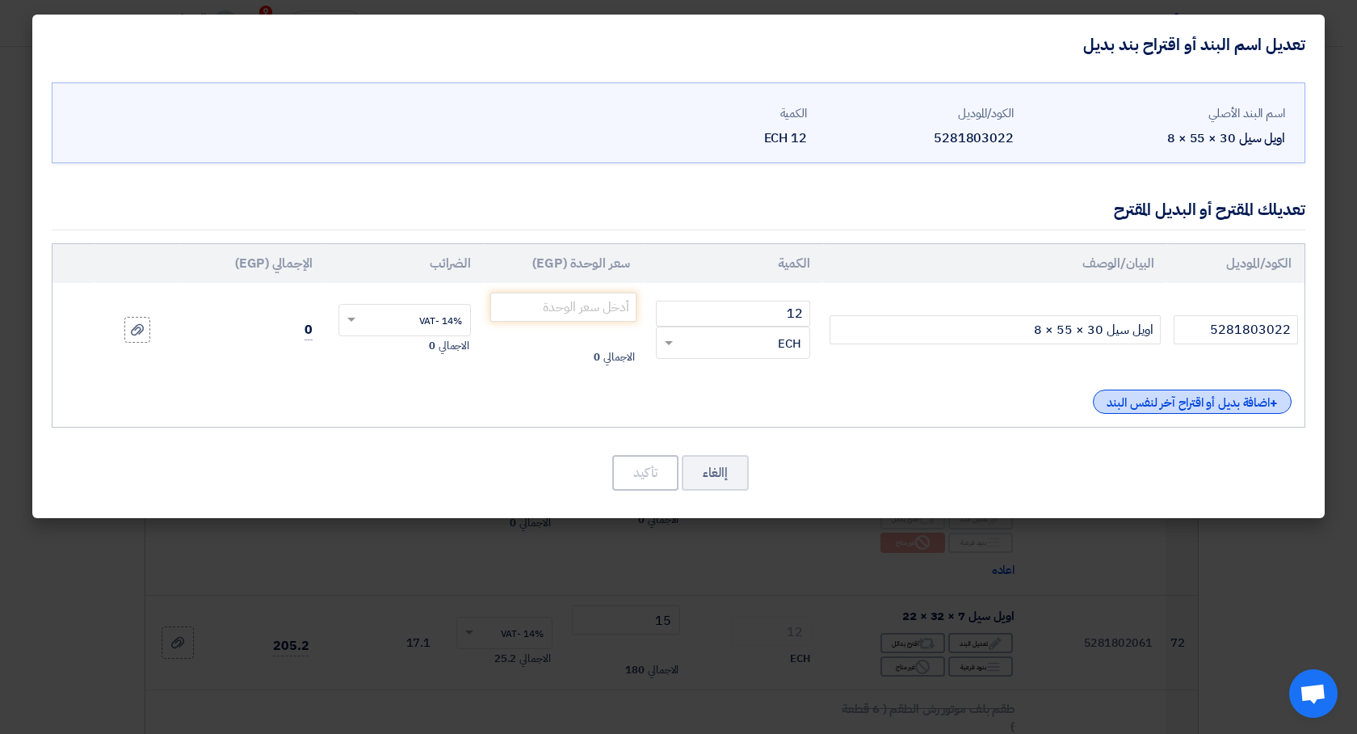
click at [1130, 401] on div "+ اضافة بديل أو اقتراح آخر لنفس البند" at bounding box center [1192, 401] width 199 height 24
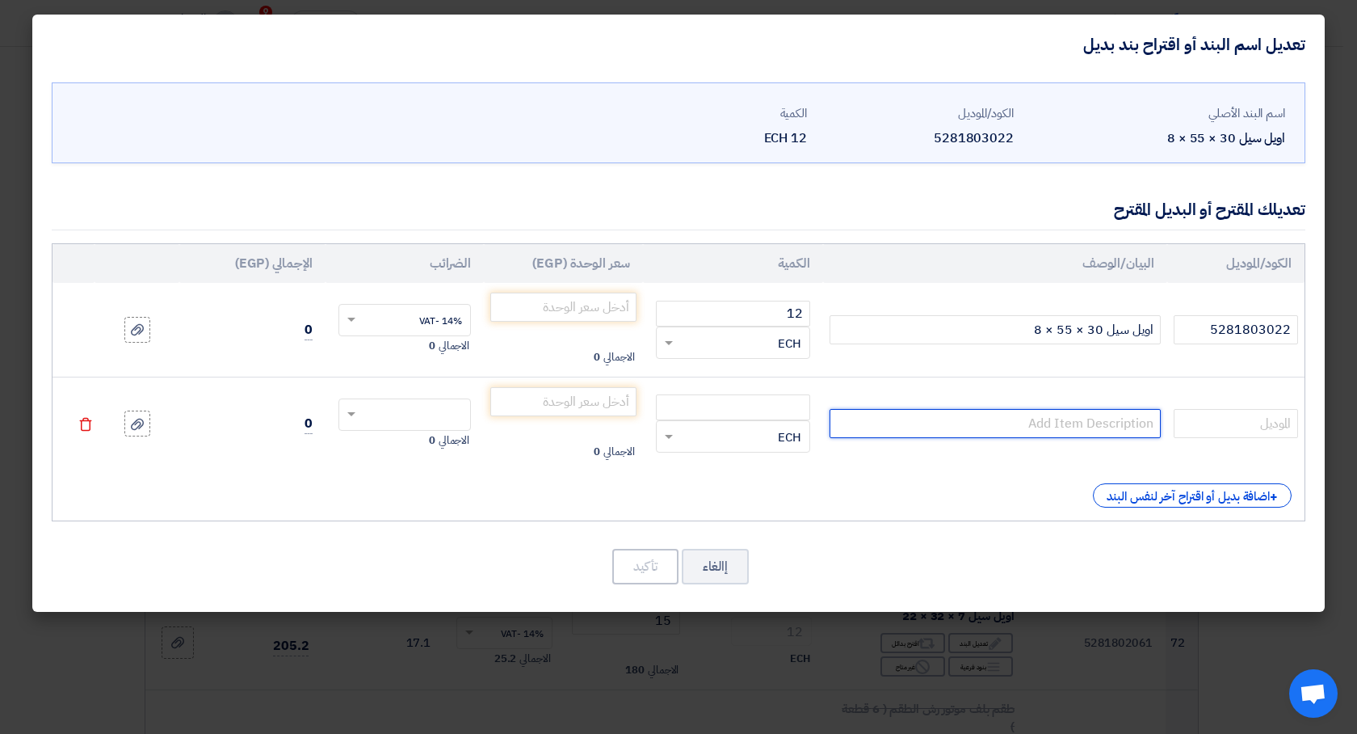
click at [1111, 421] on input "text" at bounding box center [995, 423] width 331 height 29
type input "اويل سيل 30x55x7"
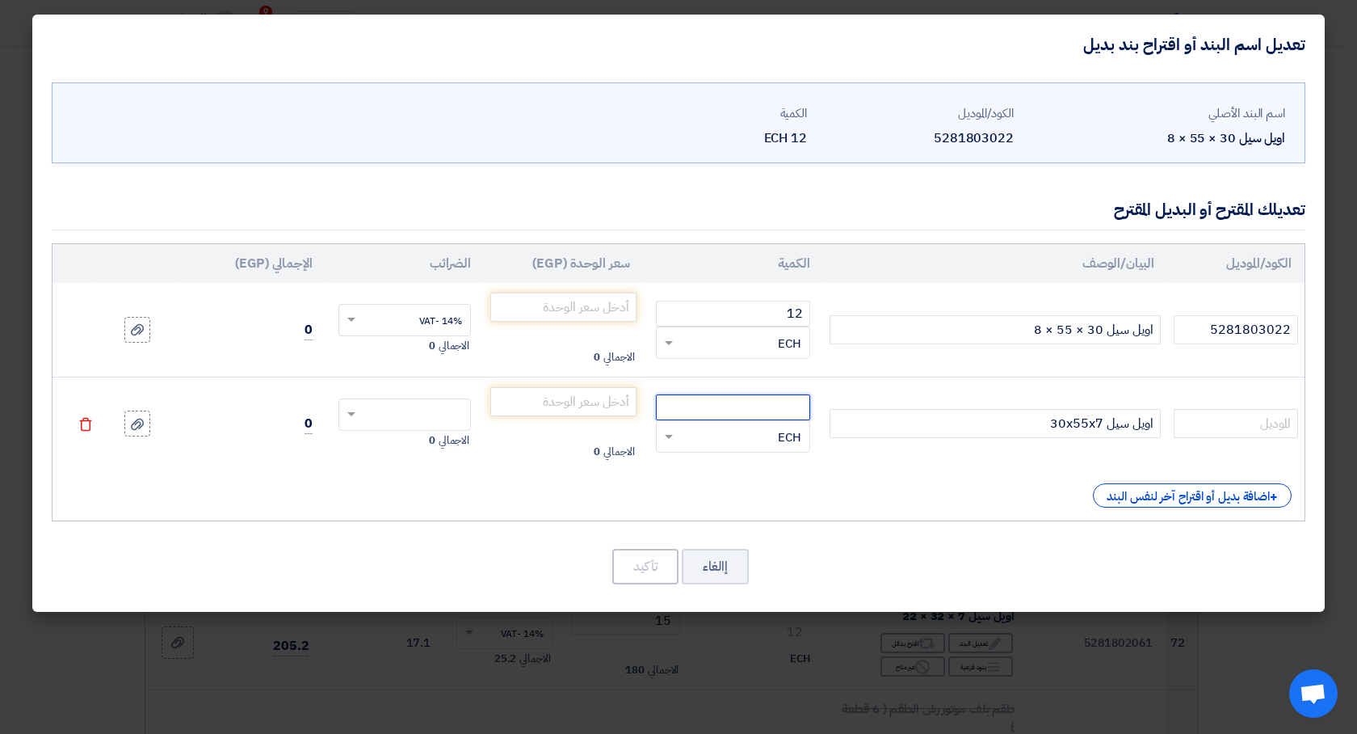
click at [744, 410] on input "number" at bounding box center [733, 407] width 154 height 26
type input "12"
click at [580, 394] on input "number" at bounding box center [563, 401] width 146 height 29
type input "30"
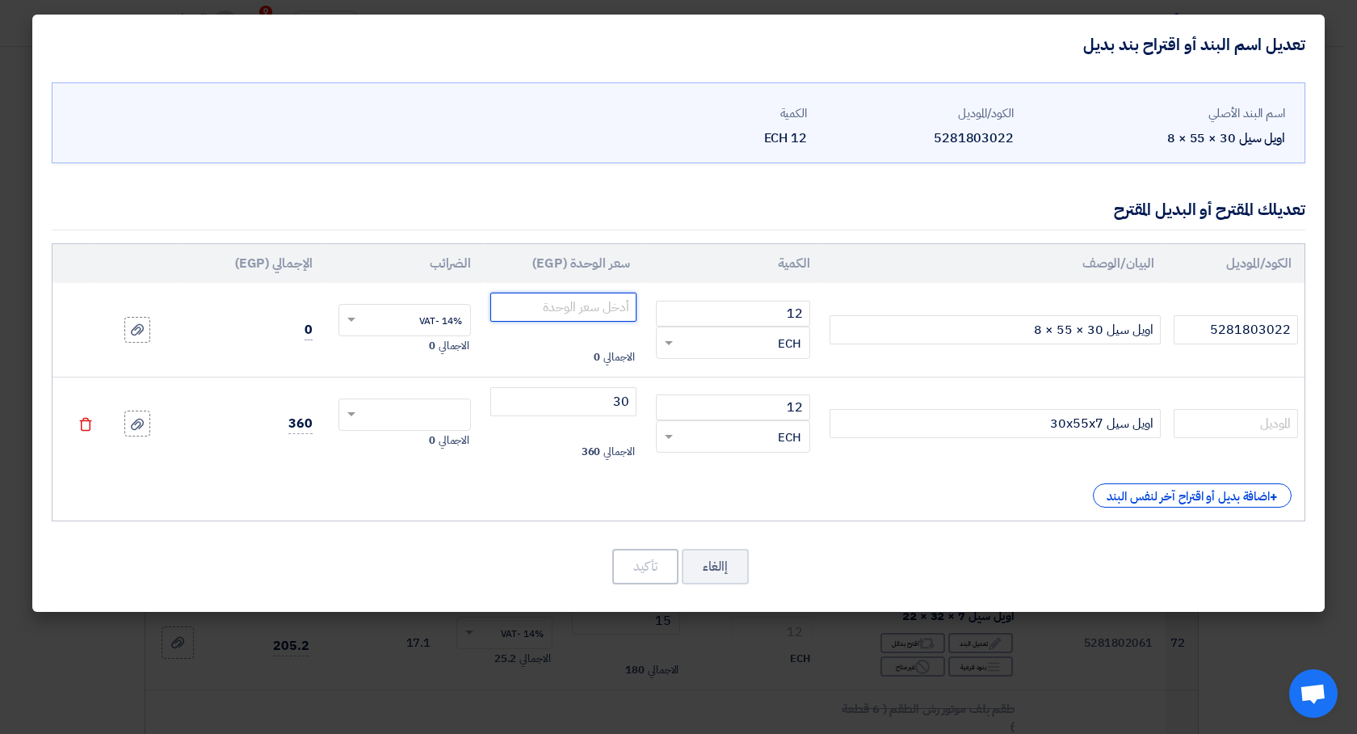
click at [621, 292] on input "number" at bounding box center [563, 306] width 146 height 29
type input "0"
click at [540, 482] on div "الكود/الموديل البيان/الوصف الكمية سعر الوحدة (EGP) الضرائب الإجمالي (EGP) 52818…" at bounding box center [679, 382] width 1254 height 278
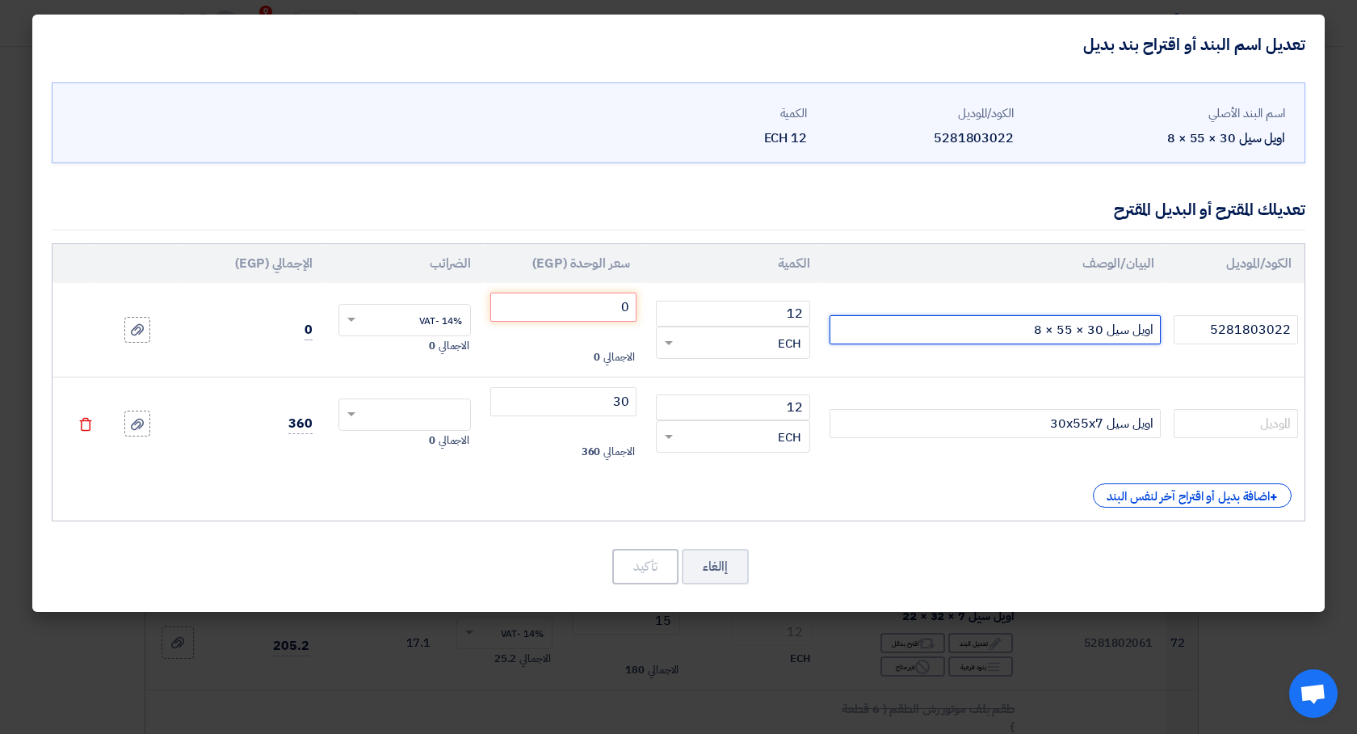
drag, startPoint x: 1101, startPoint y: 332, endPoint x: 1036, endPoint y: 338, distance: 65.7
click at [1036, 338] on input "اويل سيل 30 × 55 × 8" at bounding box center [995, 329] width 331 height 29
drag, startPoint x: 1035, startPoint y: 330, endPoint x: 1097, endPoint y: 315, distance: 63.9
click at [1097, 315] on input "اويل سيل 30 × 55 × 8" at bounding box center [995, 329] width 331 height 29
type input "اويل سيل 30x55x7"
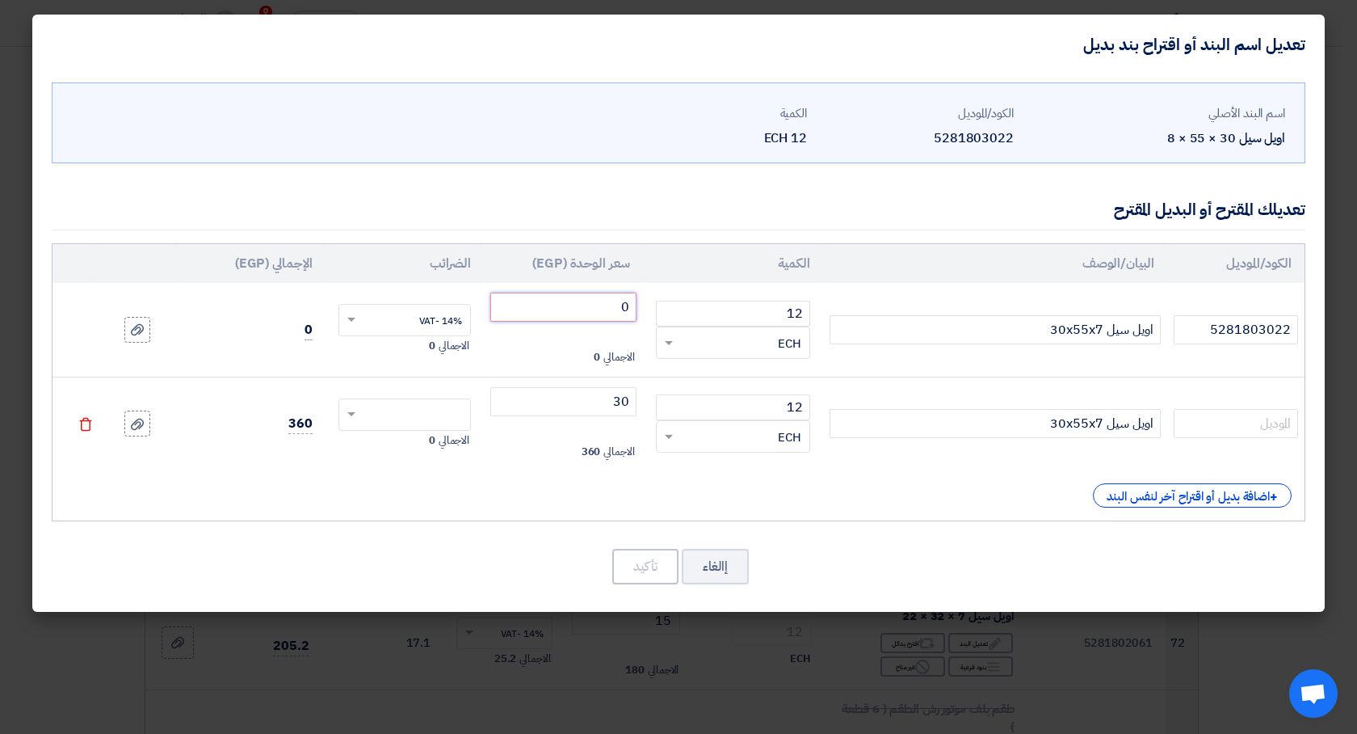
drag, startPoint x: 597, startPoint y: 309, endPoint x: 627, endPoint y: 304, distance: 30.4
click at [599, 309] on input "0" at bounding box center [563, 306] width 146 height 29
click at [627, 304] on input "0" at bounding box center [563, 306] width 146 height 29
click at [628, 304] on input "0" at bounding box center [563, 306] width 146 height 29
type input "0"
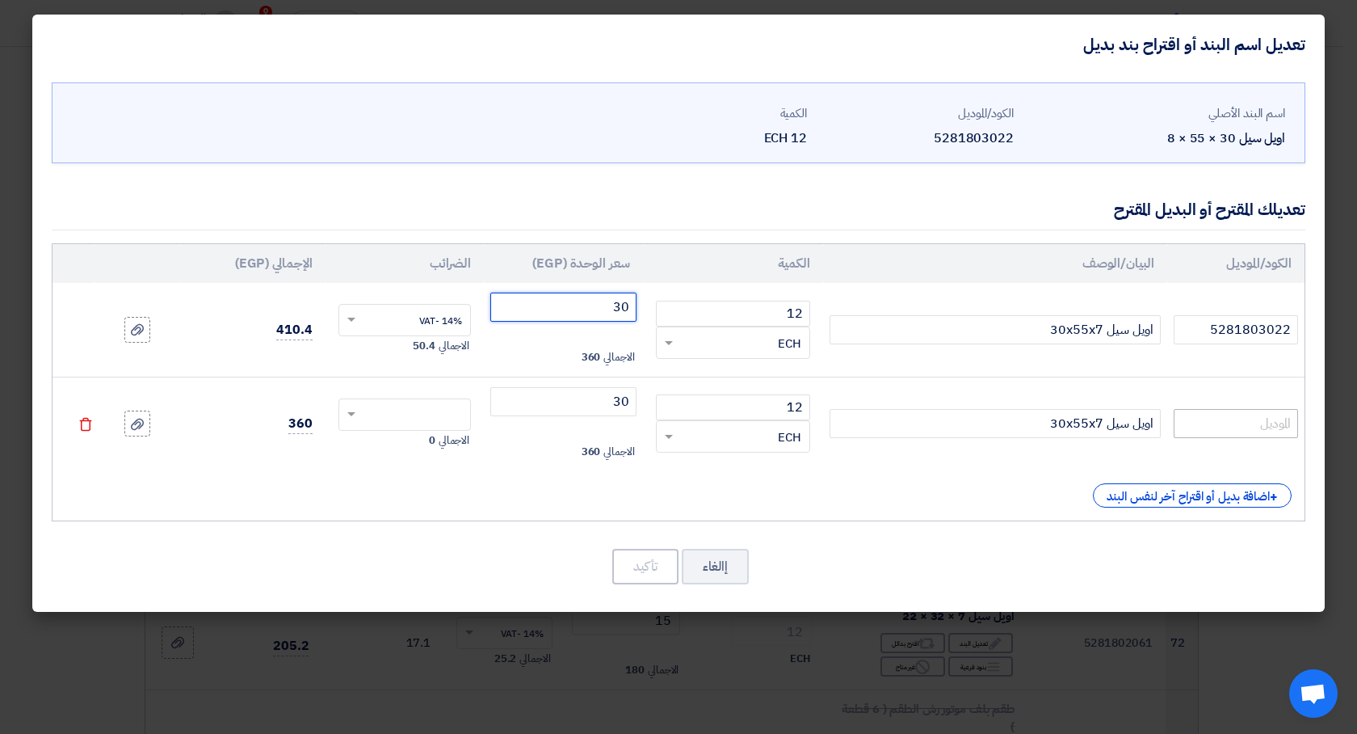
type input "30"
click at [1217, 418] on input "text" at bounding box center [1236, 423] width 124 height 29
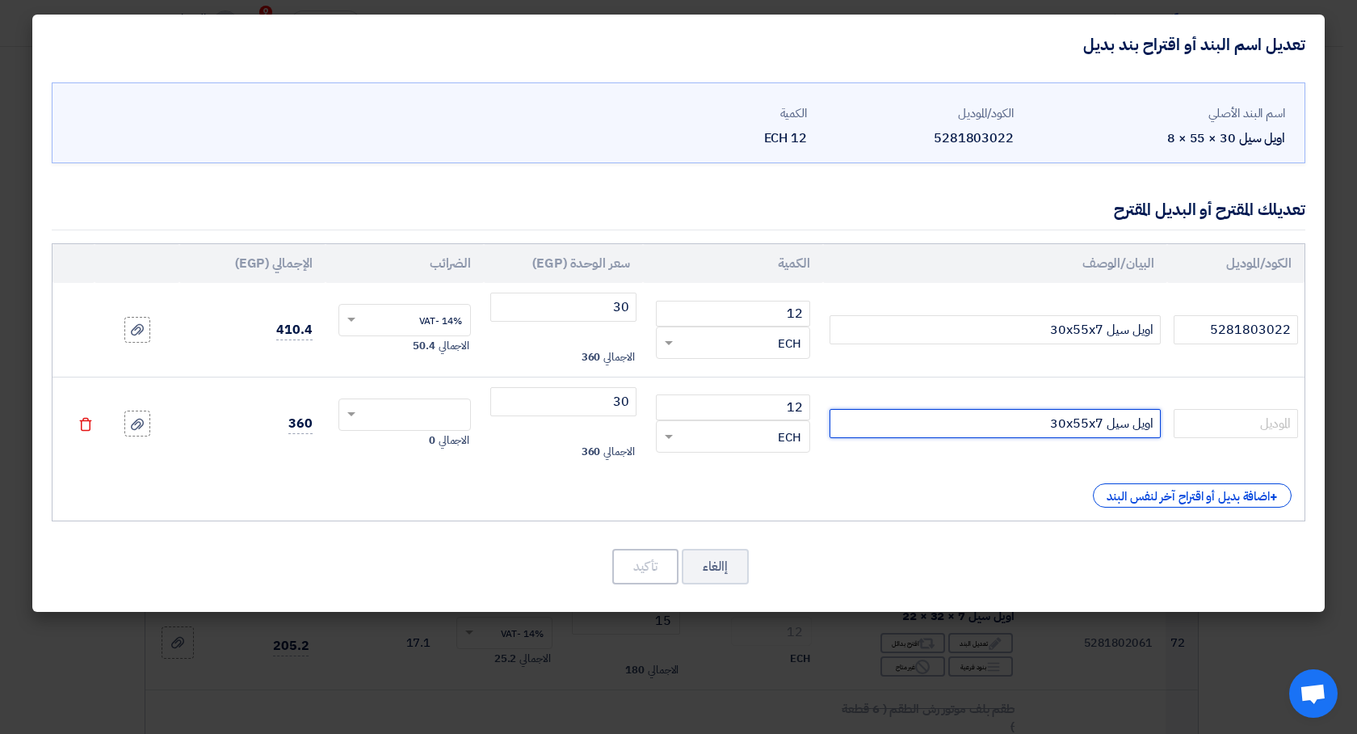
drag, startPoint x: 1155, startPoint y: 423, endPoint x: 1100, endPoint y: 420, distance: 55.0
click at [1100, 420] on input "اويل سيل 30x55x7" at bounding box center [995, 423] width 331 height 29
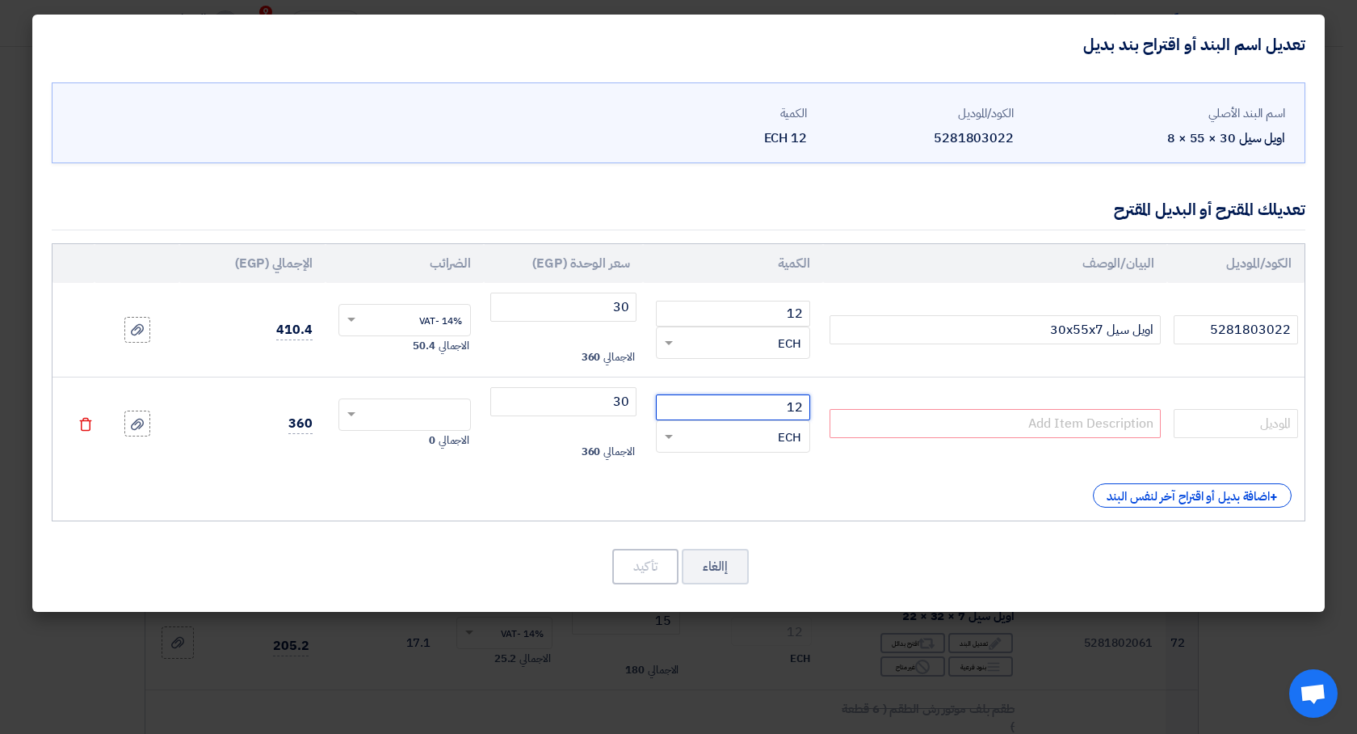
drag, startPoint x: 773, startPoint y: 406, endPoint x: 802, endPoint y: 397, distance: 30.7
click at [802, 397] on input "12" at bounding box center [733, 407] width 154 height 26
drag, startPoint x: 608, startPoint y: 408, endPoint x: 625, endPoint y: 398, distance: 20.2
click at [625, 398] on input "30" at bounding box center [563, 401] width 146 height 29
click at [948, 542] on div "اسم البند الأصلي اويل سيل 30 × 55 × 8 الكود/الموديل 5281803022 الكمية 12 ECH 52…" at bounding box center [678, 343] width 1293 height 538
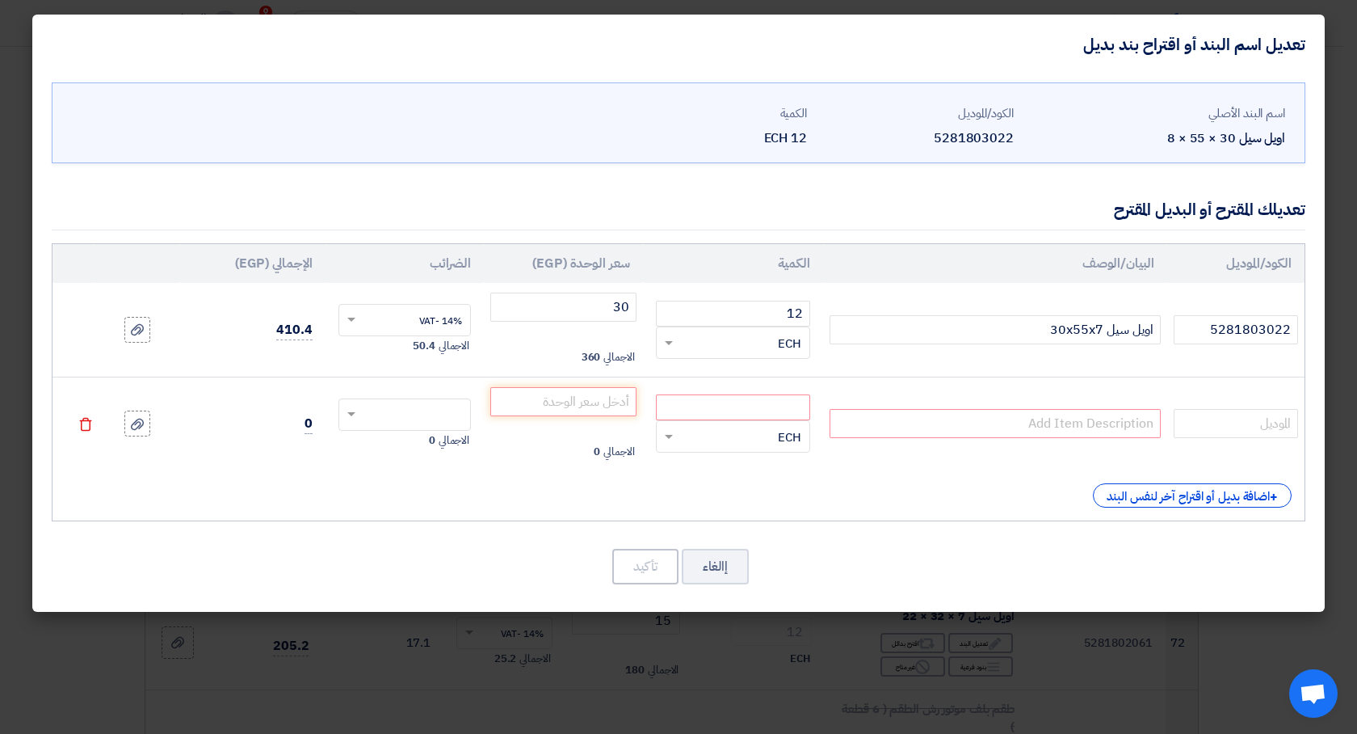
click at [597, 571] on div "إالغاء تأكيد" at bounding box center [679, 566] width 1254 height 39
click at [85, 423] on icon "Delete" at bounding box center [85, 424] width 15 height 15
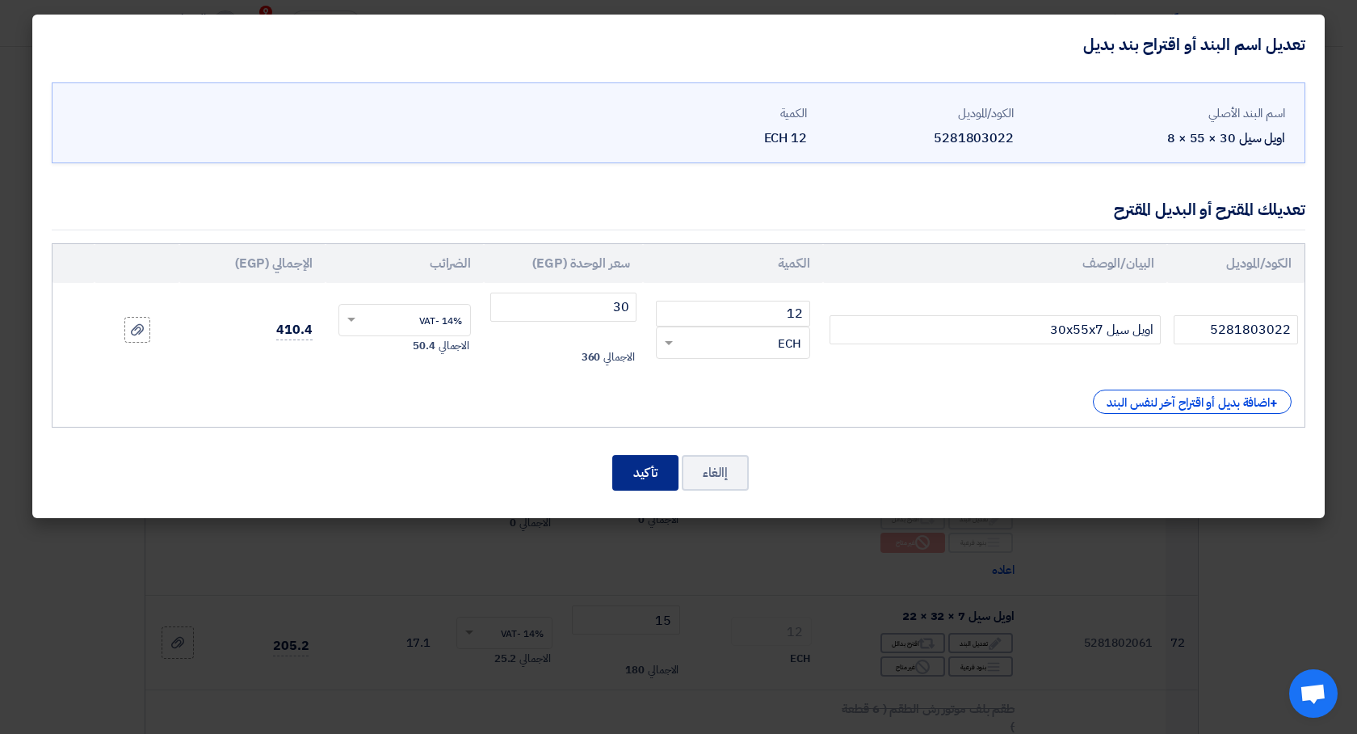
click at [643, 467] on button "تأكيد" at bounding box center [645, 473] width 66 height 36
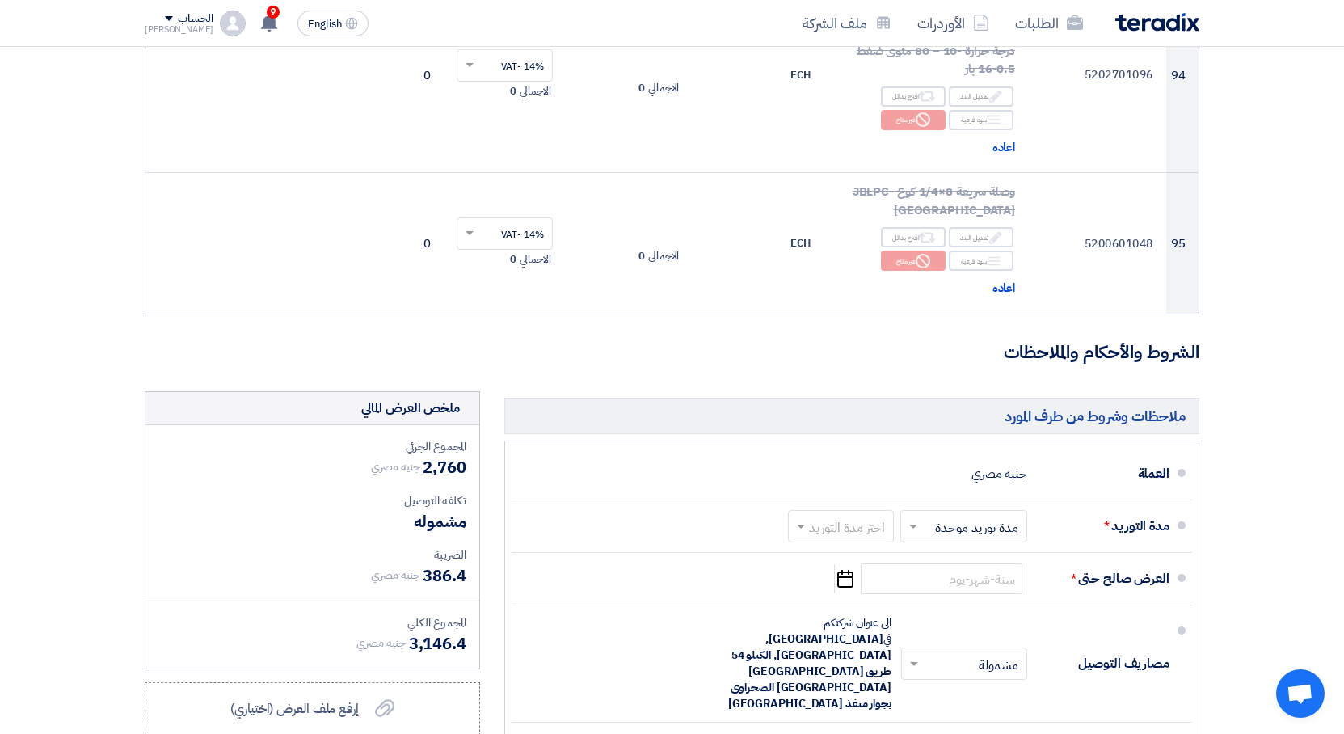
scroll to position [12521, 0]
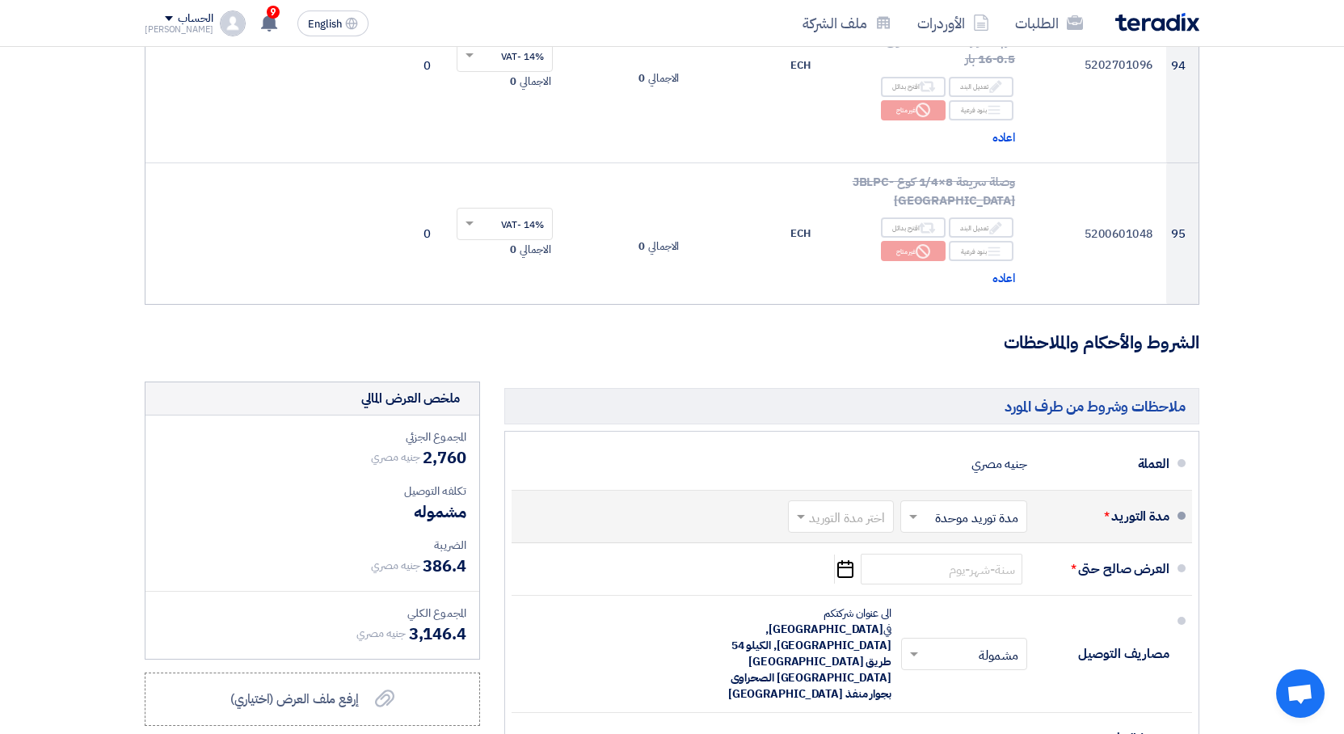
click at [801, 508] on span at bounding box center [798, 516] width 20 height 16
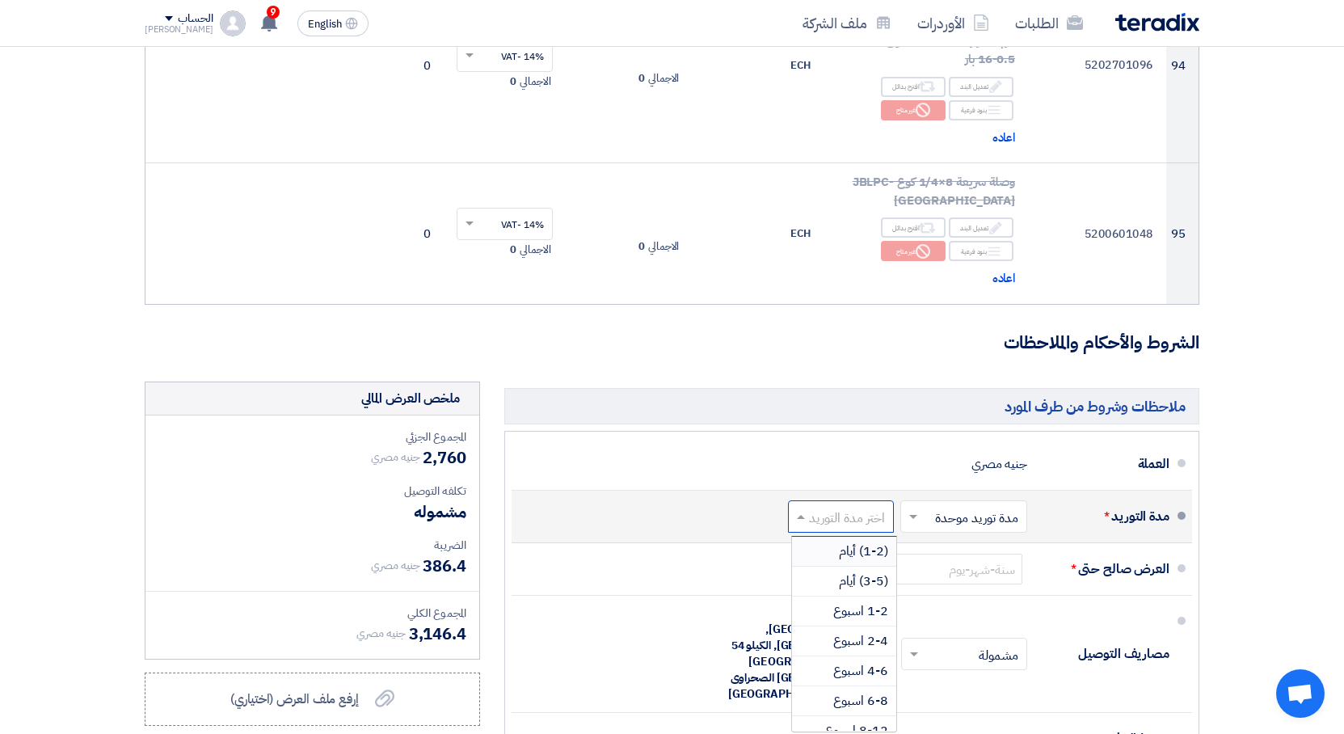
click at [867, 541] on span "(1-2) أيام" at bounding box center [863, 550] width 49 height 19
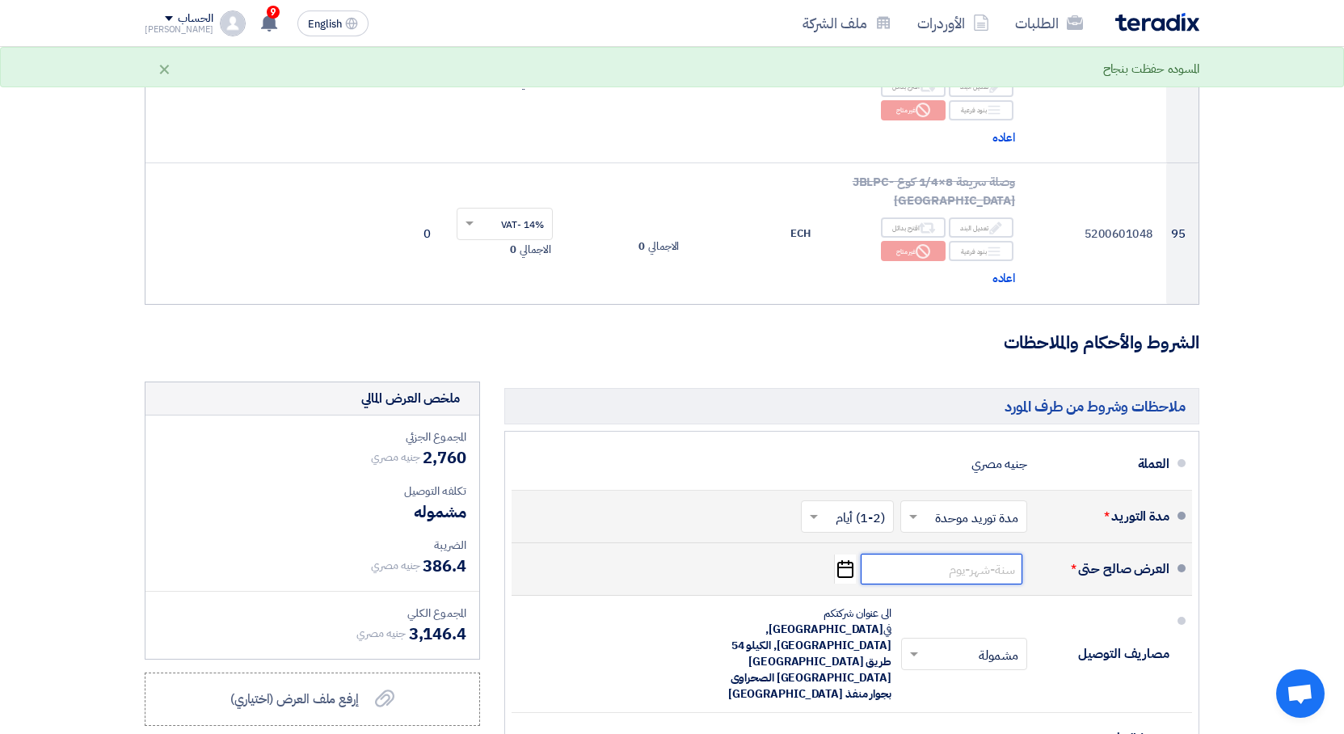
click at [999, 553] on input at bounding box center [941, 568] width 162 height 31
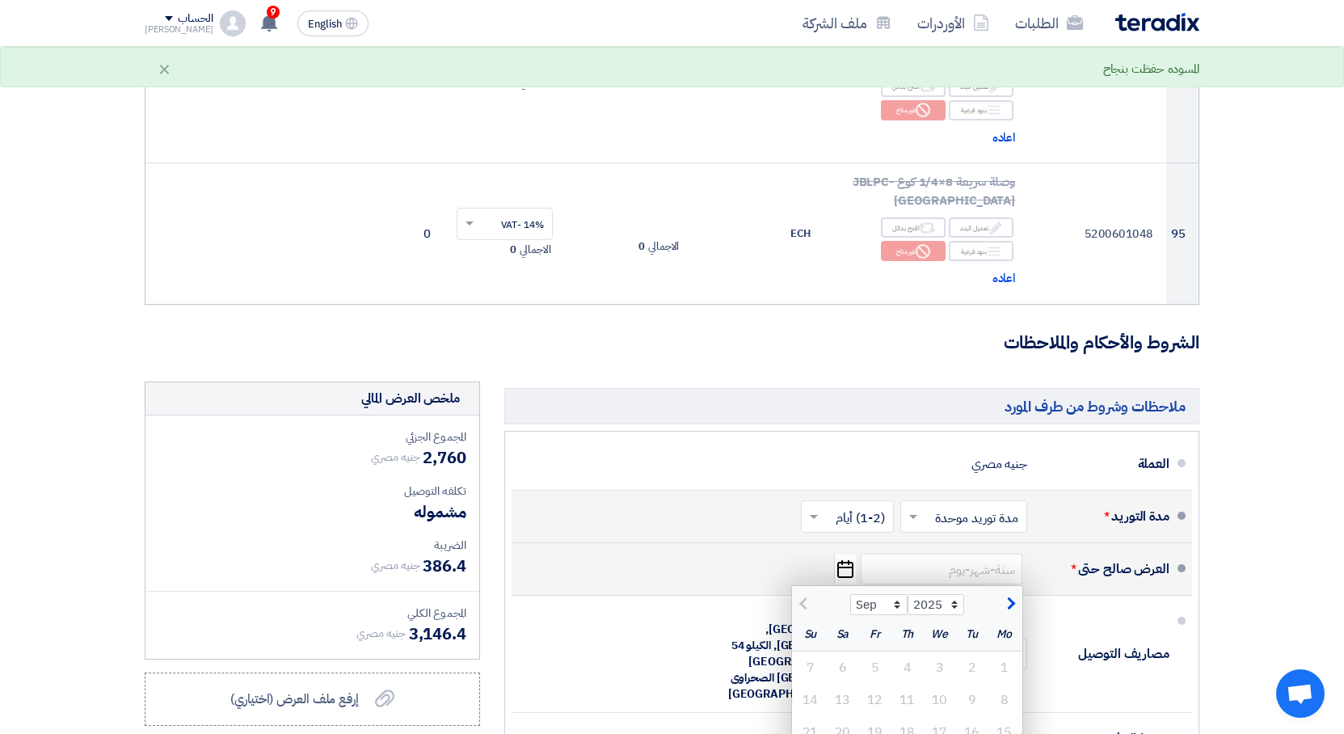
click at [843, 554] on icon "Pick a date" at bounding box center [845, 568] width 22 height 29
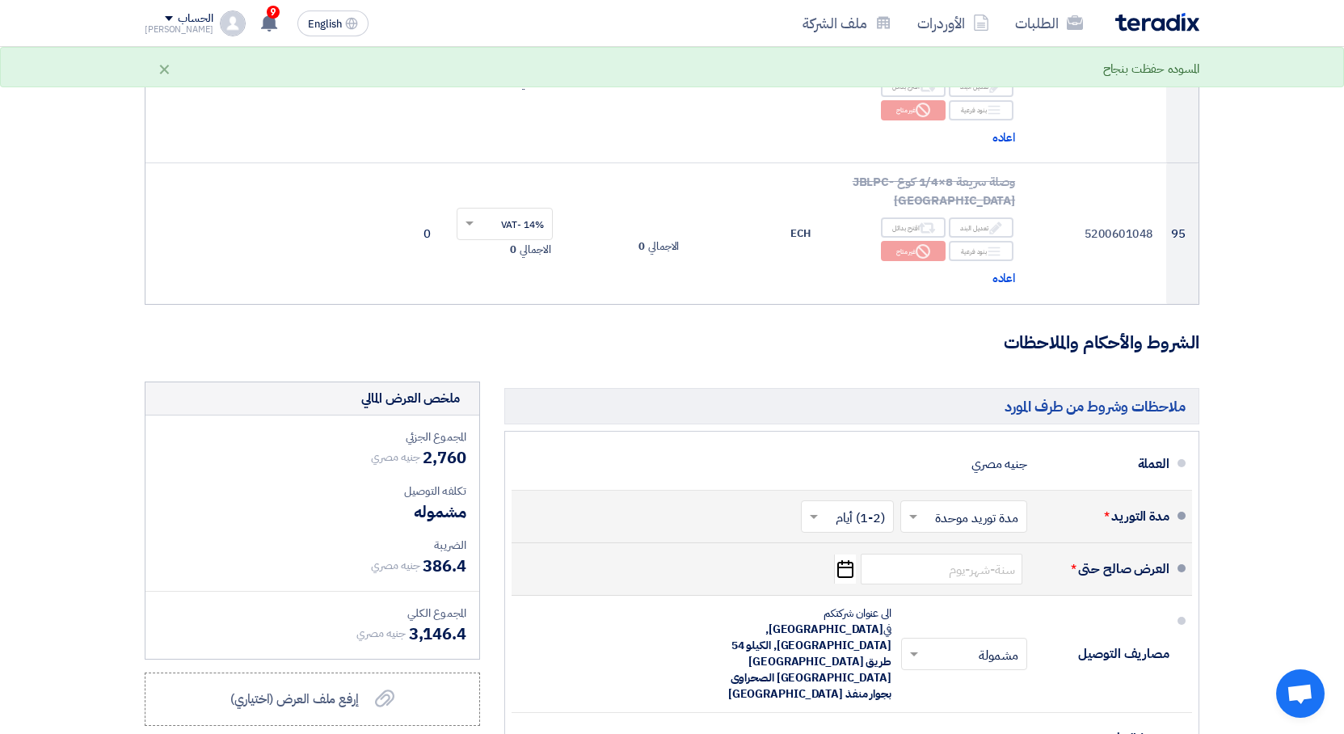
click at [843, 554] on icon "Pick a date" at bounding box center [845, 568] width 22 height 29
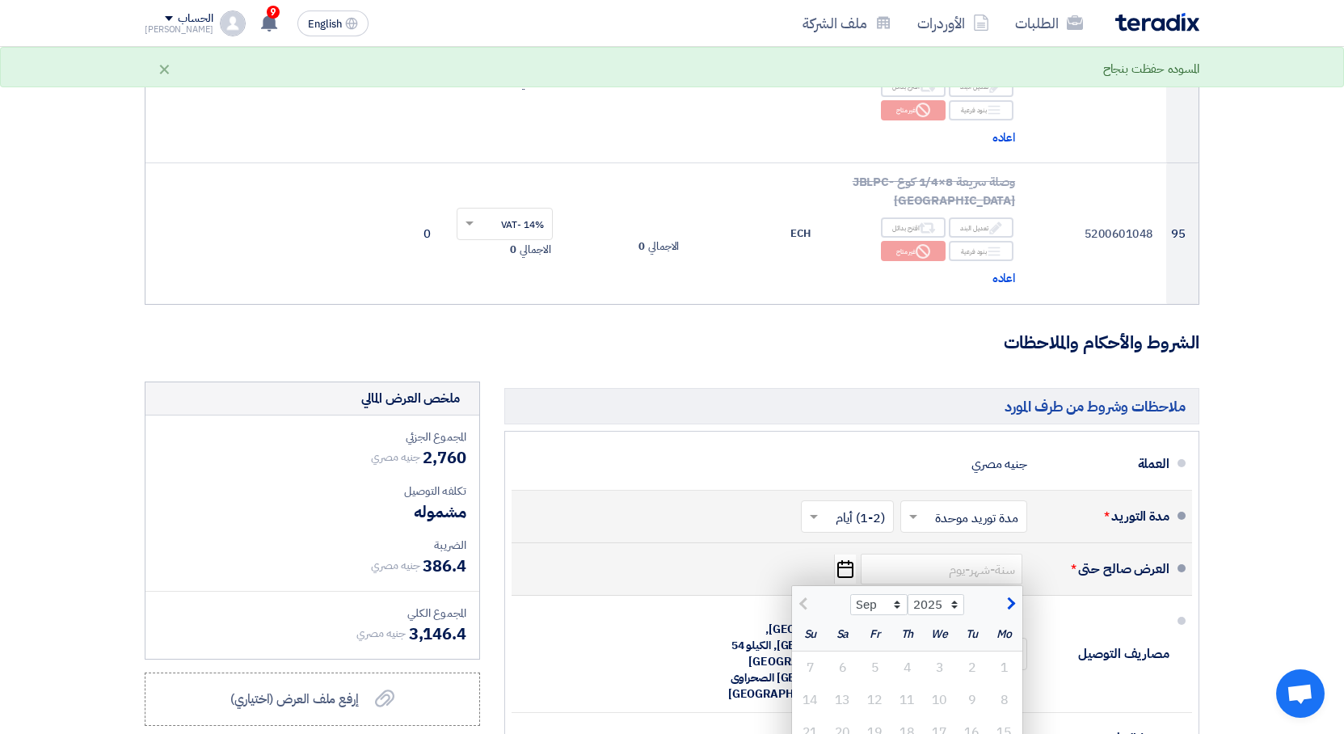
click at [1010, 595] on span "button" at bounding box center [1008, 604] width 9 height 18
select select "10"
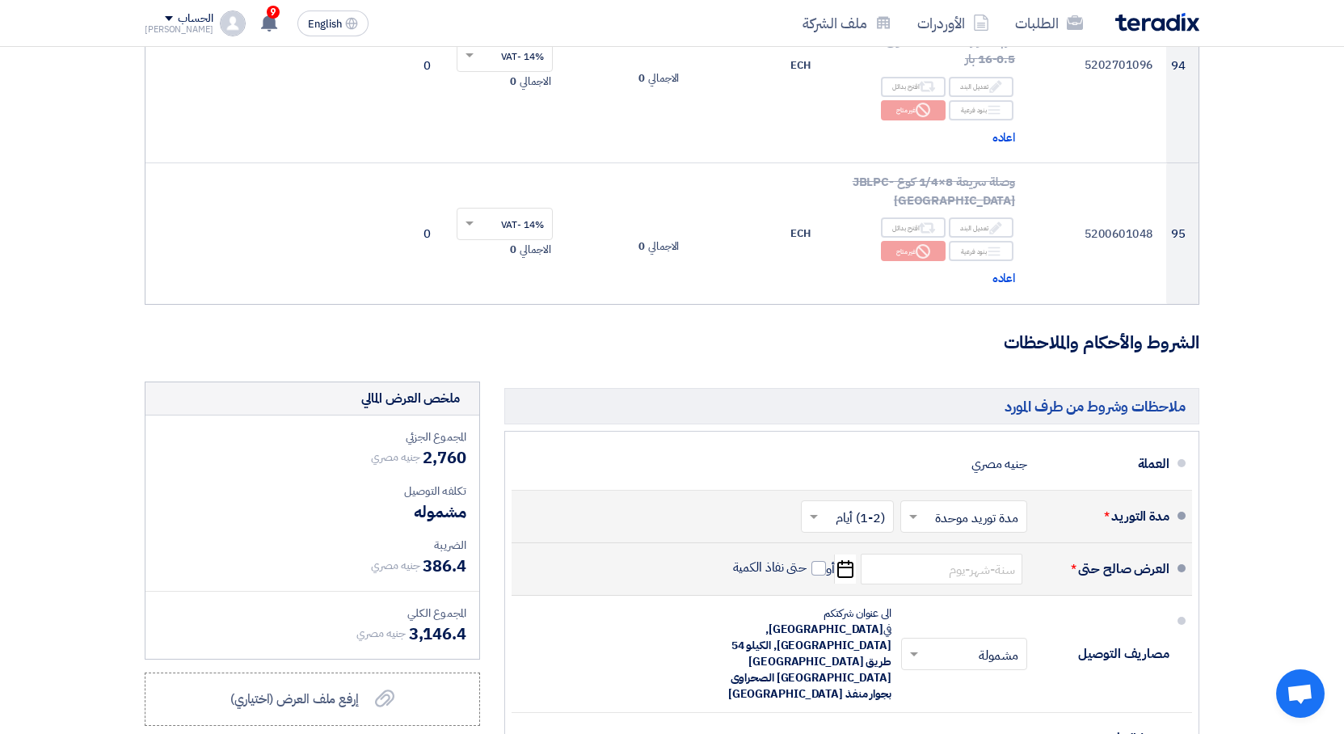
type input "[DATE]"
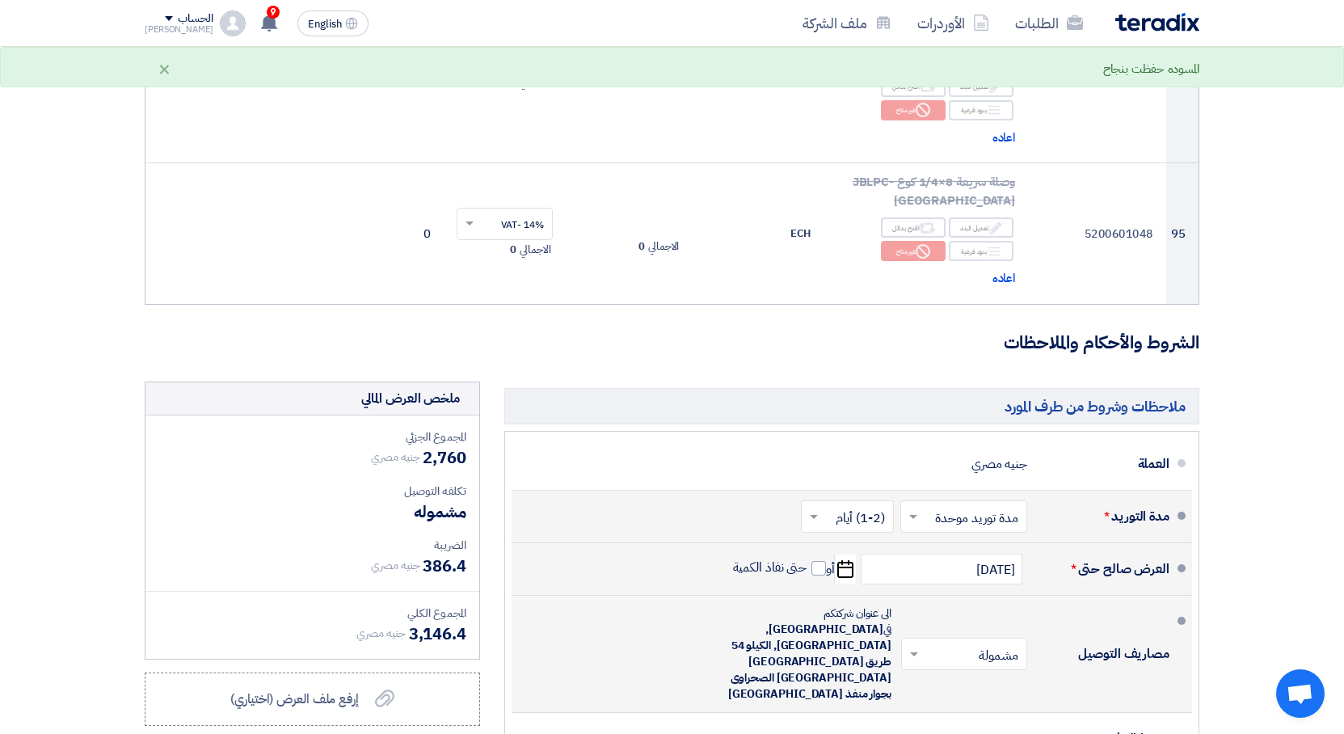
click at [912, 646] on span at bounding box center [912, 654] width 20 height 16
click at [957, 704] on div "غير مشمولة" at bounding box center [967, 718] width 124 height 29
click at [1157, 733] on div at bounding box center [1155, 743] width 15 height 15
checkbox input "true"
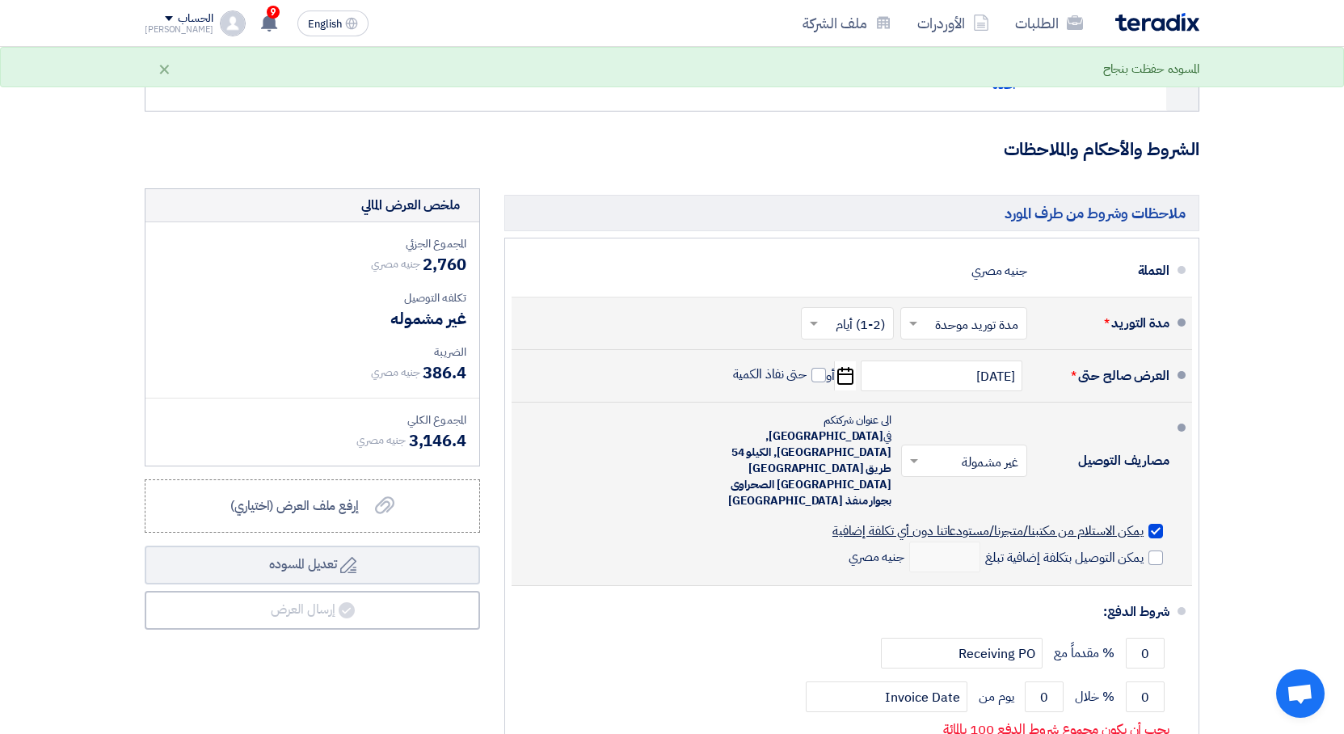
scroll to position [12724, 0]
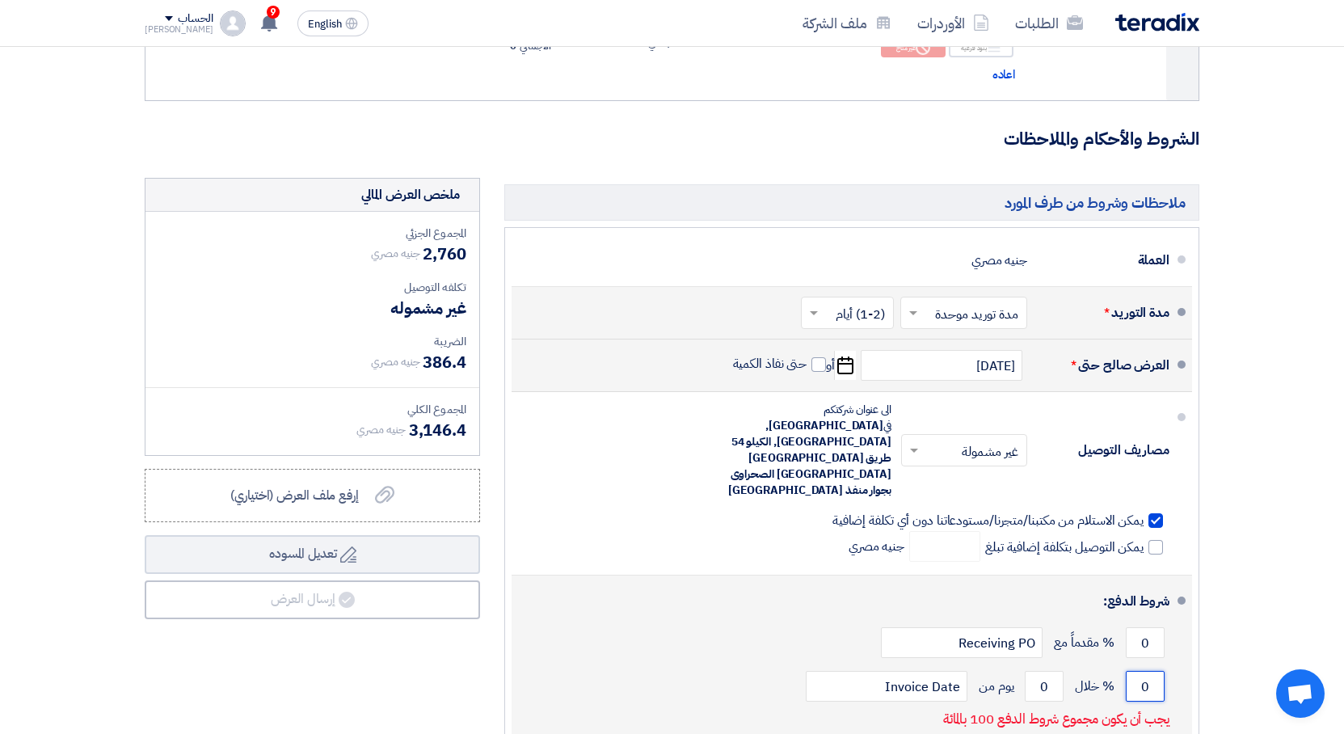
click at [1151, 671] on input "0" at bounding box center [1144, 686] width 39 height 31
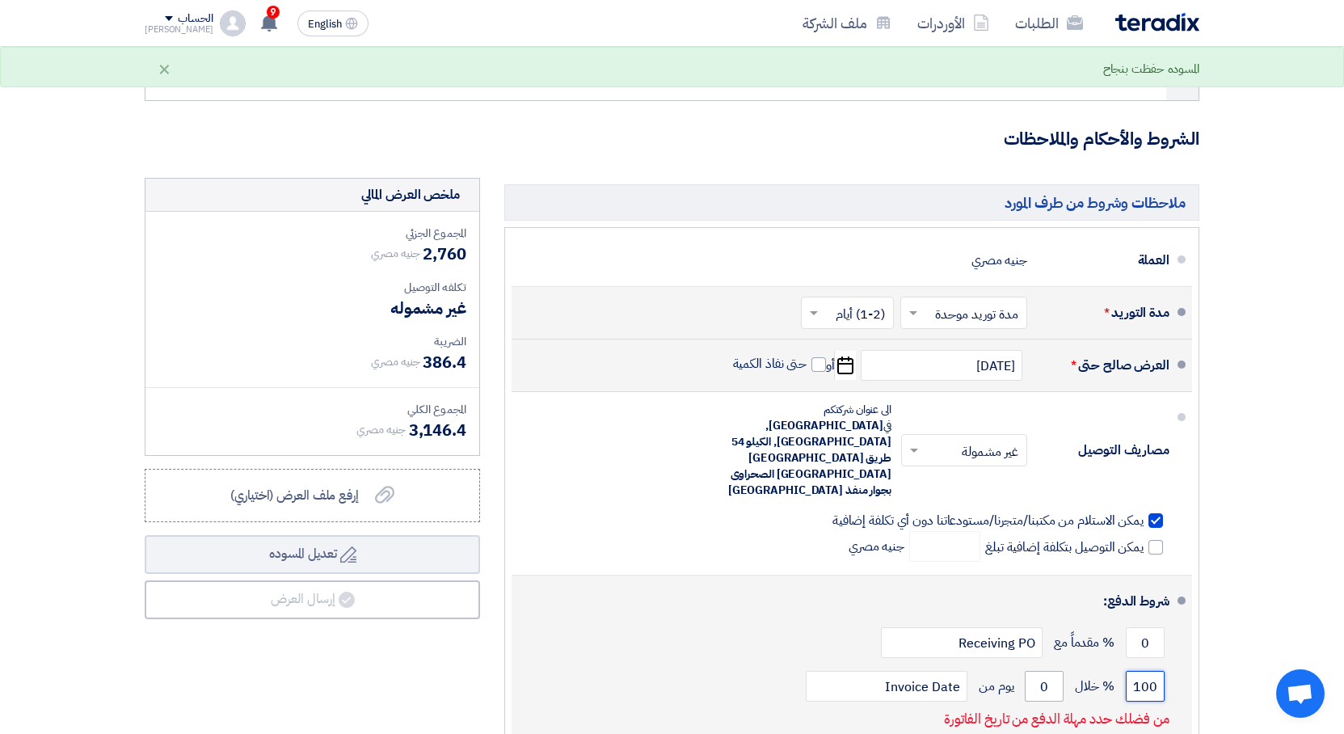
type input "100"
drag, startPoint x: 1058, startPoint y: 528, endPoint x: 1032, endPoint y: 532, distance: 26.2
click at [1032, 671] on input "0" at bounding box center [1043, 686] width 39 height 31
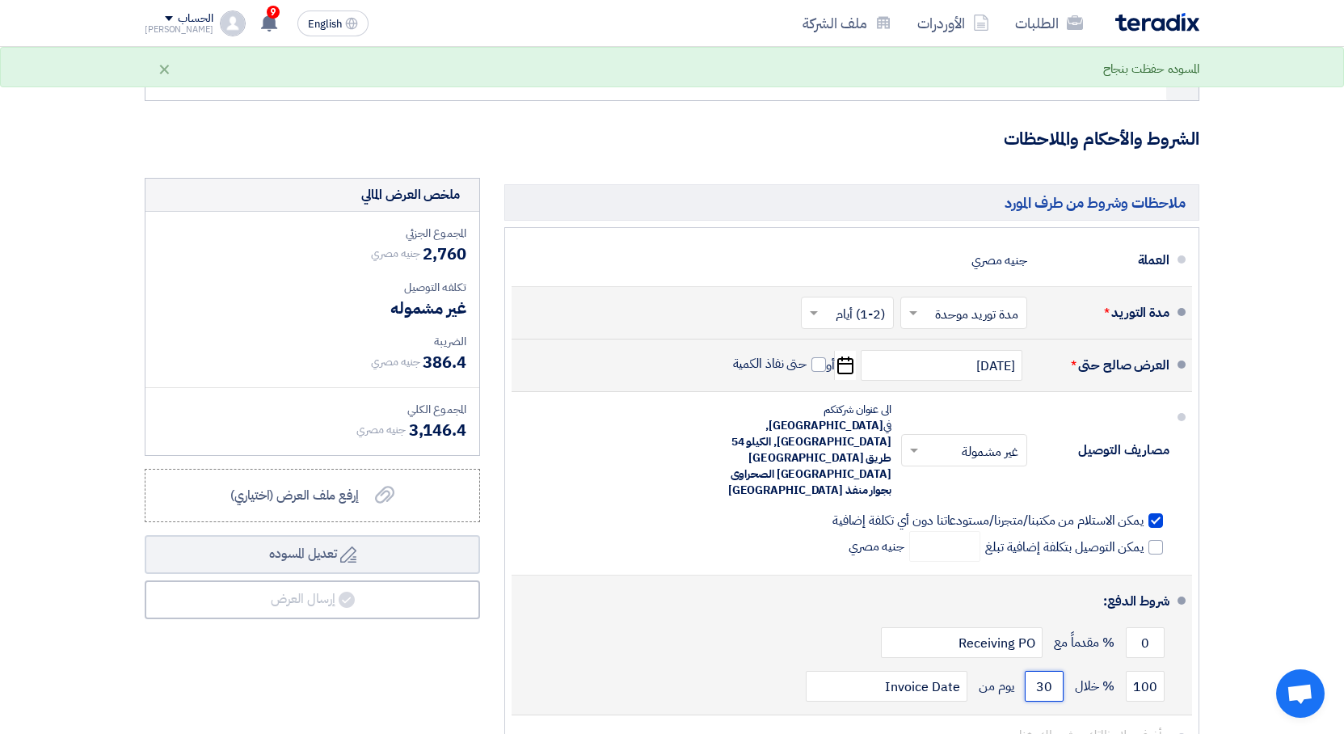
type input "30"
click at [680, 582] on div "شروط الدفع:" at bounding box center [853, 601] width 632 height 39
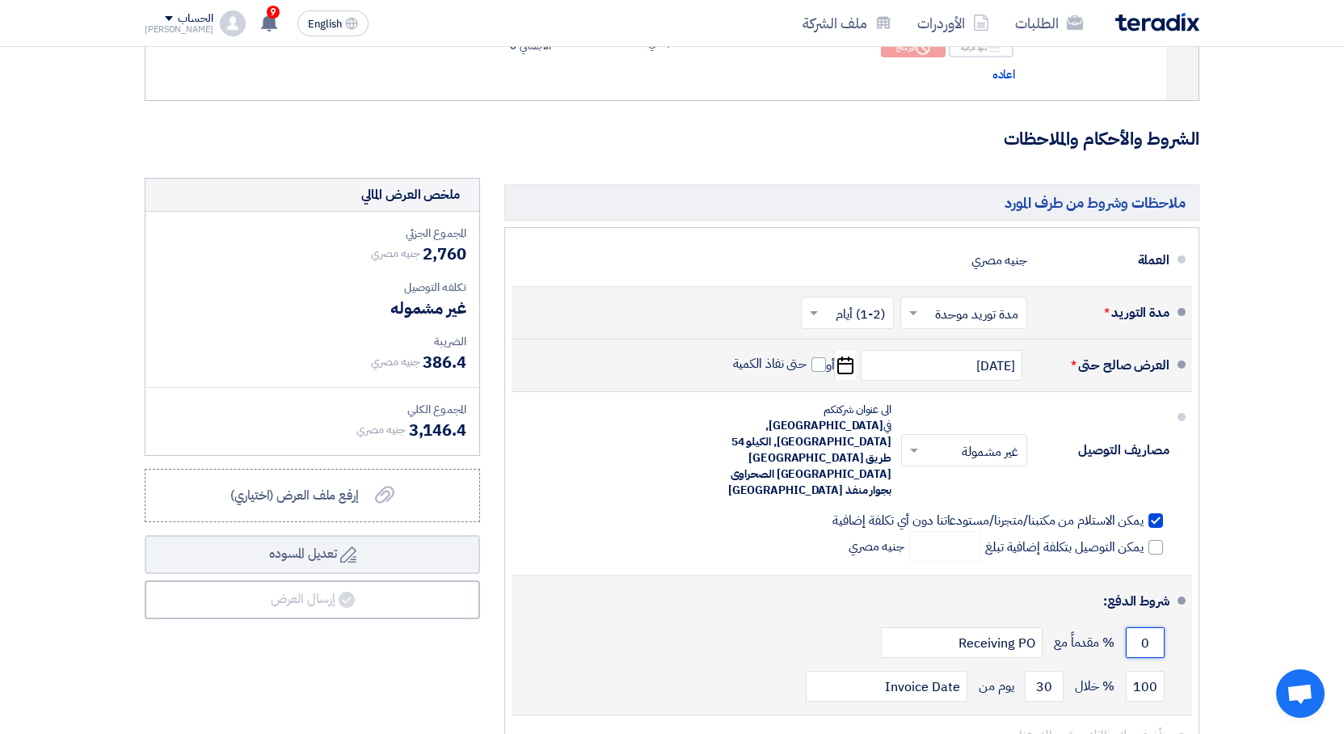
click at [1146, 627] on input "0" at bounding box center [1144, 642] width 39 height 31
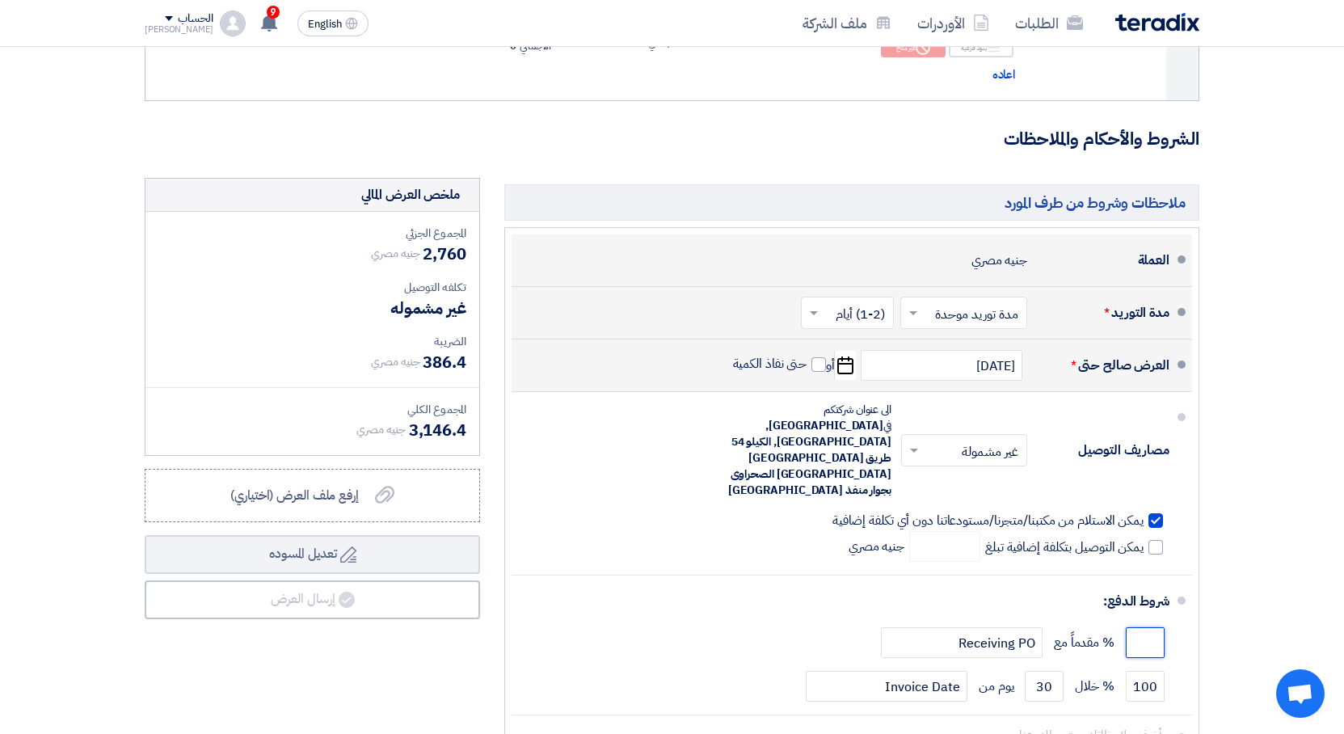
type input "0"
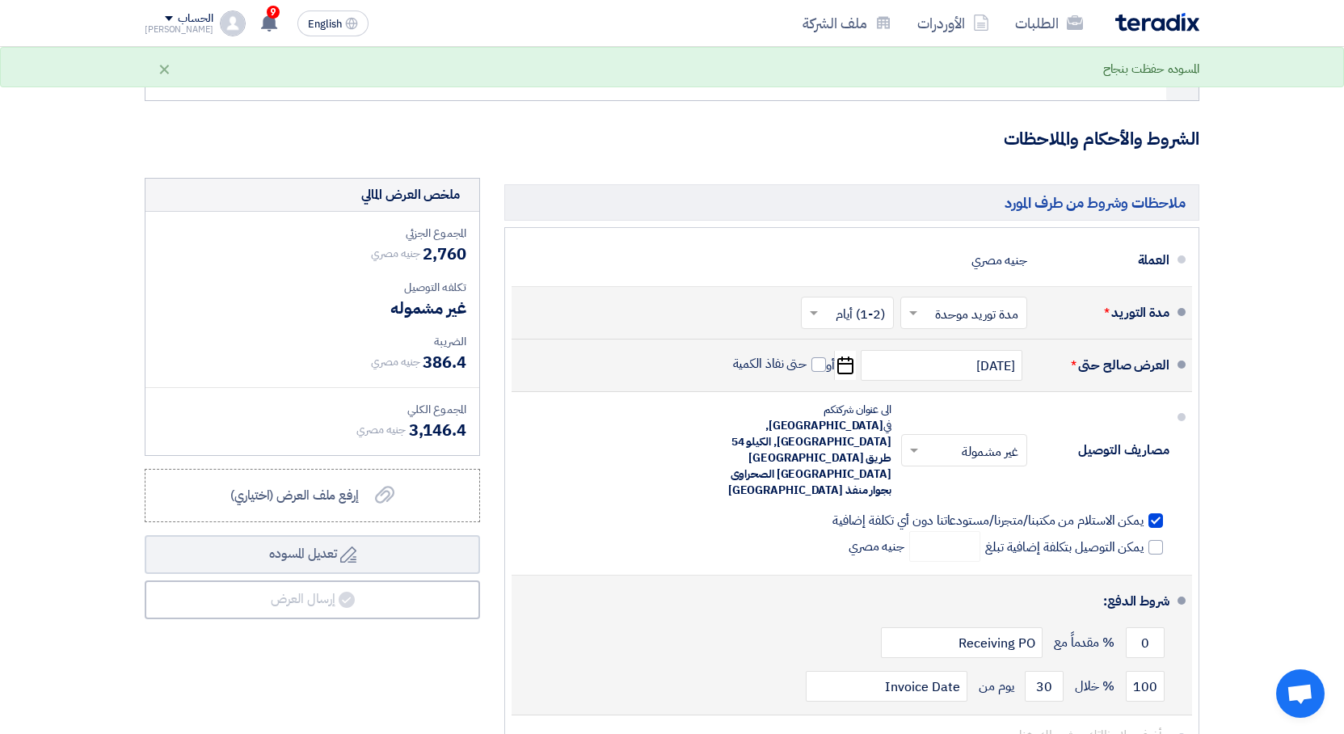
click at [748, 620] on div "0 % مقدماً مع Receiving PO" at bounding box center [846, 642] width 645 height 44
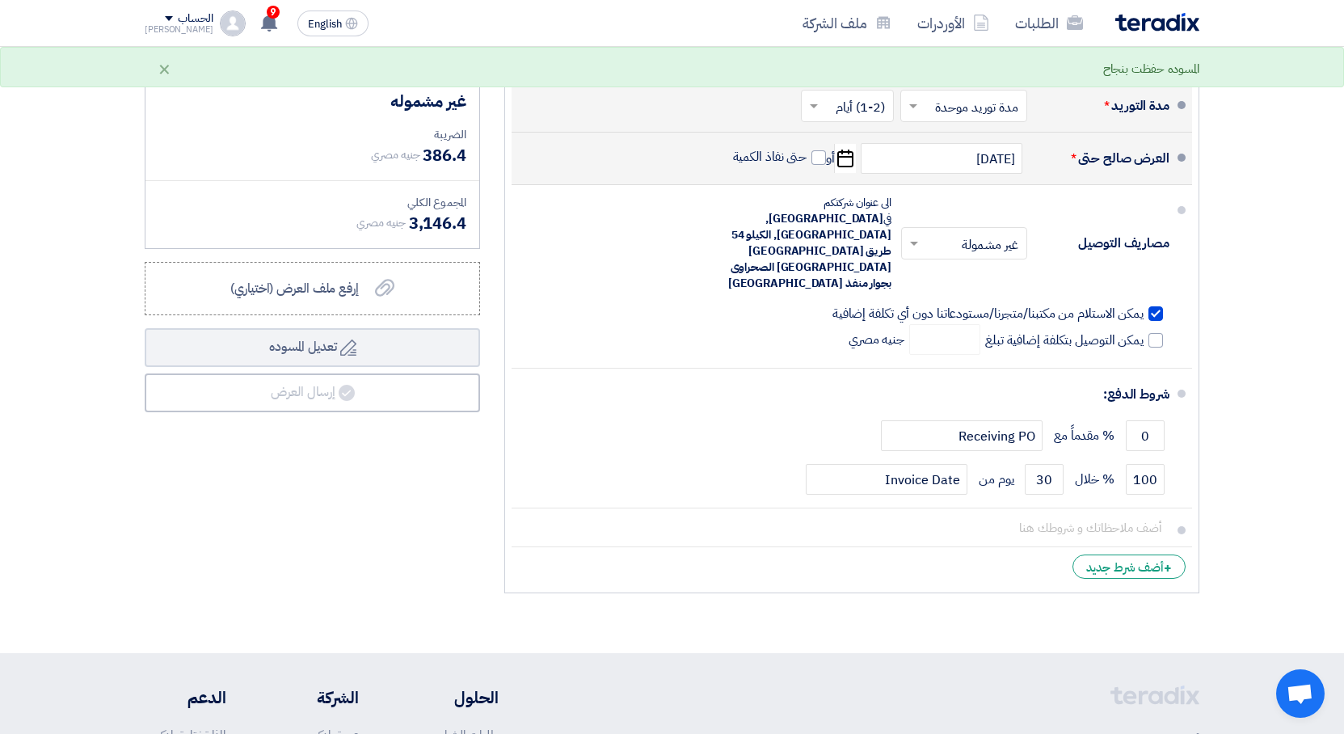
scroll to position [12928, 0]
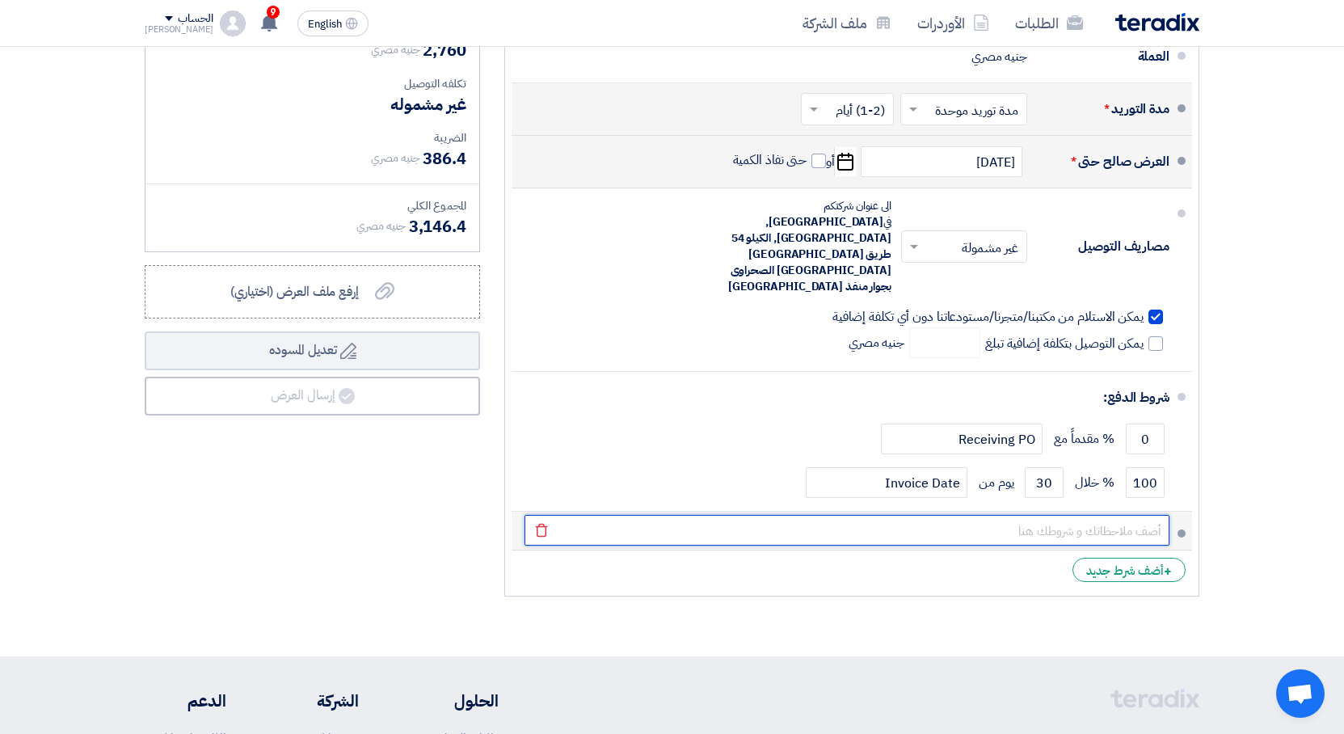
click at [1125, 515] on input "text" at bounding box center [846, 530] width 645 height 31
type input "h"
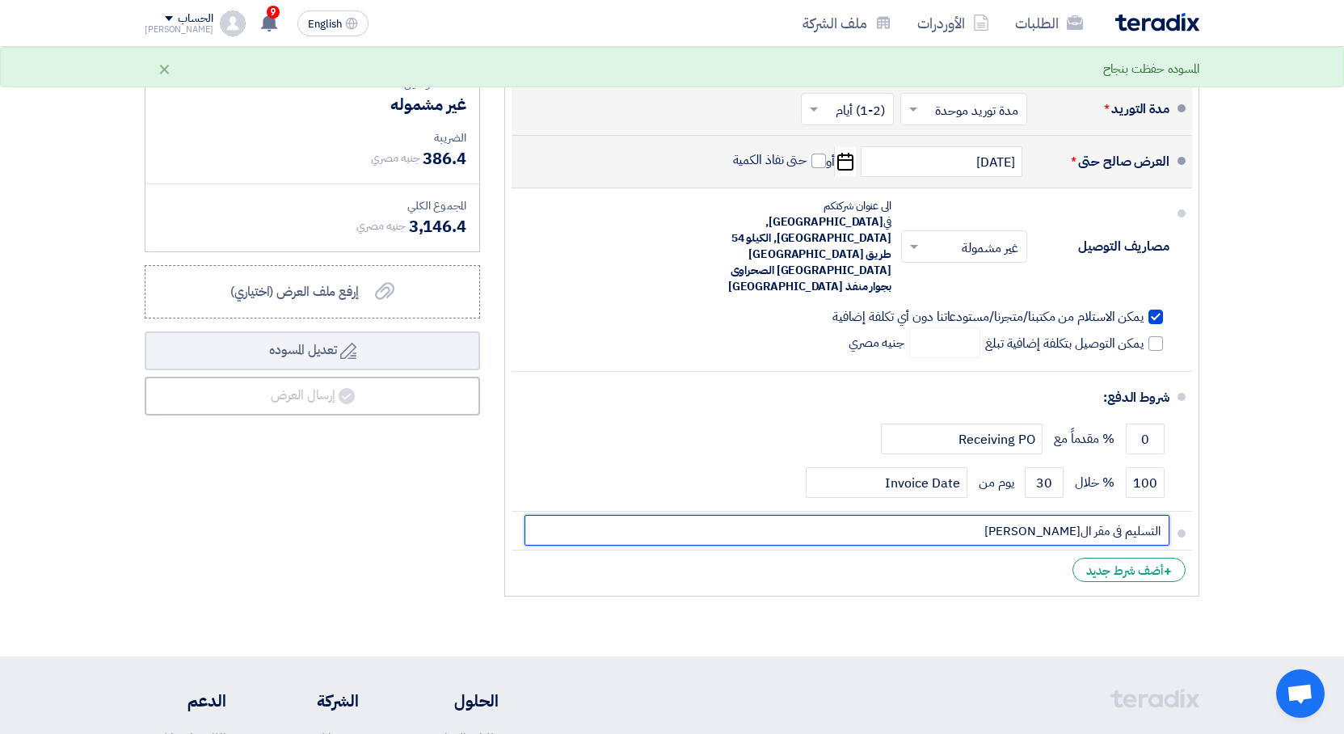
type input "التسليم فى مقر ال[PERSON_NAME]"
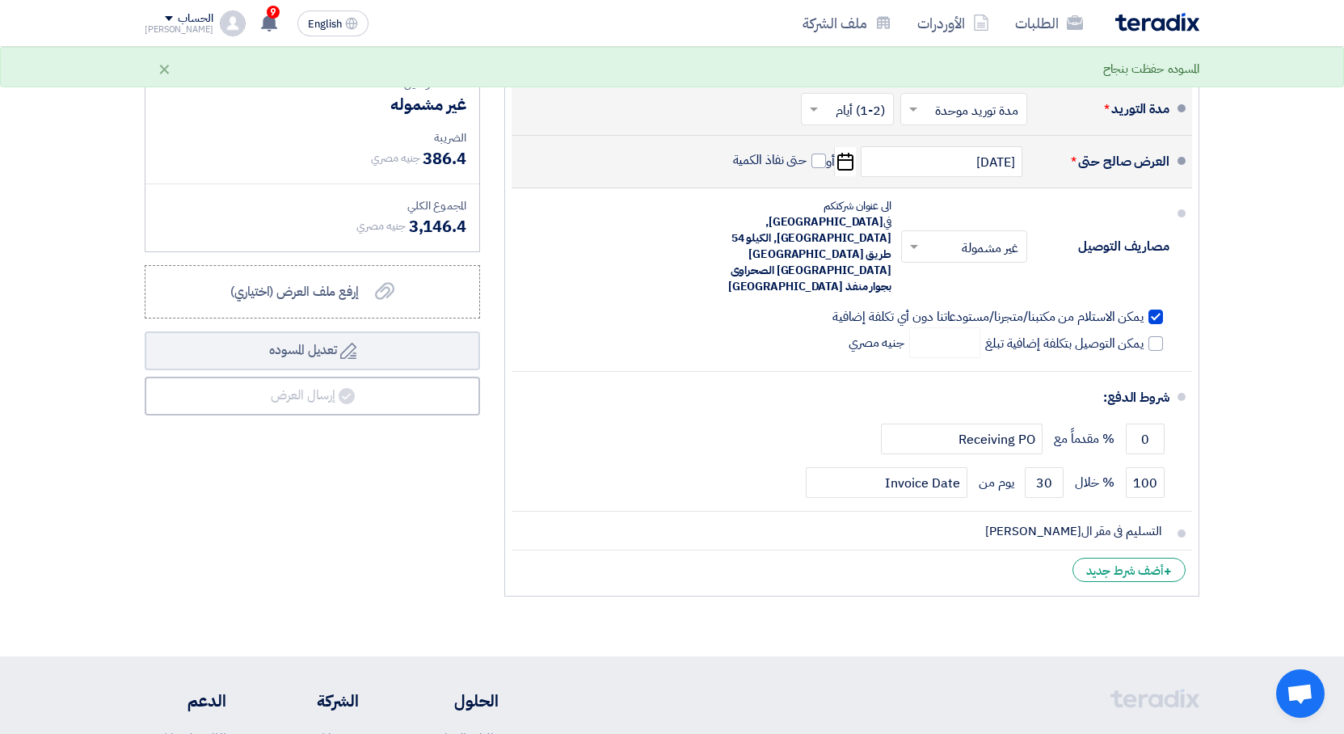
click at [366, 402] on div "ملخص العرض المالي المجموع الجزئي جنيه مصري 2,760 تكلفه التوصيل" at bounding box center [312, 289] width 360 height 630
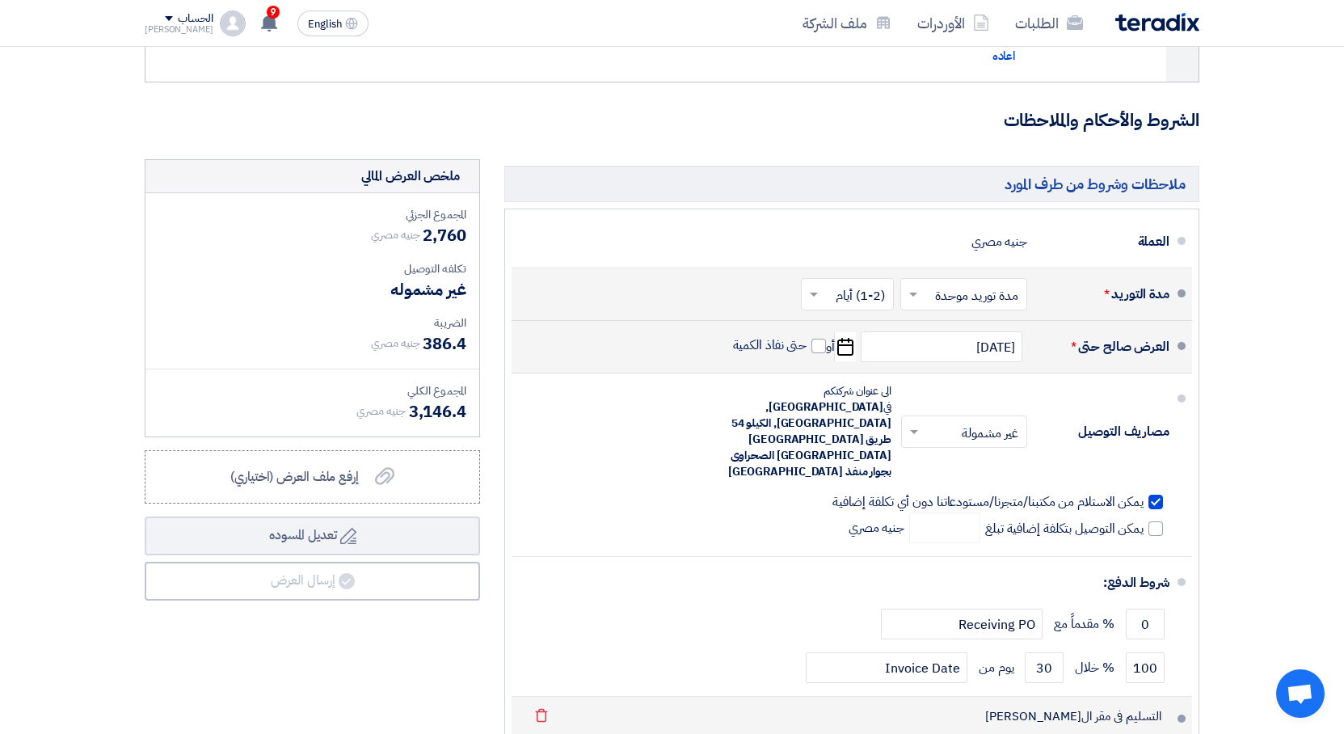
scroll to position [12724, 0]
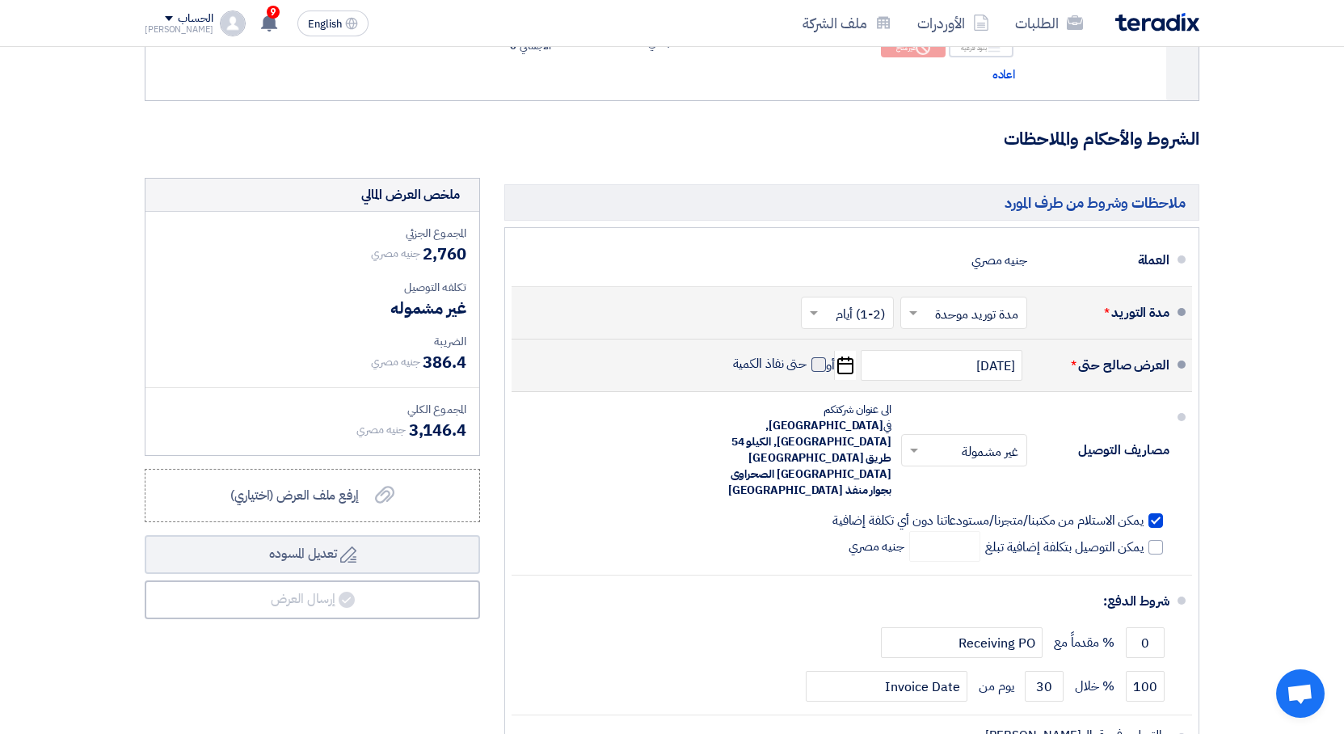
click at [813, 357] on span at bounding box center [818, 364] width 15 height 15
click at [807, 355] on input "حتى نفاذ الكمية" at bounding box center [769, 370] width 78 height 31
checkbox input "true"
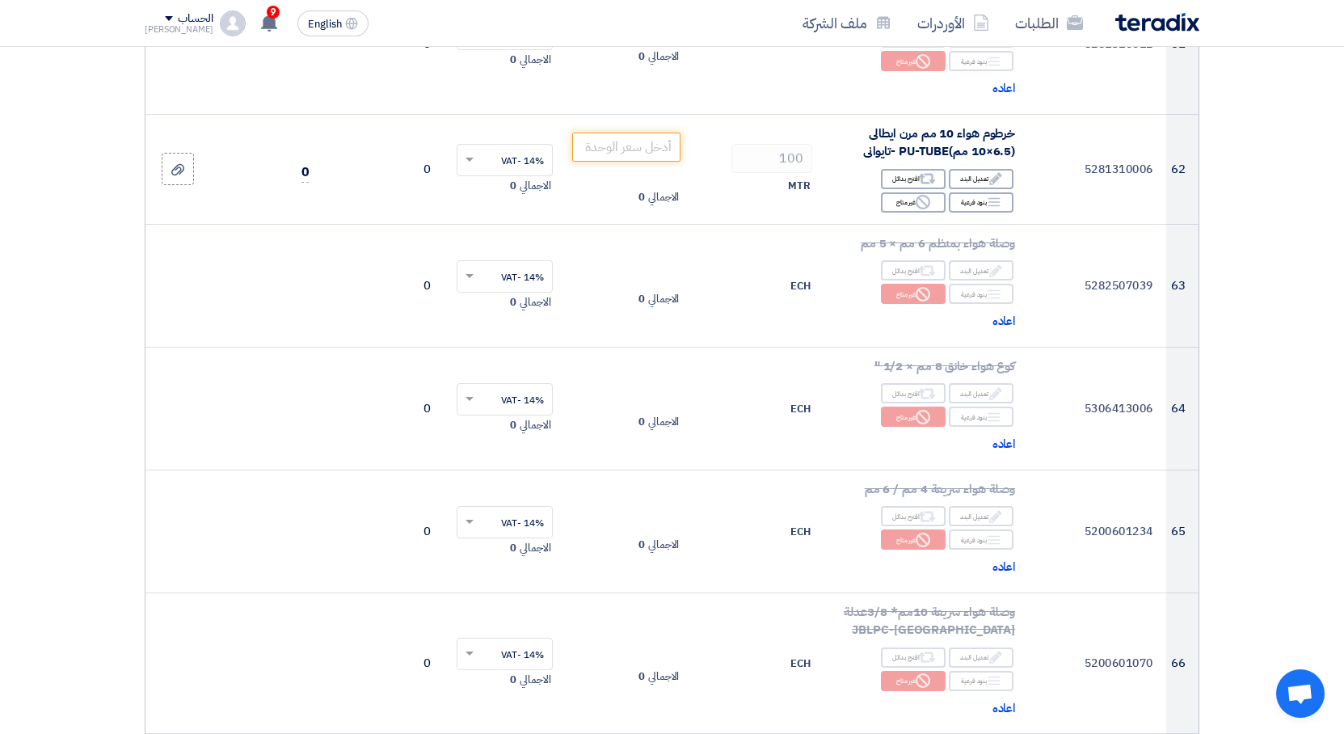
scroll to position [8042, 0]
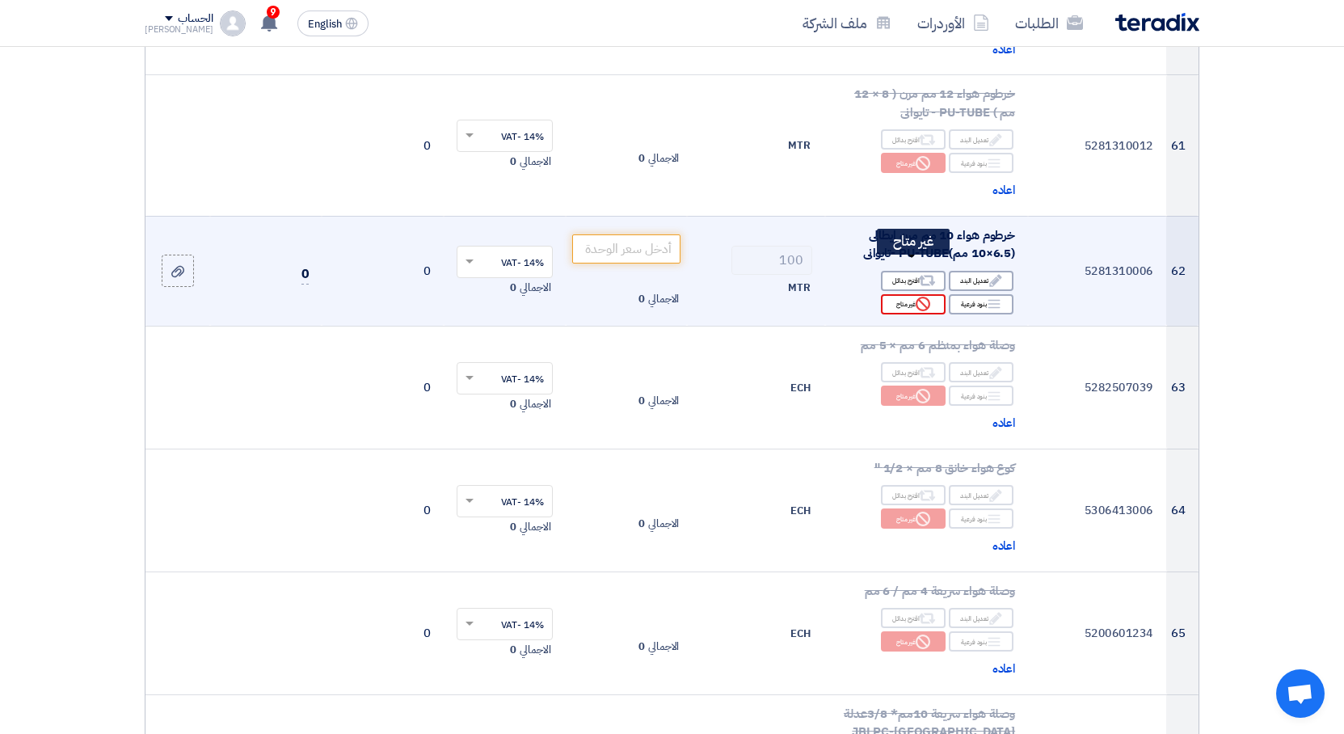
click at [903, 294] on div "Reject غير متاح" at bounding box center [913, 304] width 65 height 20
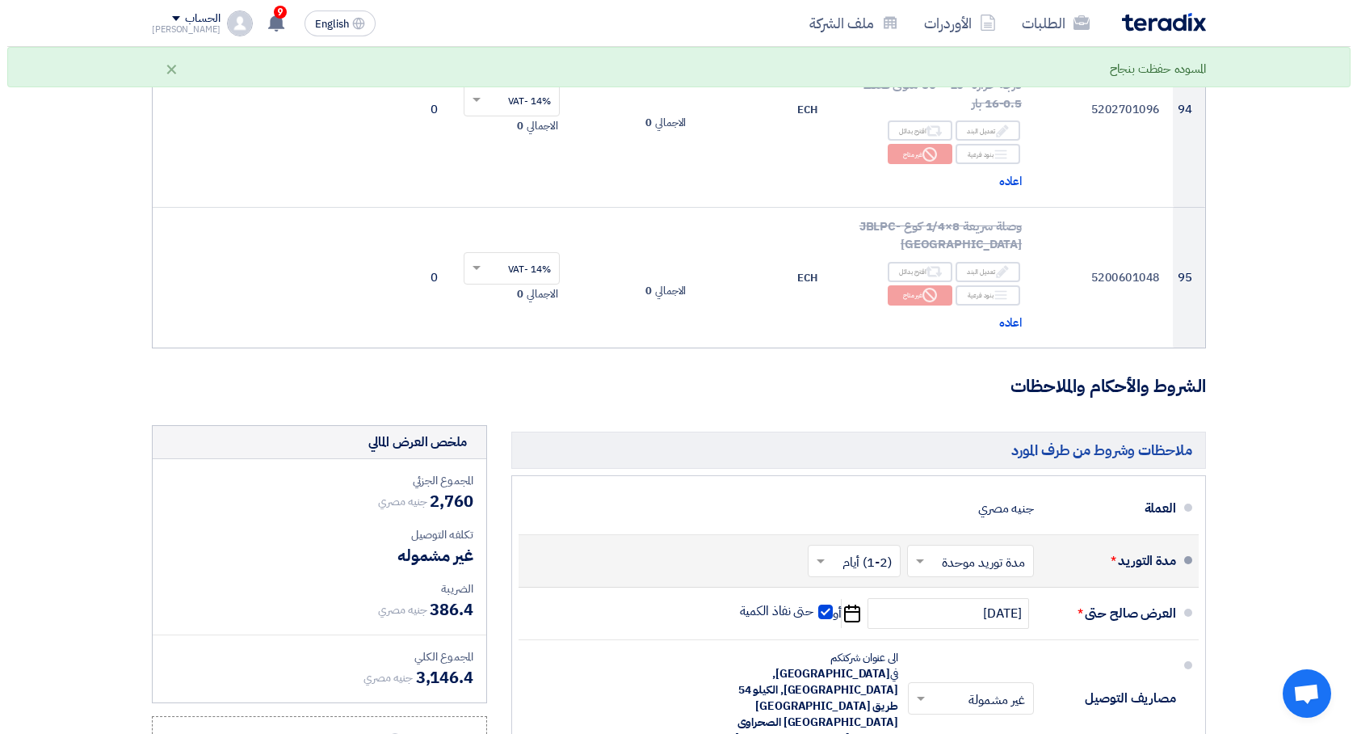
scroll to position [13107, 0]
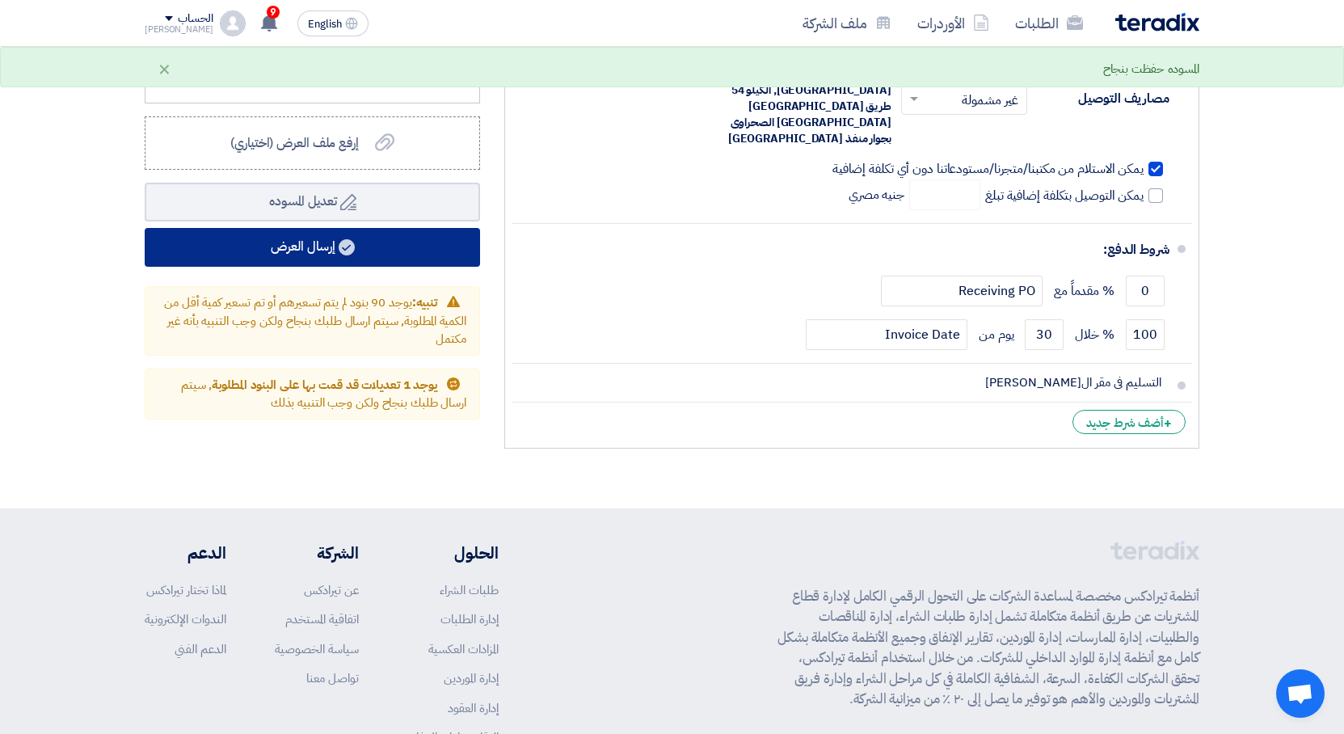
click at [300, 228] on button "إرسال العرض" at bounding box center [312, 247] width 335 height 39
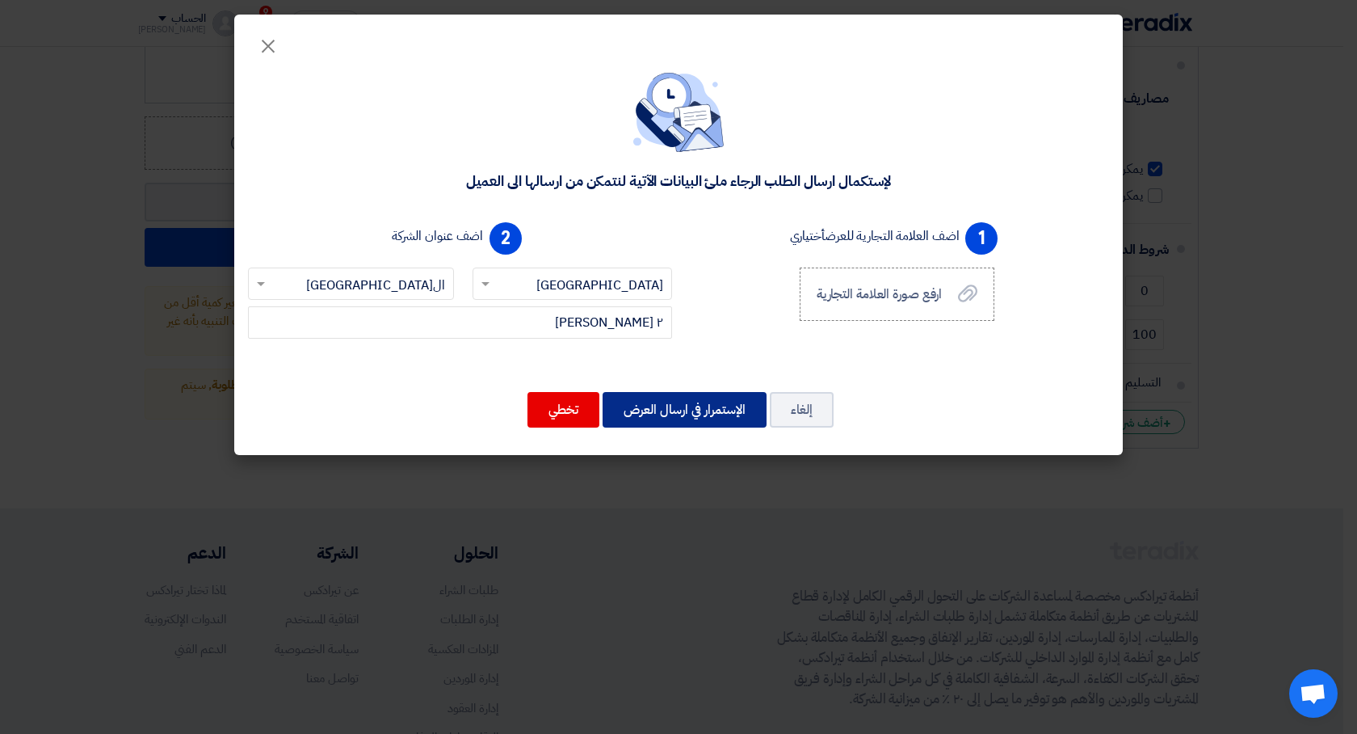
click at [692, 415] on button "الإستمرار في ارسال العرض" at bounding box center [685, 410] width 164 height 36
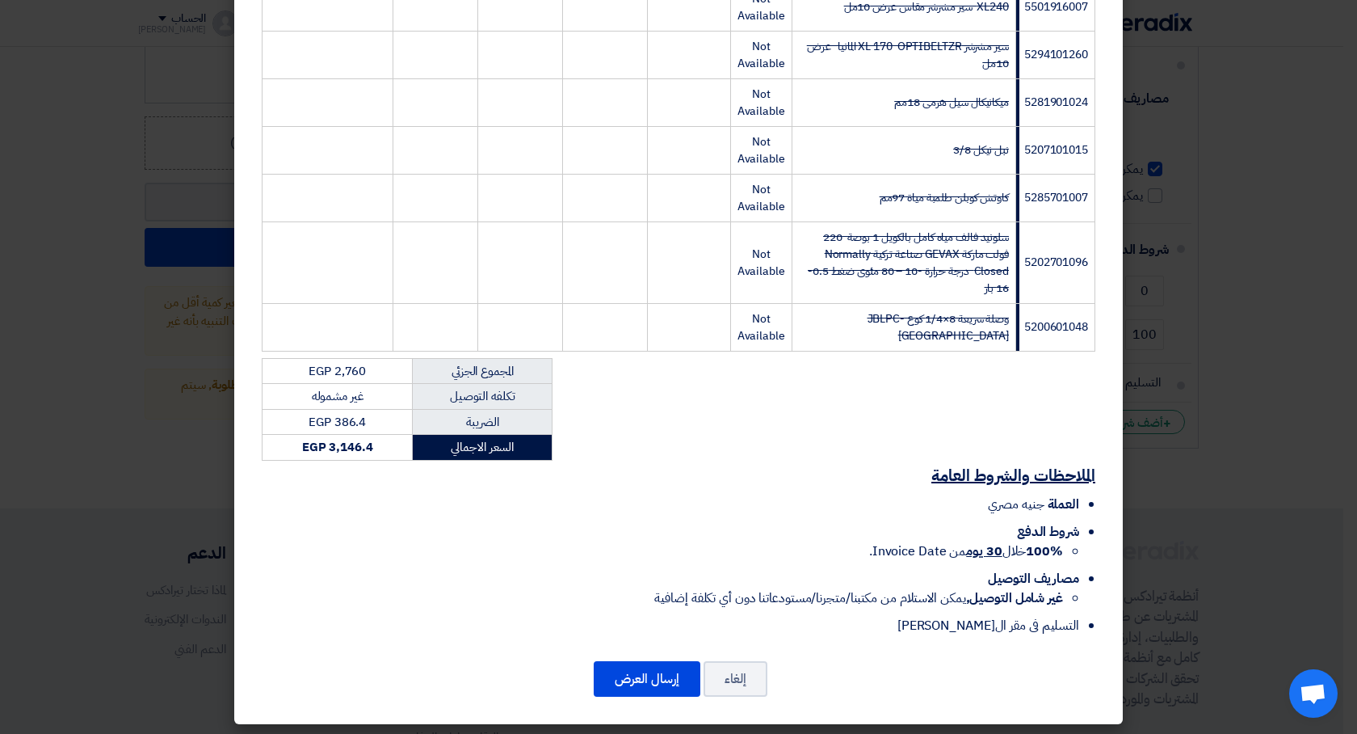
scroll to position [4525, 0]
click at [676, 672] on button "إرسال العرض" at bounding box center [647, 679] width 107 height 36
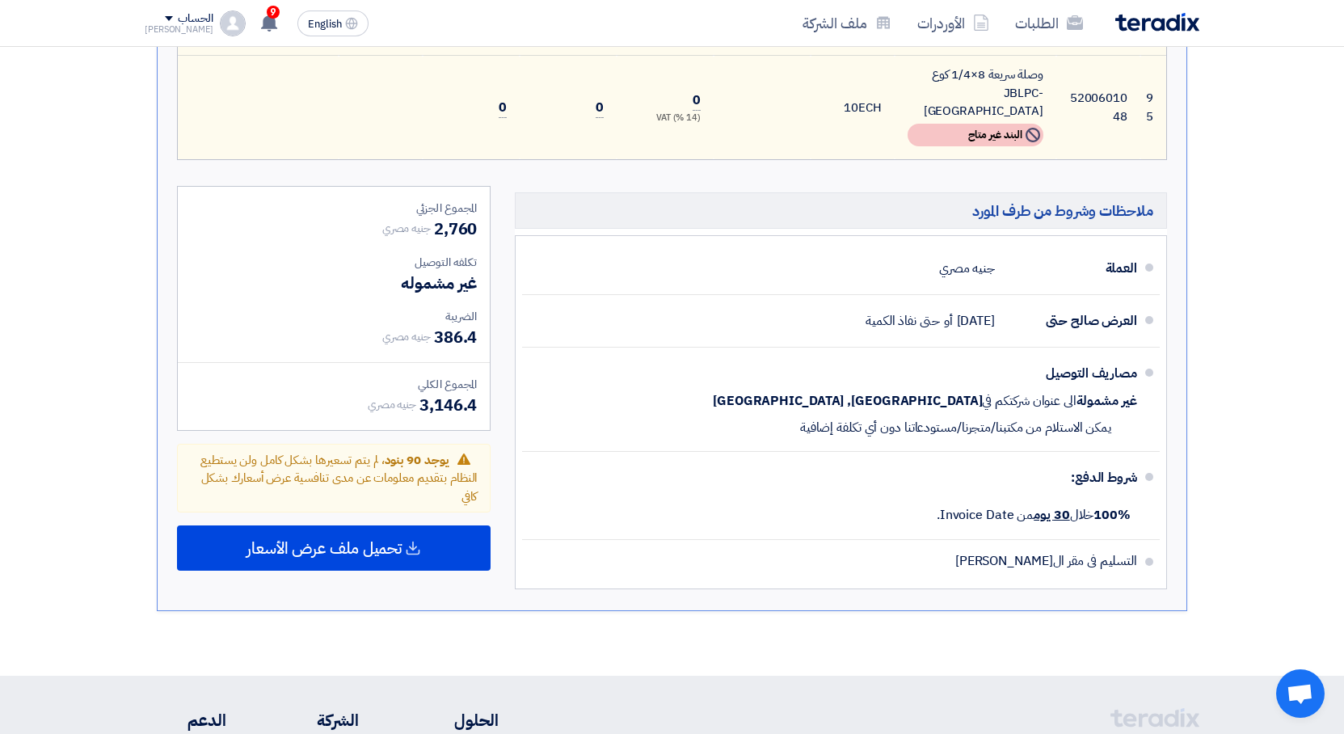
scroll to position [8356, 0]
